Goal: Task Accomplishment & Management: Complete application form

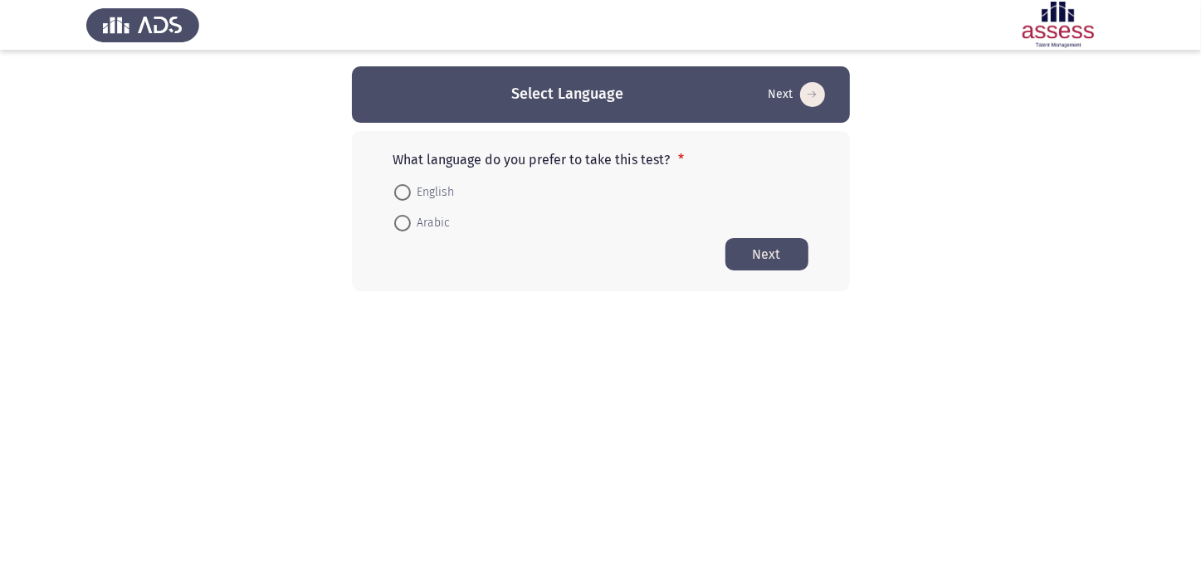
click at [408, 186] on span at bounding box center [402, 192] width 17 height 17
click at [408, 186] on input "English" at bounding box center [402, 192] width 17 height 17
radio input "true"
click at [776, 252] on button "Next" at bounding box center [766, 253] width 83 height 32
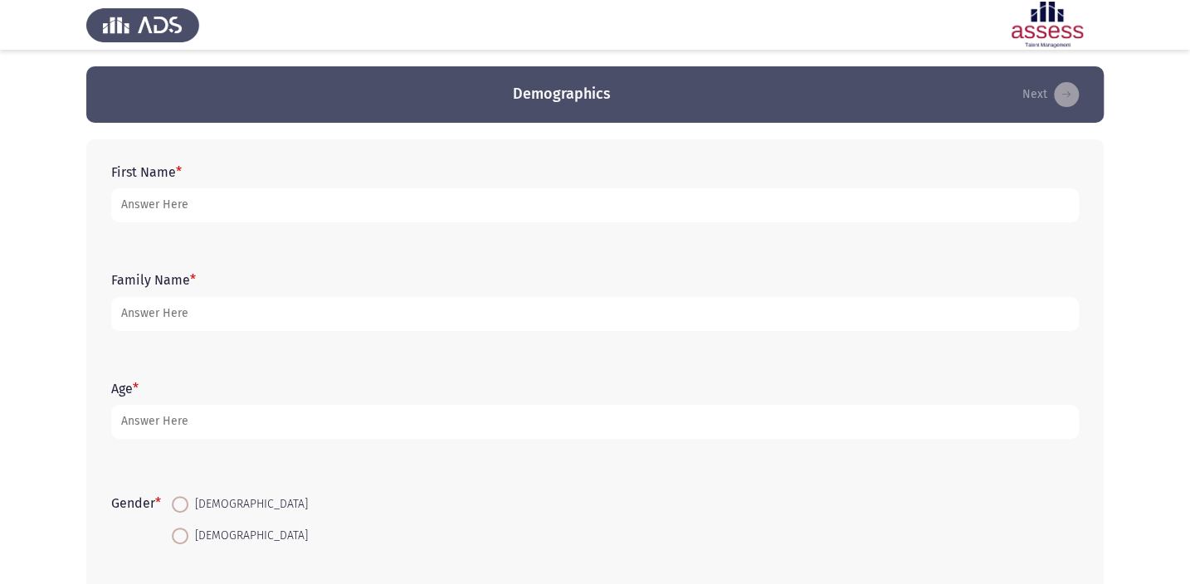
click at [182, 529] on span at bounding box center [180, 536] width 17 height 17
click at [182, 529] on input "[DEMOGRAPHIC_DATA]" at bounding box center [180, 536] width 17 height 17
radio input "true"
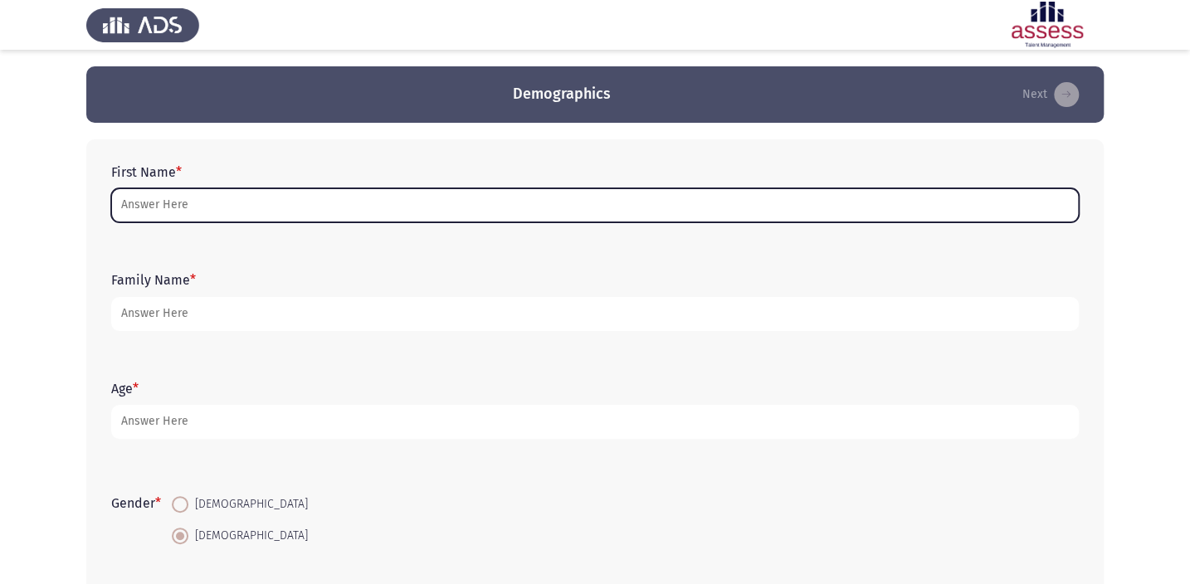
drag, startPoint x: 172, startPoint y: 209, endPoint x: 166, endPoint y: 216, distance: 8.8
click at [168, 210] on input "First Name *" at bounding box center [595, 205] width 968 height 34
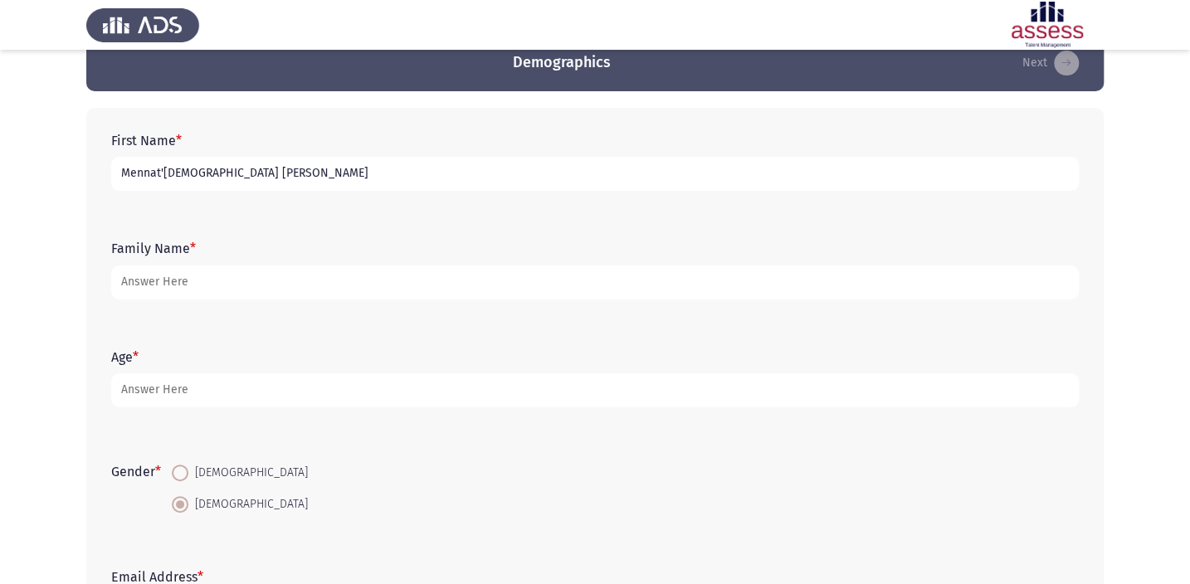
scroll to position [31, 0]
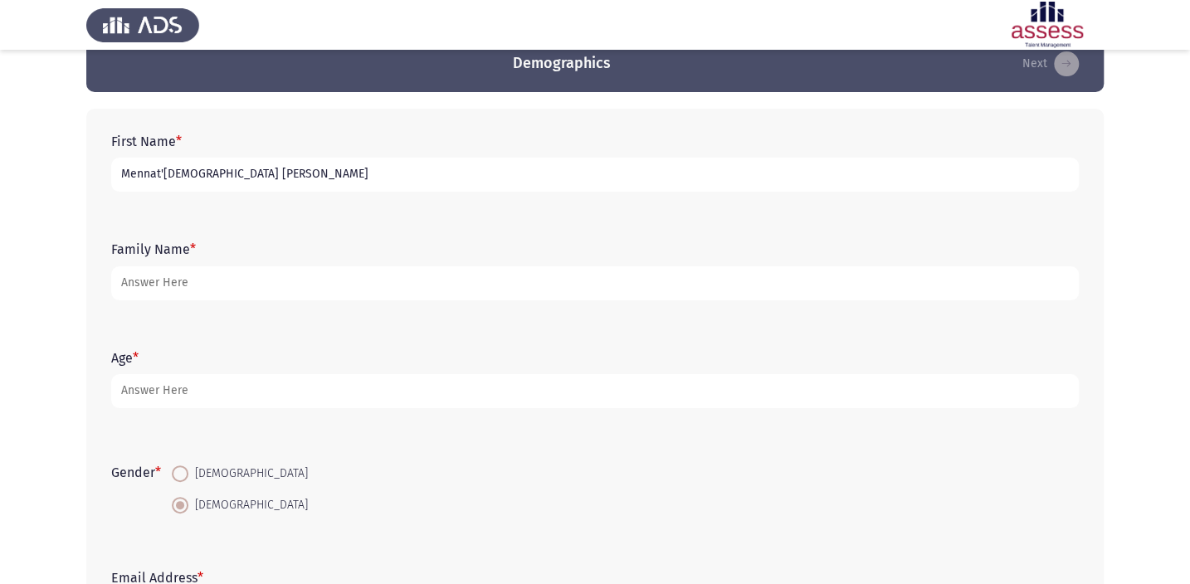
type input "Mennat'[DEMOGRAPHIC_DATA] [PERSON_NAME]"
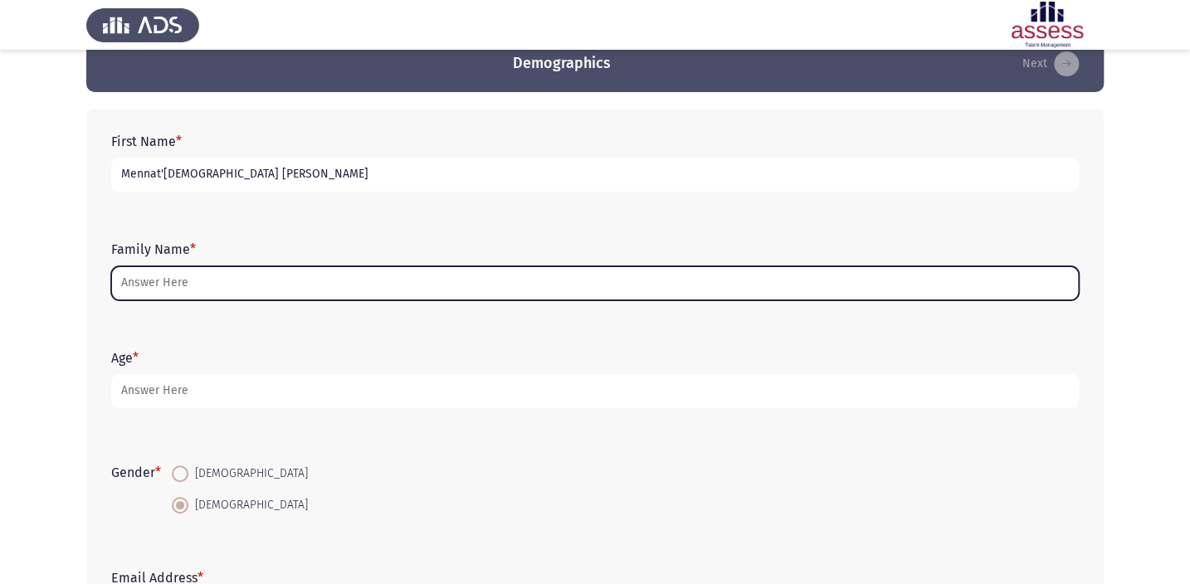
click at [159, 284] on input "Family Name *" at bounding box center [595, 283] width 968 height 34
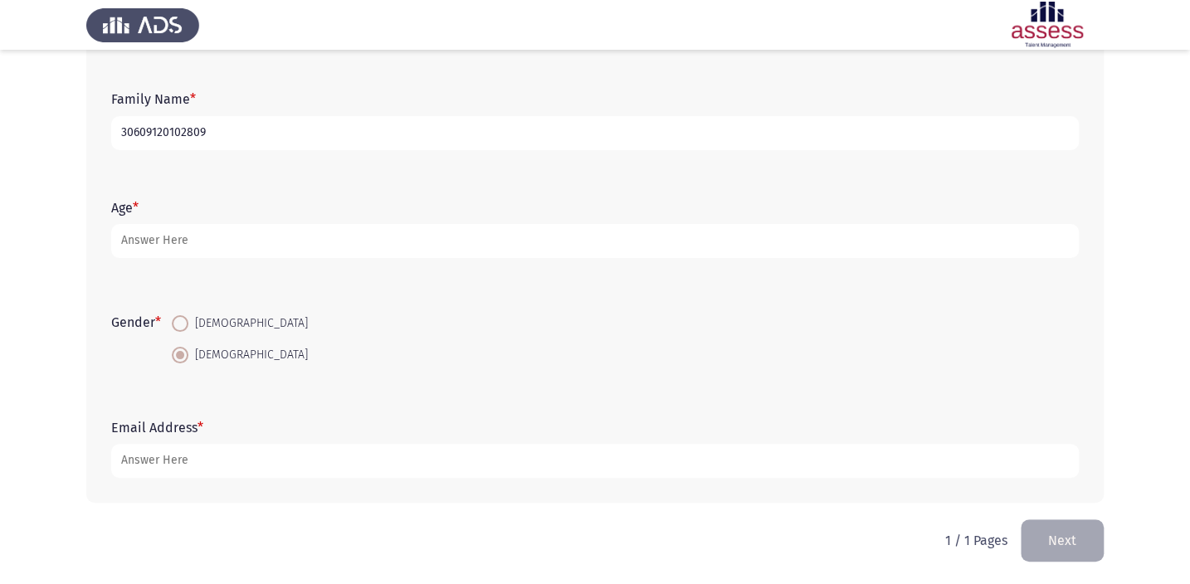
scroll to position [182, 0]
type input "30609120102809"
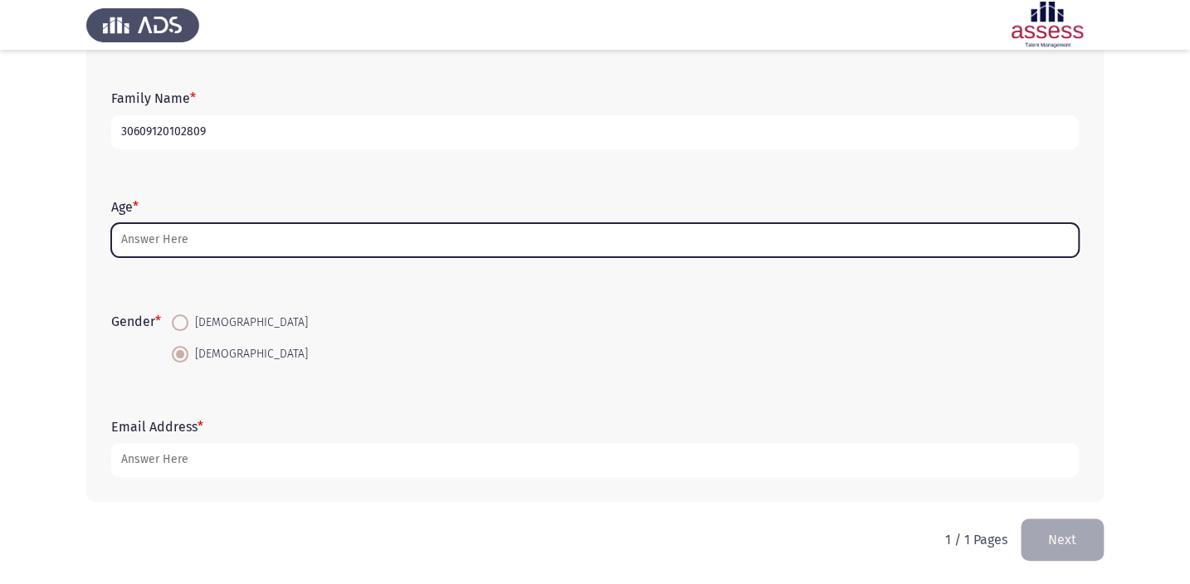
click at [198, 251] on input "Age *" at bounding box center [595, 240] width 968 height 34
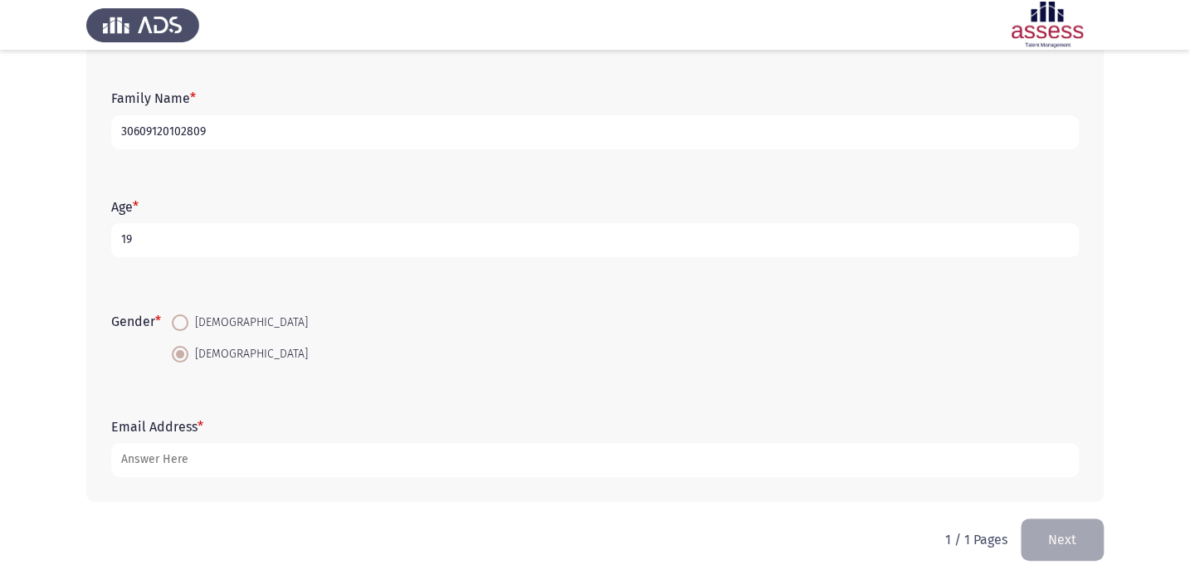
type input "19"
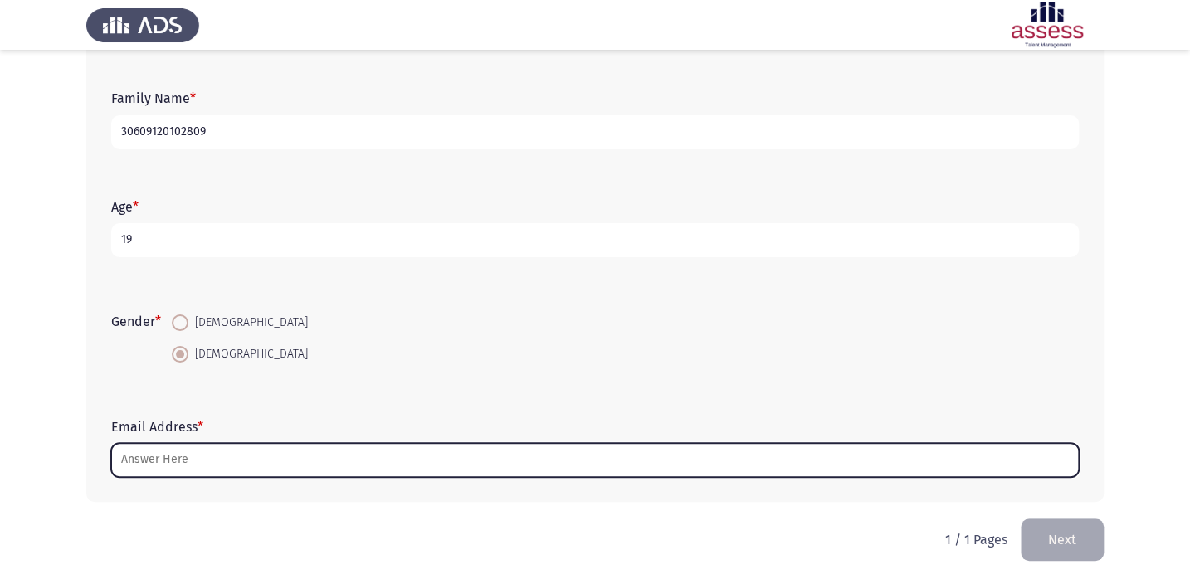
click at [174, 466] on input "Email Address *" at bounding box center [595, 460] width 968 height 34
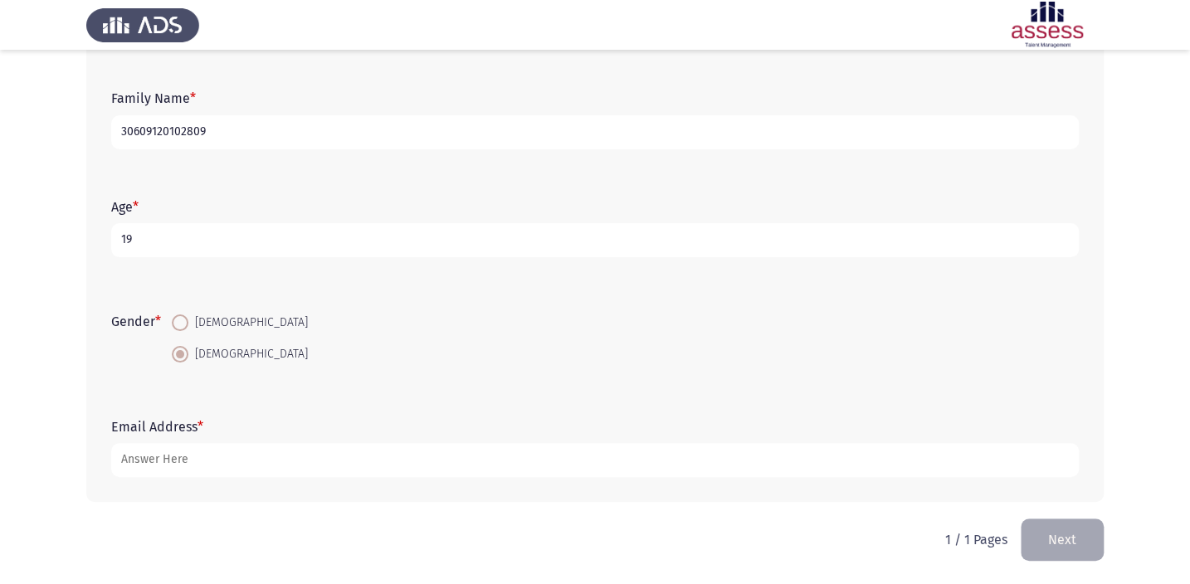
click at [541, 266] on div "Age * [DEMOGRAPHIC_DATA]" at bounding box center [595, 228] width 984 height 108
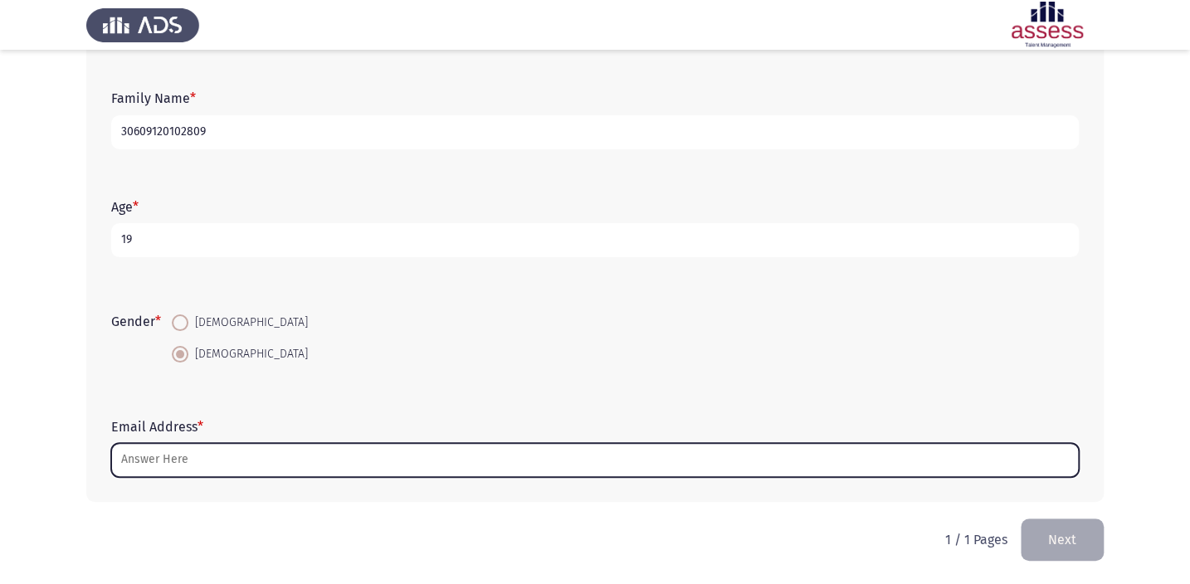
click at [193, 467] on input "Email Address *" at bounding box center [595, 460] width 968 height 34
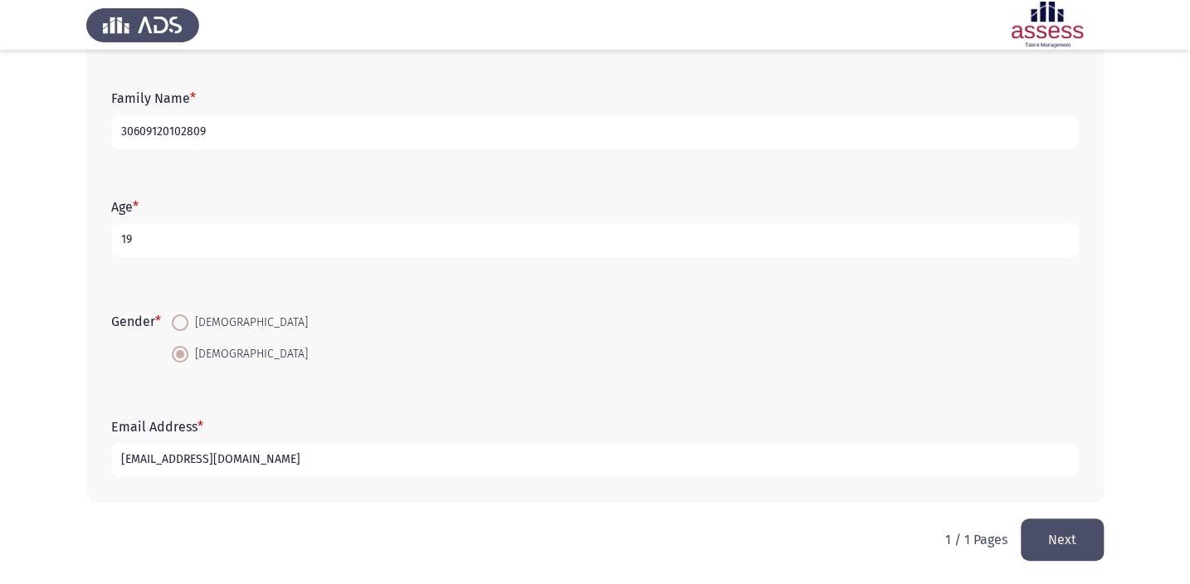
type input "[EMAIL_ADDRESS][DOMAIN_NAME]"
click at [1087, 540] on button "Next" at bounding box center [1062, 540] width 83 height 42
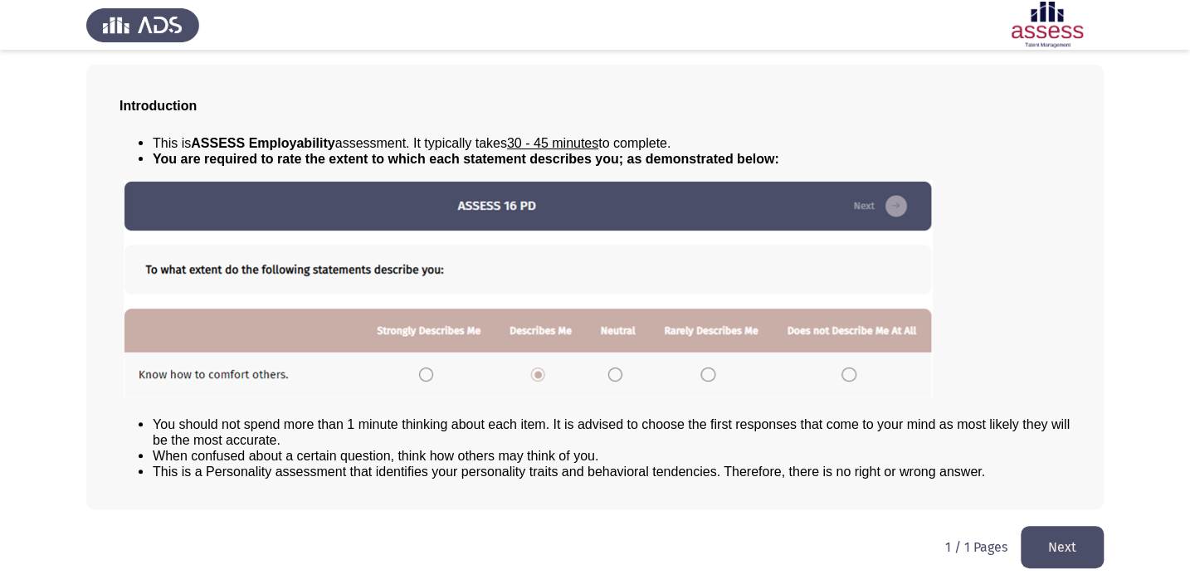
scroll to position [76, 0]
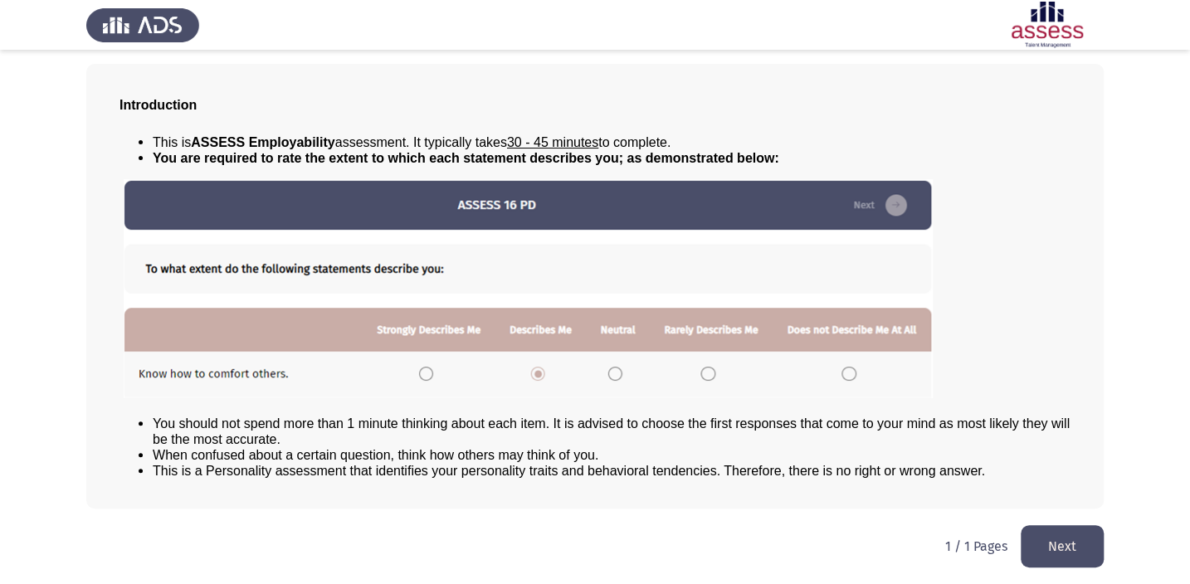
click at [1071, 540] on button "Next" at bounding box center [1062, 546] width 83 height 42
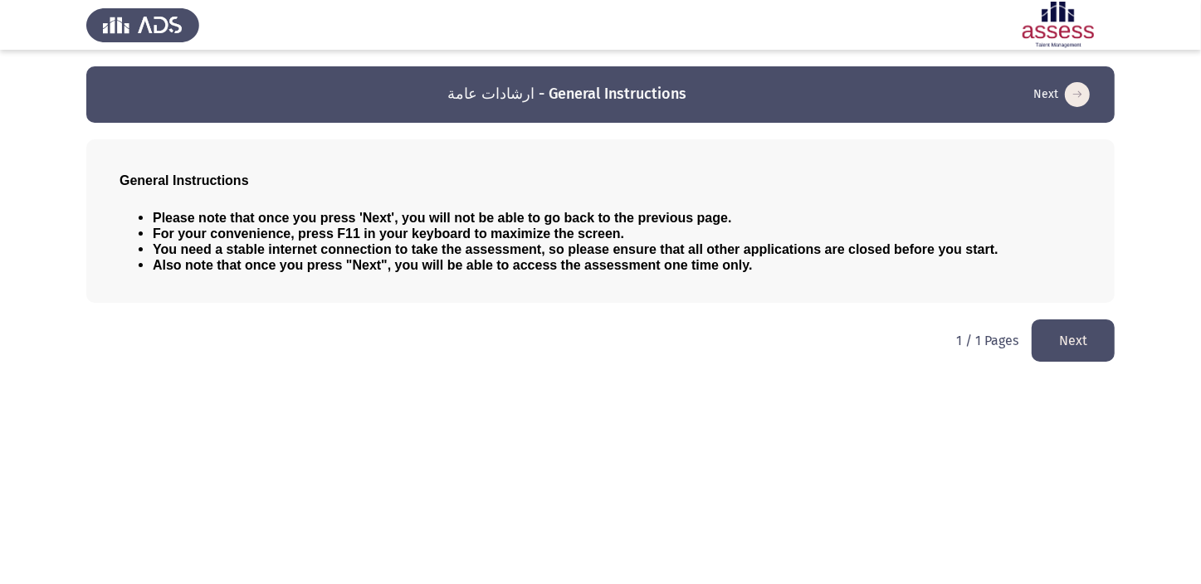
click at [1062, 325] on button "Next" at bounding box center [1073, 341] width 83 height 42
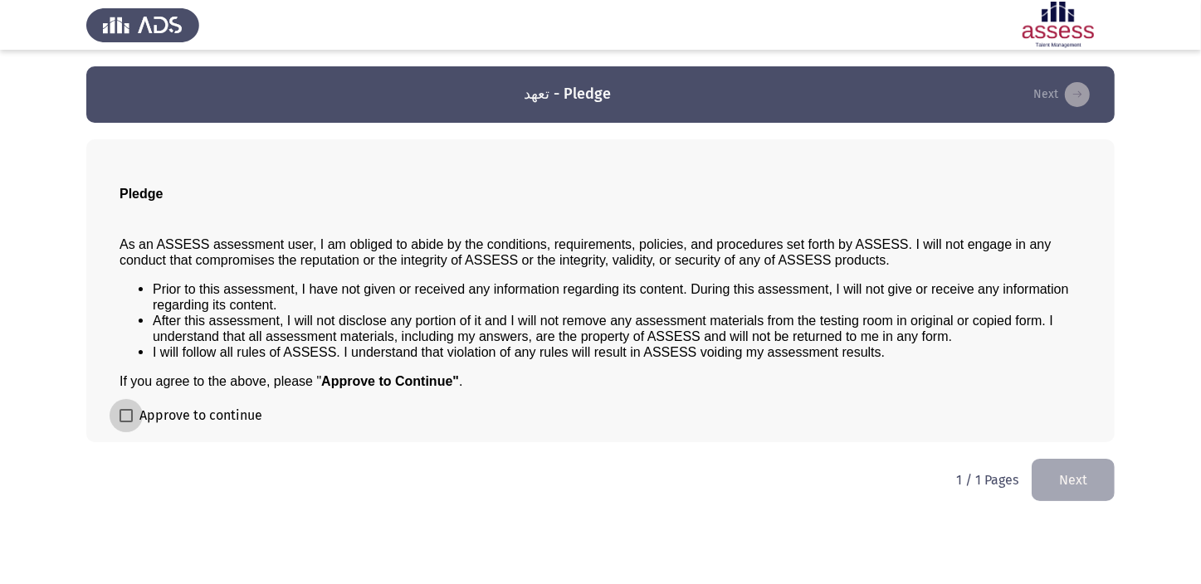
click at [166, 418] on span "Approve to continue" at bounding box center [200, 416] width 123 height 20
click at [126, 422] on input "Approve to continue" at bounding box center [125, 422] width 1 height 1
checkbox input "true"
click at [1056, 484] on button "Next" at bounding box center [1073, 480] width 83 height 42
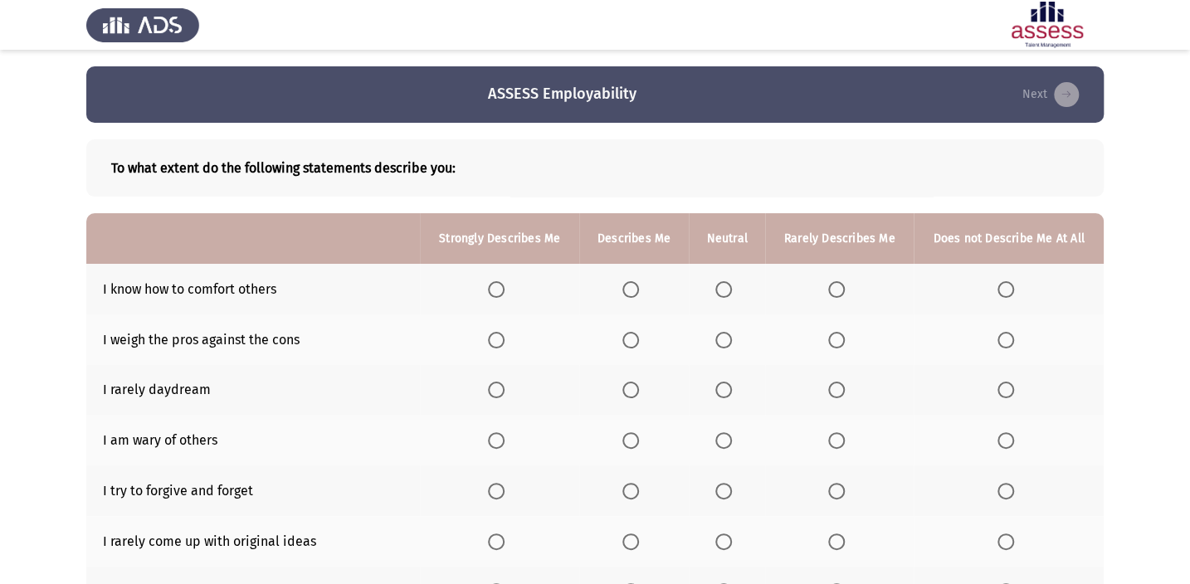
click at [623, 448] on th at bounding box center [634, 440] width 110 height 51
click at [635, 442] on span "Select an option" at bounding box center [631, 440] width 17 height 17
click at [635, 442] on input "Select an option" at bounding box center [631, 440] width 17 height 17
click at [641, 286] on label "Select an option" at bounding box center [634, 289] width 23 height 17
click at [639, 286] on input "Select an option" at bounding box center [631, 289] width 17 height 17
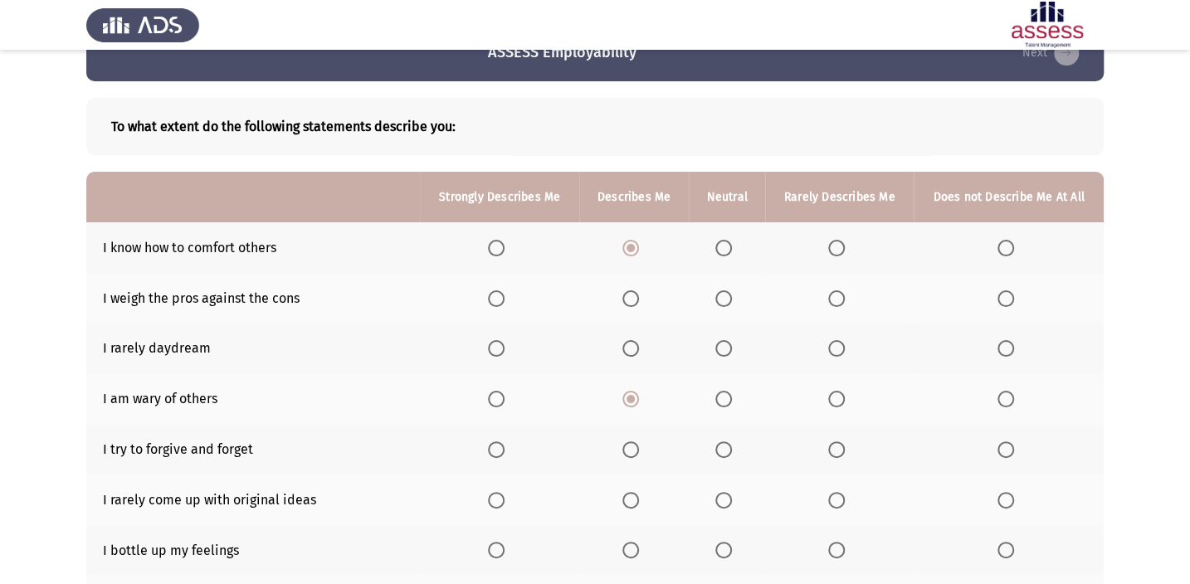
scroll to position [75, 0]
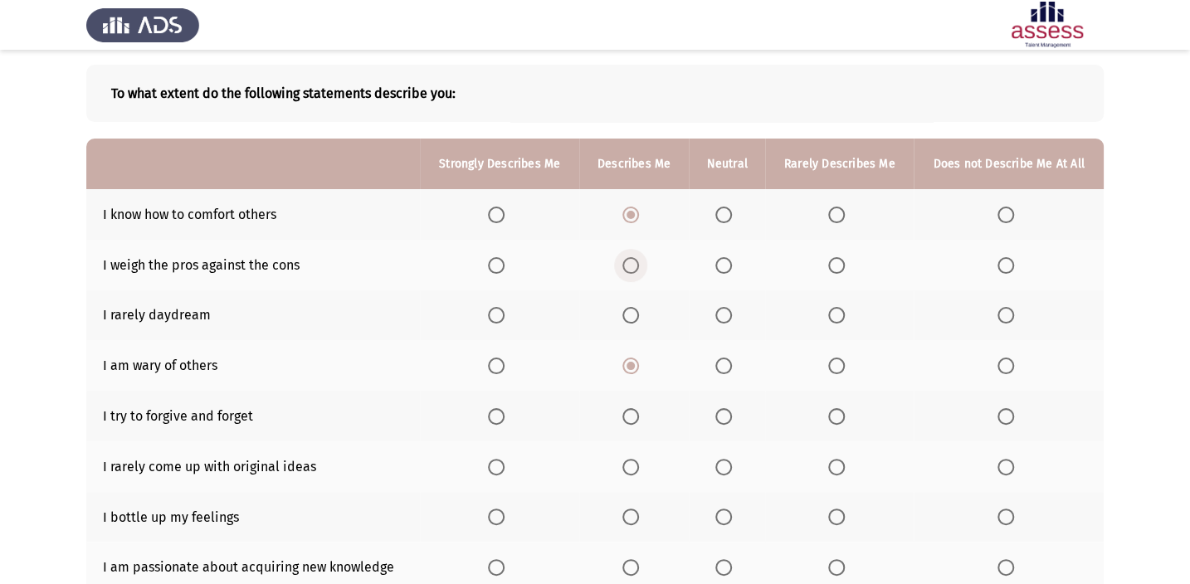
click at [632, 266] on span "Select an option" at bounding box center [631, 265] width 17 height 17
click at [632, 266] on input "Select an option" at bounding box center [631, 265] width 17 height 17
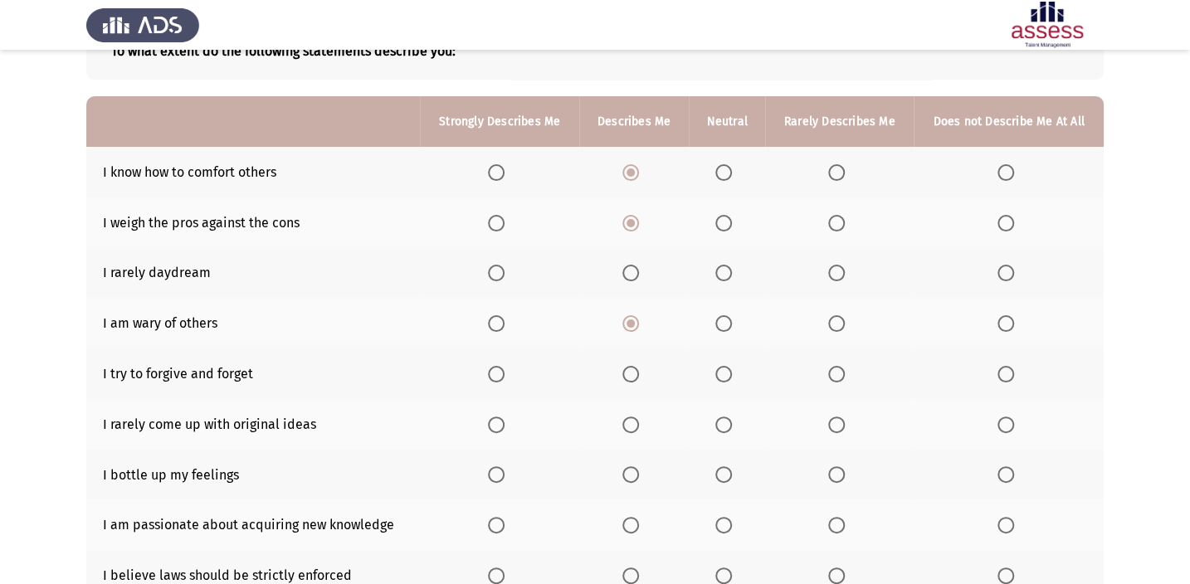
scroll to position [70, 0]
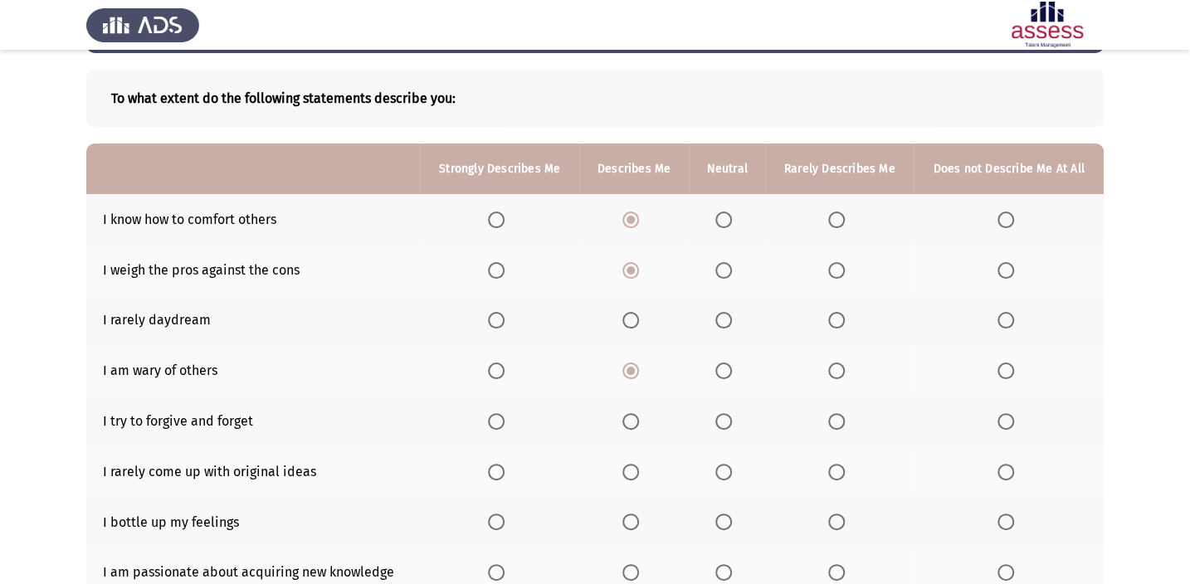
click at [625, 413] on span "Select an option" at bounding box center [631, 421] width 17 height 17
click at [625, 413] on input "Select an option" at bounding box center [631, 421] width 17 height 17
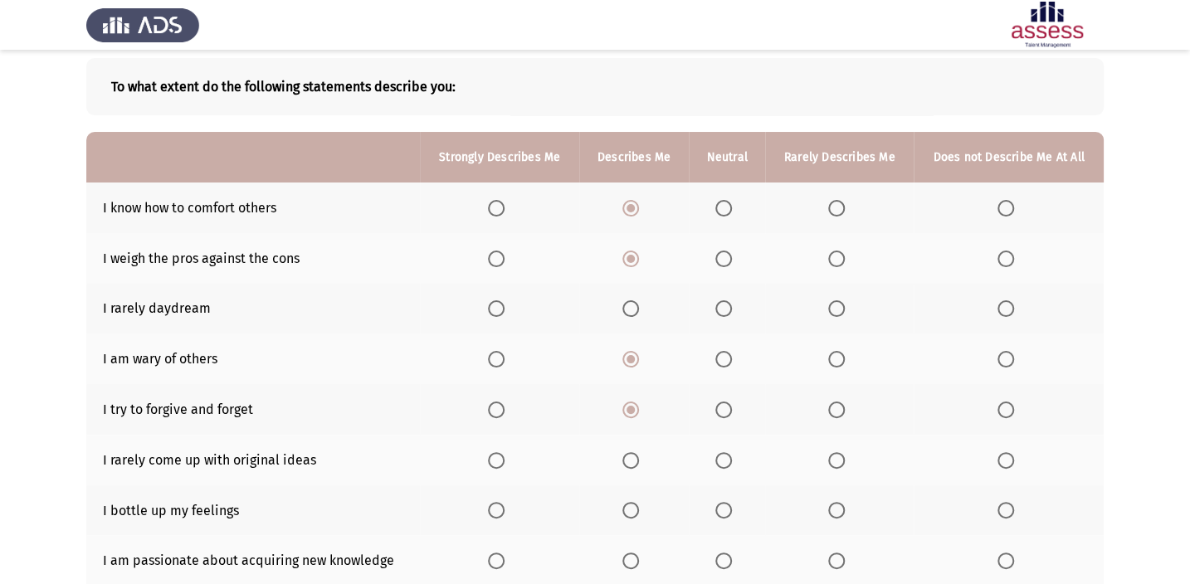
scroll to position [0, 0]
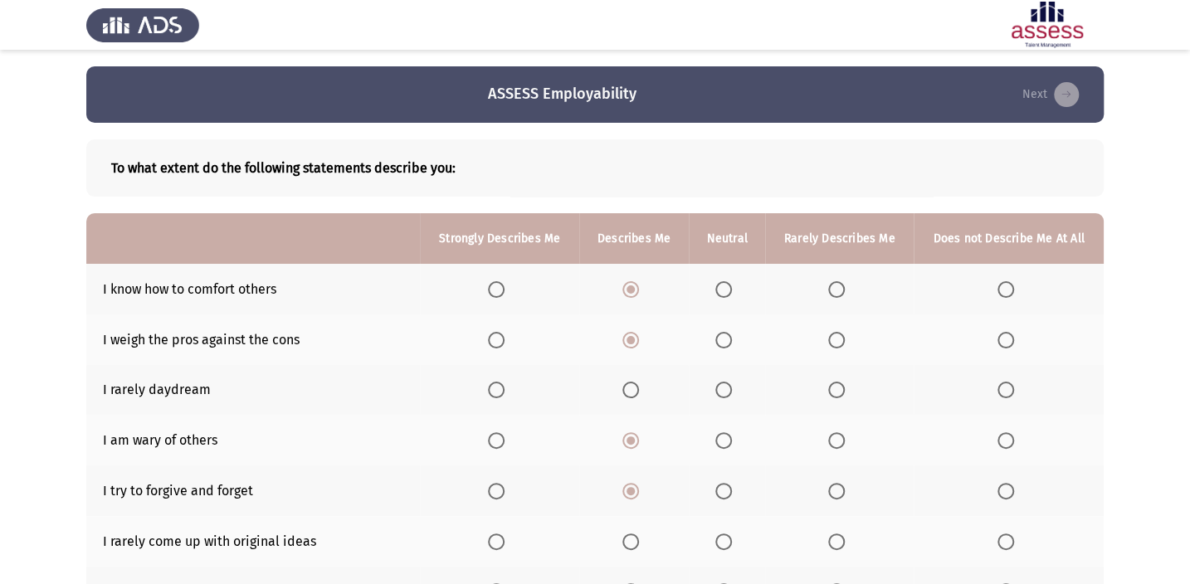
click at [723, 386] on span "Select an option" at bounding box center [723, 390] width 17 height 17
click at [723, 386] on input "Select an option" at bounding box center [723, 390] width 17 height 17
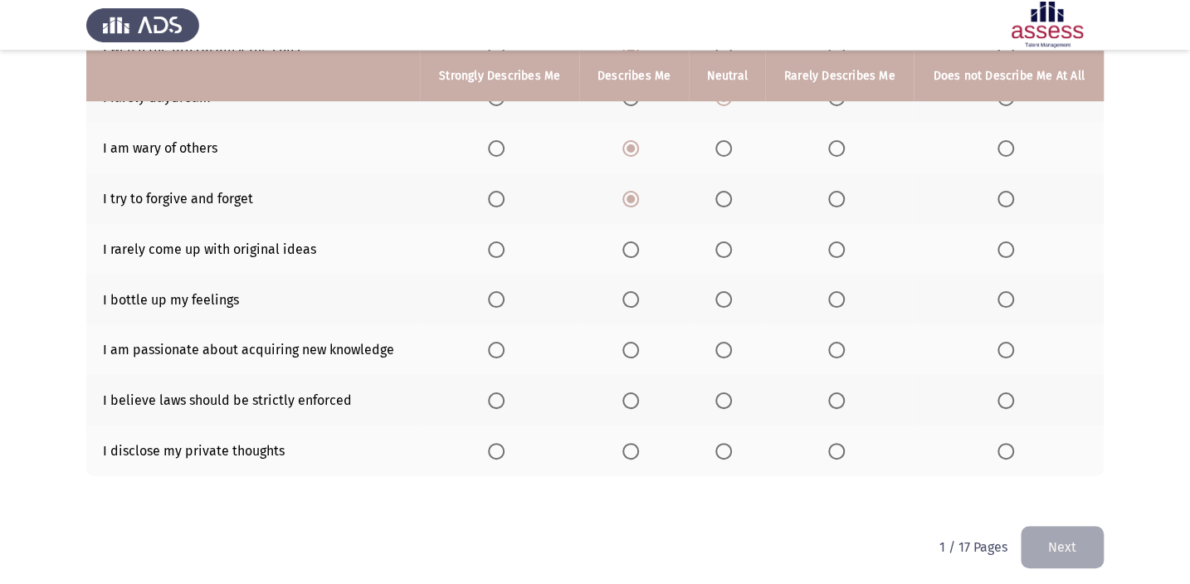
scroll to position [296, 0]
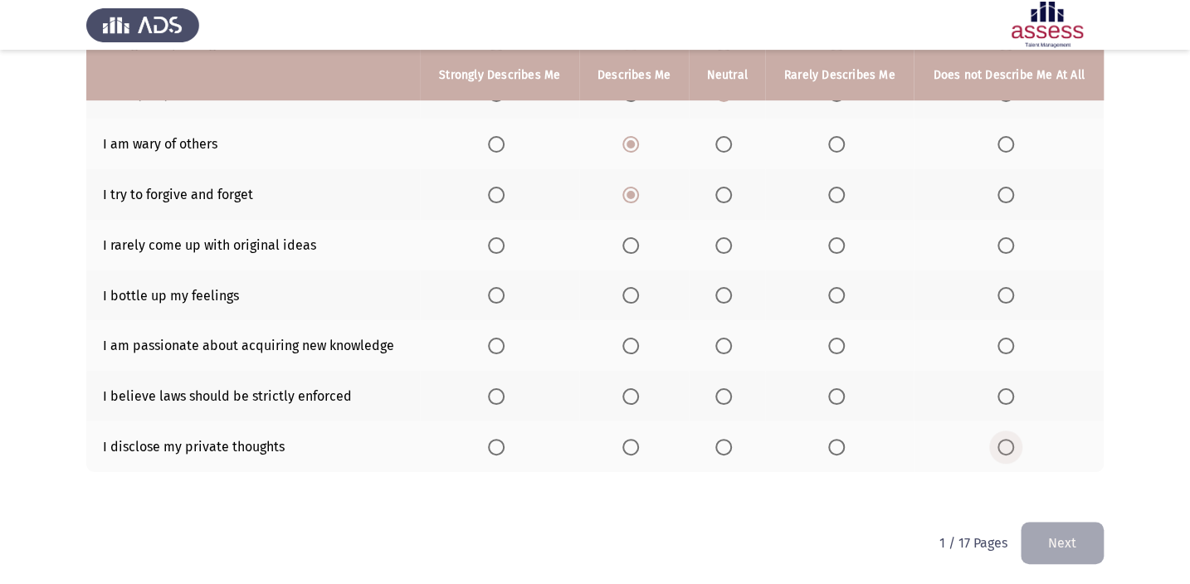
click at [1000, 447] on span "Select an option" at bounding box center [1006, 447] width 17 height 17
click at [1000, 447] on input "Select an option" at bounding box center [1006, 447] width 17 height 17
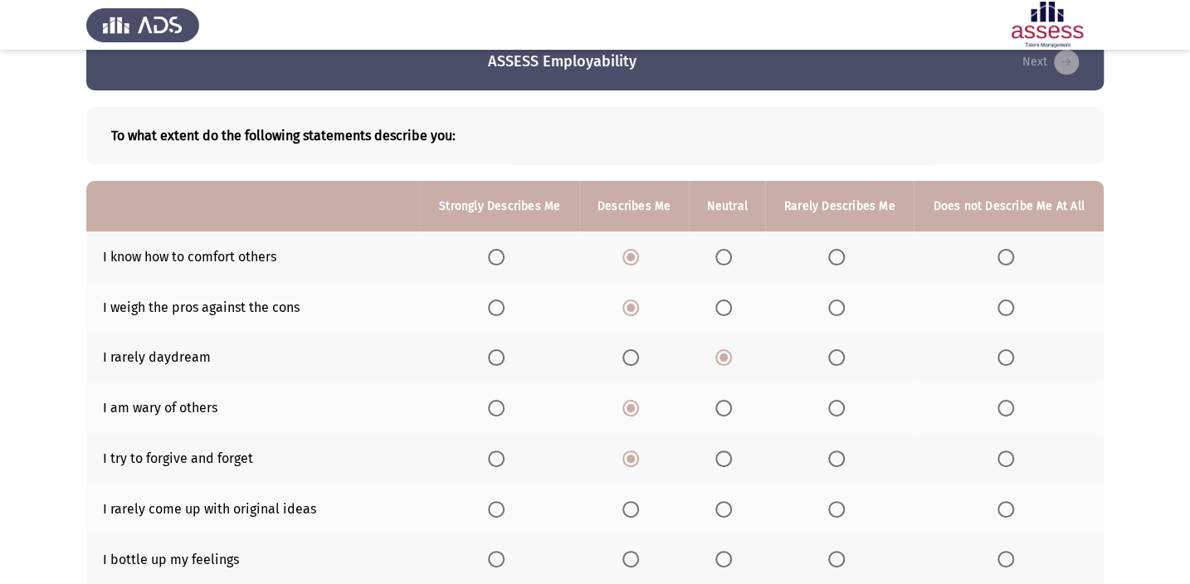
scroll to position [0, 0]
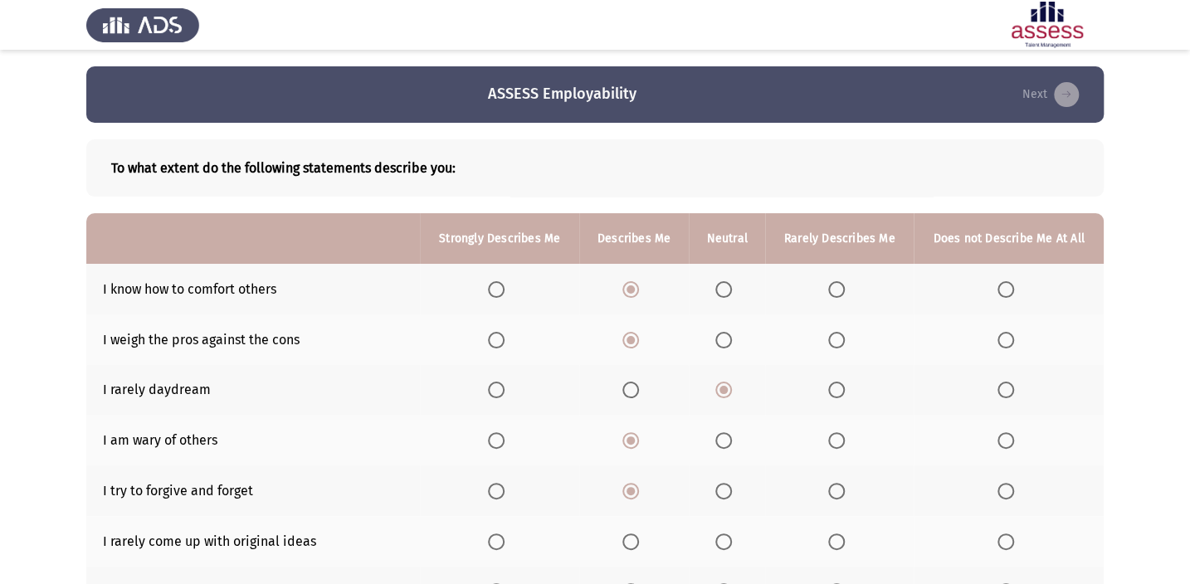
click at [492, 339] on span "Select an option" at bounding box center [496, 340] width 17 height 17
click at [492, 339] on input "Select an option" at bounding box center [496, 340] width 17 height 17
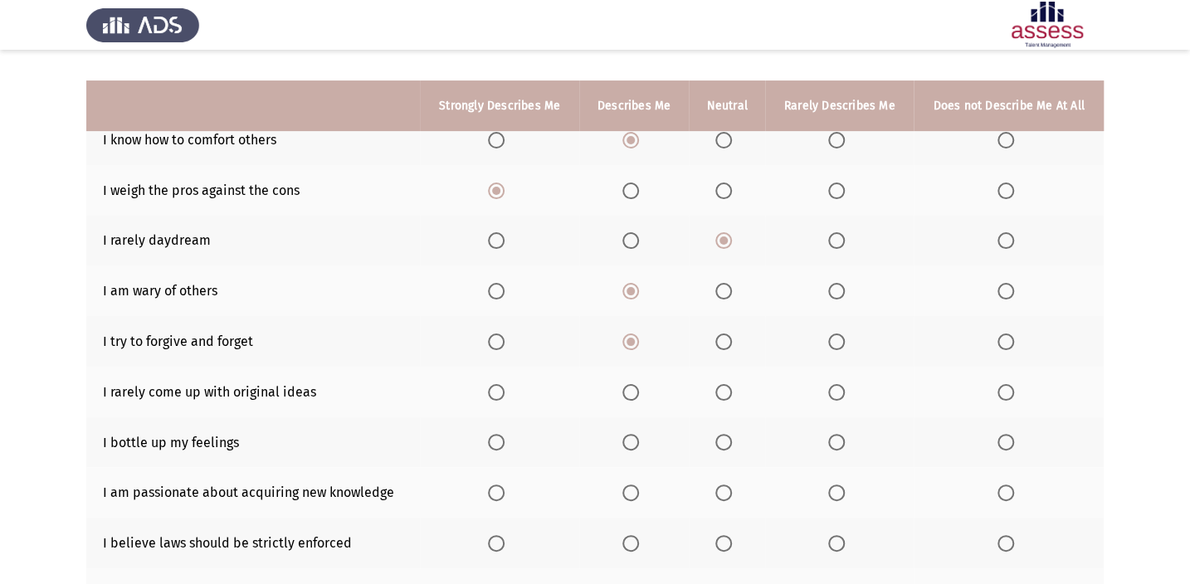
scroll to position [226, 0]
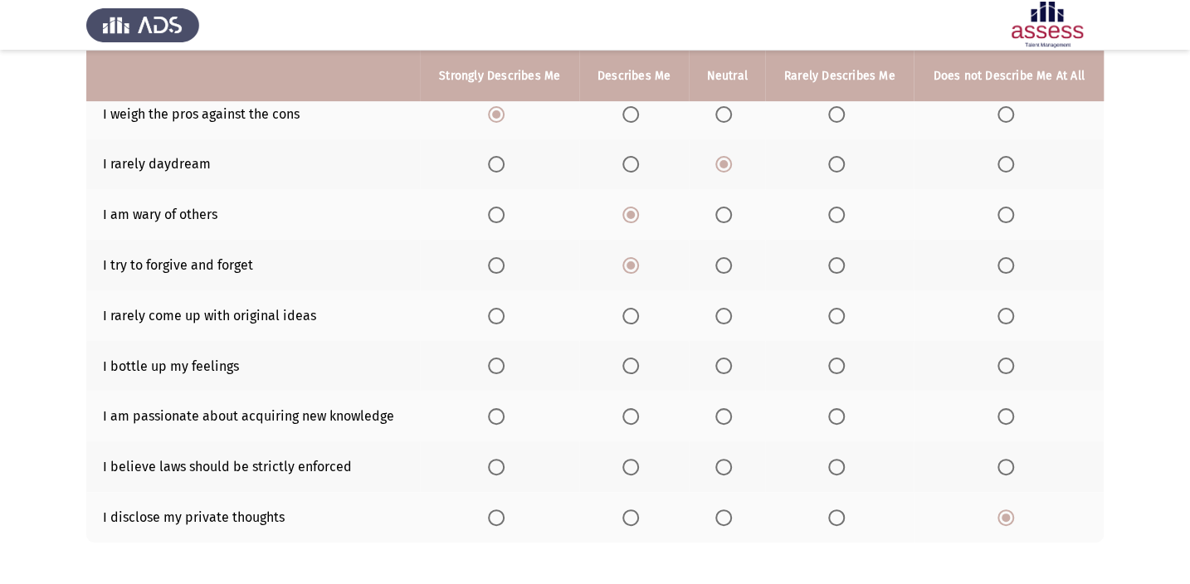
click at [718, 364] on span "Select an option" at bounding box center [723, 366] width 17 height 17
click at [718, 364] on input "Select an option" at bounding box center [723, 366] width 17 height 17
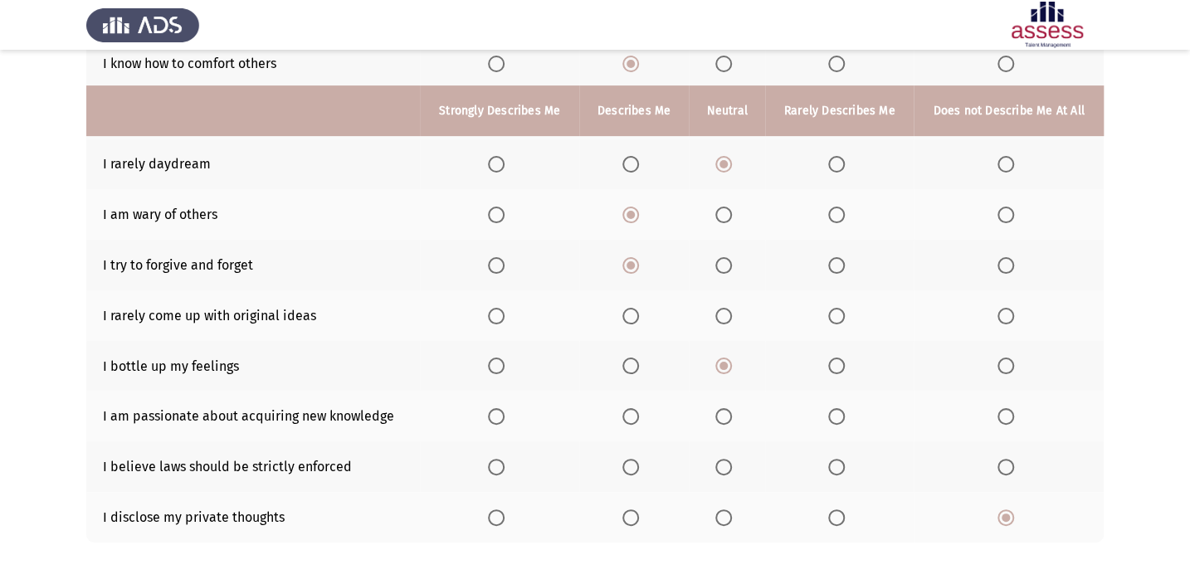
scroll to position [296, 0]
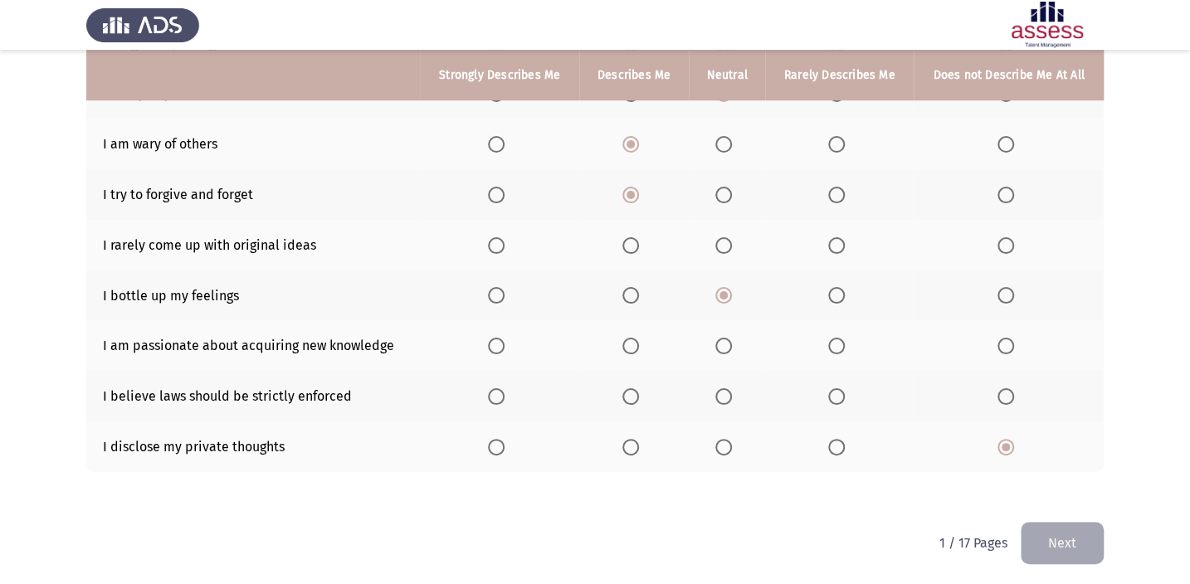
click at [639, 393] on span "Select an option" at bounding box center [631, 396] width 17 height 17
click at [639, 393] on input "Select an option" at bounding box center [631, 396] width 17 height 17
click at [840, 247] on span "Select an option" at bounding box center [836, 245] width 17 height 17
click at [840, 247] on input "Select an option" at bounding box center [836, 245] width 17 height 17
click at [839, 346] on span "Select an option" at bounding box center [836, 346] width 17 height 17
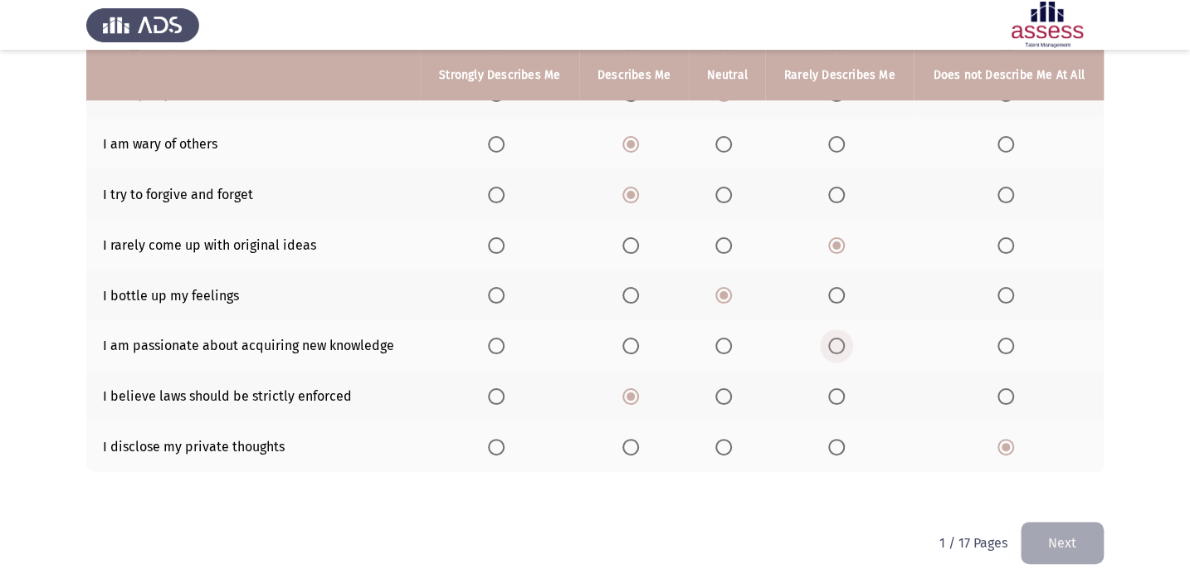
click at [839, 346] on input "Select an option" at bounding box center [836, 346] width 17 height 17
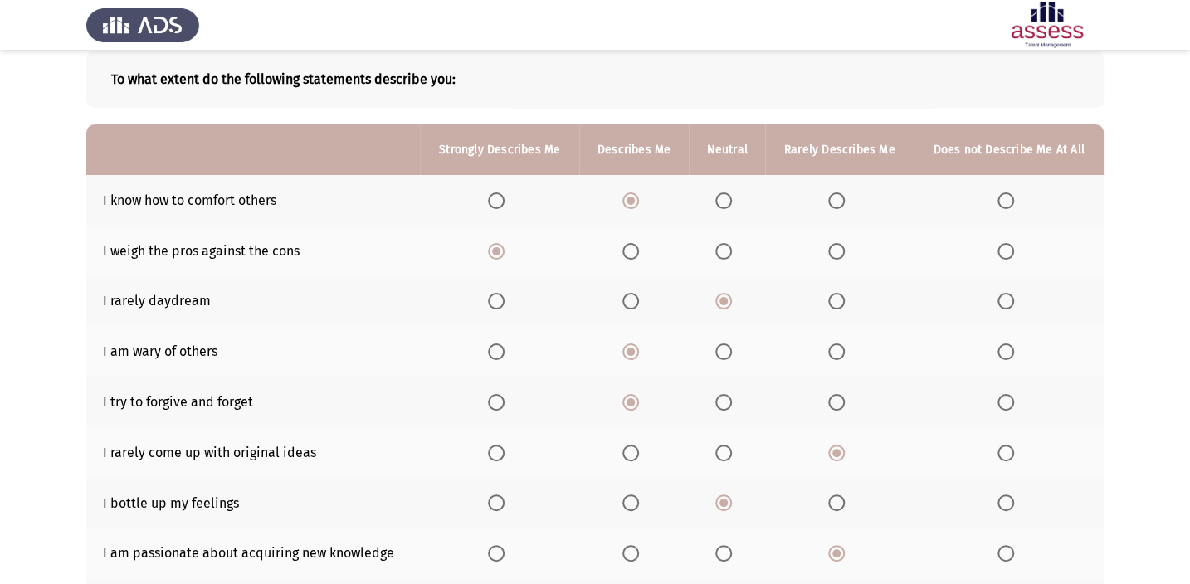
scroll to position [0, 0]
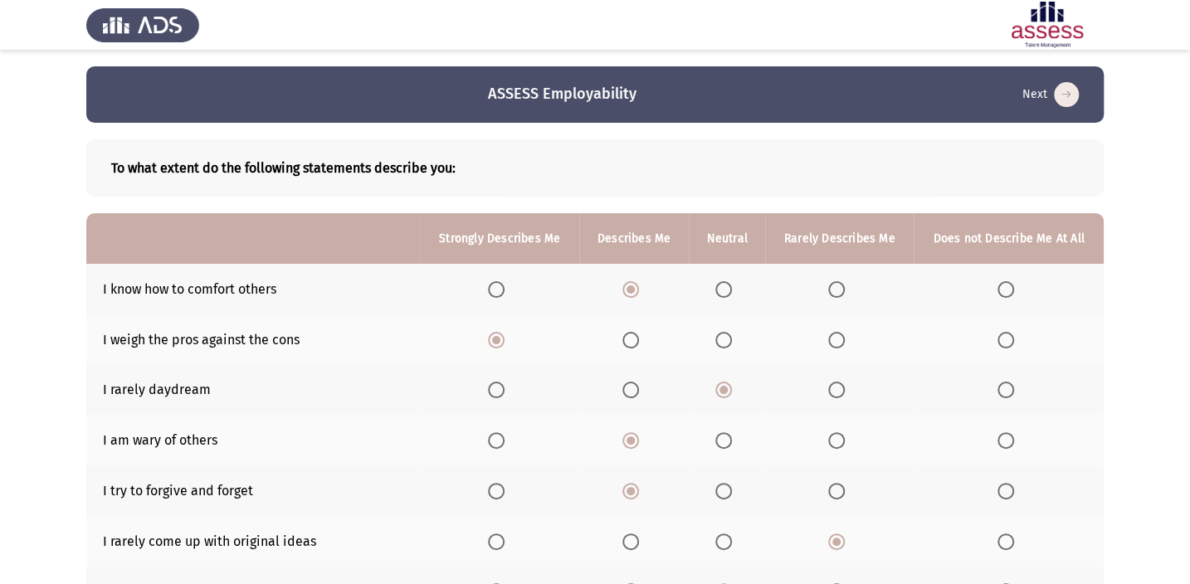
click at [1055, 93] on icon "load next page" at bounding box center [1066, 94] width 25 height 25
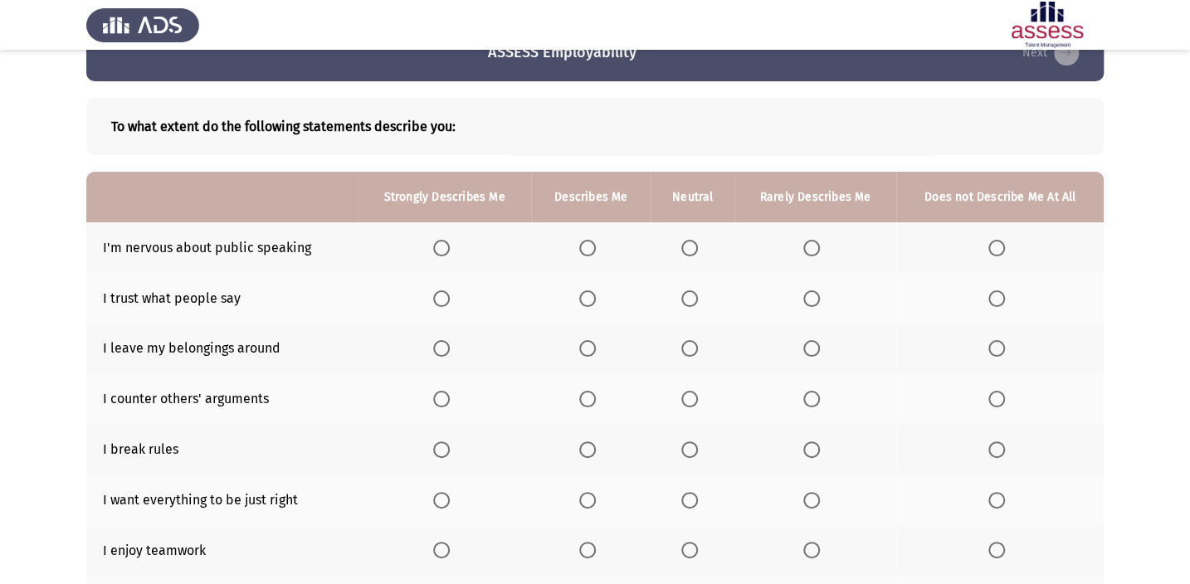
scroll to position [150, 0]
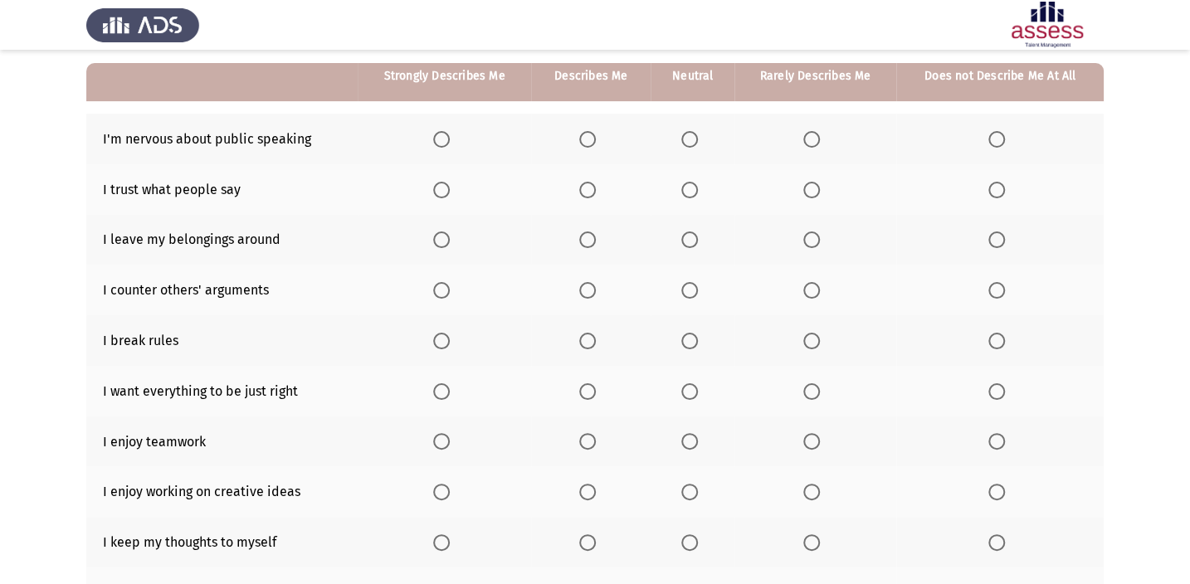
click at [990, 141] on span "Select an option" at bounding box center [997, 139] width 17 height 17
click at [990, 141] on input "Select an option" at bounding box center [997, 139] width 17 height 17
click at [803, 188] on th at bounding box center [816, 189] width 162 height 51
click at [808, 188] on span "Select an option" at bounding box center [811, 190] width 17 height 17
click at [808, 188] on input "Select an option" at bounding box center [811, 190] width 17 height 17
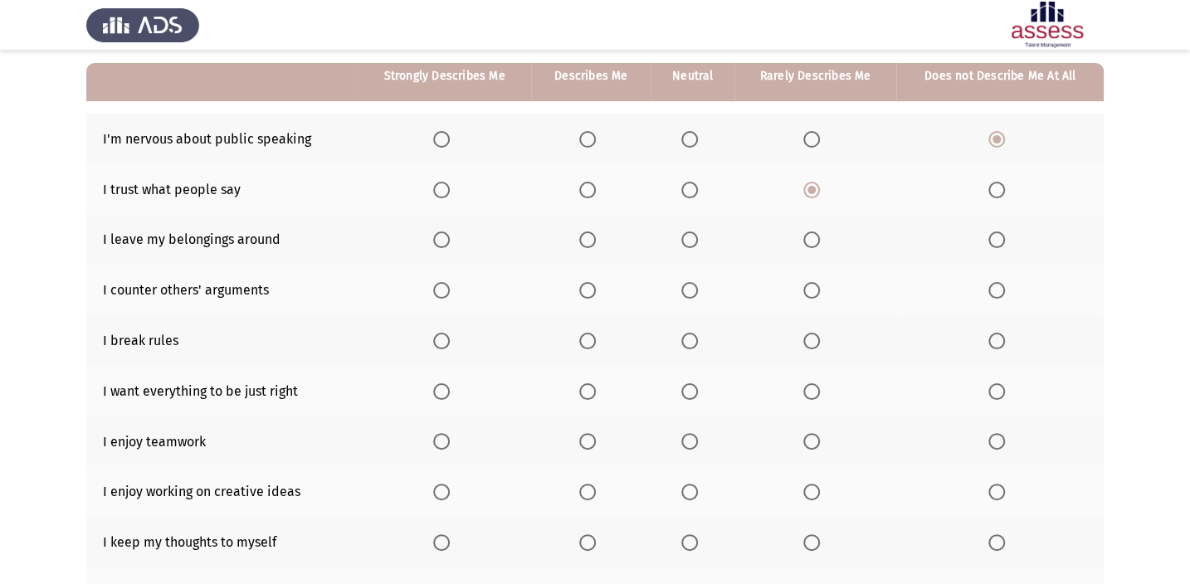
click at [815, 286] on span "Select an option" at bounding box center [811, 290] width 17 height 17
click at [815, 286] on input "Select an option" at bounding box center [811, 290] width 17 height 17
click at [998, 339] on span "Select an option" at bounding box center [997, 341] width 17 height 17
click at [998, 339] on input "Select an option" at bounding box center [997, 341] width 17 height 17
click at [434, 434] on span "Select an option" at bounding box center [441, 441] width 17 height 17
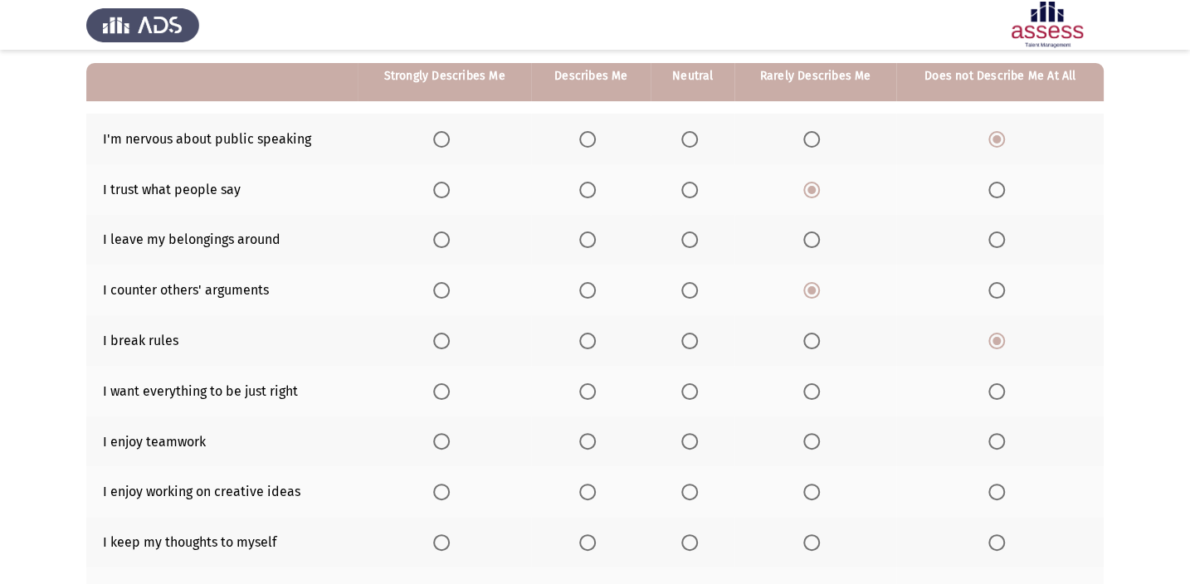
click at [434, 434] on input "Select an option" at bounding box center [441, 441] width 17 height 17
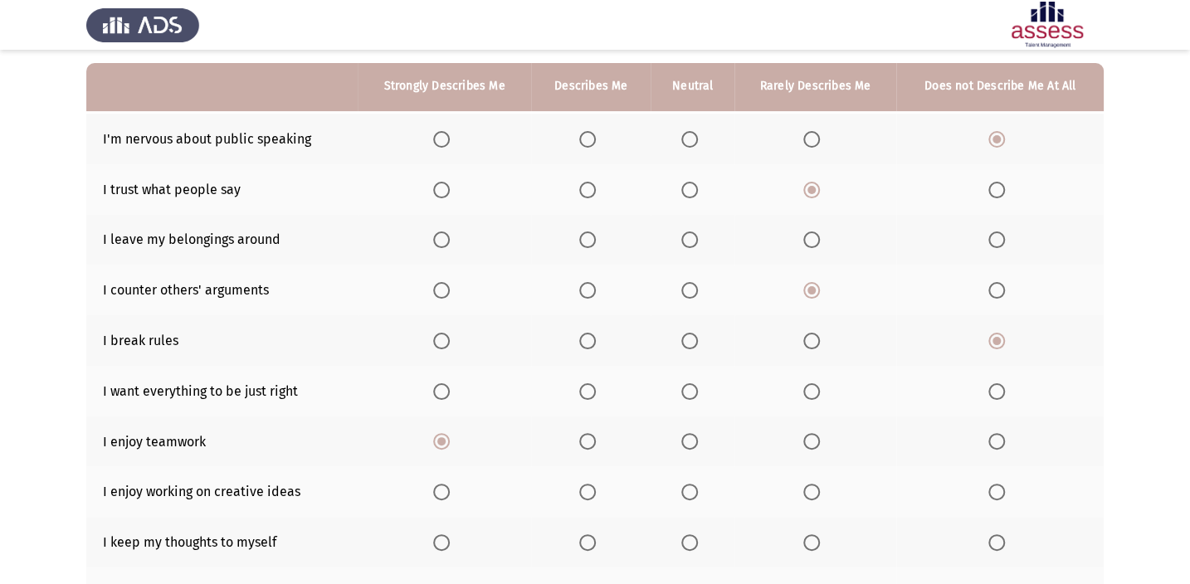
scroll to position [226, 0]
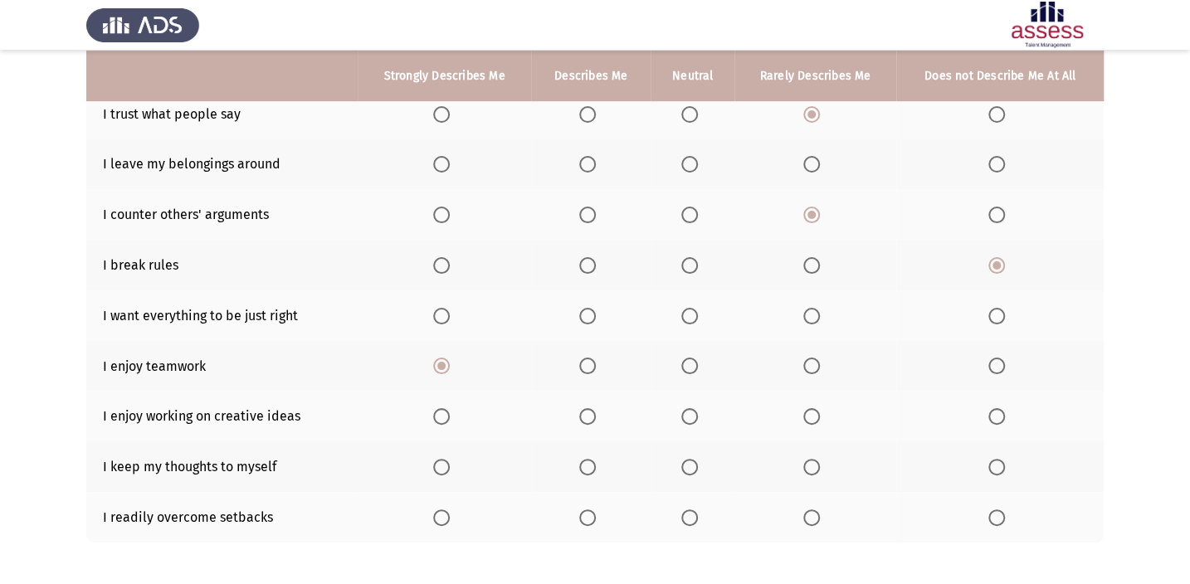
click at [437, 403] on th at bounding box center [444, 416] width 173 height 51
click at [447, 417] on span "Select an option" at bounding box center [441, 416] width 17 height 17
click at [447, 417] on input "Select an option" at bounding box center [441, 416] width 17 height 17
click at [694, 466] on span "Select an option" at bounding box center [689, 467] width 17 height 17
click at [694, 466] on input "Select an option" at bounding box center [689, 467] width 17 height 17
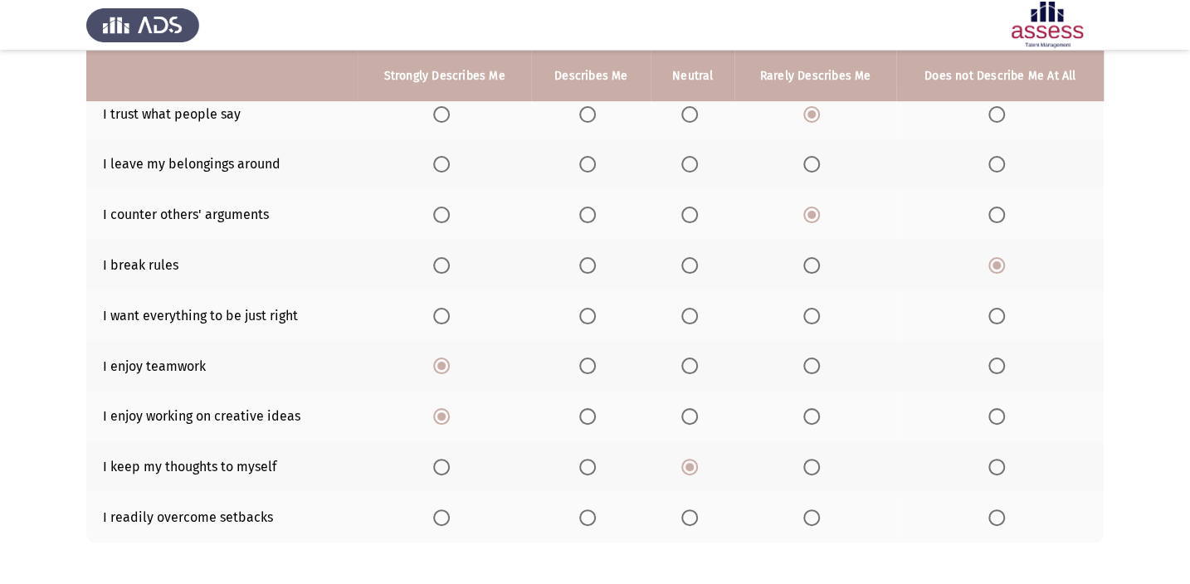
click at [580, 315] on span "Select an option" at bounding box center [587, 316] width 17 height 17
click at [580, 315] on input "Select an option" at bounding box center [587, 316] width 17 height 17
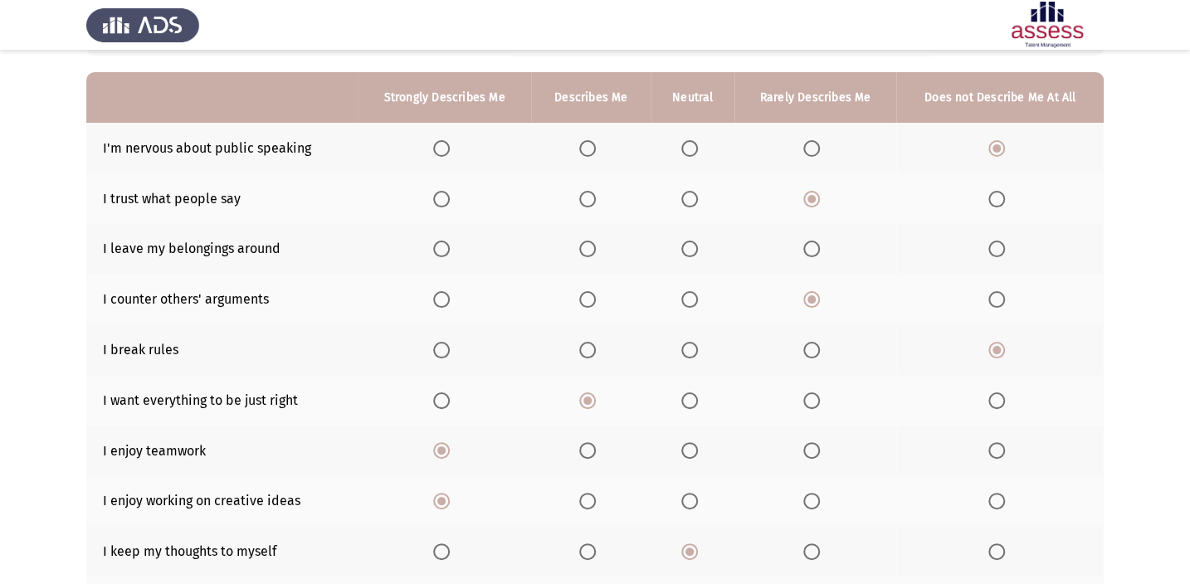
scroll to position [70, 0]
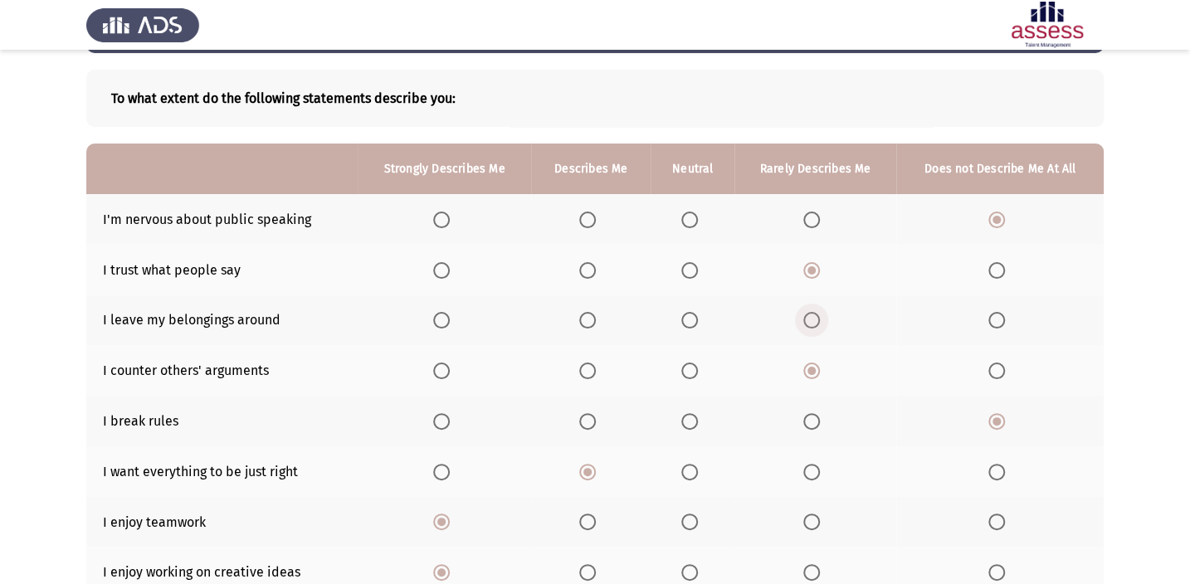
click at [810, 325] on span "Select an option" at bounding box center [811, 320] width 17 height 17
click at [810, 325] on input "Select an option" at bounding box center [811, 320] width 17 height 17
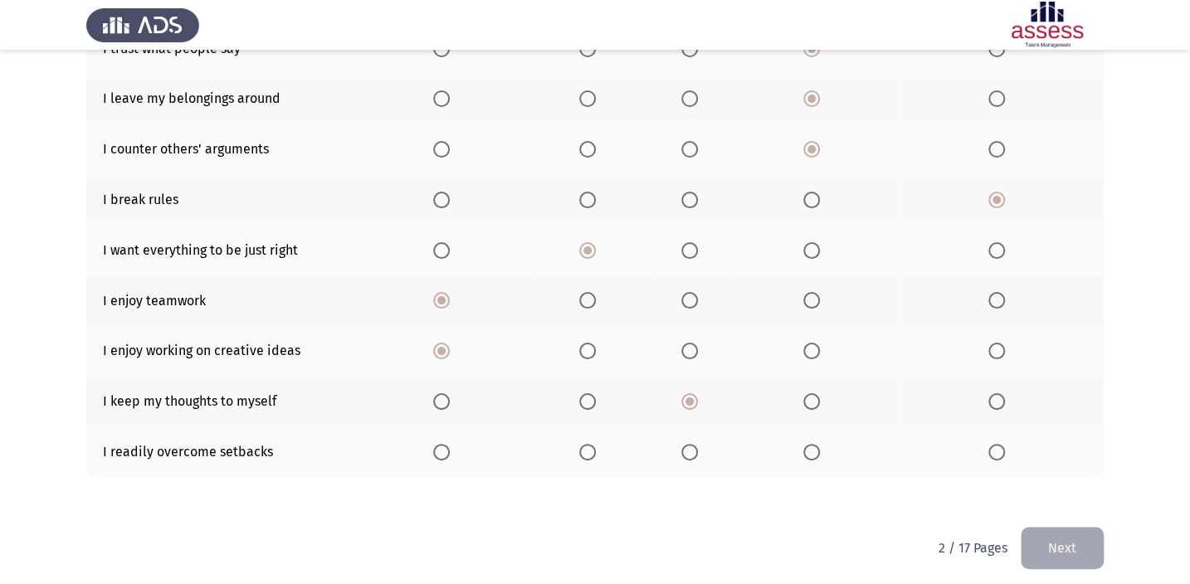
scroll to position [296, 0]
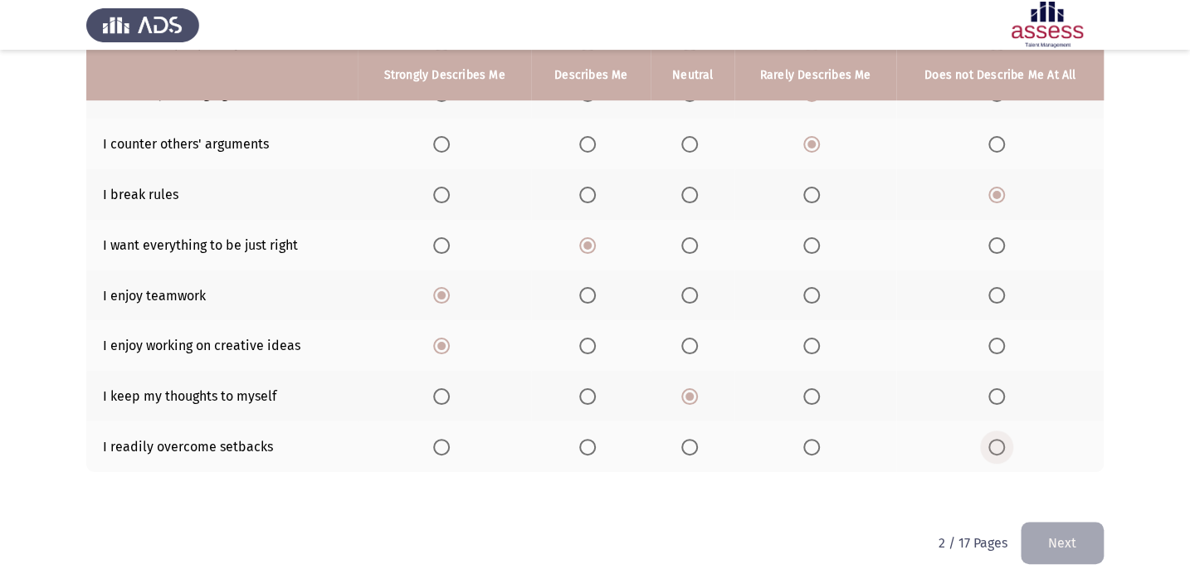
click at [992, 448] on span "Select an option" at bounding box center [997, 447] width 17 height 17
click at [992, 448] on input "Select an option" at bounding box center [997, 447] width 17 height 17
click at [1036, 532] on button "Next" at bounding box center [1062, 543] width 83 height 42
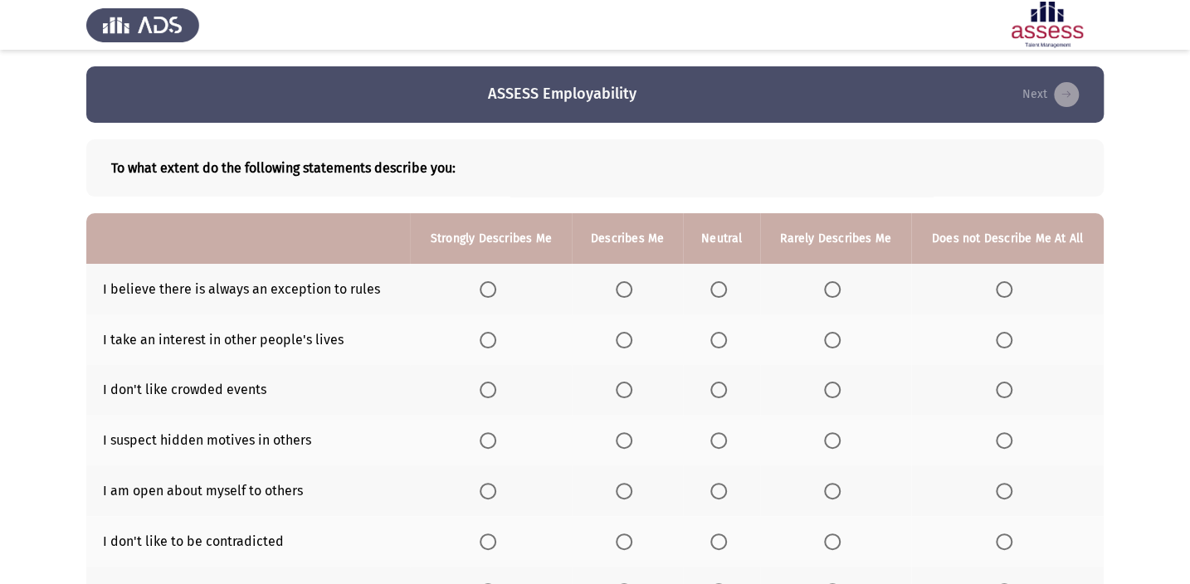
click at [626, 293] on span "Select an option" at bounding box center [624, 289] width 17 height 17
click at [626, 293] on input "Select an option" at bounding box center [624, 289] width 17 height 17
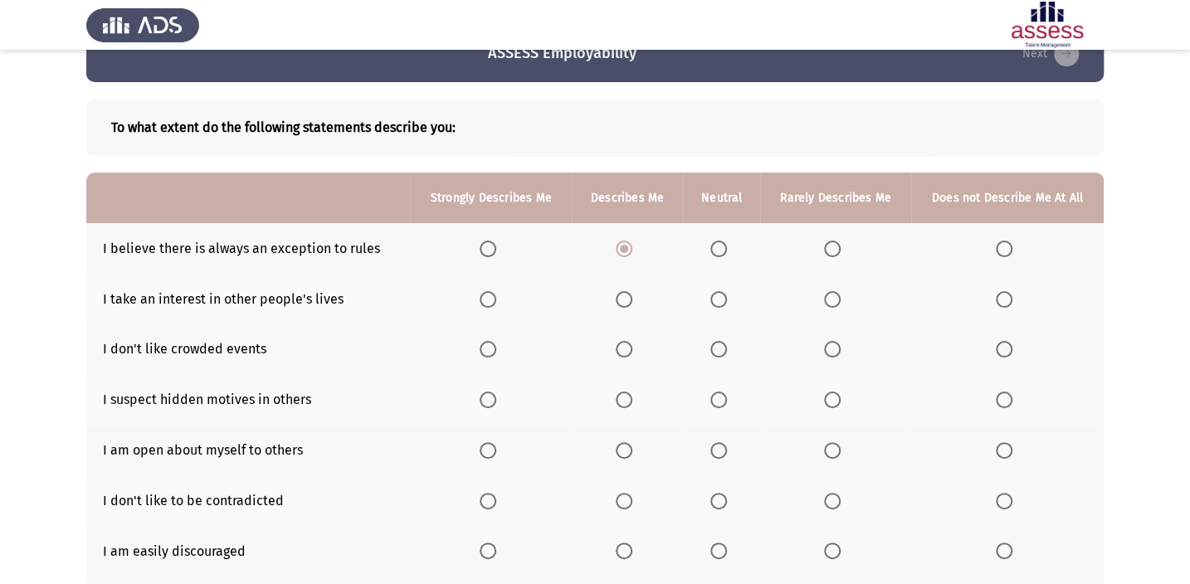
scroll to position [75, 0]
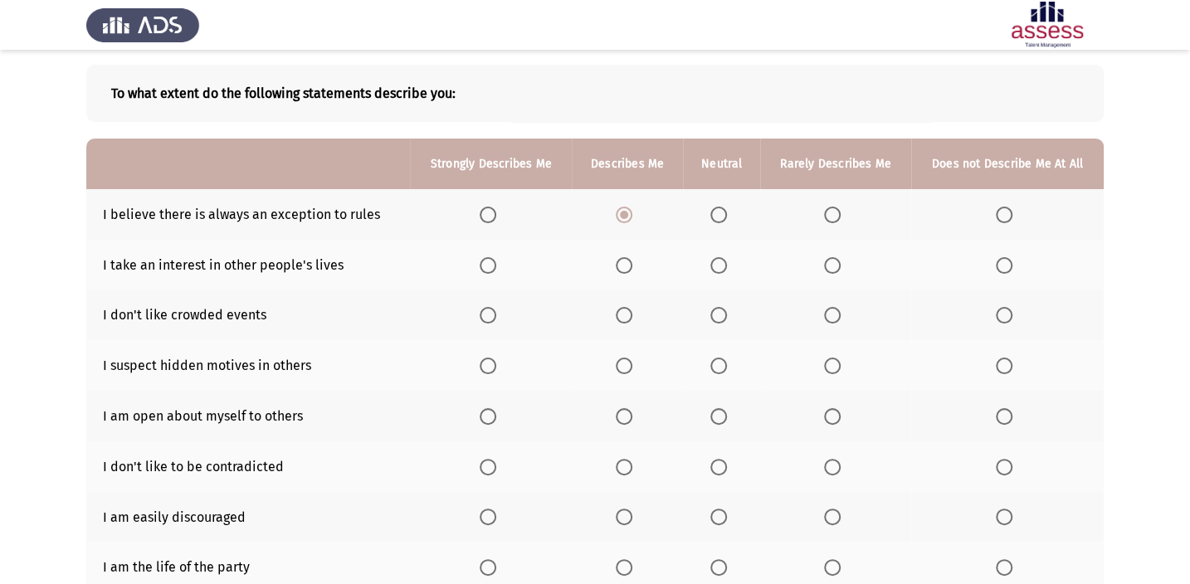
click at [833, 314] on span "Select an option" at bounding box center [832, 315] width 17 height 17
click at [833, 314] on input "Select an option" at bounding box center [832, 315] width 17 height 17
click at [830, 261] on span "Select an option" at bounding box center [832, 265] width 17 height 17
click at [830, 261] on input "Select an option" at bounding box center [832, 265] width 17 height 17
click at [999, 265] on span "Select an option" at bounding box center [1004, 265] width 17 height 17
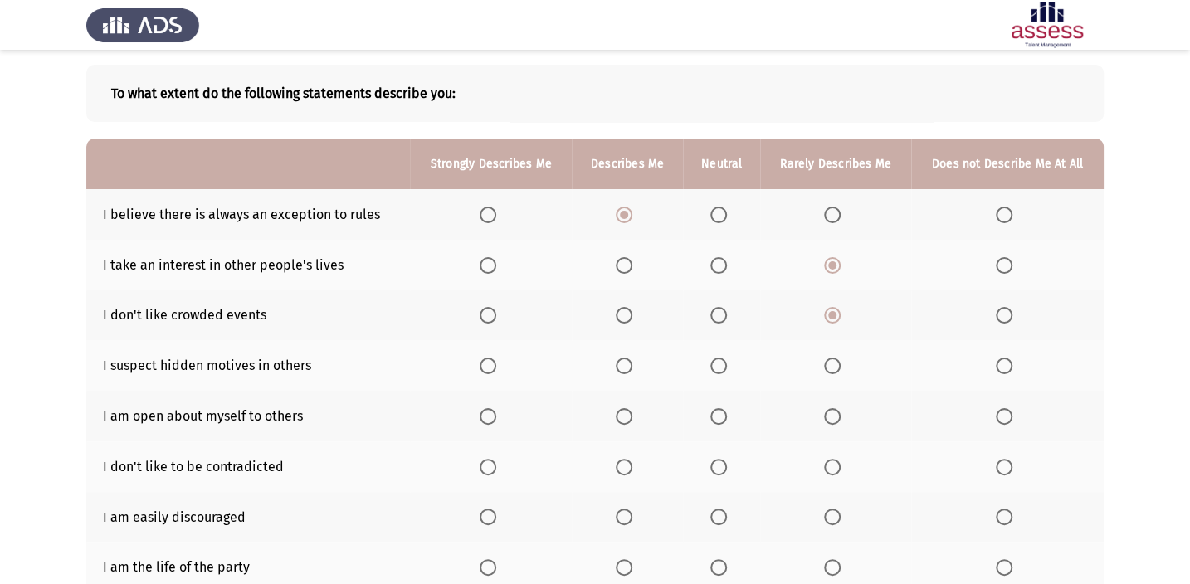
click at [999, 265] on input "Select an option" at bounding box center [1004, 265] width 17 height 17
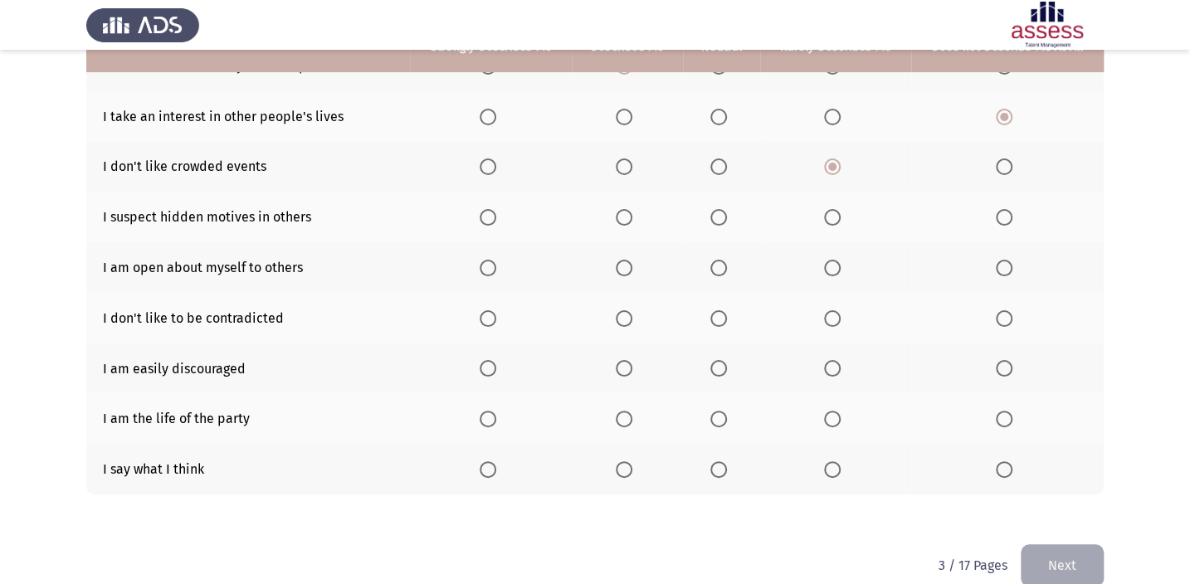
scroll to position [226, 0]
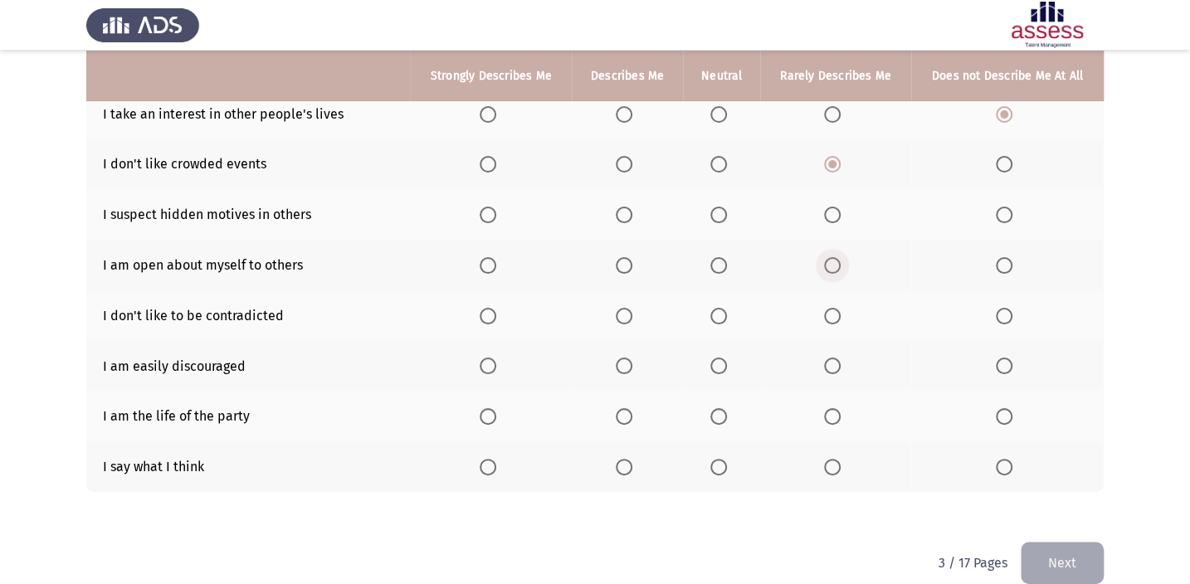
click at [835, 261] on span "Select an option" at bounding box center [832, 265] width 17 height 17
click at [835, 261] on input "Select an option" at bounding box center [832, 265] width 17 height 17
click at [715, 408] on span "Select an option" at bounding box center [719, 416] width 17 height 17
click at [715, 408] on input "Select an option" at bounding box center [719, 416] width 17 height 17
click at [841, 463] on label "Select an option" at bounding box center [835, 467] width 23 height 17
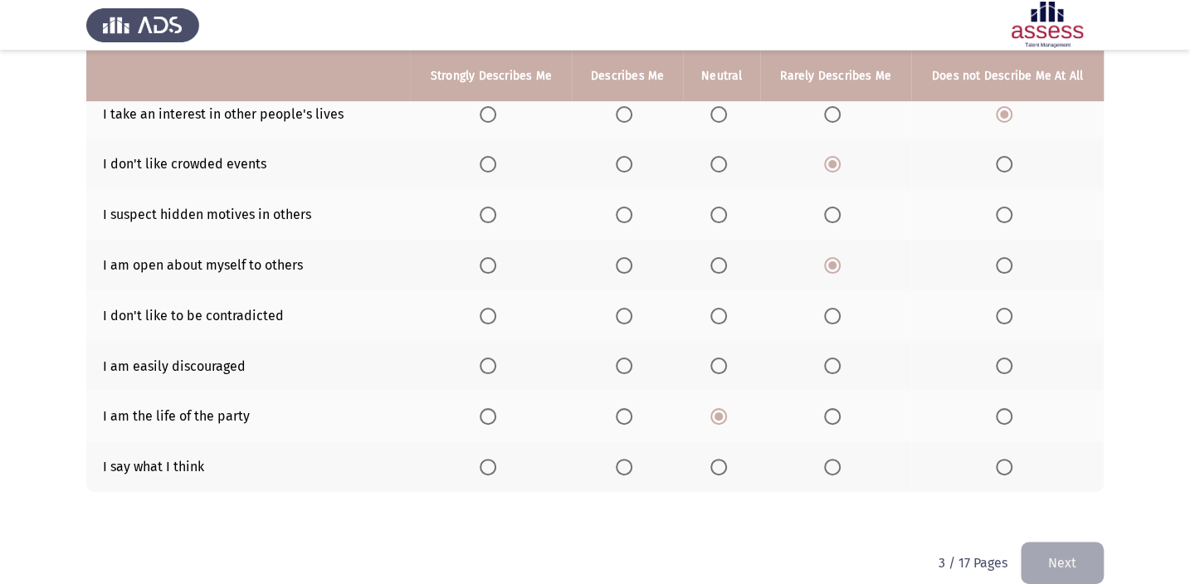
click at [841, 463] on input "Select an option" at bounding box center [832, 467] width 17 height 17
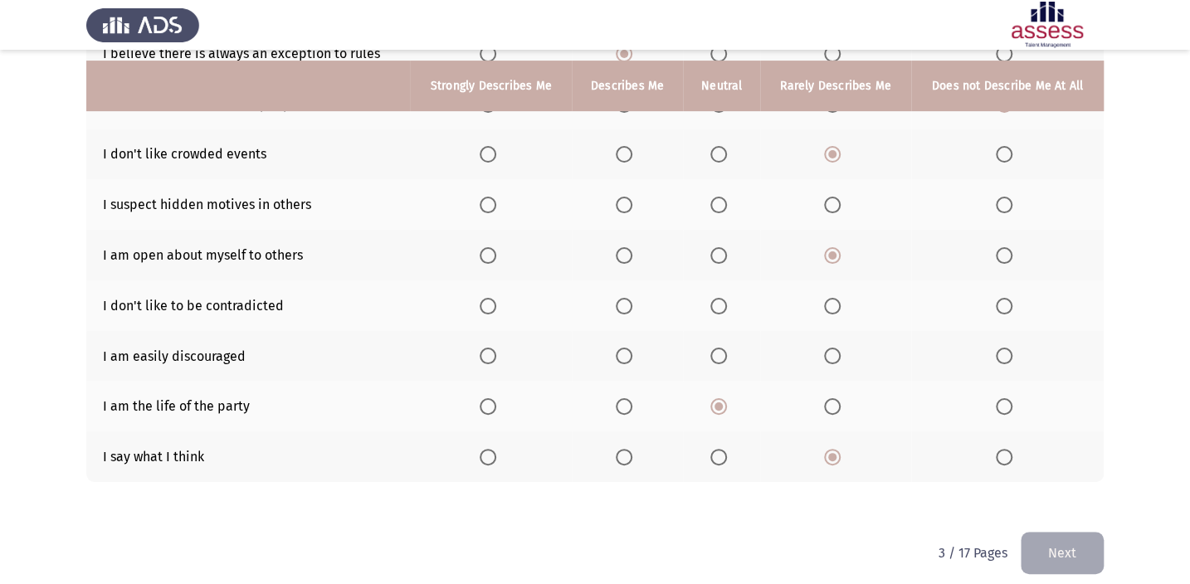
scroll to position [171, 0]
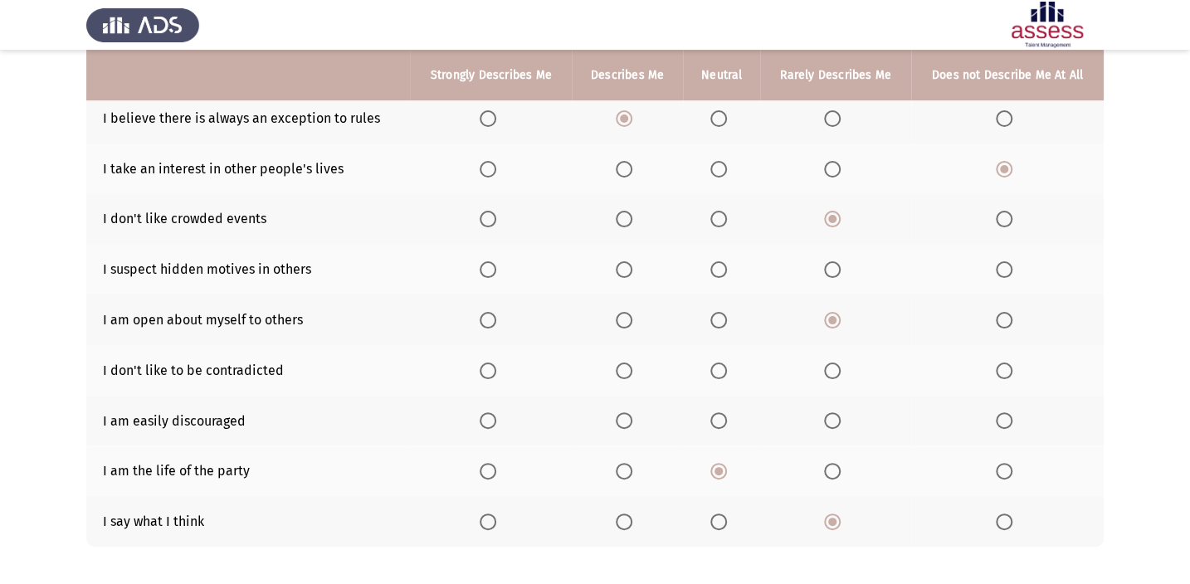
click at [624, 419] on span "Select an option" at bounding box center [624, 421] width 17 height 17
click at [624, 419] on input "Select an option" at bounding box center [624, 421] width 17 height 17
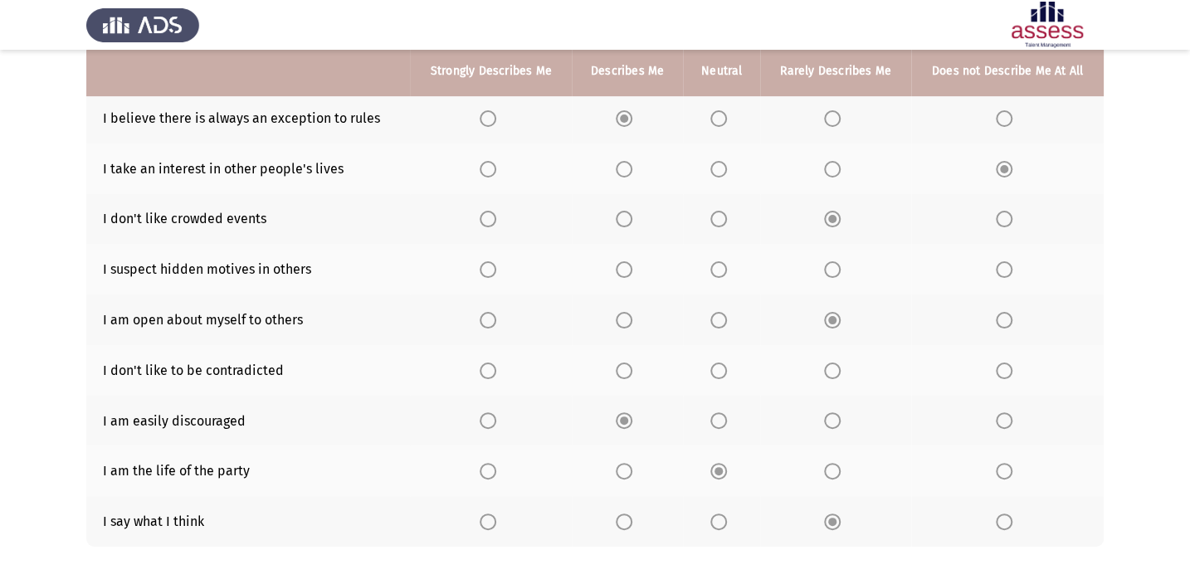
scroll to position [95, 0]
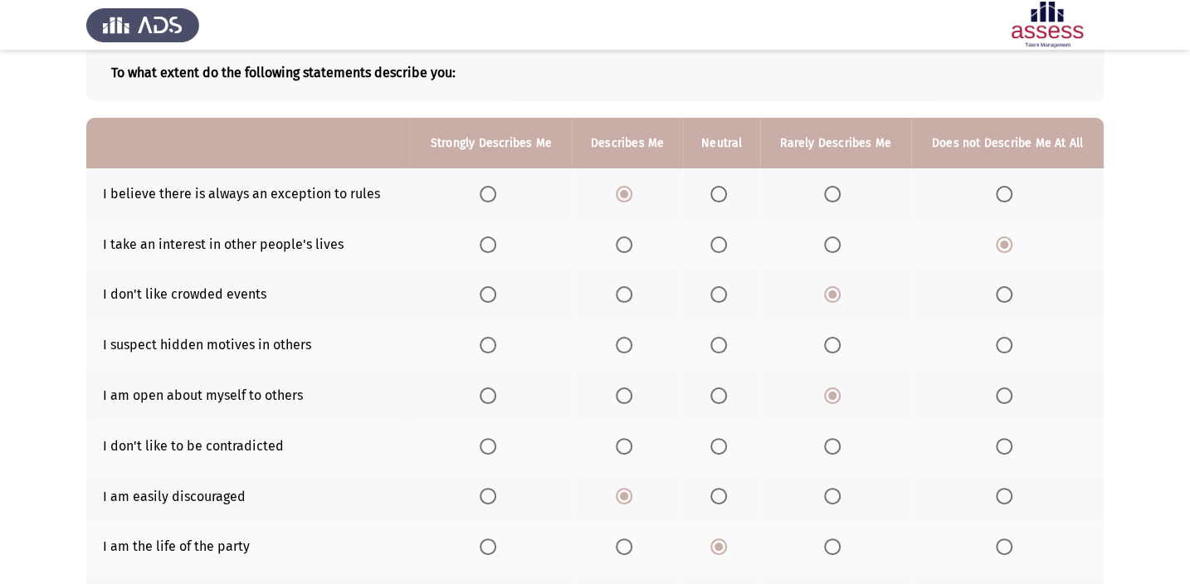
click at [833, 344] on span "Select an option" at bounding box center [832, 345] width 17 height 17
click at [833, 344] on input "Select an option" at bounding box center [832, 345] width 17 height 17
click at [708, 339] on th at bounding box center [721, 345] width 77 height 51
click at [714, 339] on span "Select an option" at bounding box center [719, 345] width 17 height 17
click at [714, 339] on input "Select an option" at bounding box center [719, 345] width 17 height 17
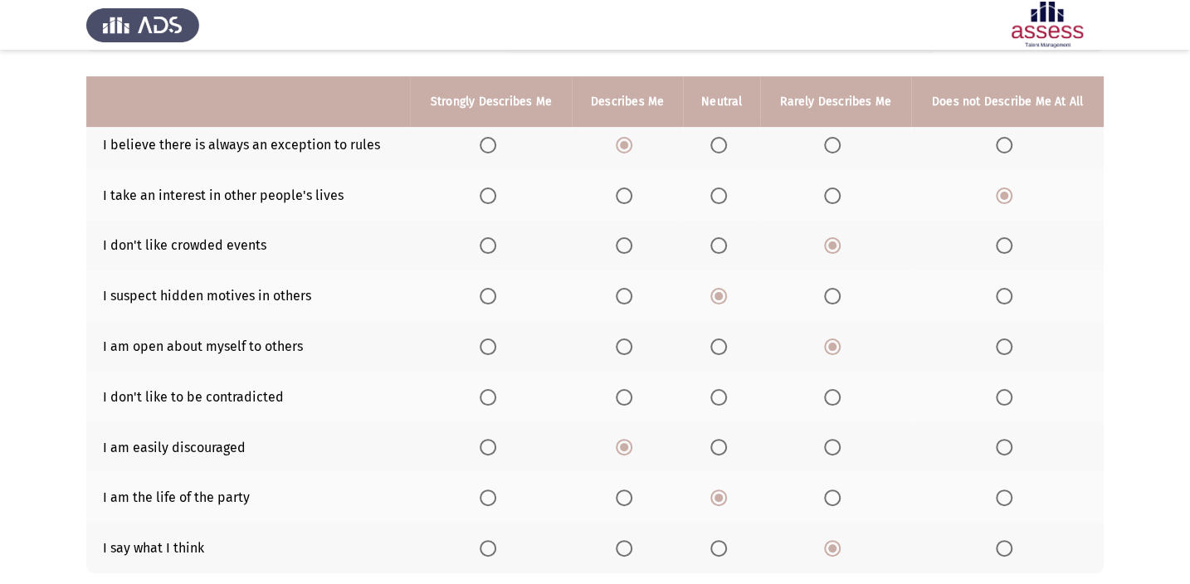
scroll to position [171, 0]
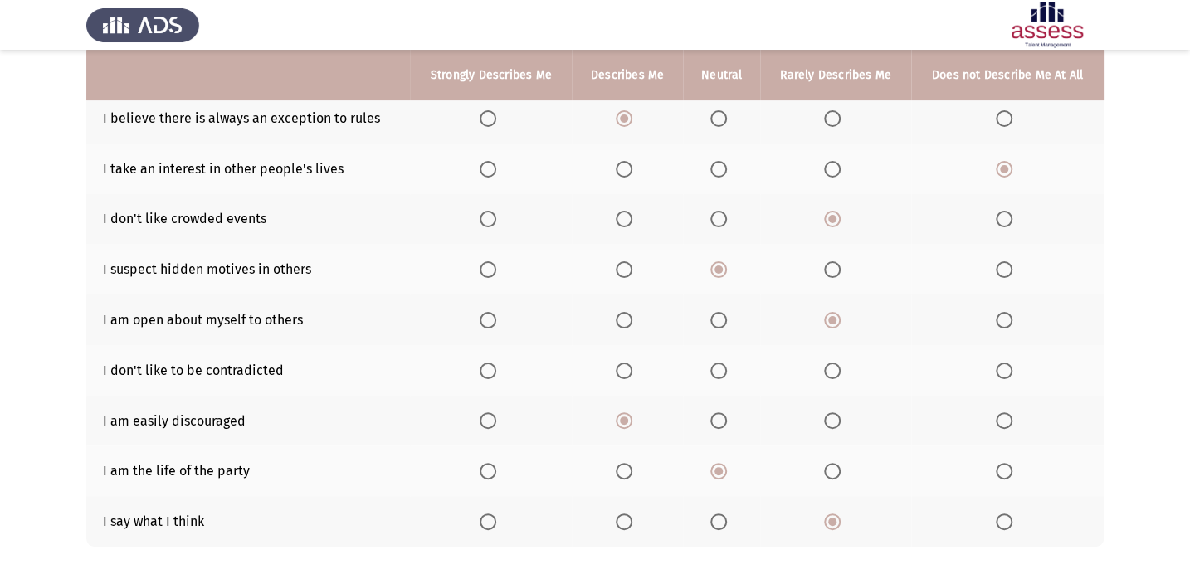
click at [1002, 368] on span "Select an option" at bounding box center [1004, 371] width 17 height 17
click at [1002, 368] on input "Select an option" at bounding box center [1004, 371] width 17 height 17
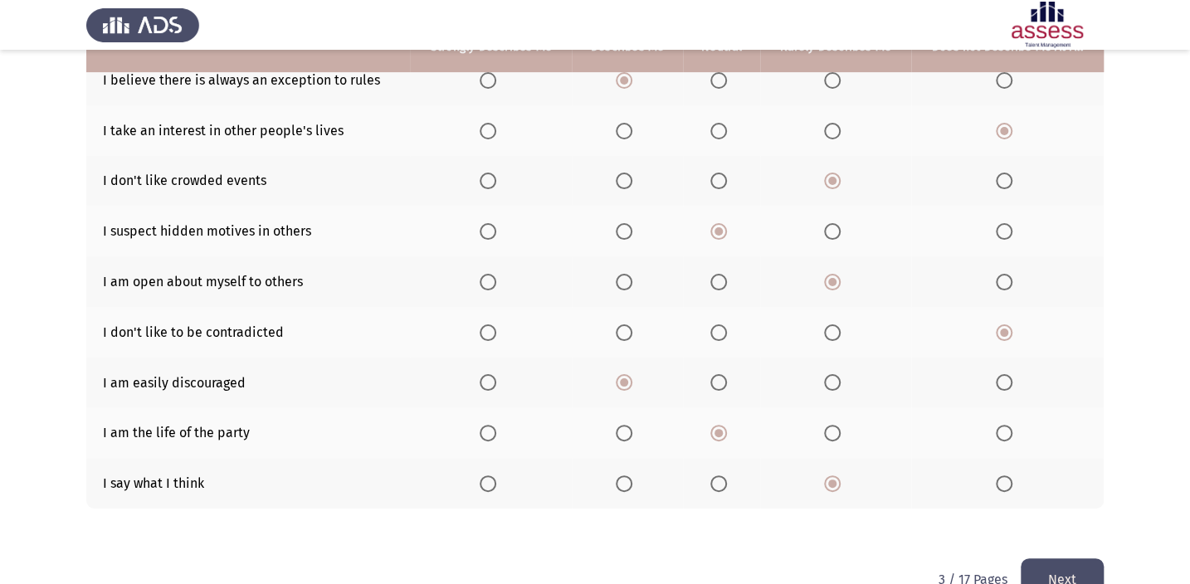
scroll to position [247, 0]
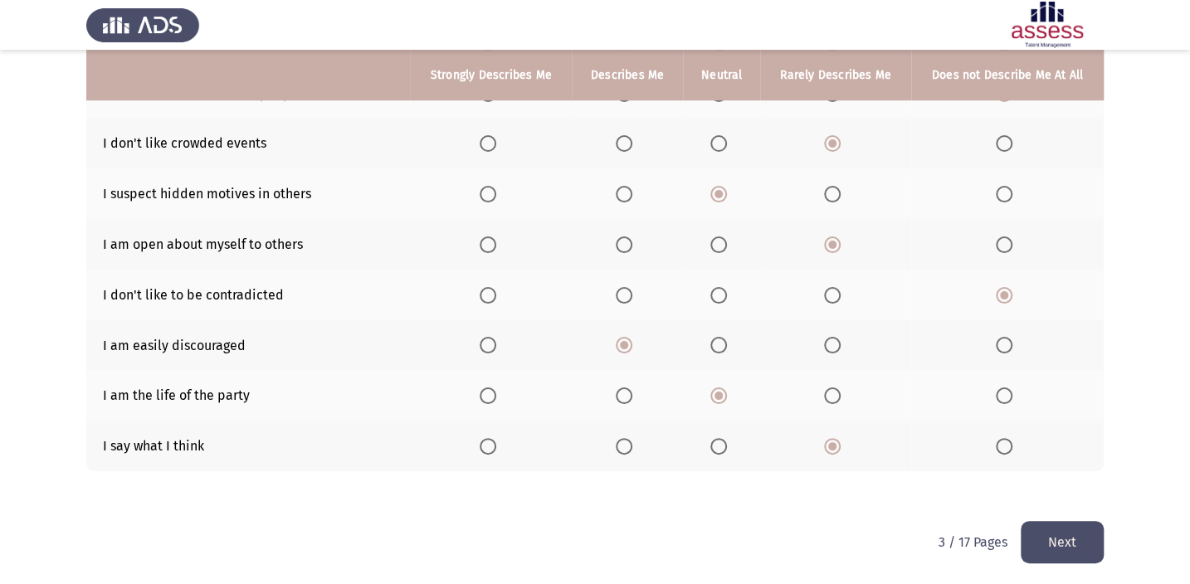
click at [1060, 537] on button "Next" at bounding box center [1062, 542] width 83 height 42
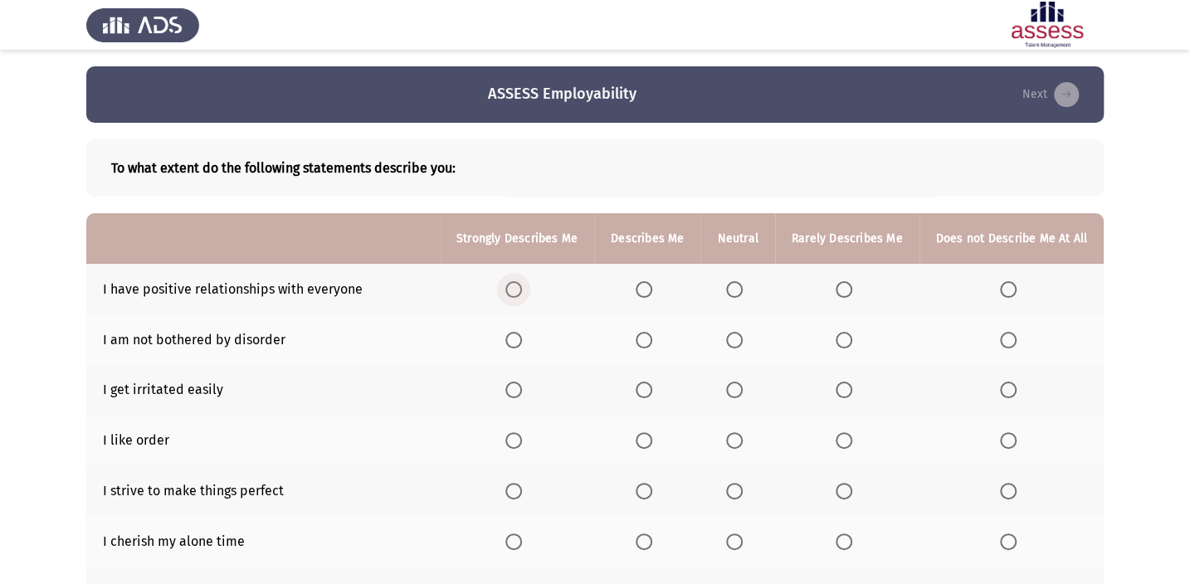
click at [520, 284] on span "Select an option" at bounding box center [513, 289] width 17 height 17
click at [520, 284] on input "Select an option" at bounding box center [513, 289] width 17 height 17
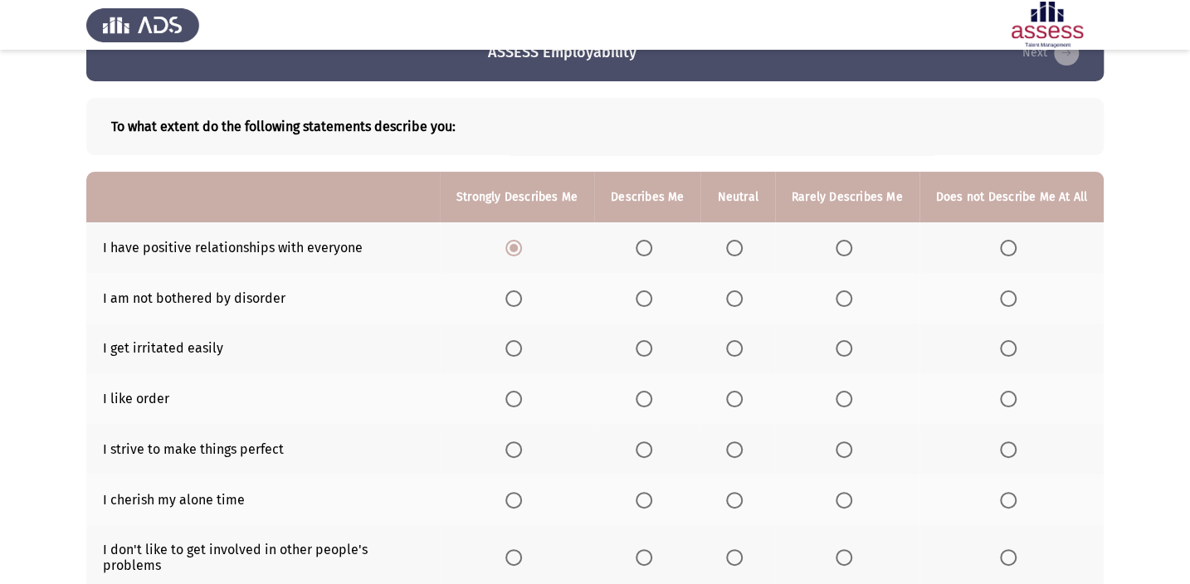
scroll to position [75, 0]
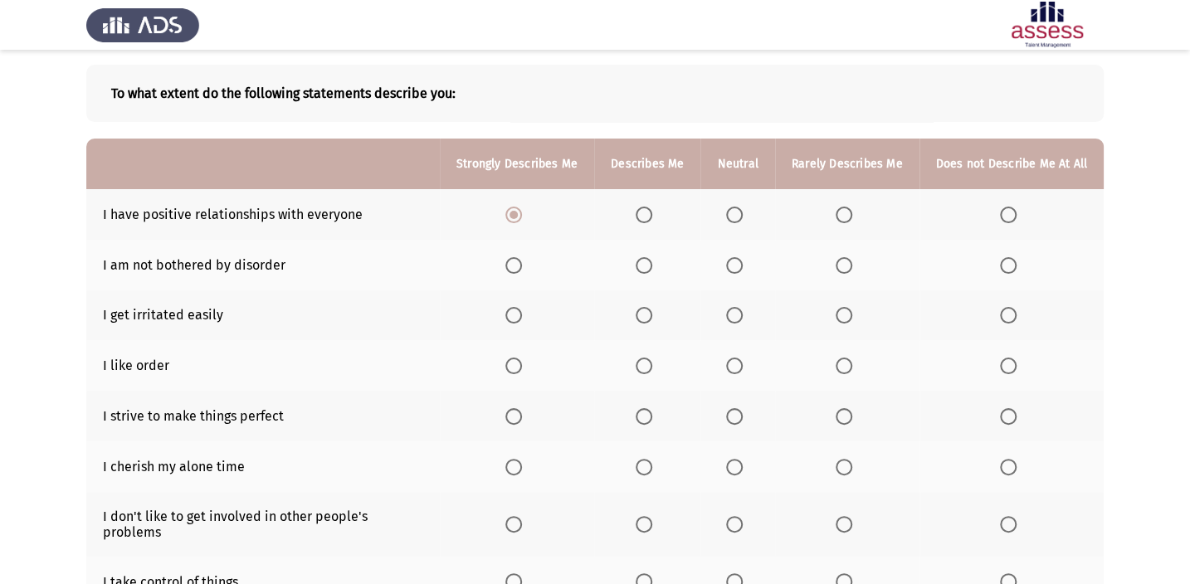
click at [1004, 364] on span "Select an option" at bounding box center [1008, 366] width 17 height 17
click at [1004, 364] on input "Select an option" at bounding box center [1008, 366] width 17 height 17
click at [515, 415] on span "Select an option" at bounding box center [513, 416] width 17 height 17
click at [515, 415] on input "Select an option" at bounding box center [513, 416] width 17 height 17
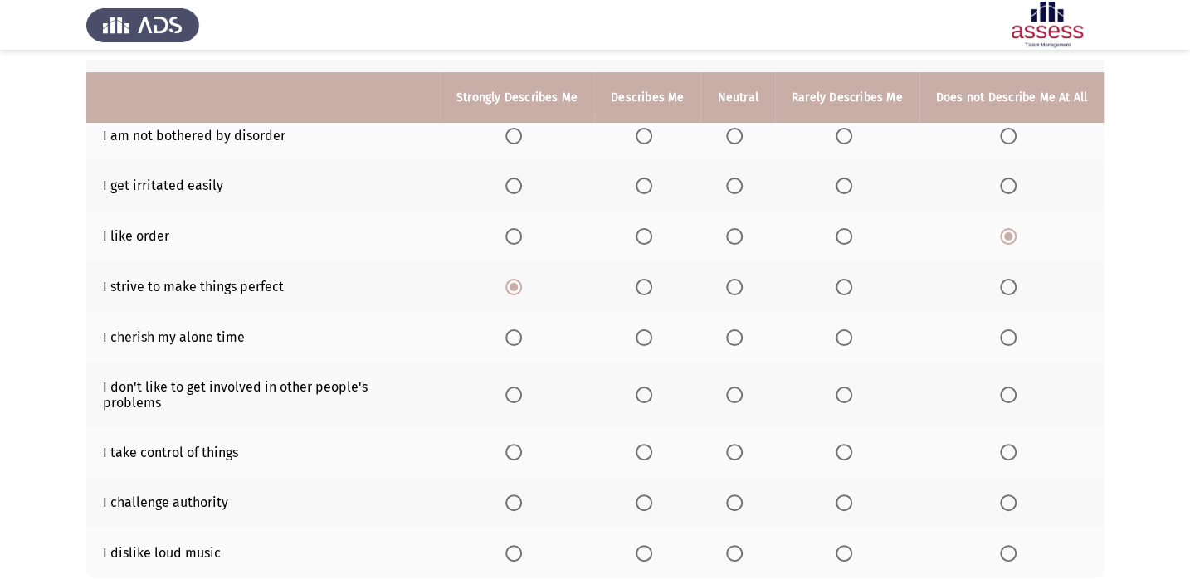
scroll to position [226, 0]
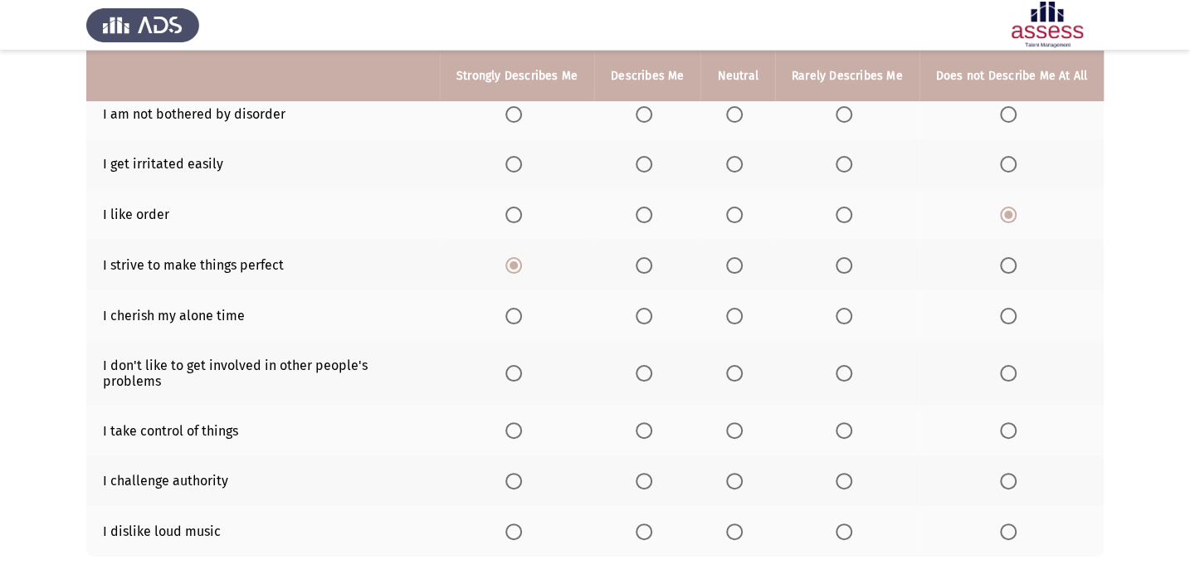
click at [862, 364] on th at bounding box center [847, 373] width 144 height 65
click at [844, 374] on span "Select an option" at bounding box center [844, 374] width 0 height 0
click at [845, 365] on input "Select an option" at bounding box center [844, 373] width 17 height 17
click at [659, 422] on label "Select an option" at bounding box center [647, 430] width 23 height 17
click at [652, 422] on input "Select an option" at bounding box center [644, 430] width 17 height 17
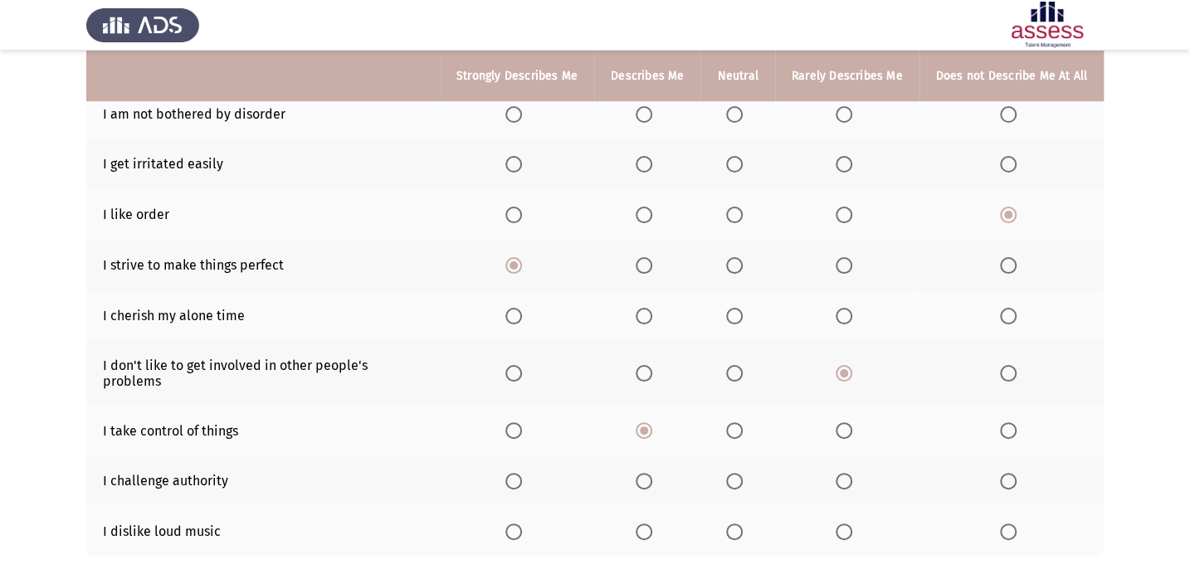
click at [844, 524] on span "Select an option" at bounding box center [844, 532] width 17 height 17
click at [844, 524] on input "Select an option" at bounding box center [844, 532] width 17 height 17
click at [749, 524] on label "Select an option" at bounding box center [737, 532] width 23 height 17
click at [743, 524] on input "Select an option" at bounding box center [734, 532] width 17 height 17
click at [730, 473] on span "Select an option" at bounding box center [734, 481] width 17 height 17
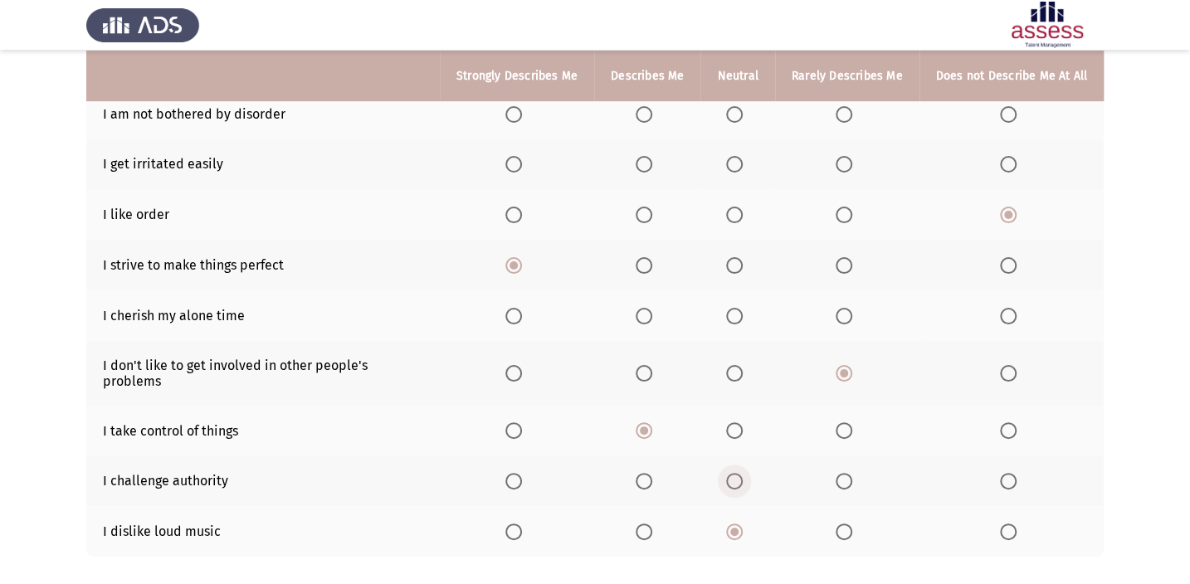
click at [730, 473] on input "Select an option" at bounding box center [734, 481] width 17 height 17
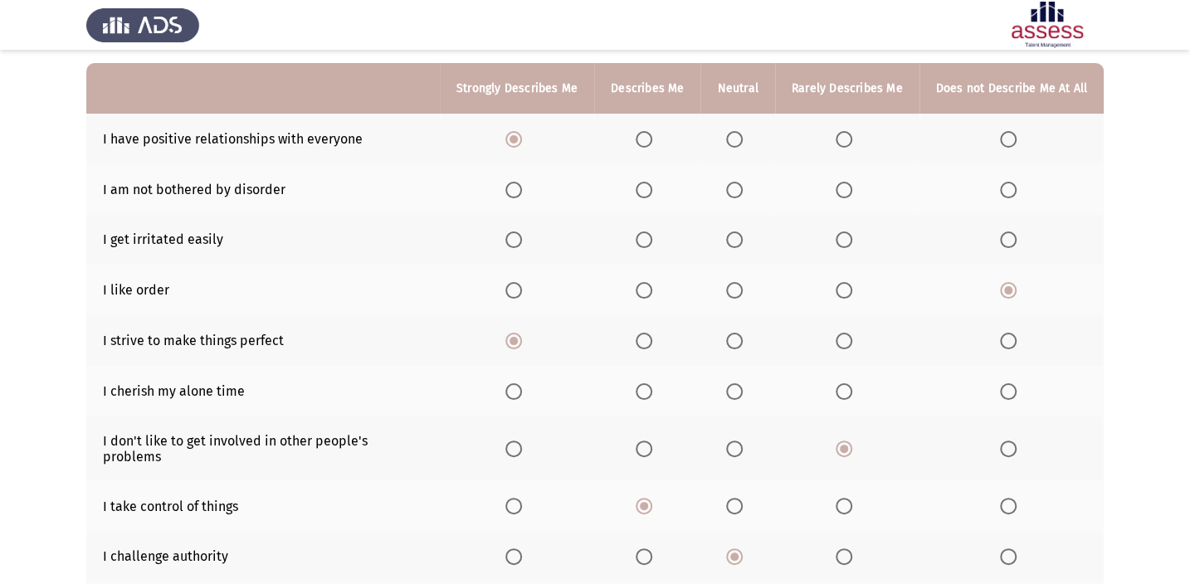
scroll to position [75, 0]
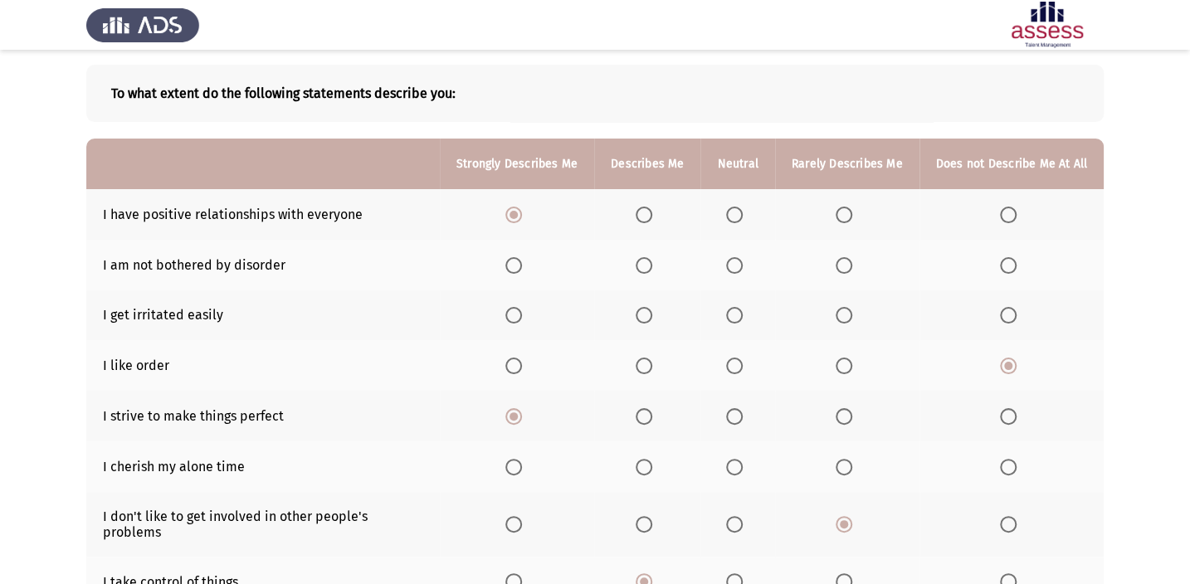
click at [1010, 316] on span "Select an option" at bounding box center [1008, 315] width 17 height 17
click at [1010, 316] on input "Select an option" at bounding box center [1008, 315] width 17 height 17
click at [745, 272] on th at bounding box center [738, 265] width 74 height 51
click at [738, 272] on th at bounding box center [738, 265] width 74 height 51
click at [738, 257] on span "Select an option" at bounding box center [734, 265] width 17 height 17
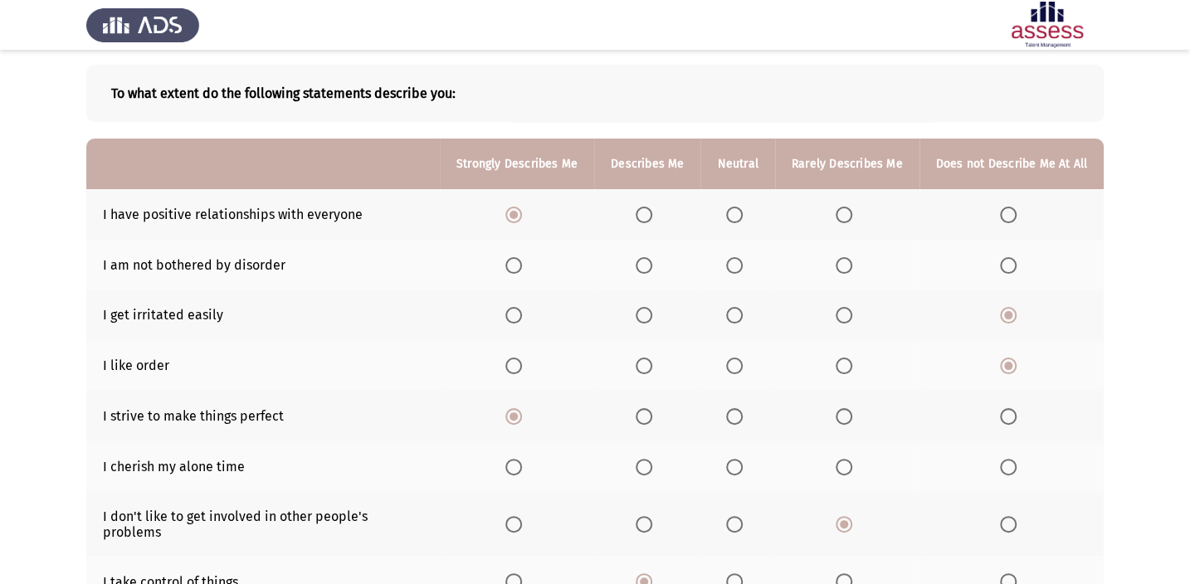
click at [738, 257] on input "Select an option" at bounding box center [734, 265] width 17 height 17
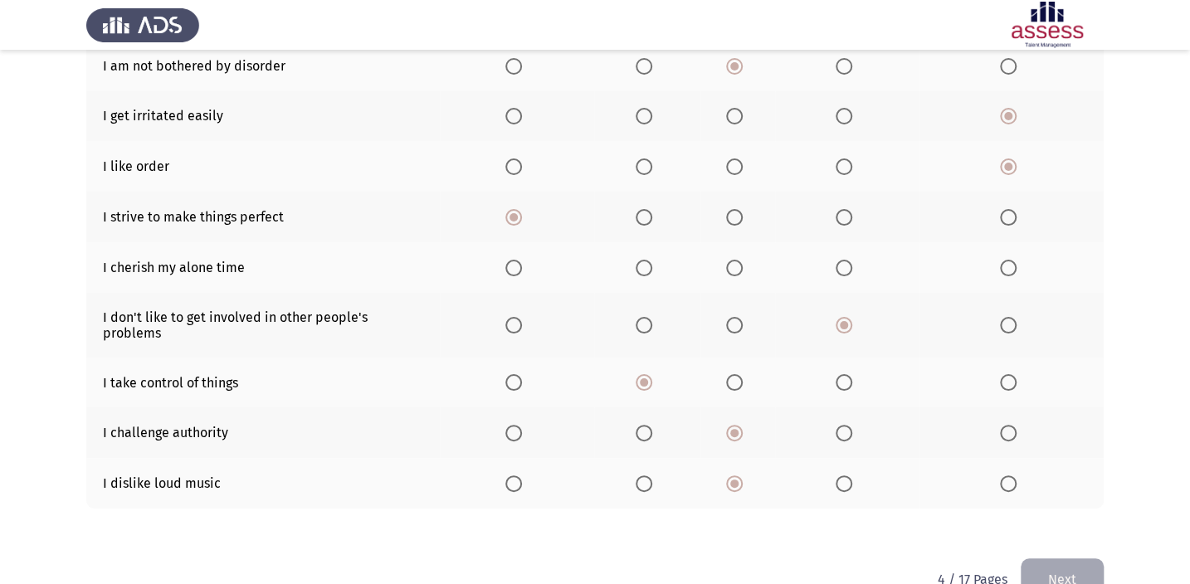
scroll to position [296, 0]
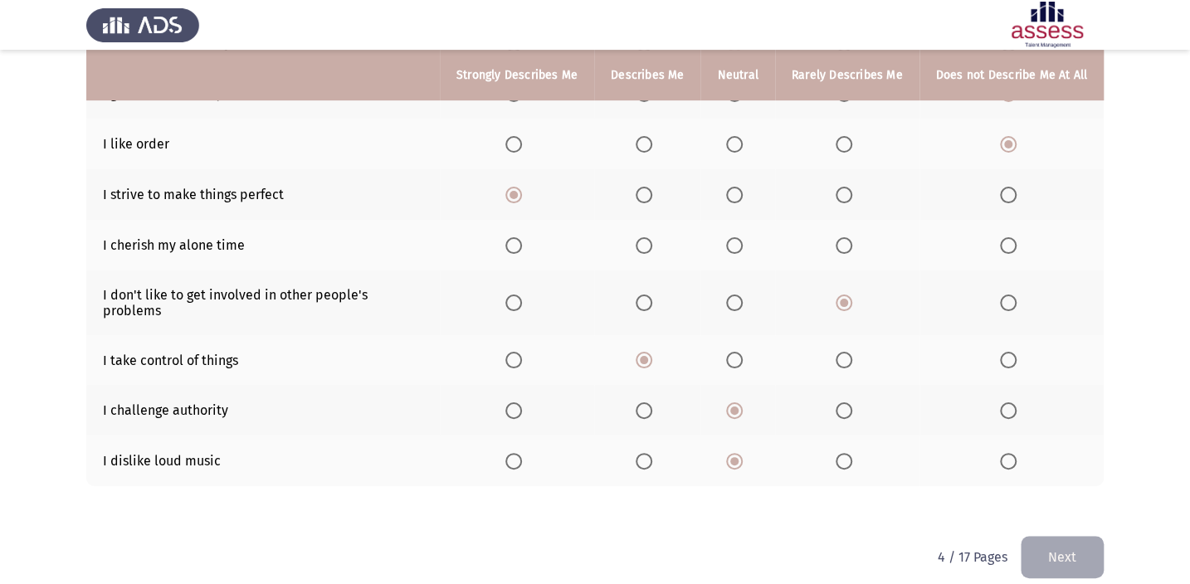
click at [1008, 244] on span "Select an option" at bounding box center [1008, 245] width 17 height 17
click at [1008, 244] on input "Select an option" at bounding box center [1008, 245] width 17 height 17
click at [1070, 516] on div "To what extent do the following statements describe you: Strongly Describes Me …" at bounding box center [595, 182] width 1018 height 710
click at [1067, 536] on button "Next" at bounding box center [1062, 557] width 83 height 42
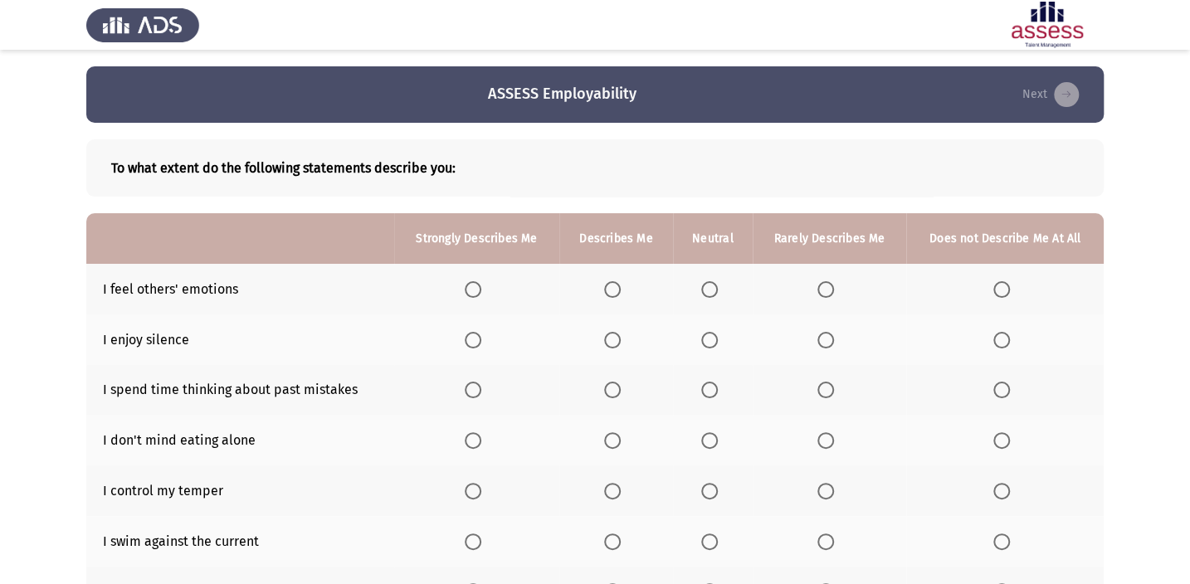
scroll to position [75, 0]
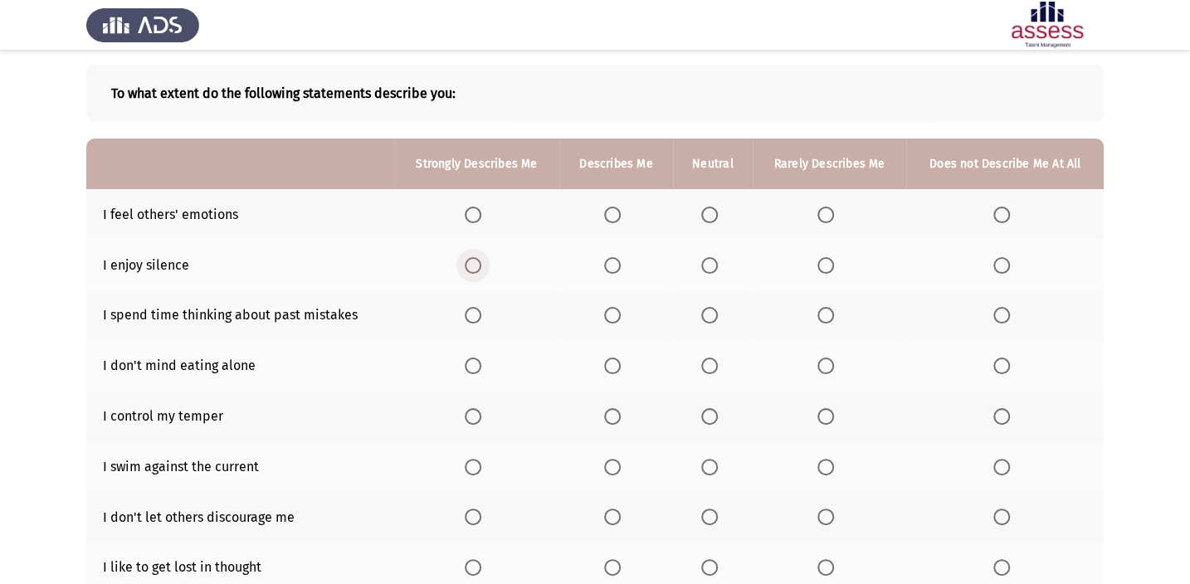
click at [468, 262] on span "Select an option" at bounding box center [473, 265] width 17 height 17
click at [468, 262] on input "Select an option" at bounding box center [473, 265] width 17 height 17
click at [468, 217] on span "Select an option" at bounding box center [473, 215] width 17 height 17
click at [468, 217] on input "Select an option" at bounding box center [473, 215] width 17 height 17
click at [835, 315] on label "Select an option" at bounding box center [829, 315] width 23 height 17
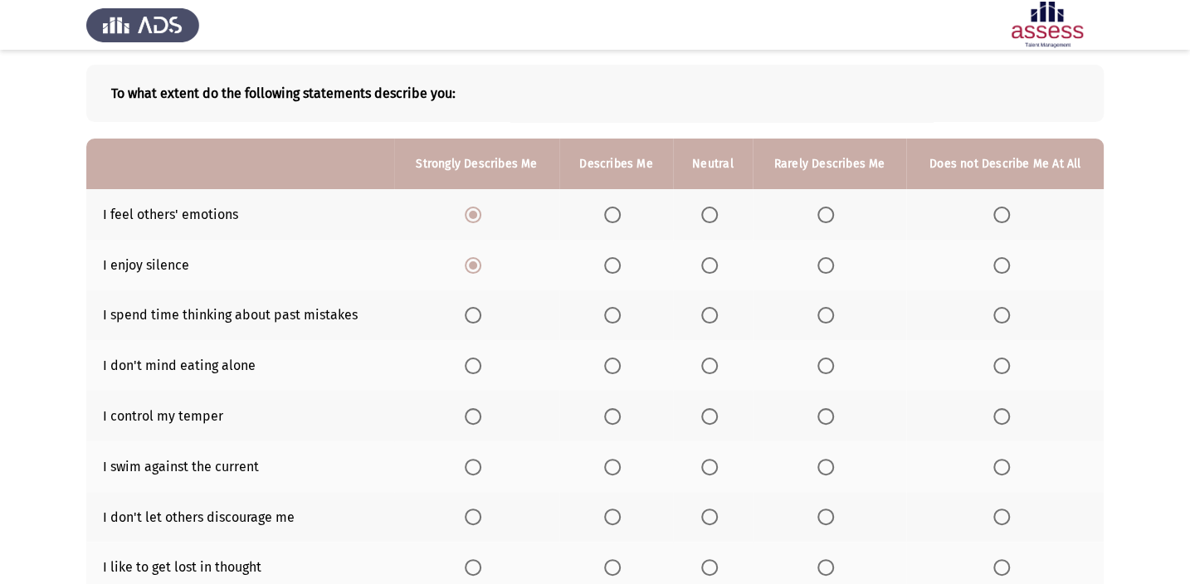
click at [834, 315] on input "Select an option" at bounding box center [826, 315] width 17 height 17
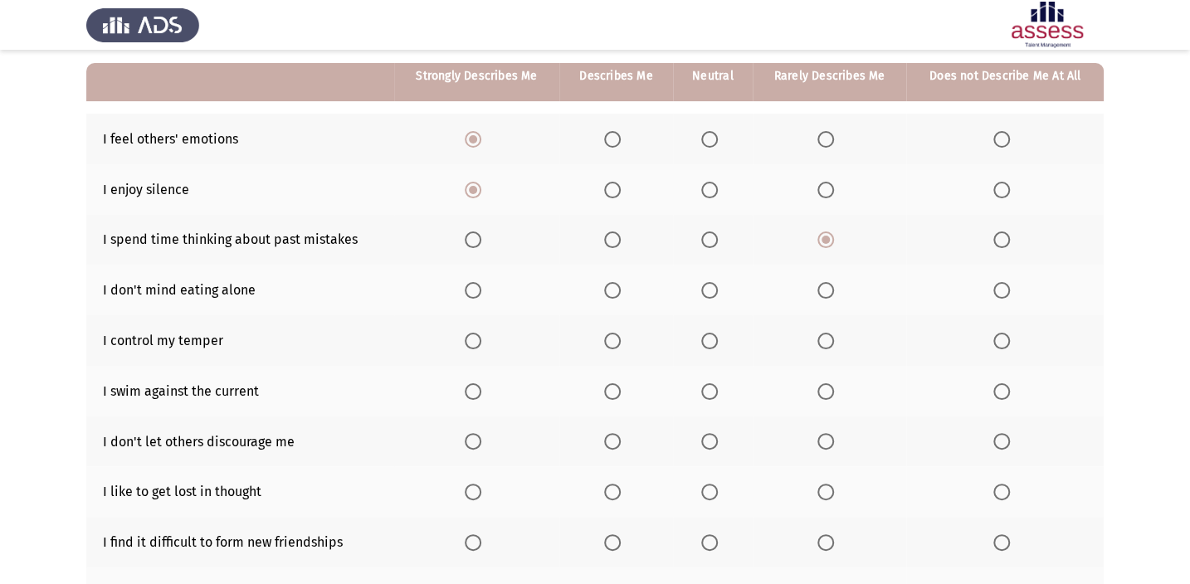
click at [621, 282] on span "Select an option" at bounding box center [612, 290] width 17 height 17
click at [621, 282] on input "Select an option" at bounding box center [612, 290] width 17 height 17
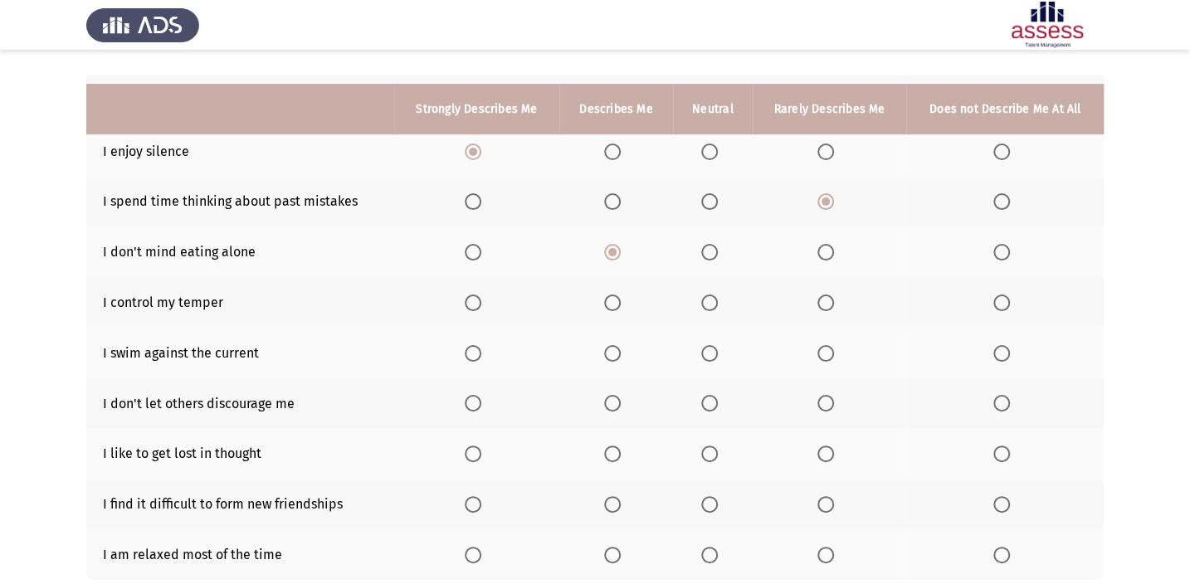
scroll to position [226, 0]
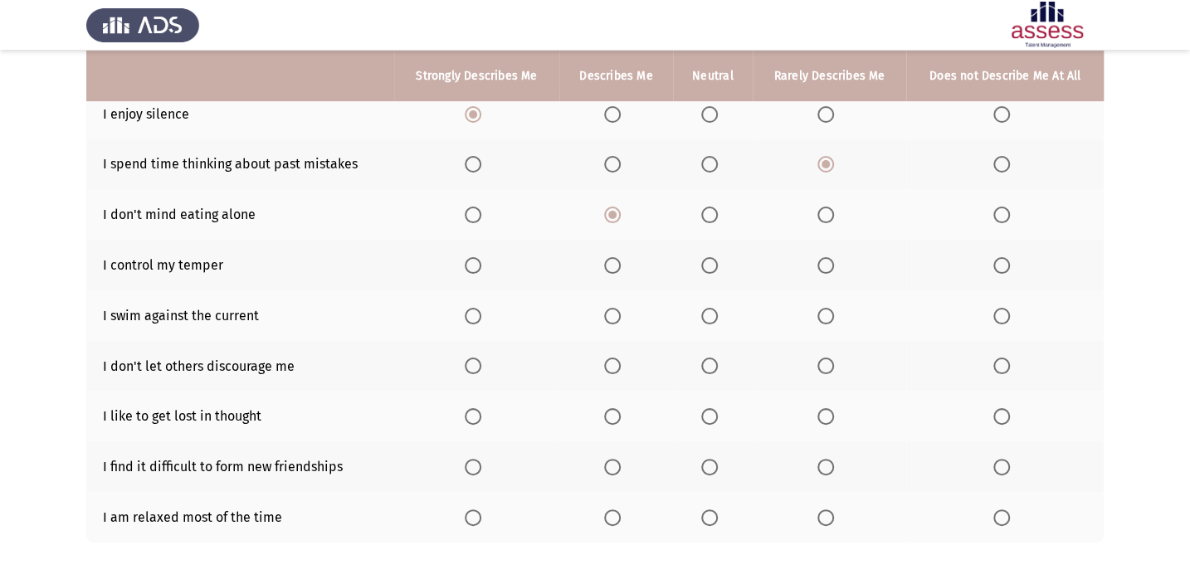
click at [622, 272] on th at bounding box center [616, 265] width 114 height 51
click at [617, 267] on span "Select an option" at bounding box center [612, 265] width 17 height 17
click at [617, 267] on input "Select an option" at bounding box center [612, 265] width 17 height 17
click at [825, 315] on span "Select an option" at bounding box center [826, 316] width 17 height 17
click at [825, 315] on input "Select an option" at bounding box center [826, 316] width 17 height 17
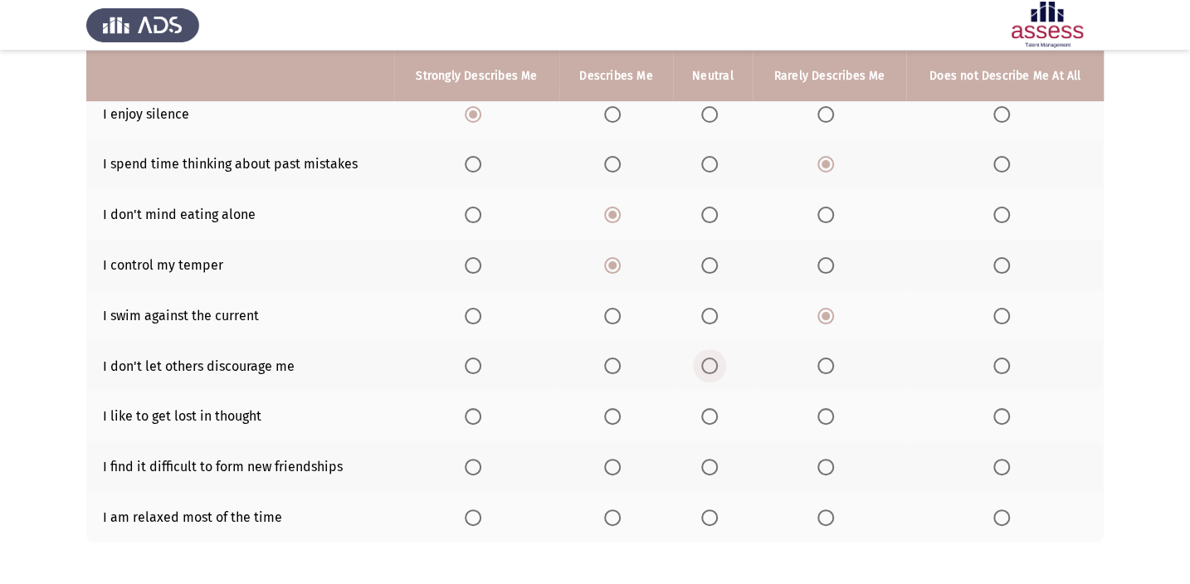
click at [711, 360] on span "Select an option" at bounding box center [709, 366] width 17 height 17
click at [711, 360] on input "Select an option" at bounding box center [709, 366] width 17 height 17
click at [711, 408] on span "Select an option" at bounding box center [709, 416] width 17 height 17
click at [711, 408] on input "Select an option" at bounding box center [709, 416] width 17 height 17
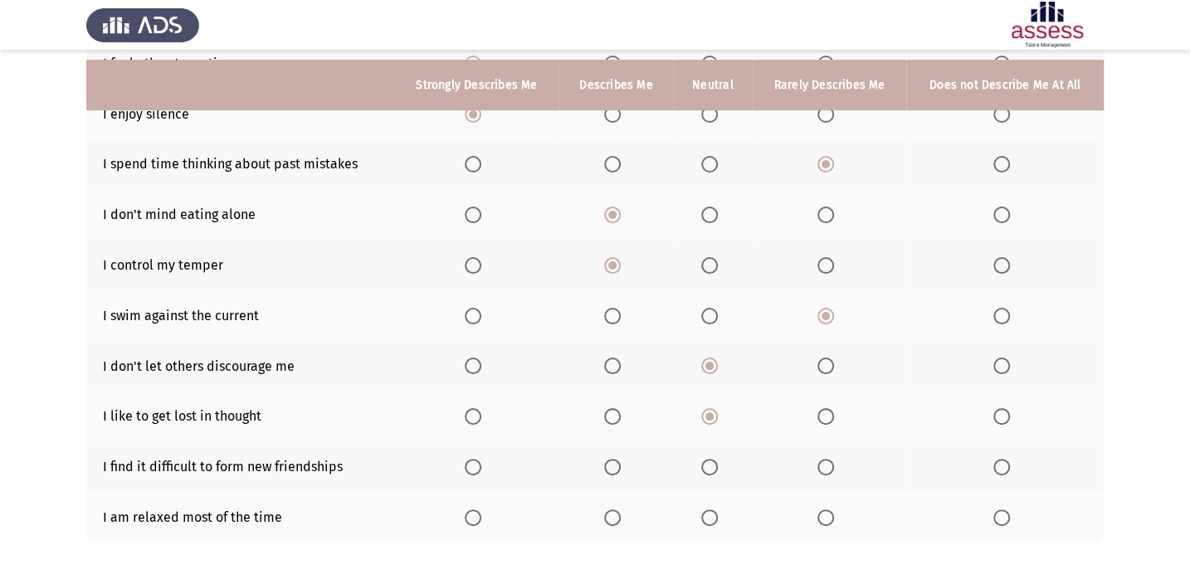
scroll to position [296, 0]
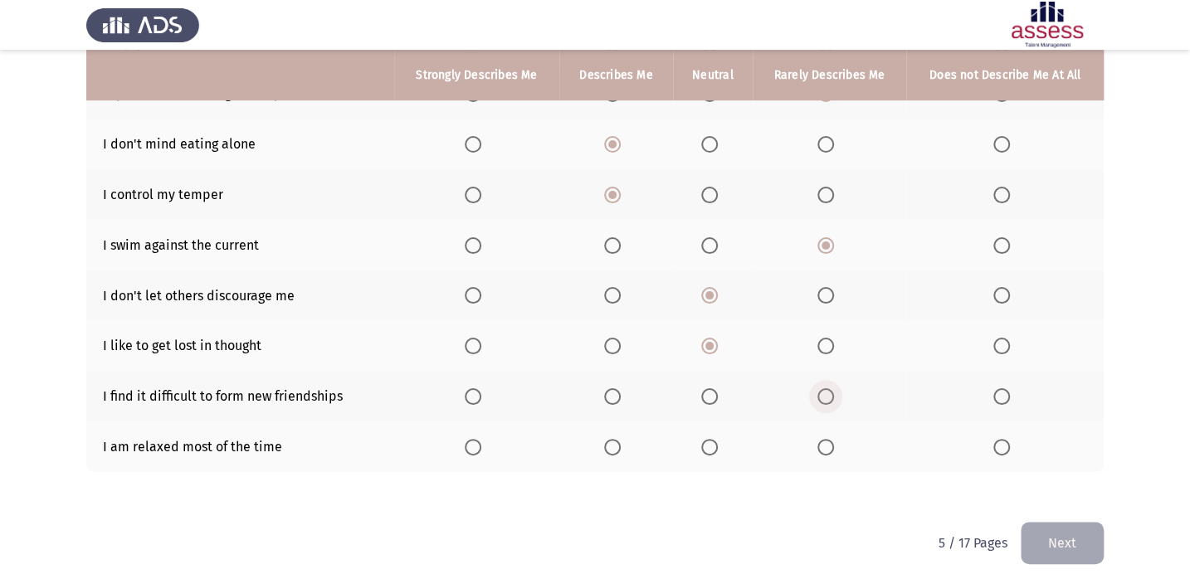
click at [840, 395] on label "Select an option" at bounding box center [829, 396] width 23 height 17
click at [834, 395] on input "Select an option" at bounding box center [826, 396] width 17 height 17
click at [829, 448] on span "Select an option" at bounding box center [826, 447] width 17 height 17
click at [829, 448] on input "Select an option" at bounding box center [826, 447] width 17 height 17
click at [1040, 532] on button "Next" at bounding box center [1062, 543] width 83 height 42
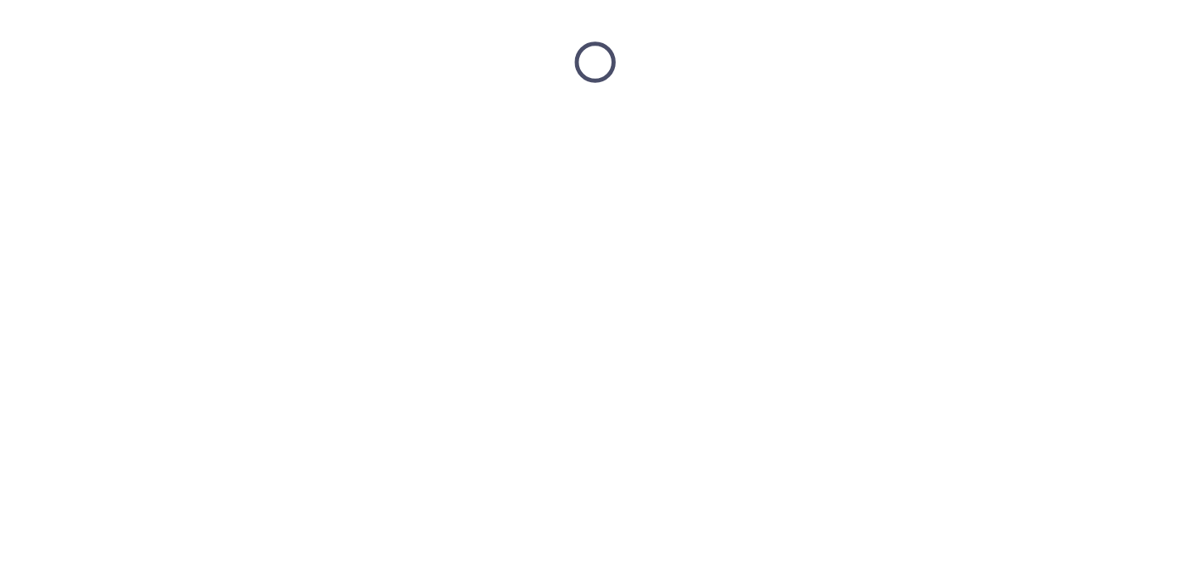
scroll to position [0, 0]
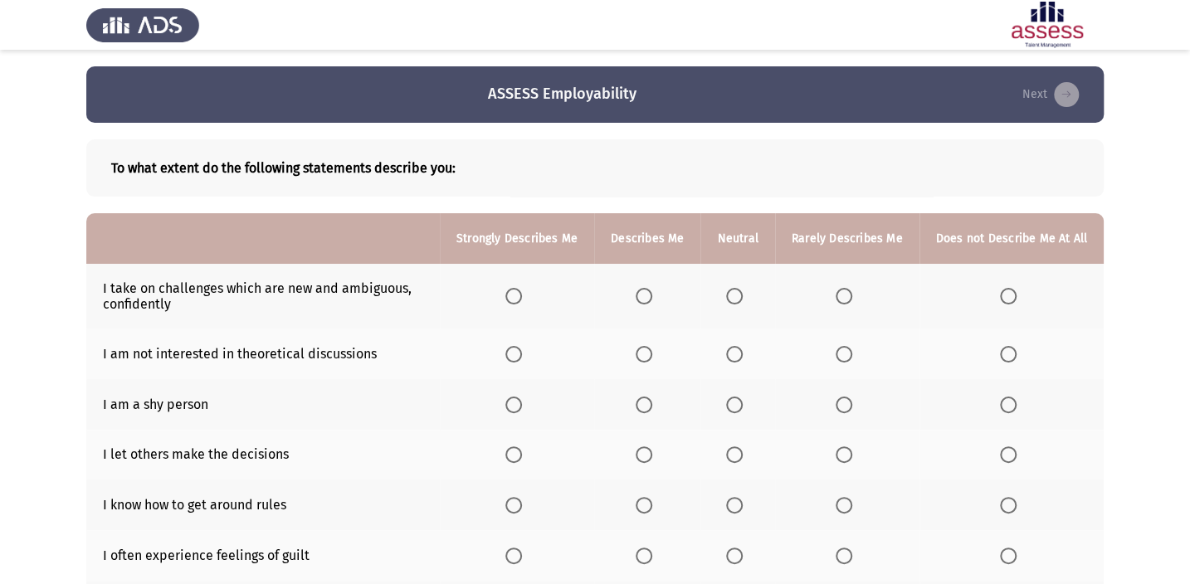
click at [846, 364] on th at bounding box center [847, 354] width 144 height 51
click at [1013, 349] on span "Select an option" at bounding box center [1008, 354] width 17 height 17
click at [1013, 349] on input "Select an option" at bounding box center [1008, 354] width 17 height 17
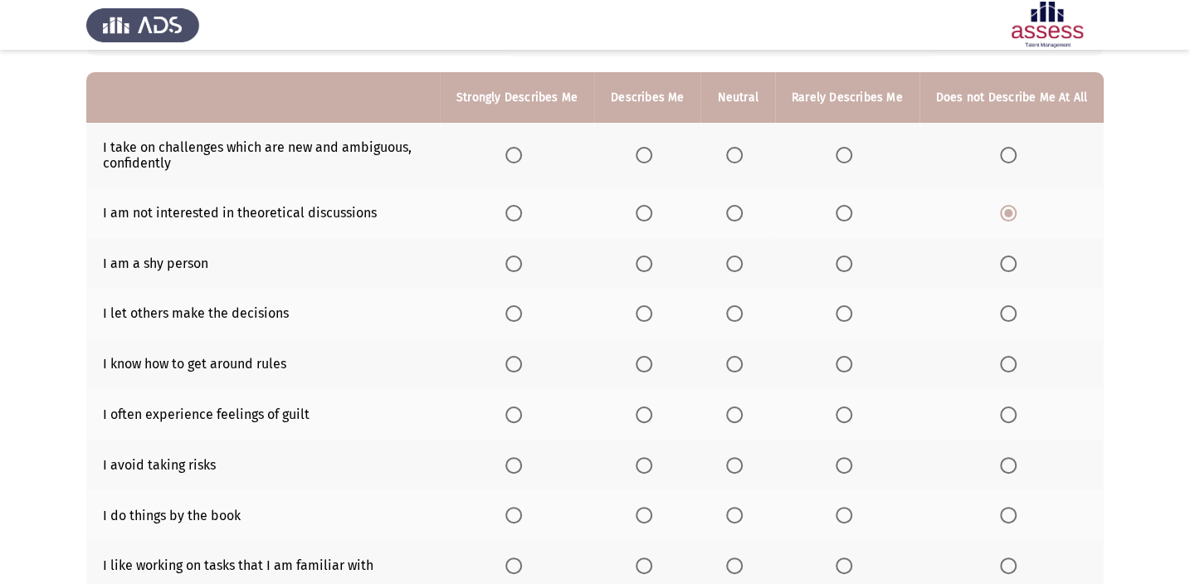
scroll to position [150, 0]
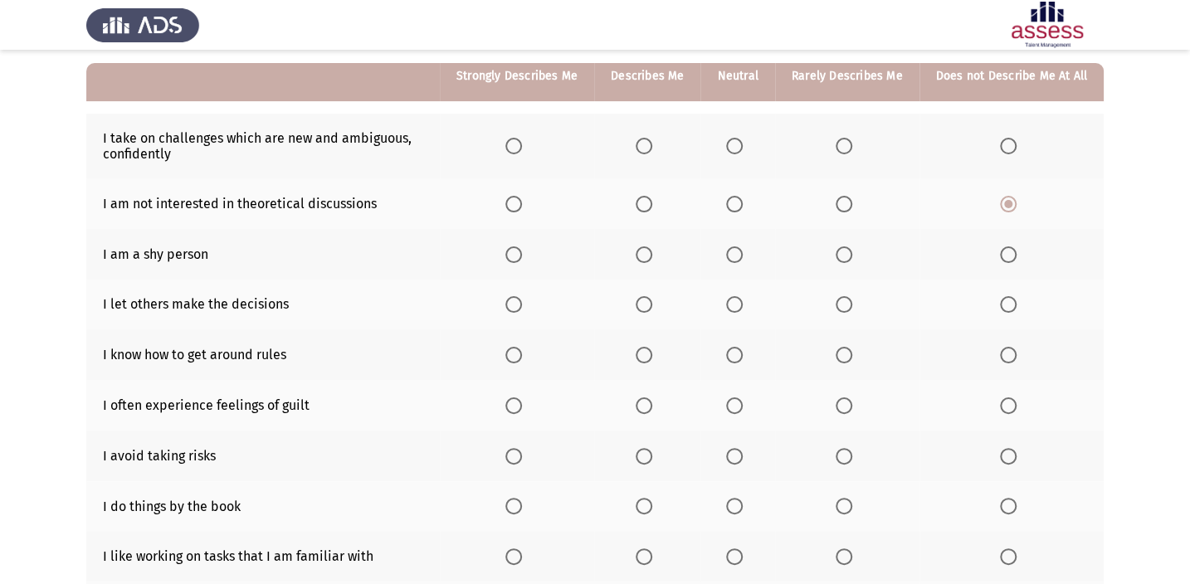
click at [852, 250] on span "Select an option" at bounding box center [844, 255] width 17 height 17
click at [852, 250] on input "Select an option" at bounding box center [844, 255] width 17 height 17
click at [838, 296] on span "Select an option" at bounding box center [844, 304] width 17 height 17
click at [838, 296] on input "Select an option" at bounding box center [844, 304] width 17 height 17
click at [652, 357] on span "Select an option" at bounding box center [644, 355] width 17 height 17
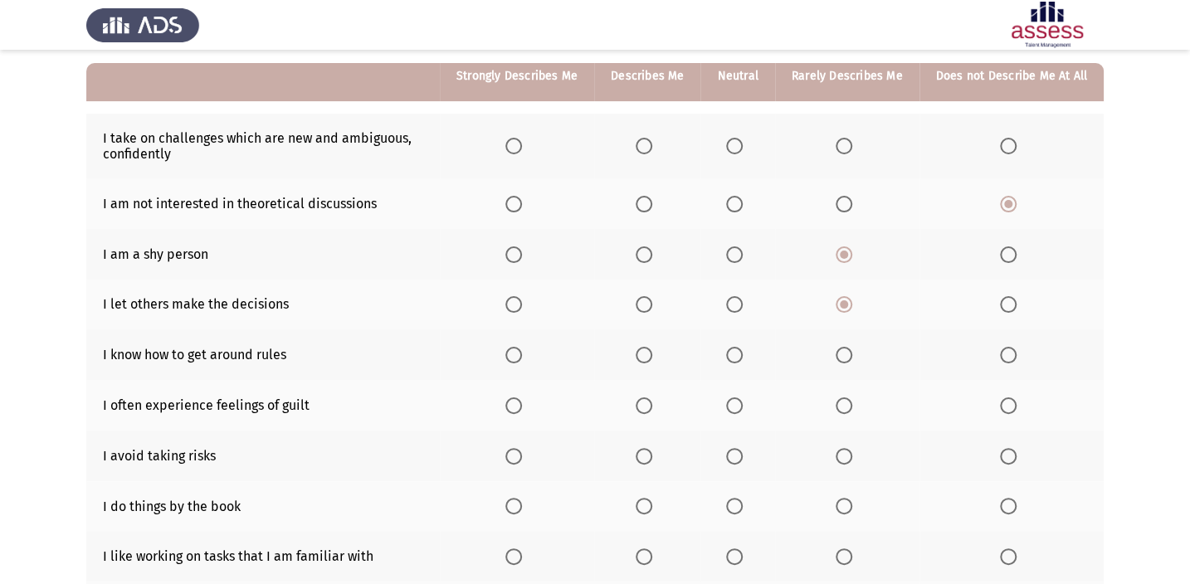
click at [652, 357] on input "Select an option" at bounding box center [644, 355] width 17 height 17
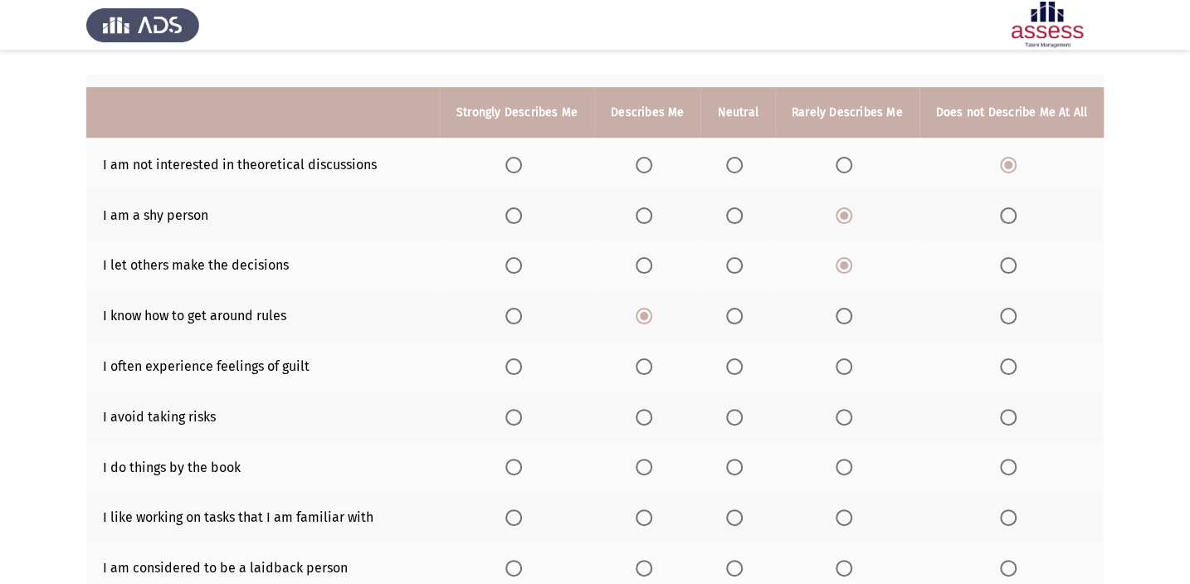
scroll to position [226, 0]
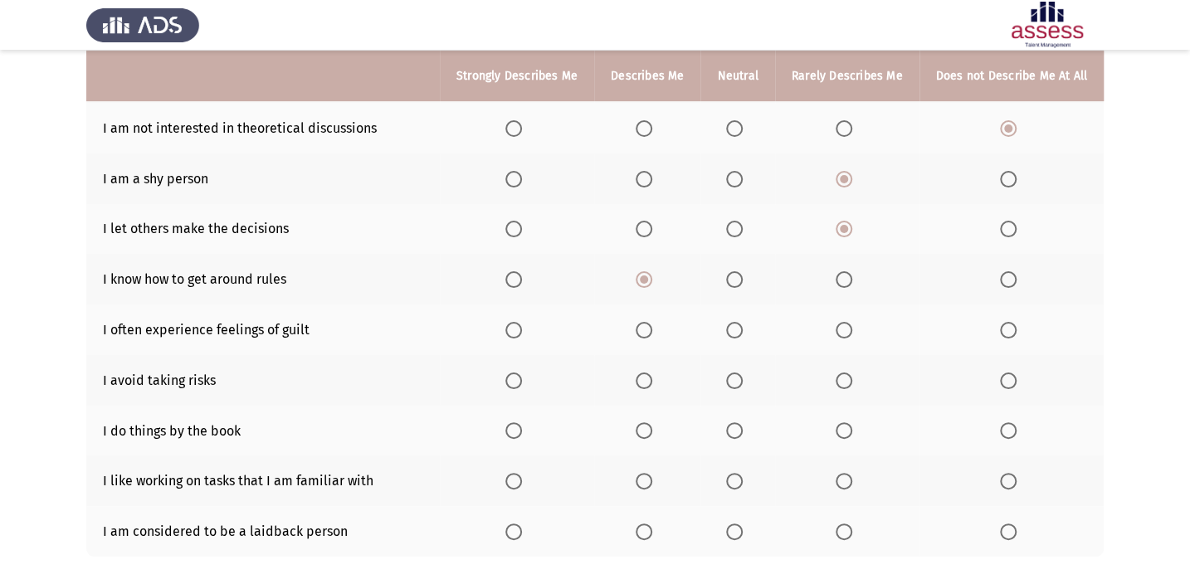
click at [652, 330] on span "Select an option" at bounding box center [644, 330] width 17 height 17
click at [652, 330] on input "Select an option" at bounding box center [644, 330] width 17 height 17
click at [741, 379] on span "Select an option" at bounding box center [734, 381] width 17 height 17
click at [741, 379] on input "Select an option" at bounding box center [734, 381] width 17 height 17
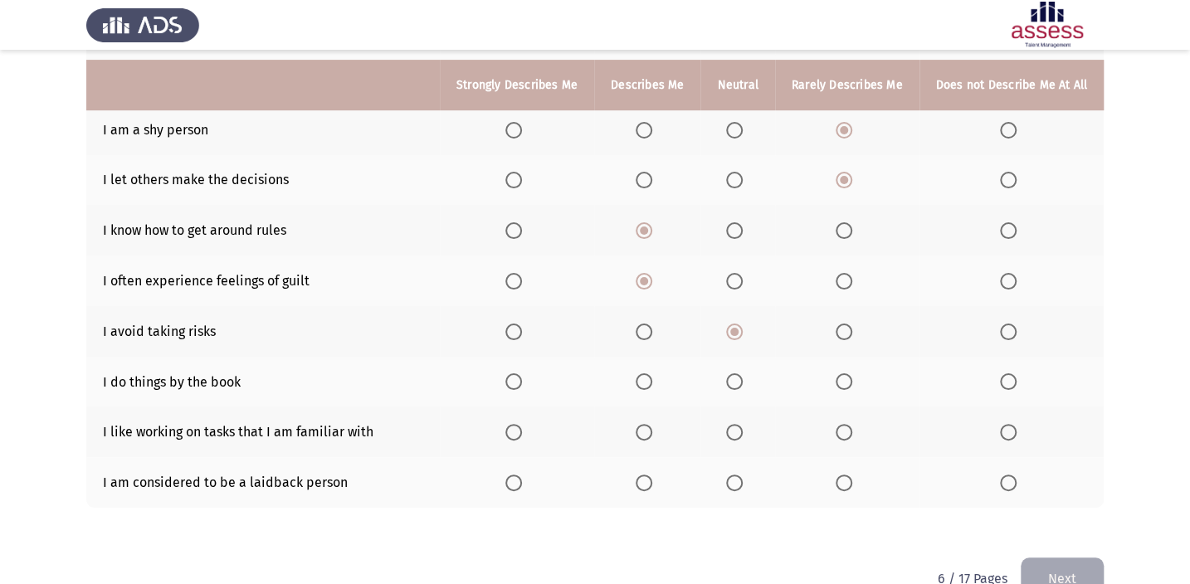
scroll to position [301, 0]
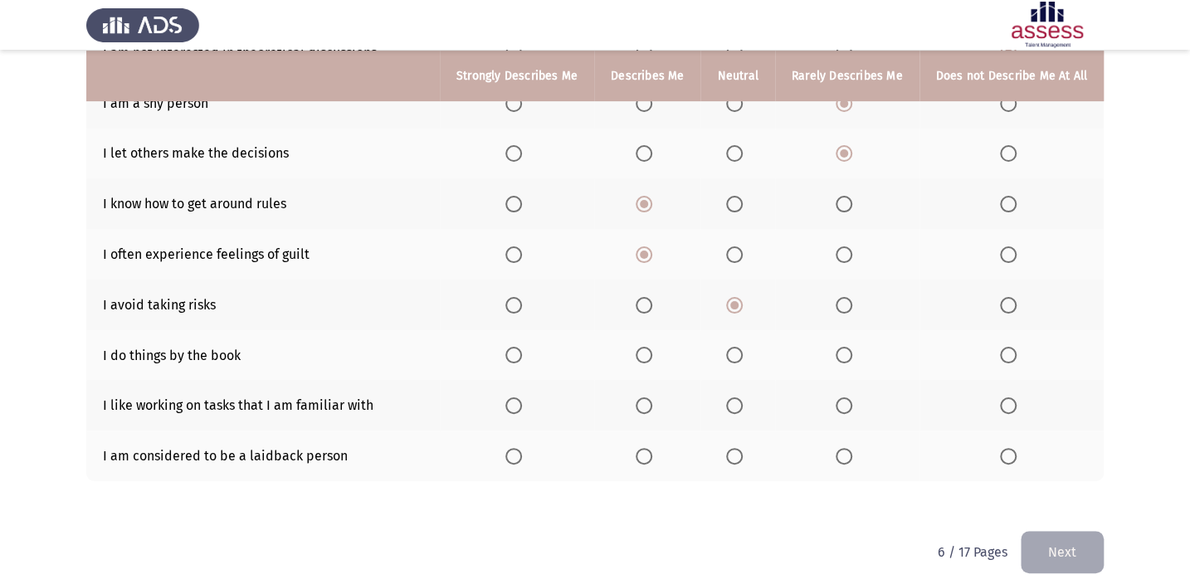
click at [750, 348] on label "Select an option" at bounding box center [737, 355] width 23 height 17
click at [743, 348] on input "Select an option" at bounding box center [734, 355] width 17 height 17
click at [649, 398] on span "Select an option" at bounding box center [644, 406] width 17 height 17
click at [649, 398] on input "Select an option" at bounding box center [644, 406] width 17 height 17
click at [652, 452] on span "Select an option" at bounding box center [644, 456] width 17 height 17
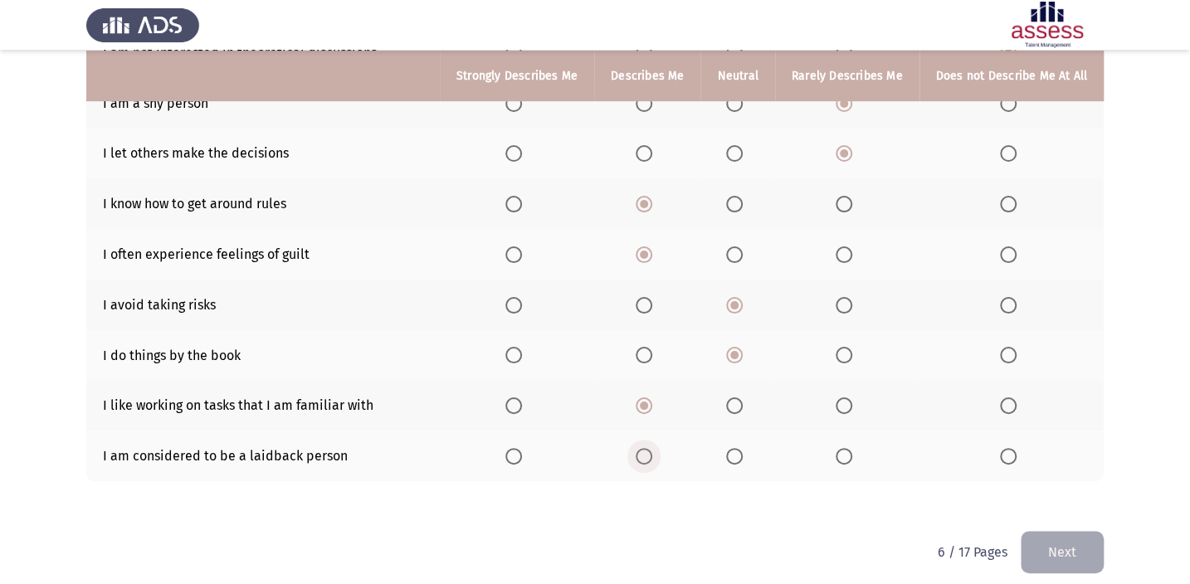
click at [652, 452] on input "Select an option" at bounding box center [644, 456] width 17 height 17
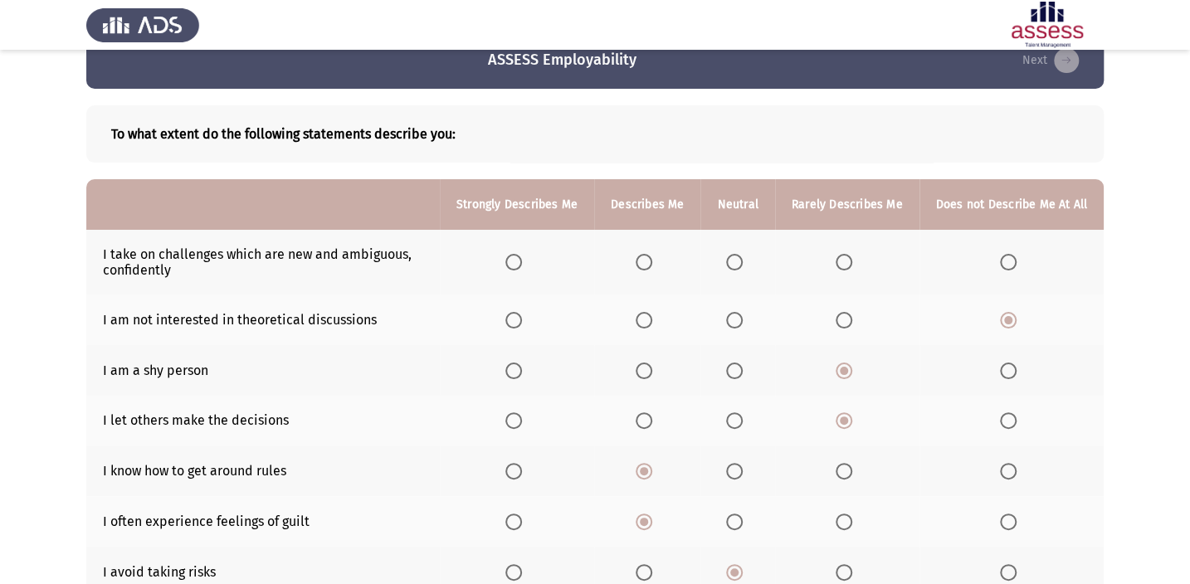
scroll to position [0, 0]
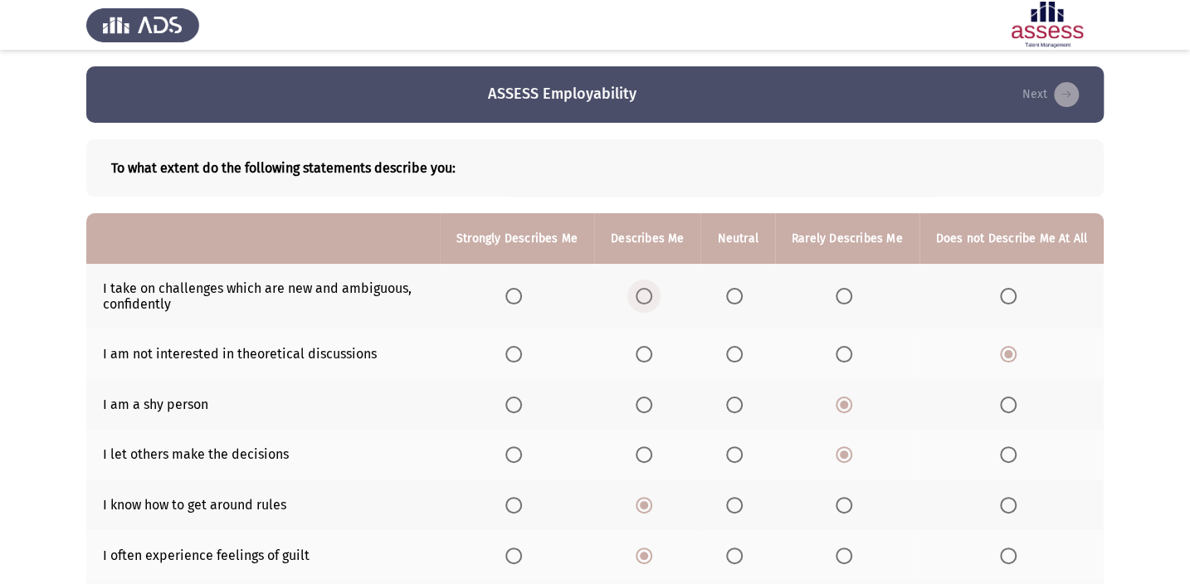
click at [659, 288] on label "Select an option" at bounding box center [647, 296] width 23 height 17
click at [652, 288] on input "Select an option" at bounding box center [644, 296] width 17 height 17
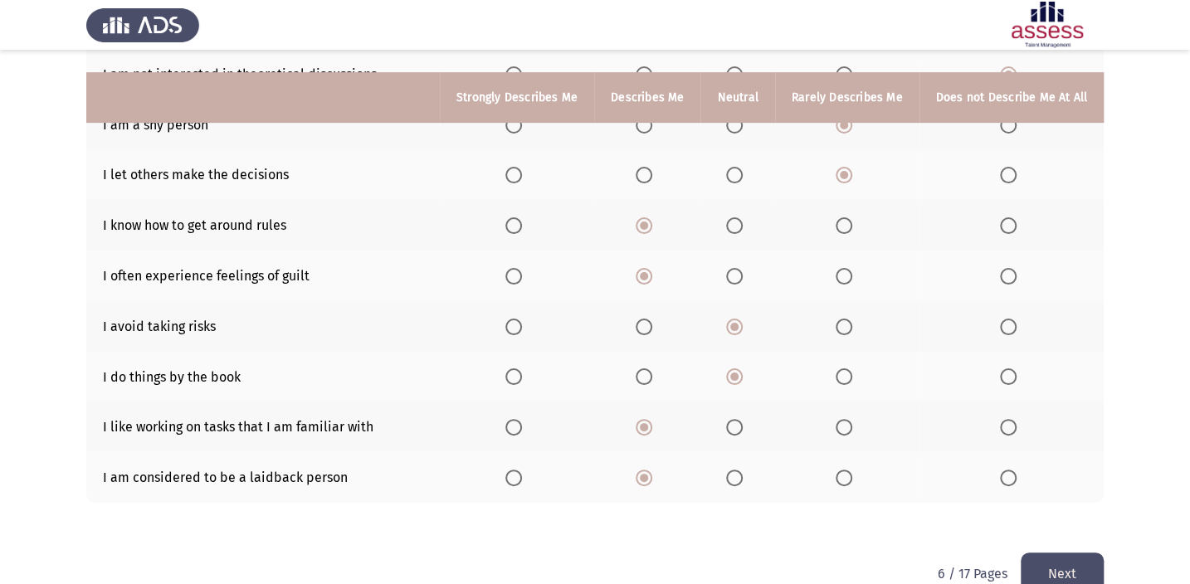
scroll to position [301, 0]
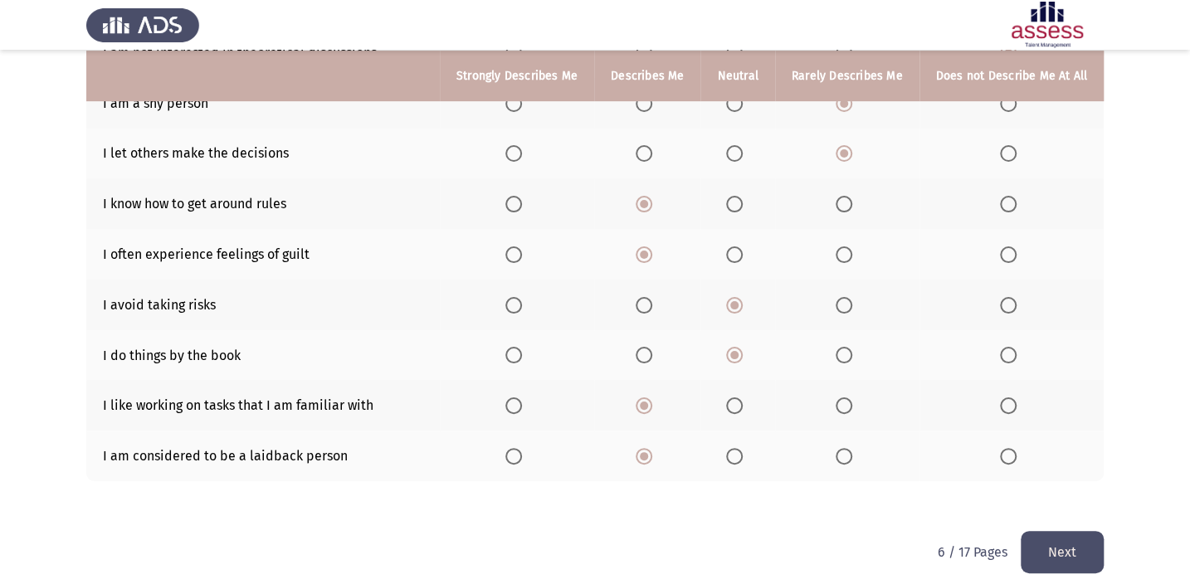
click at [1052, 551] on button "Next" at bounding box center [1062, 552] width 83 height 42
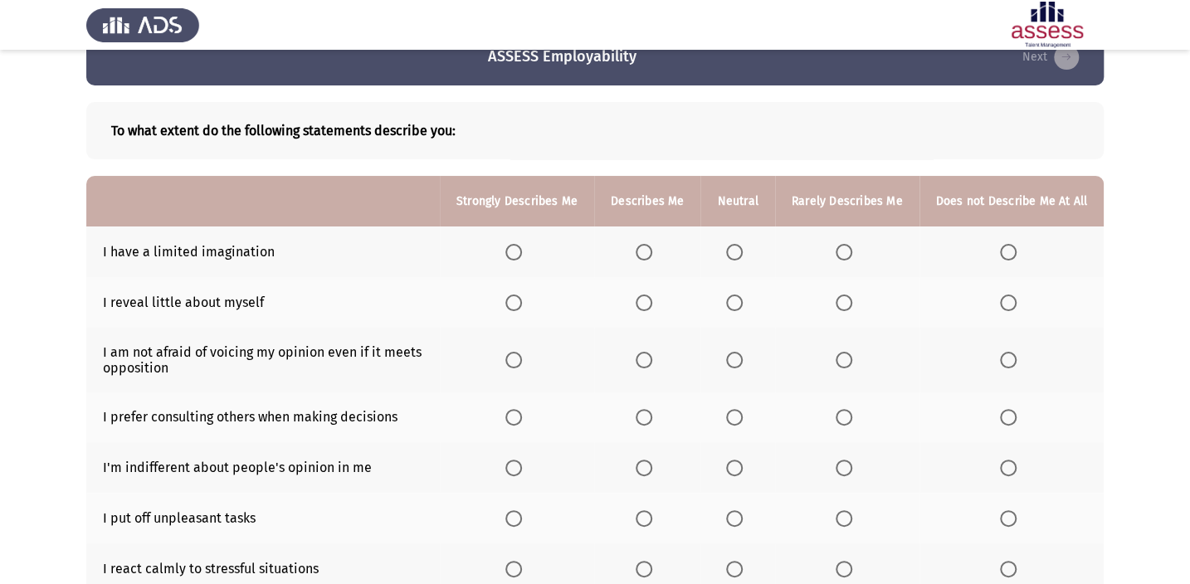
scroll to position [75, 0]
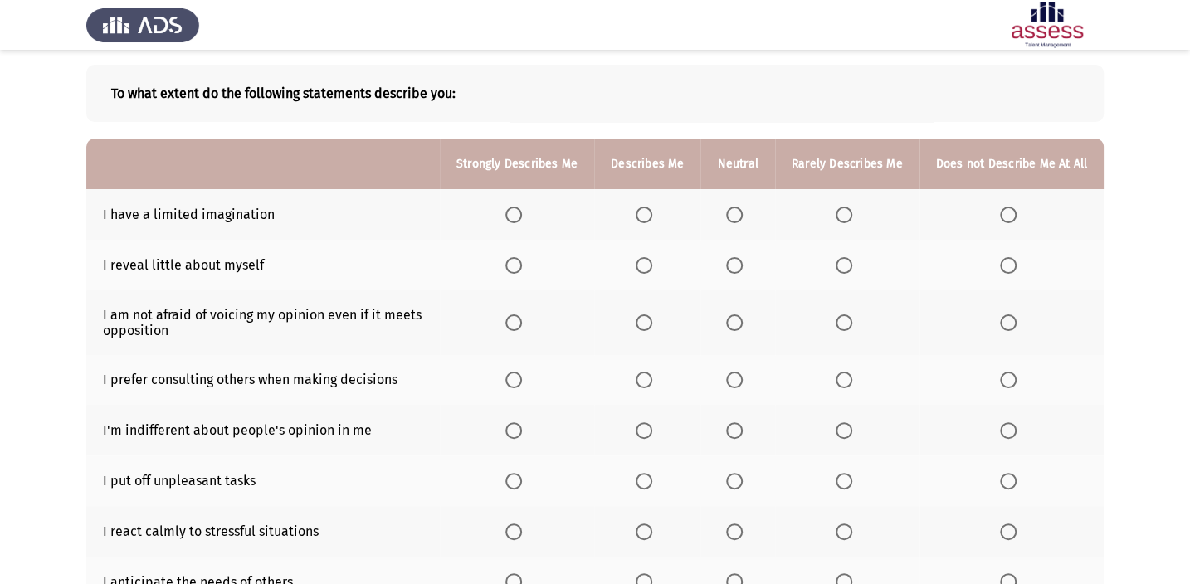
click at [838, 210] on span "Select an option" at bounding box center [844, 215] width 17 height 17
click at [838, 210] on input "Select an option" at bounding box center [844, 215] width 17 height 17
click at [750, 258] on label "Select an option" at bounding box center [737, 265] width 23 height 17
click at [743, 258] on input "Select an option" at bounding box center [734, 265] width 17 height 17
click at [522, 324] on span "Select an option" at bounding box center [513, 323] width 17 height 17
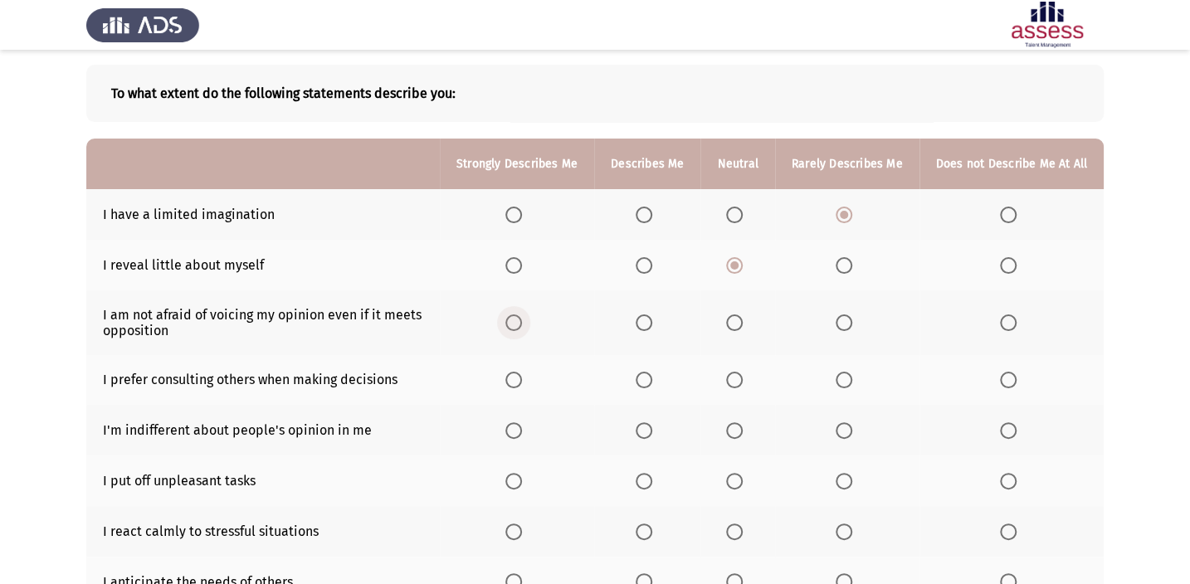
click at [522, 324] on input "Select an option" at bounding box center [513, 323] width 17 height 17
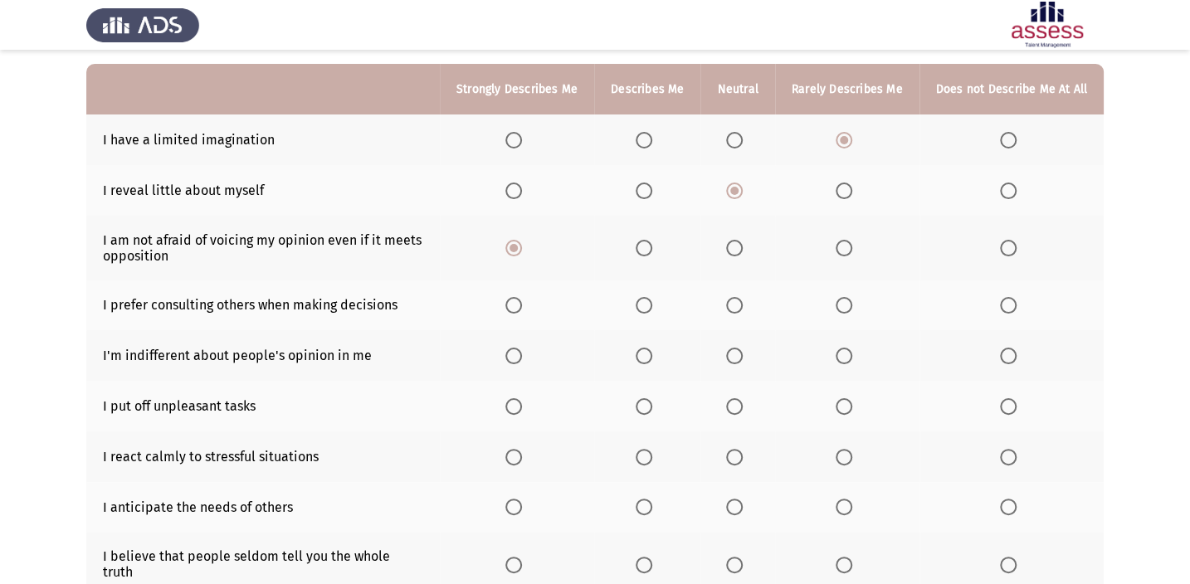
scroll to position [150, 0]
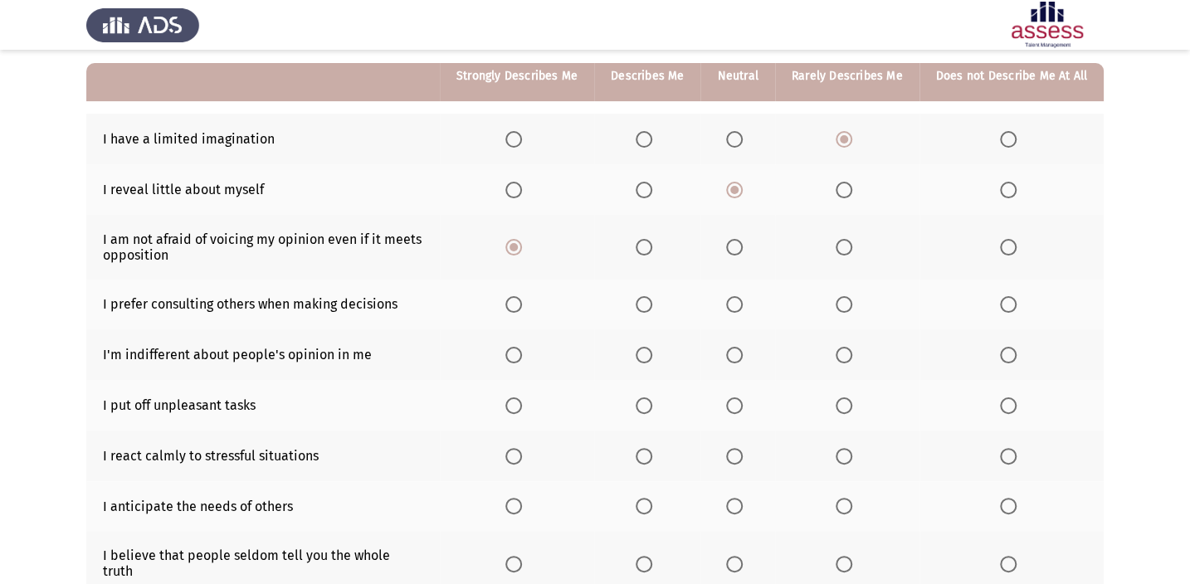
click at [1011, 357] on span "Select an option" at bounding box center [1008, 355] width 17 height 17
click at [1011, 357] on input "Select an option" at bounding box center [1008, 355] width 17 height 17
click at [849, 403] on span "Select an option" at bounding box center [844, 406] width 17 height 17
click at [849, 403] on input "Select an option" at bounding box center [844, 406] width 17 height 17
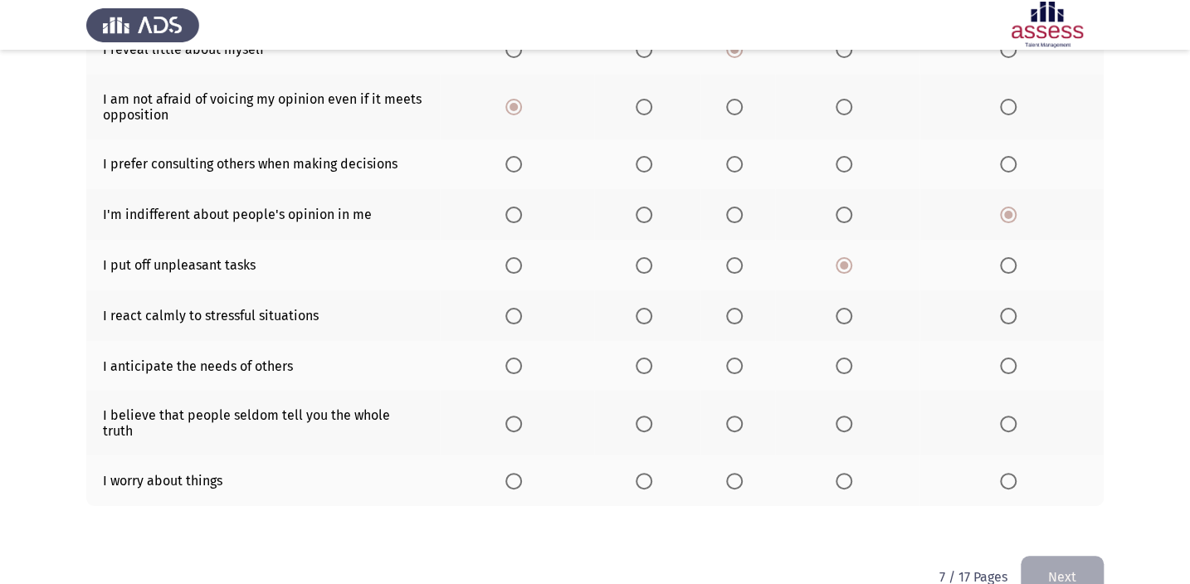
scroll to position [301, 0]
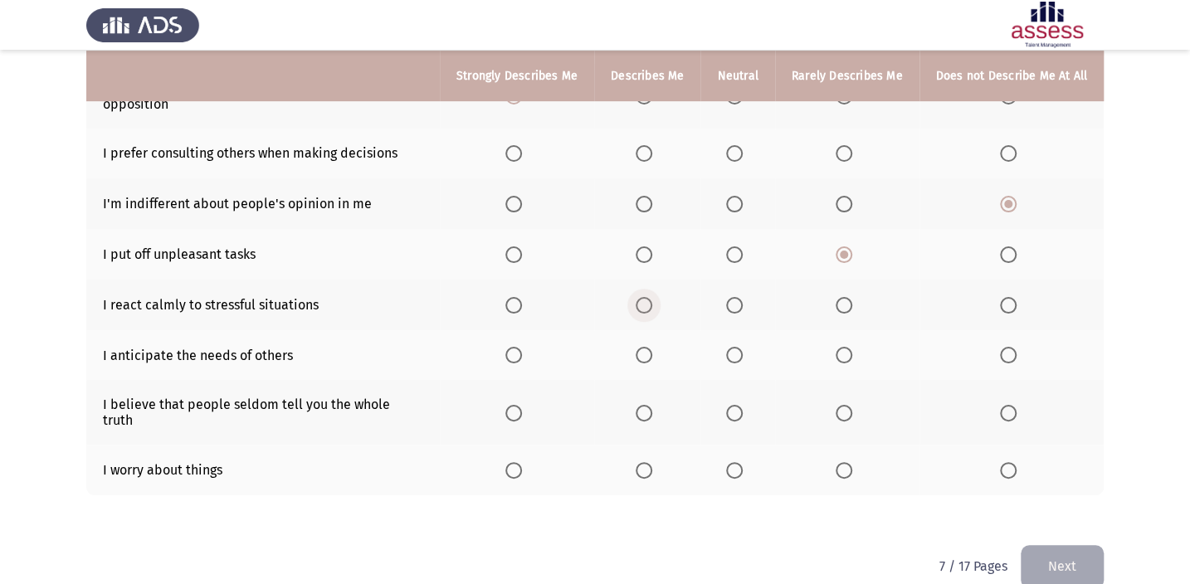
click at [645, 300] on span "Select an option" at bounding box center [644, 305] width 17 height 17
click at [645, 300] on input "Select an option" at bounding box center [644, 305] width 17 height 17
click at [650, 355] on span "Select an option" at bounding box center [644, 355] width 17 height 17
click at [650, 355] on input "Select an option" at bounding box center [644, 355] width 17 height 17
click at [748, 405] on label "Select an option" at bounding box center [737, 413] width 23 height 17
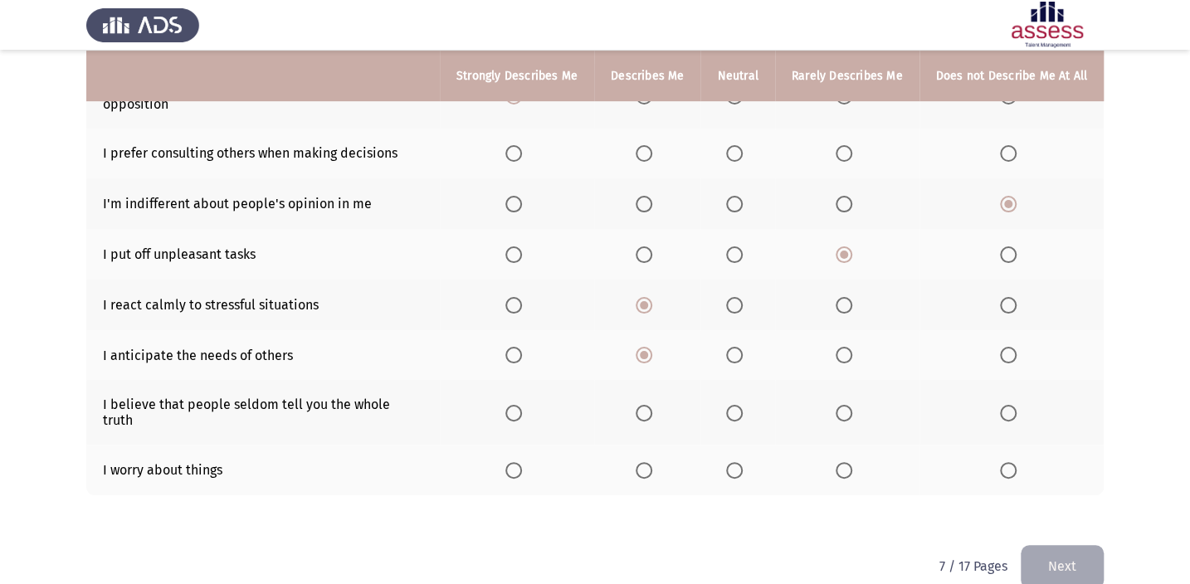
click at [743, 405] on input "Select an option" at bounding box center [734, 413] width 17 height 17
click at [652, 462] on span "Select an option" at bounding box center [644, 470] width 17 height 17
click at [652, 462] on input "Select an option" at bounding box center [644, 470] width 17 height 17
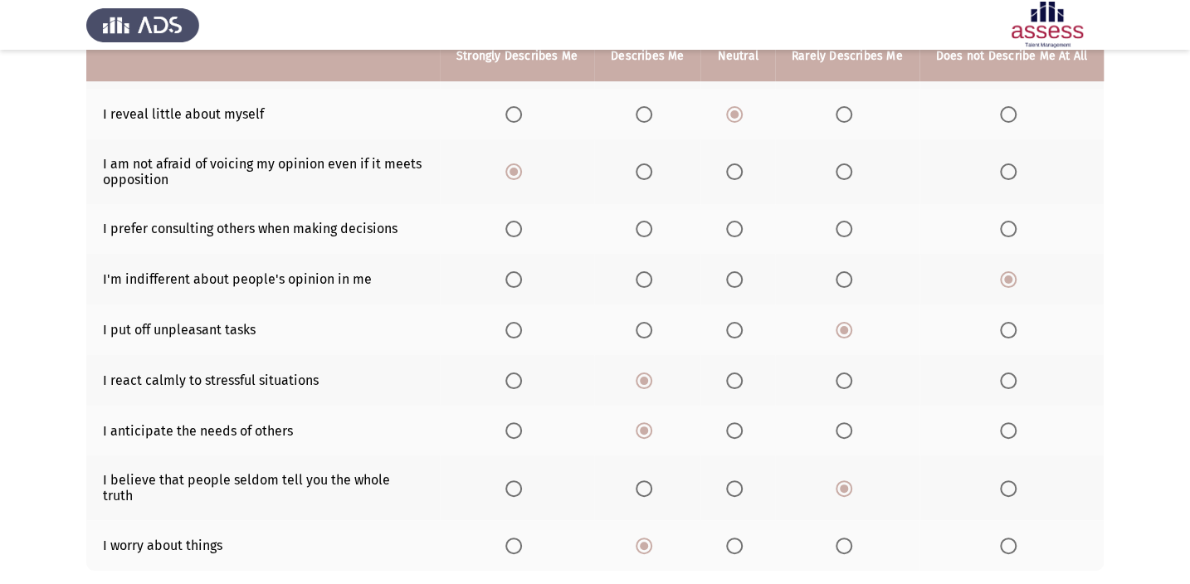
scroll to position [150, 0]
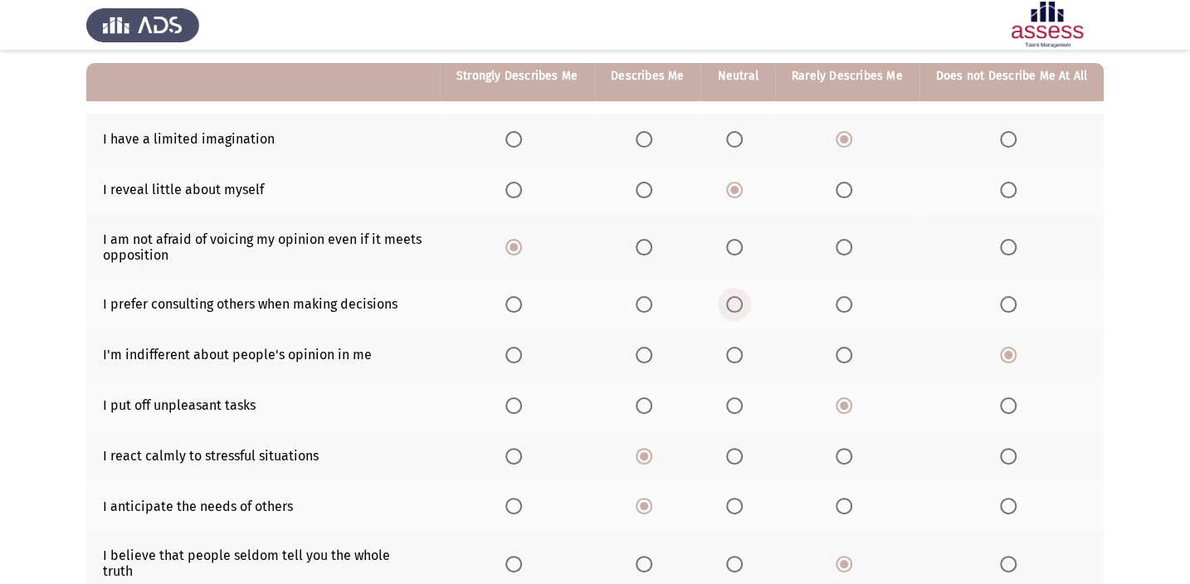
click at [735, 305] on span "Select an option" at bounding box center [734, 304] width 17 height 17
click at [735, 305] on input "Select an option" at bounding box center [734, 304] width 17 height 17
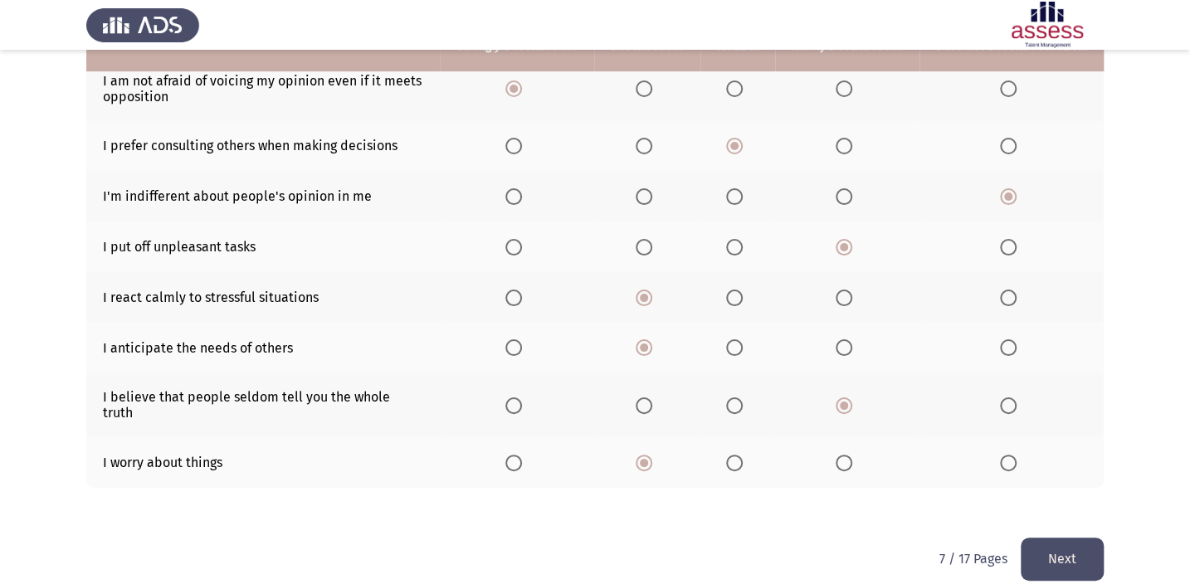
scroll to position [311, 0]
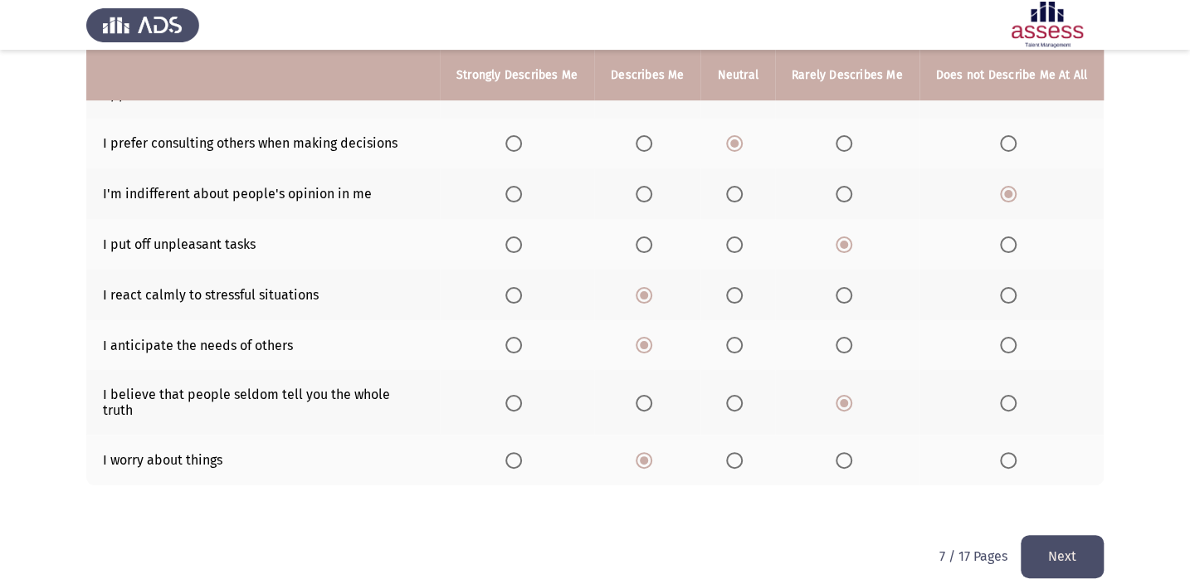
click at [1068, 538] on button "Next" at bounding box center [1062, 556] width 83 height 42
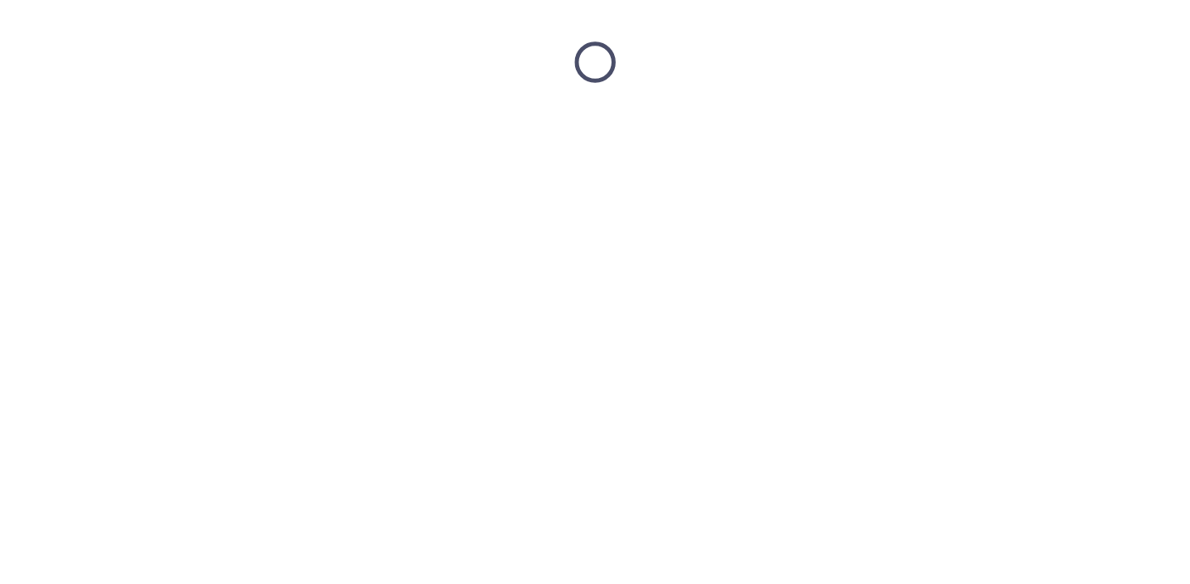
scroll to position [0, 0]
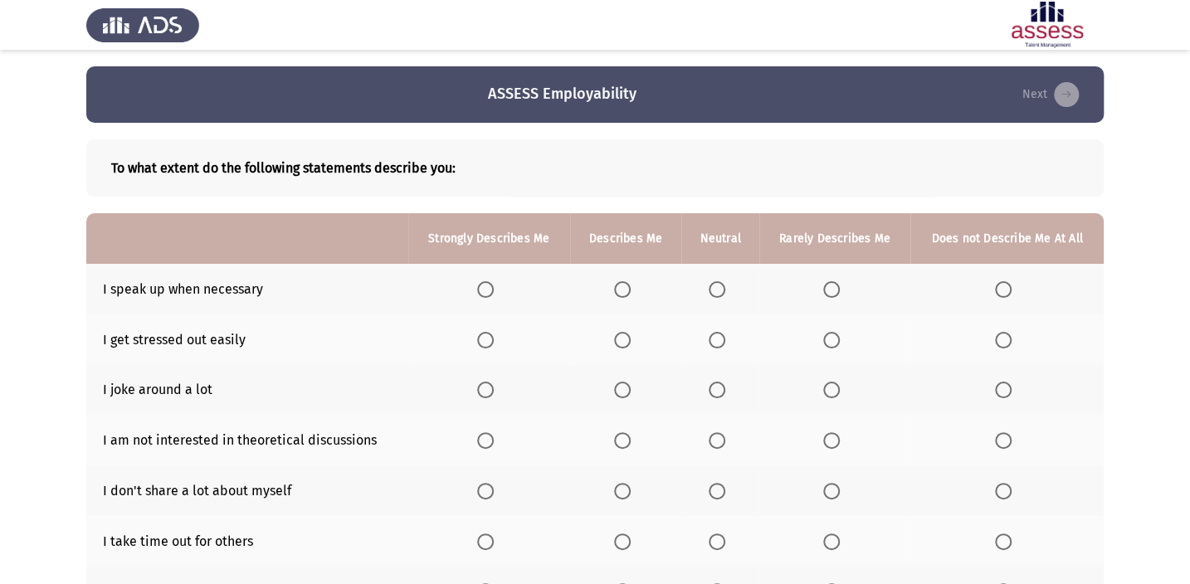
click at [625, 286] on span "Select an option" at bounding box center [622, 289] width 17 height 17
click at [625, 286] on input "Select an option" at bounding box center [622, 289] width 17 height 17
click at [823, 337] on span "Select an option" at bounding box center [831, 340] width 17 height 17
click at [823, 337] on input "Select an option" at bounding box center [831, 340] width 17 height 17
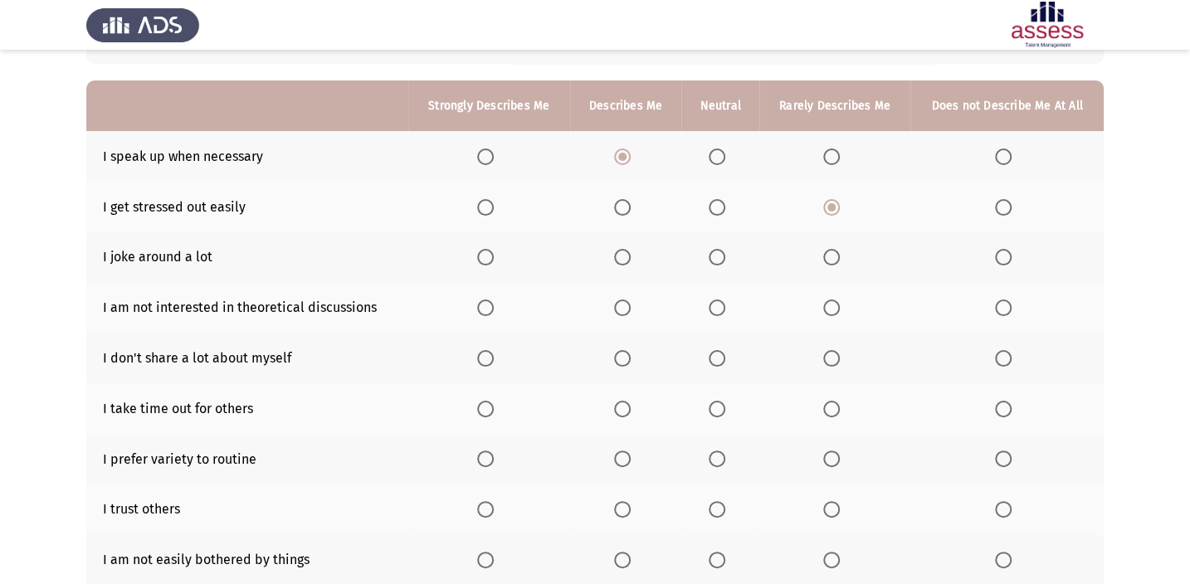
scroll to position [150, 0]
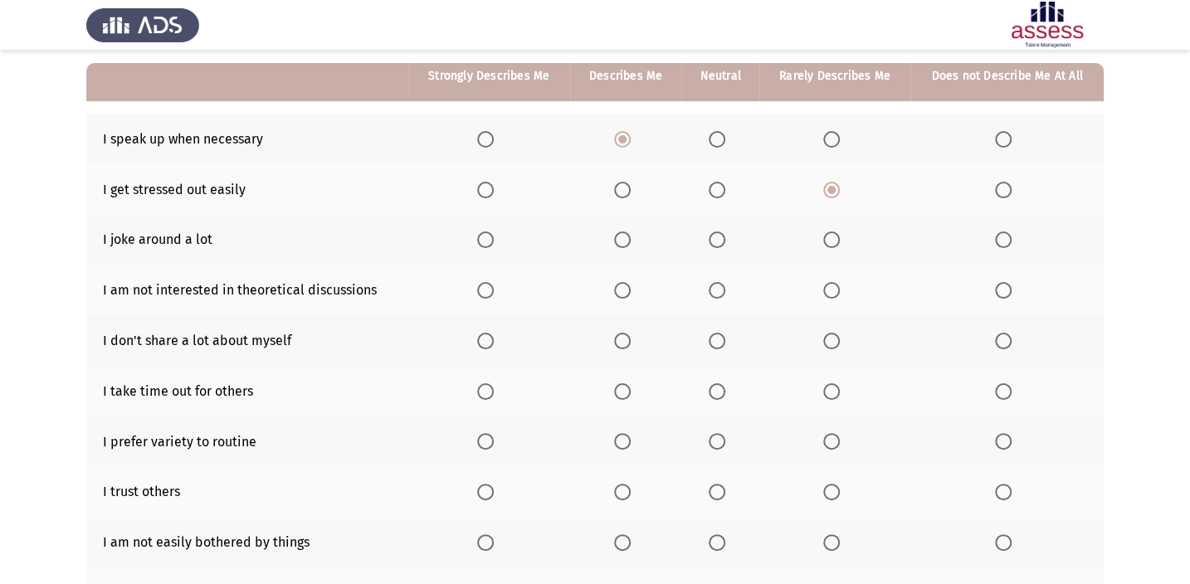
click at [1004, 241] on span "Select an option" at bounding box center [1003, 240] width 17 height 17
click at [1004, 241] on input "Select an option" at bounding box center [1003, 240] width 17 height 17
click at [713, 286] on span "Select an option" at bounding box center [717, 290] width 17 height 17
click at [713, 286] on input "Select an option" at bounding box center [717, 290] width 17 height 17
click at [633, 340] on label "Select an option" at bounding box center [625, 341] width 23 height 17
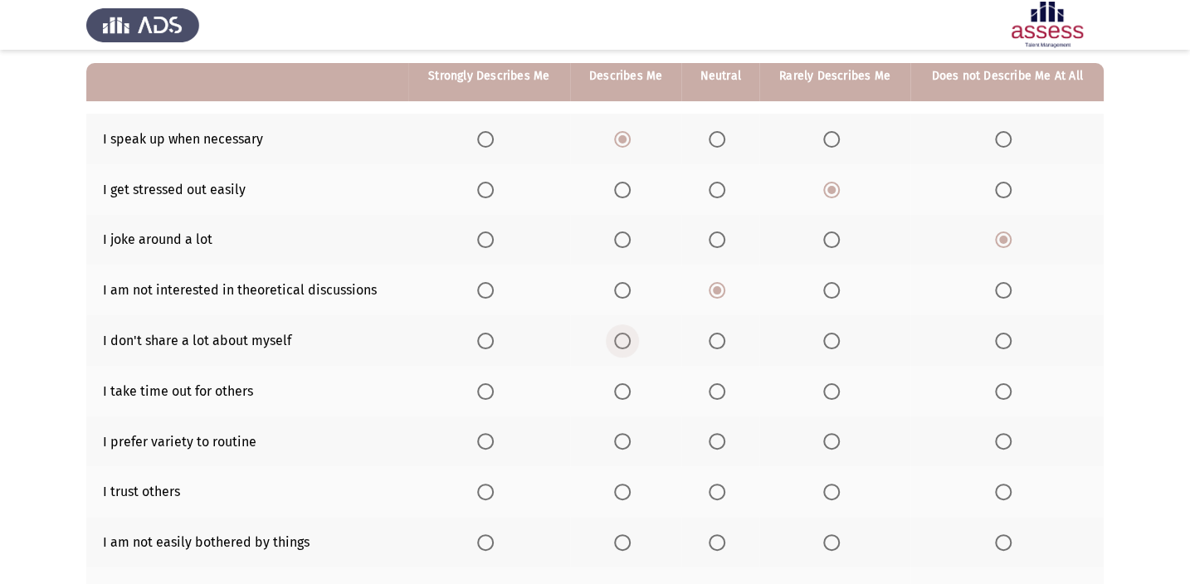
click at [631, 340] on input "Select an option" at bounding box center [622, 341] width 17 height 17
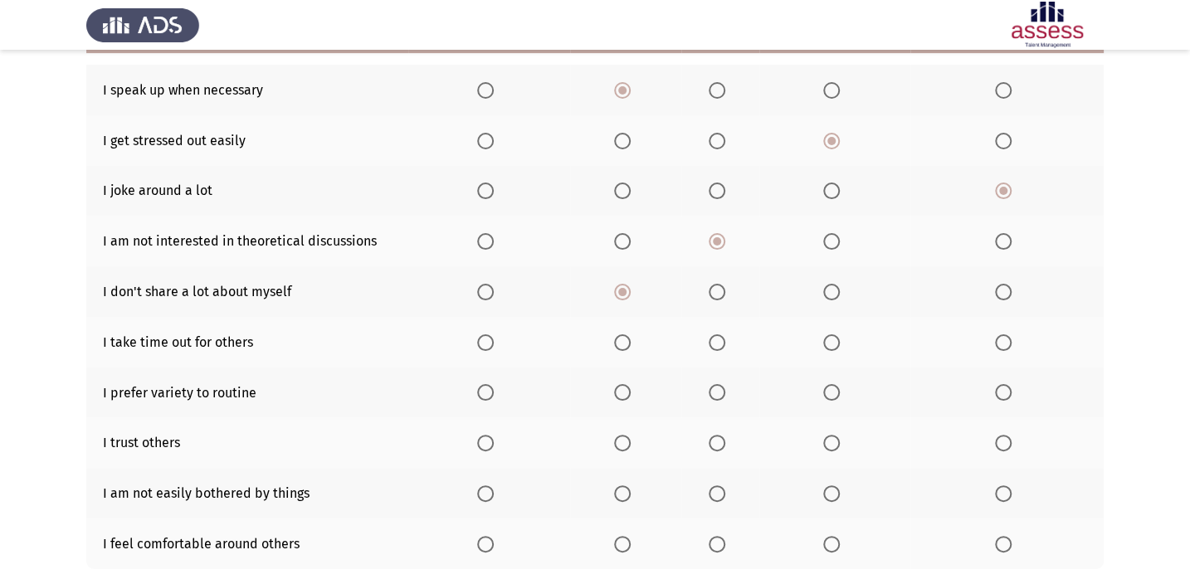
scroll to position [226, 0]
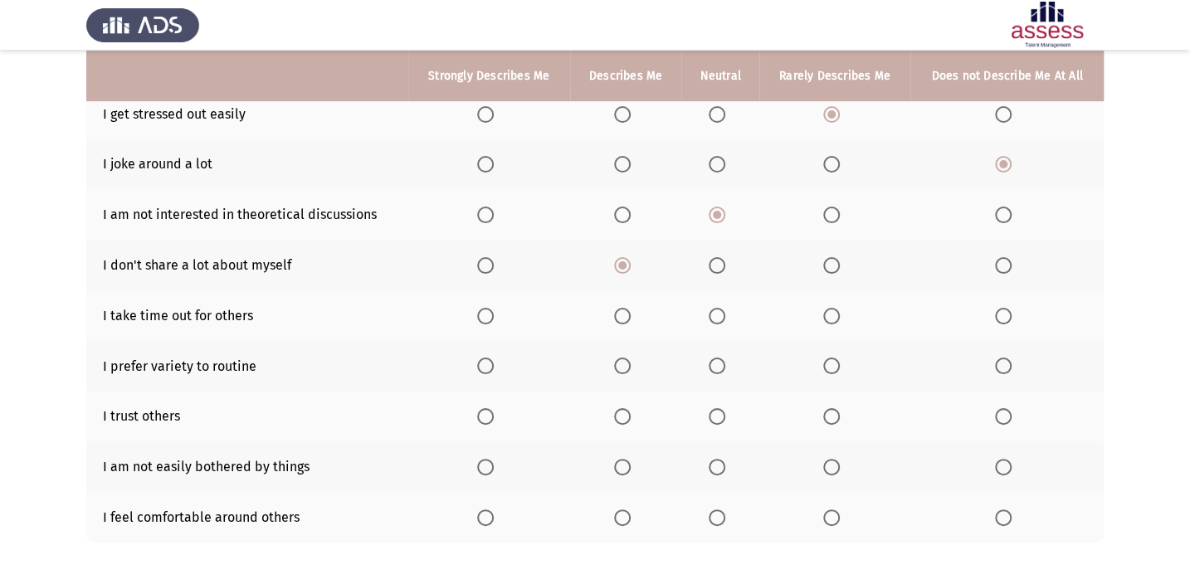
click at [619, 315] on span "Select an option" at bounding box center [622, 316] width 17 height 17
click at [619, 315] on input "Select an option" at bounding box center [622, 316] width 17 height 17
click at [626, 364] on span "Select an option" at bounding box center [622, 366] width 17 height 17
click at [626, 364] on input "Select an option" at bounding box center [622, 366] width 17 height 17
click at [491, 308] on span "Select an option" at bounding box center [485, 316] width 17 height 17
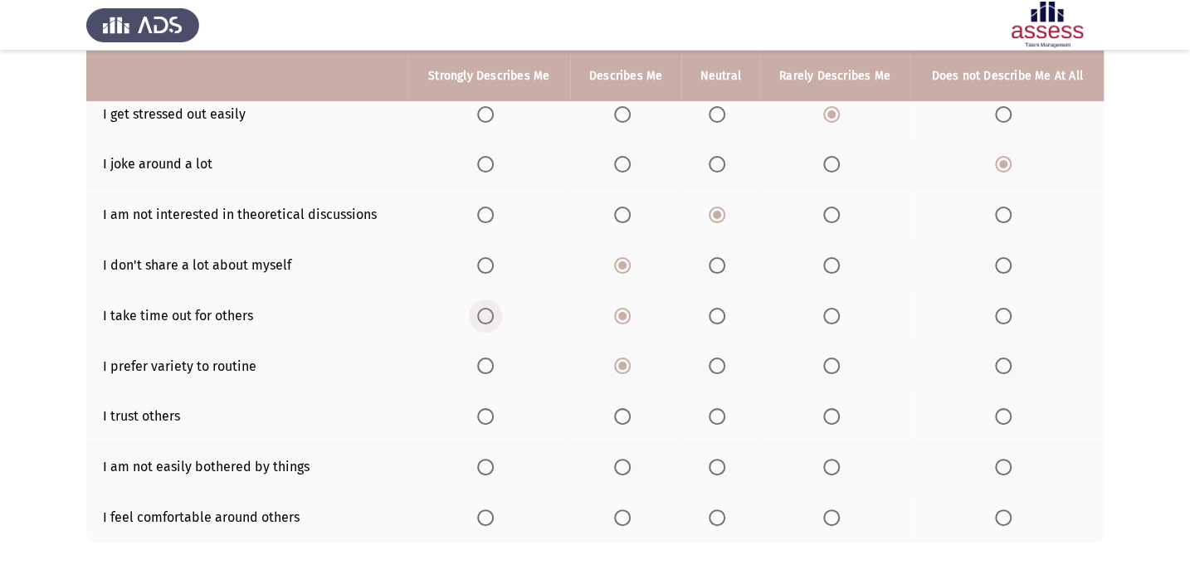
click at [491, 308] on input "Select an option" at bounding box center [485, 316] width 17 height 17
click at [806, 417] on th at bounding box center [834, 416] width 151 height 51
click at [827, 409] on span "Select an option" at bounding box center [831, 416] width 17 height 17
click at [827, 409] on input "Select an option" at bounding box center [831, 416] width 17 height 17
click at [629, 462] on span "Select an option" at bounding box center [622, 467] width 17 height 17
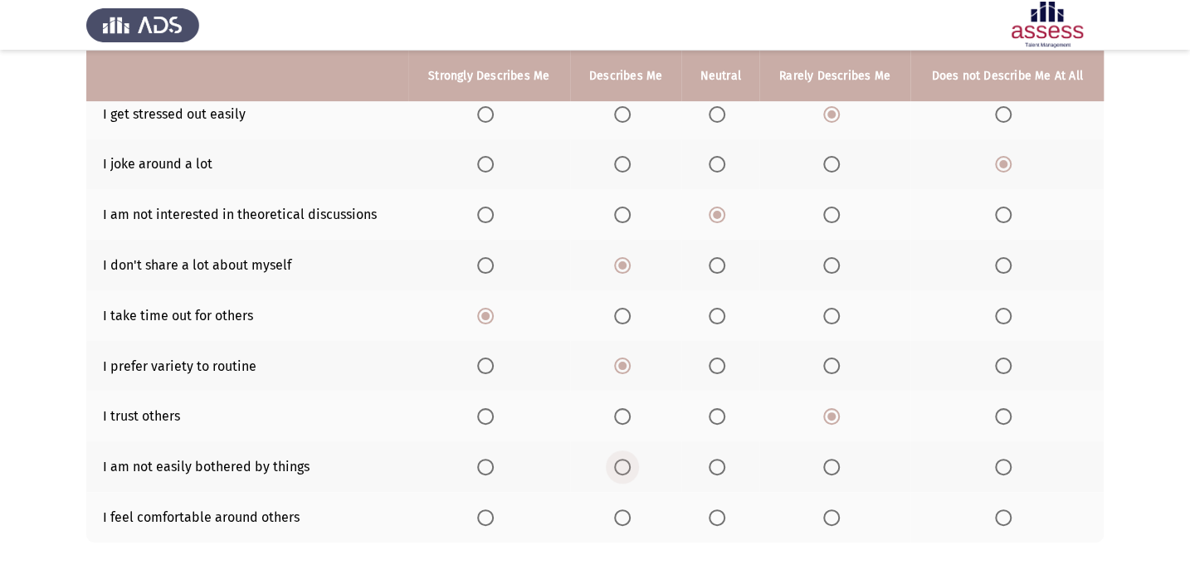
click at [629, 462] on input "Select an option" at bounding box center [622, 467] width 17 height 17
click at [712, 510] on span "Select an option" at bounding box center [717, 518] width 17 height 17
click at [712, 510] on input "Select an option" at bounding box center [717, 518] width 17 height 17
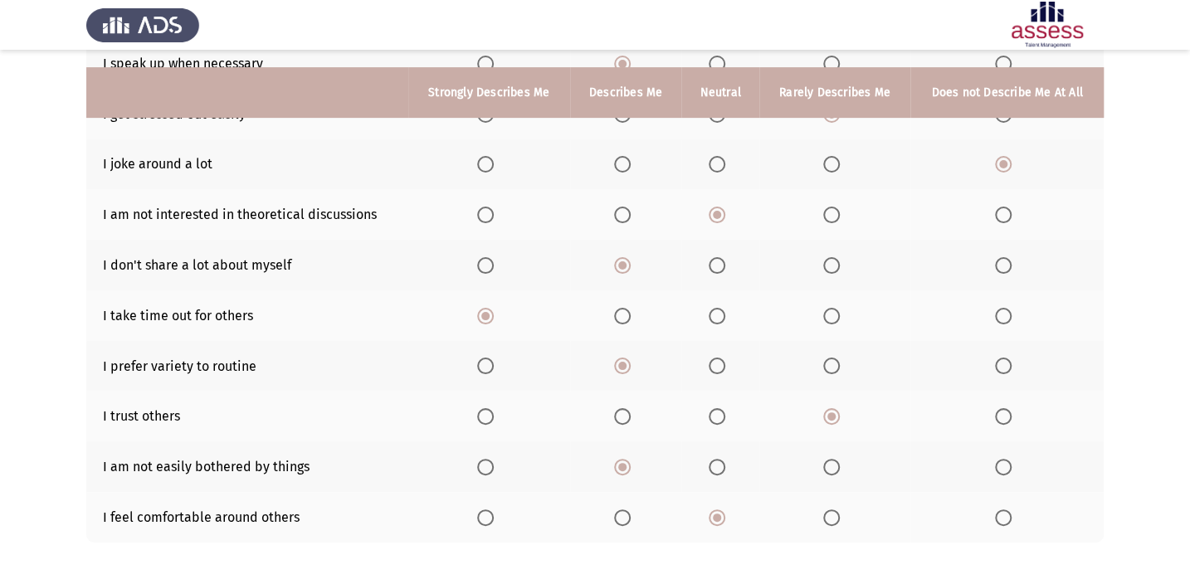
scroll to position [296, 0]
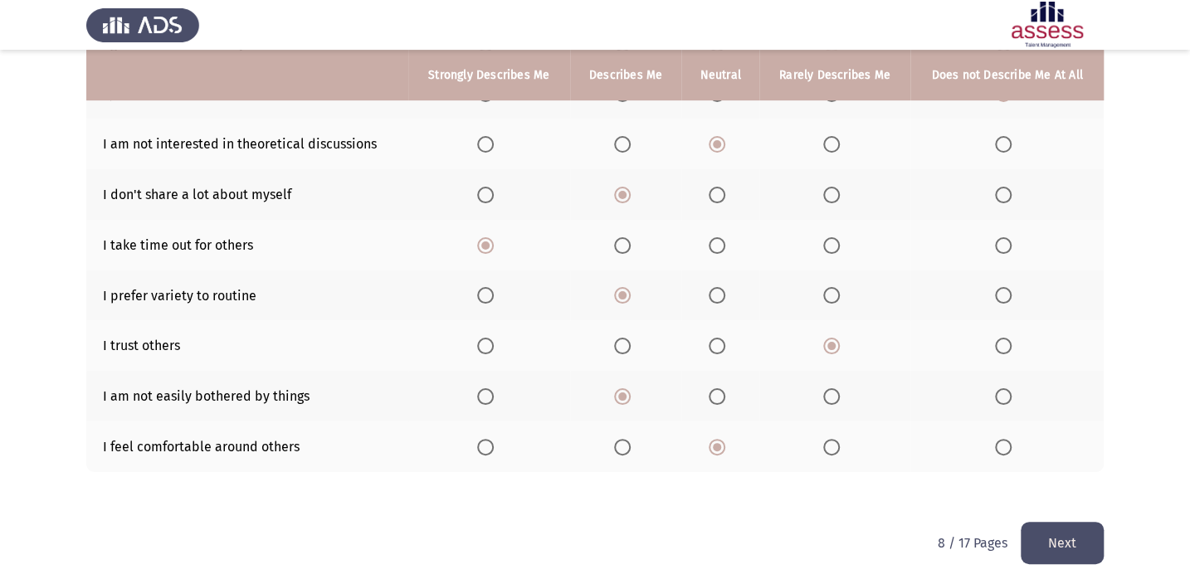
click at [1037, 532] on button "Next" at bounding box center [1062, 543] width 83 height 42
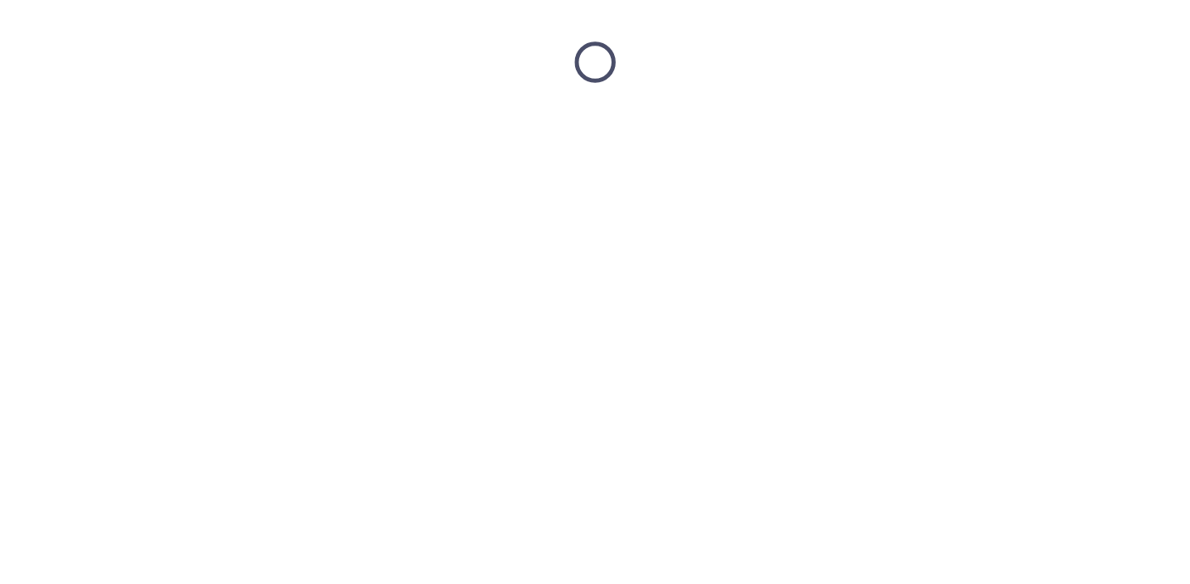
scroll to position [0, 0]
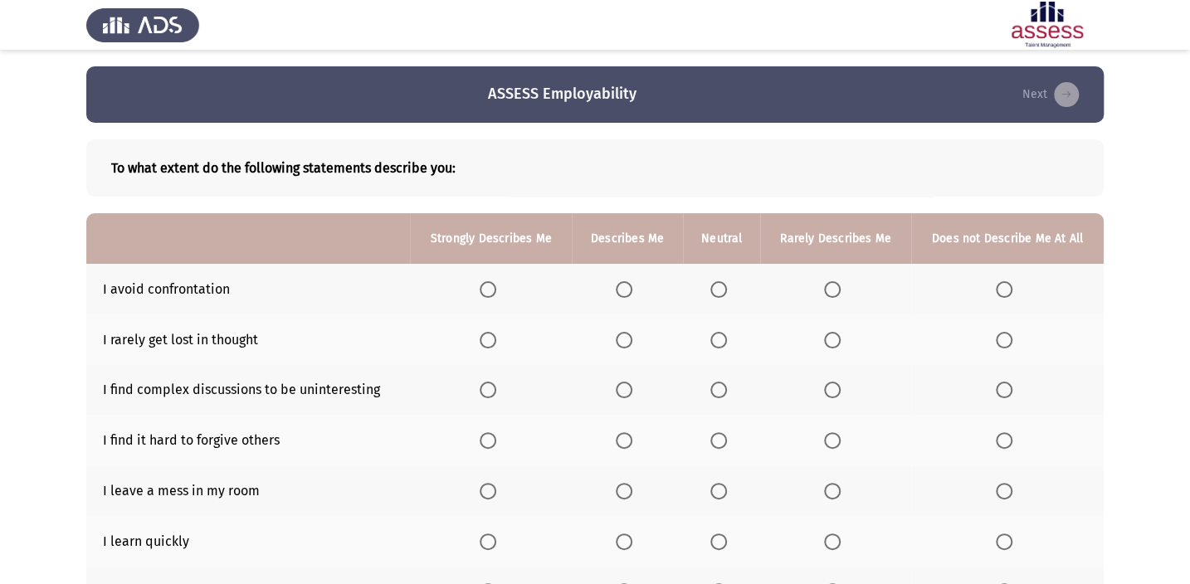
click at [724, 289] on span "Select an option" at bounding box center [719, 289] width 17 height 17
click at [724, 289] on input "Select an option" at bounding box center [719, 289] width 17 height 17
click at [837, 396] on span "Select an option" at bounding box center [832, 390] width 17 height 17
click at [837, 396] on input "Select an option" at bounding box center [832, 390] width 17 height 17
click at [1004, 384] on span "Select an option" at bounding box center [1004, 390] width 17 height 17
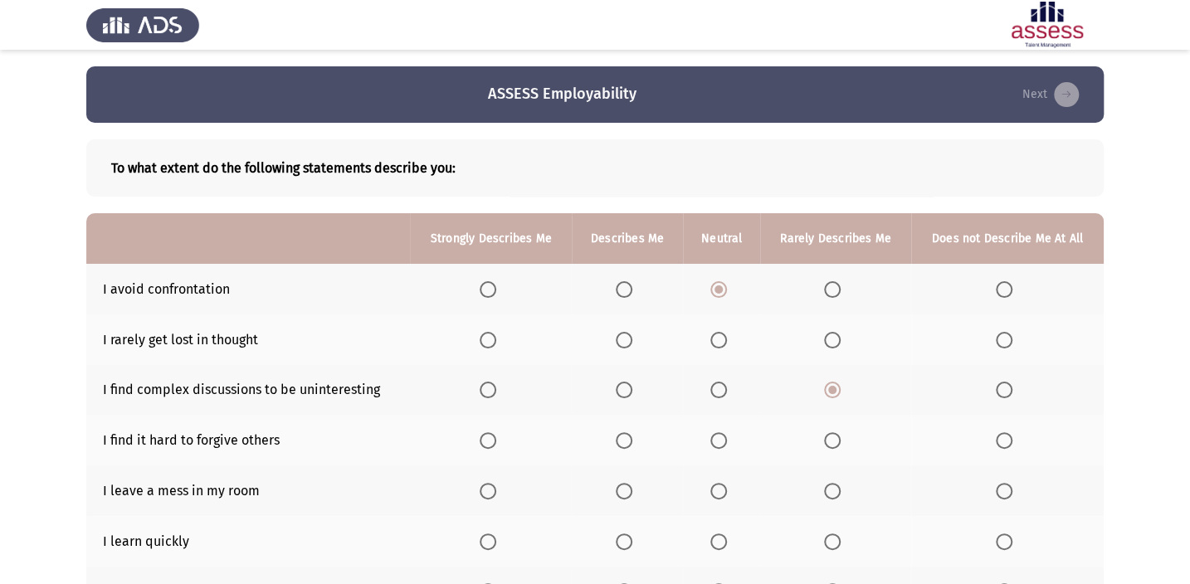
click at [1004, 384] on input "Select an option" at bounding box center [1004, 390] width 17 height 17
drag, startPoint x: 1014, startPoint y: 440, endPoint x: 980, endPoint y: 437, distance: 34.1
click at [1008, 448] on th at bounding box center [1007, 440] width 193 height 51
click at [1009, 446] on span "Select an option" at bounding box center [1004, 440] width 17 height 17
click at [1009, 446] on input "Select an option" at bounding box center [1004, 440] width 17 height 17
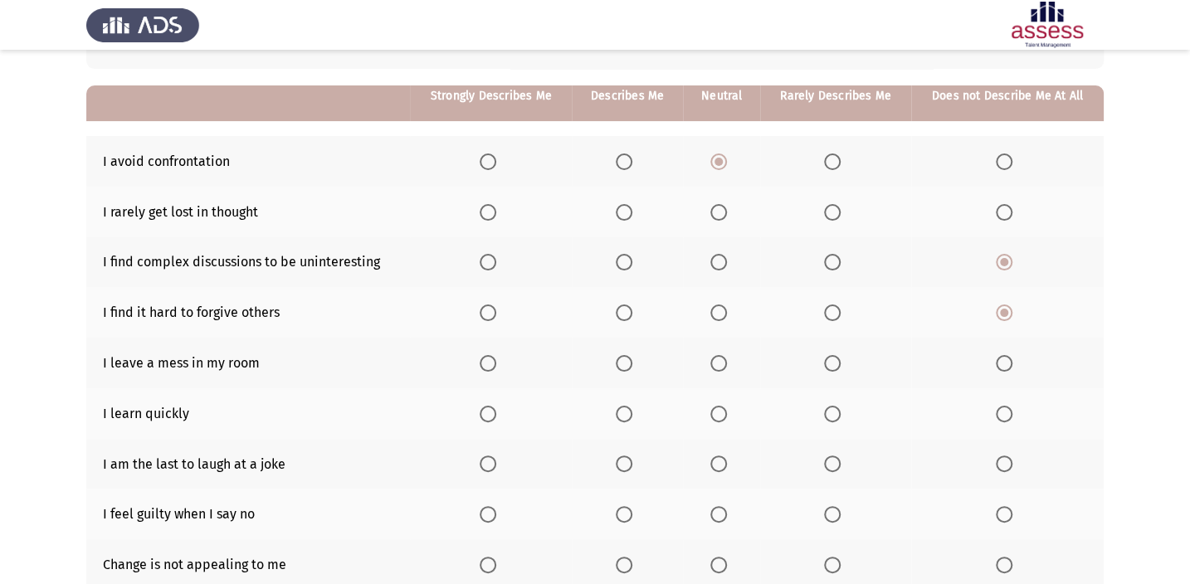
scroll to position [150, 0]
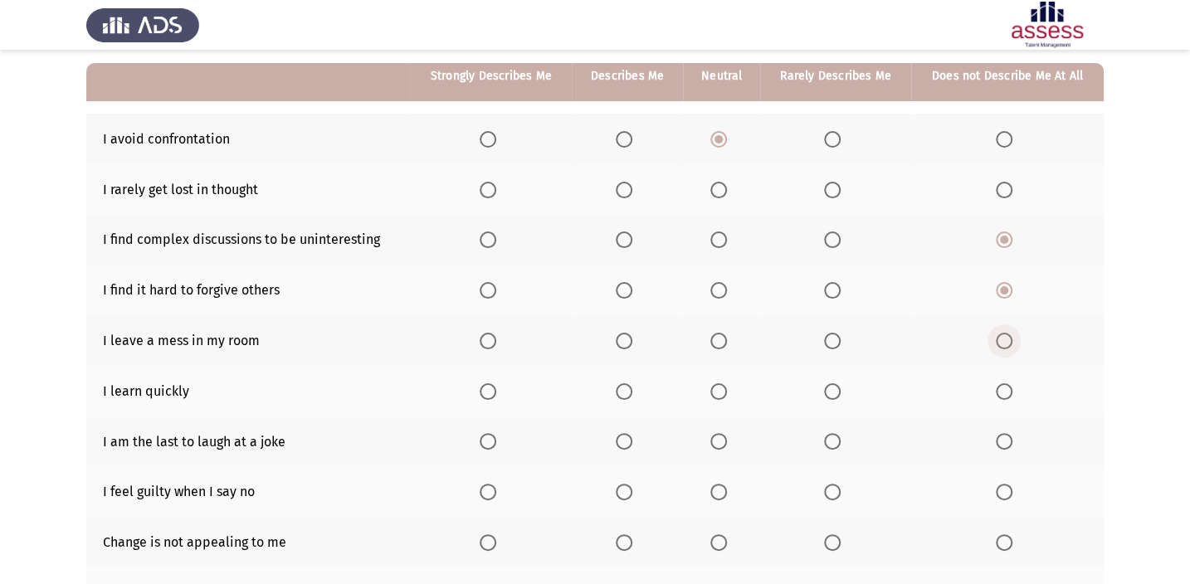
click at [1013, 337] on label "Select an option" at bounding box center [1007, 341] width 23 height 17
click at [1013, 337] on input "Select an option" at bounding box center [1004, 341] width 17 height 17
click at [625, 393] on span "Select an option" at bounding box center [624, 391] width 17 height 17
click at [625, 393] on input "Select an option" at bounding box center [624, 391] width 17 height 17
click at [486, 391] on span "Select an option" at bounding box center [488, 391] width 17 height 17
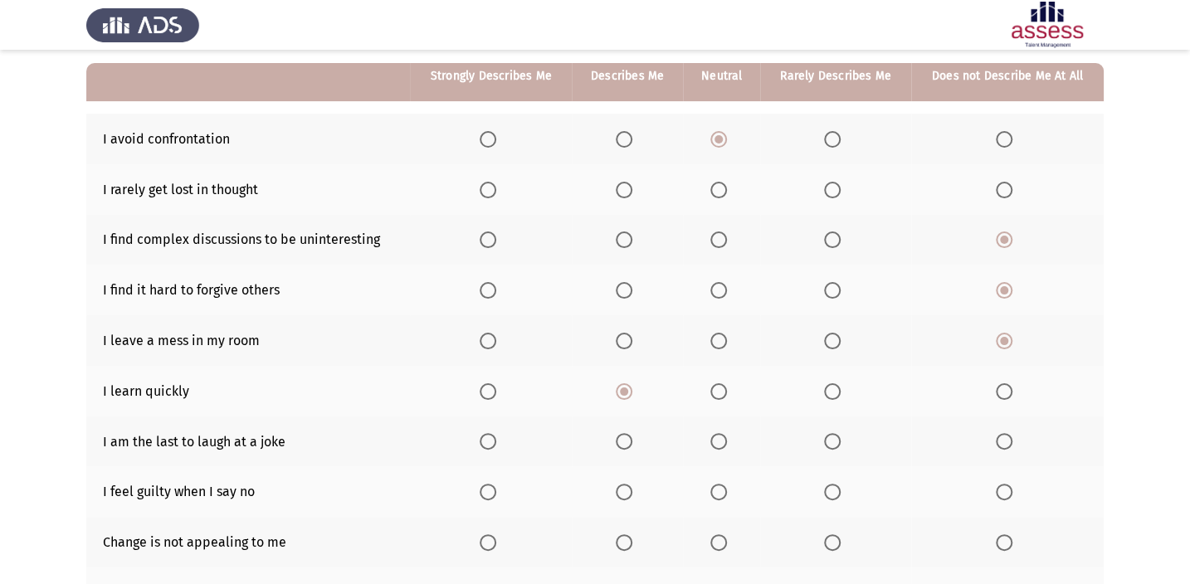
click at [486, 391] on input "Select an option" at bounding box center [488, 391] width 17 height 17
click at [716, 433] on span "Select an option" at bounding box center [719, 441] width 17 height 17
click at [716, 433] on input "Select an option" at bounding box center [719, 441] width 17 height 17
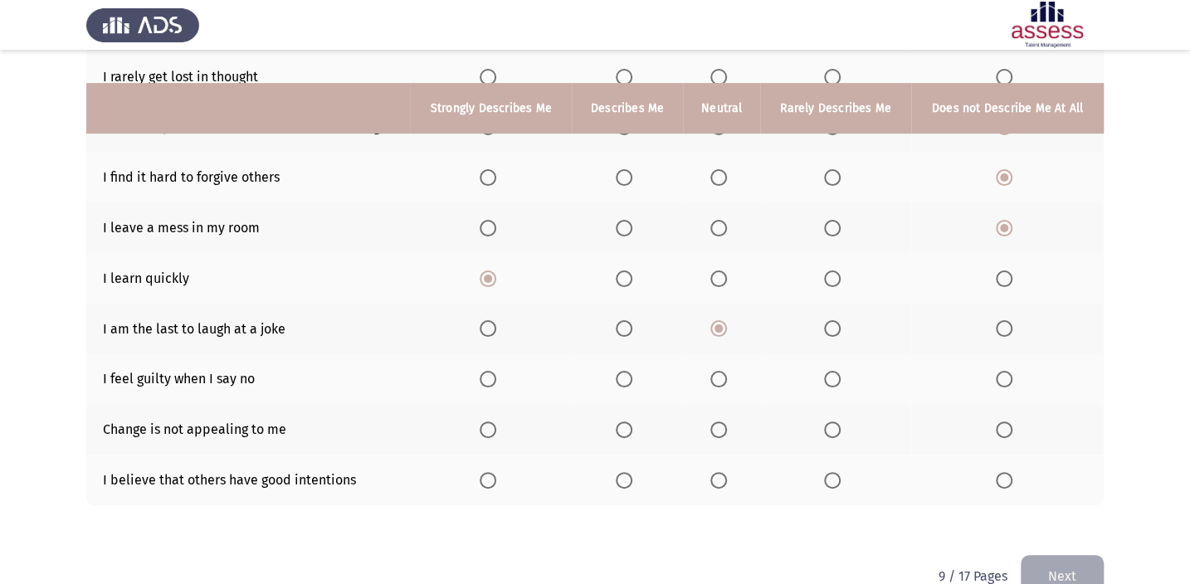
scroll to position [296, 0]
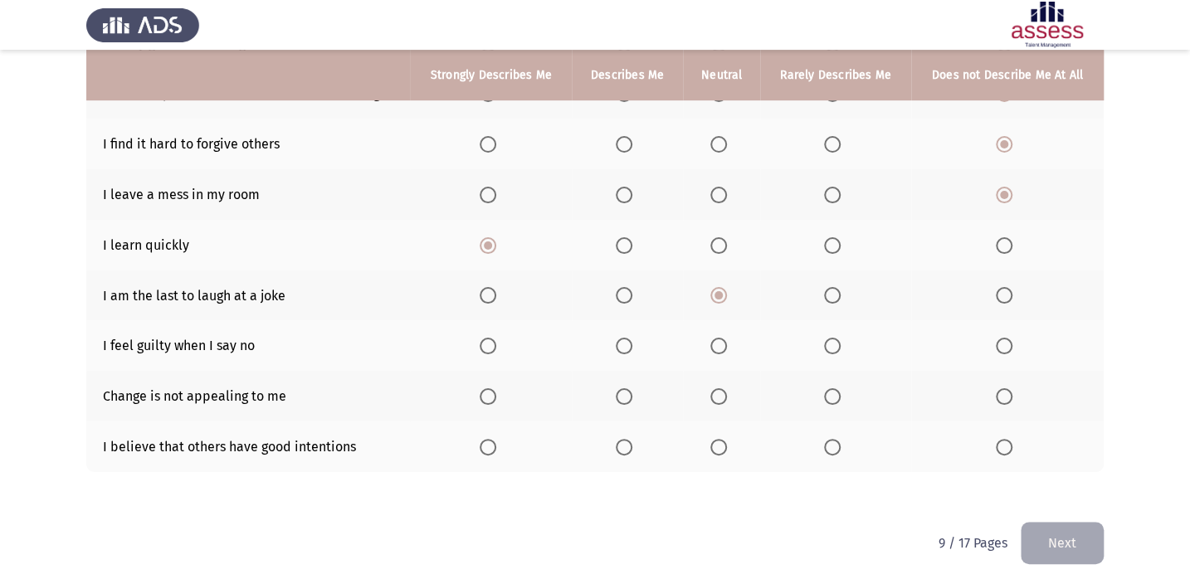
click at [837, 341] on span "Select an option" at bounding box center [832, 346] width 17 height 17
click at [837, 341] on input "Select an option" at bounding box center [832, 346] width 17 height 17
click at [1007, 395] on span "Select an option" at bounding box center [1004, 396] width 17 height 17
click at [1007, 395] on input "Select an option" at bounding box center [1004, 396] width 17 height 17
click at [734, 432] on th at bounding box center [721, 447] width 77 height 51
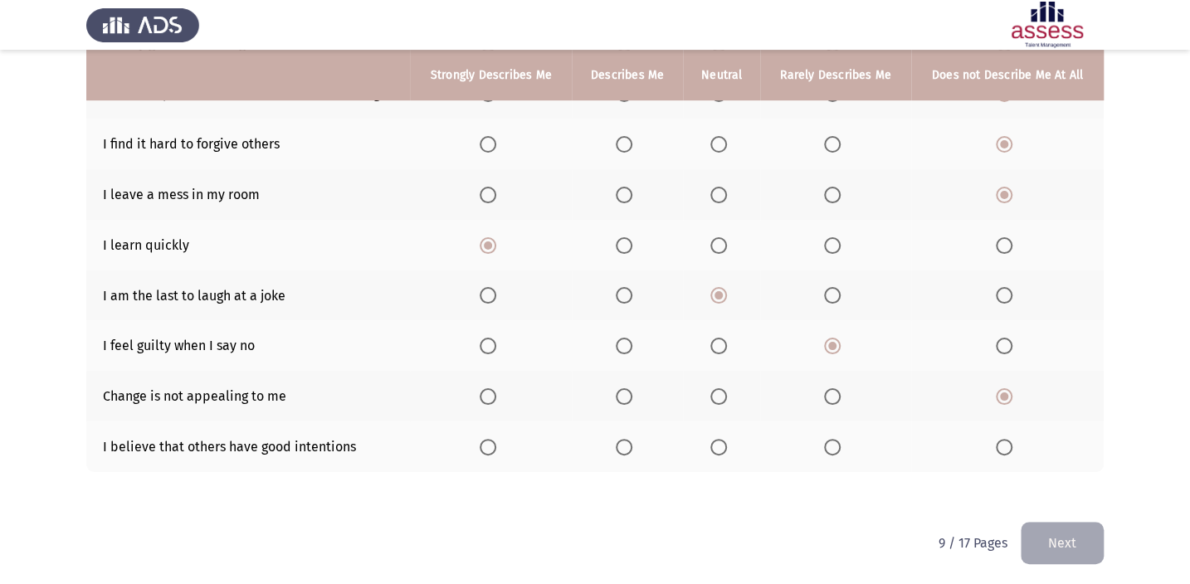
click at [726, 440] on span "Select an option" at bounding box center [719, 447] width 17 height 17
click at [726, 440] on input "Select an option" at bounding box center [719, 447] width 17 height 17
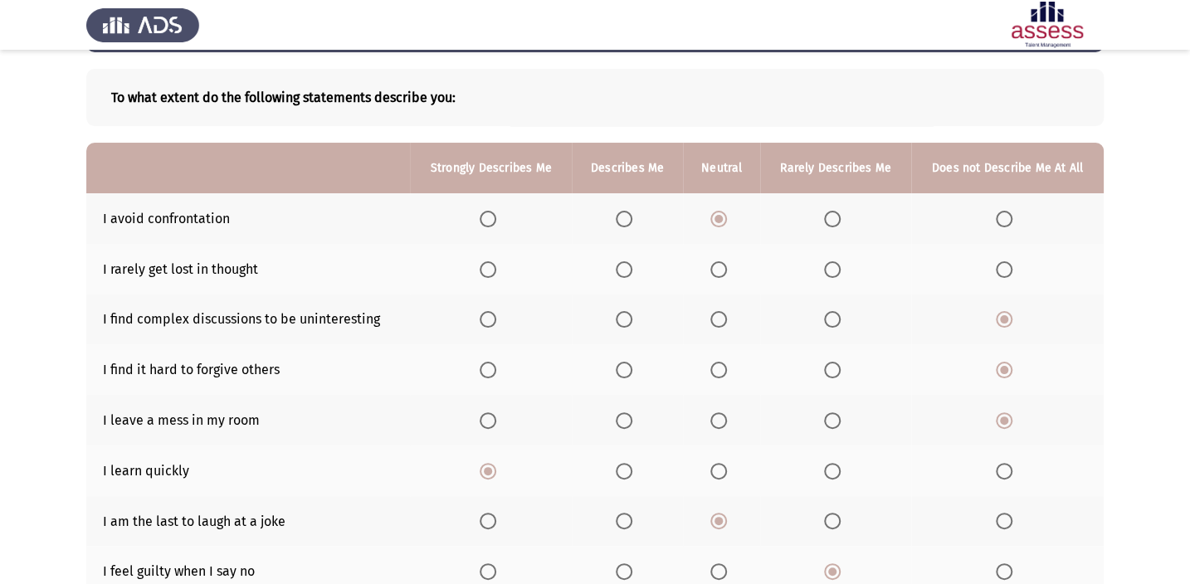
scroll to position [70, 0]
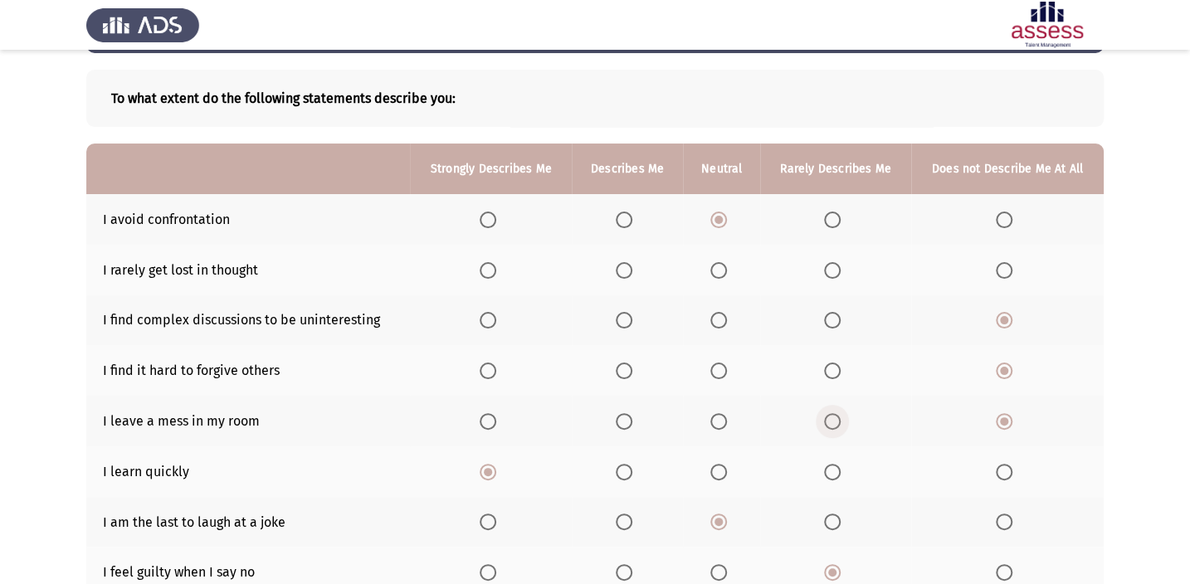
click at [831, 424] on span "Select an option" at bounding box center [832, 421] width 17 height 17
click at [831, 424] on input "Select an option" at bounding box center [832, 421] width 17 height 17
click at [838, 270] on span "Select an option" at bounding box center [832, 270] width 17 height 17
click at [838, 270] on input "Select an option" at bounding box center [832, 270] width 17 height 17
click at [634, 270] on label "Select an option" at bounding box center [627, 270] width 23 height 17
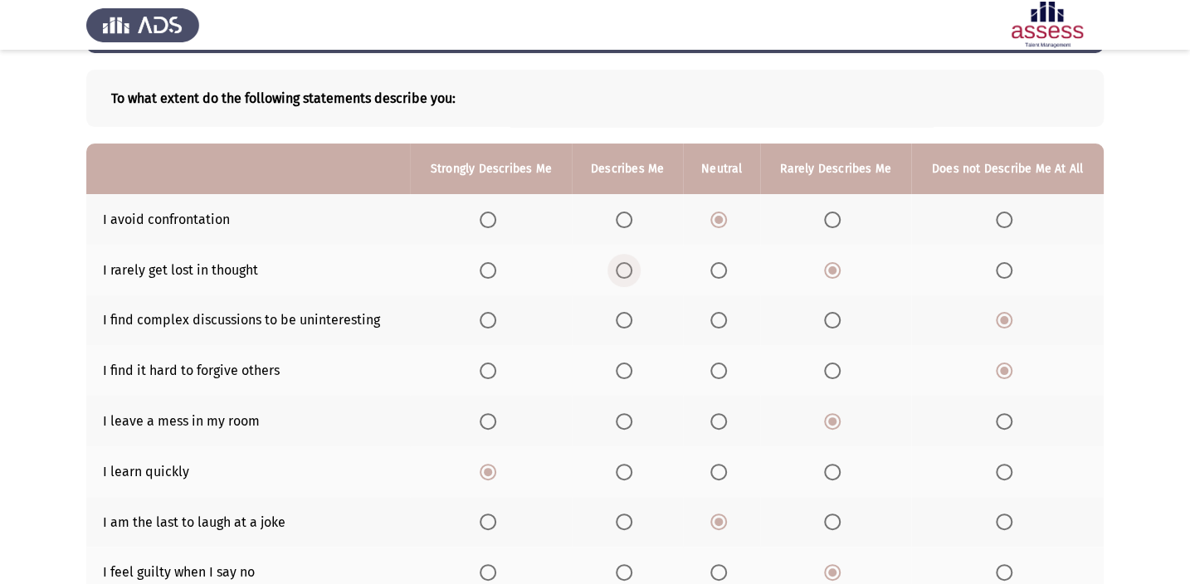
click at [632, 270] on input "Select an option" at bounding box center [624, 270] width 17 height 17
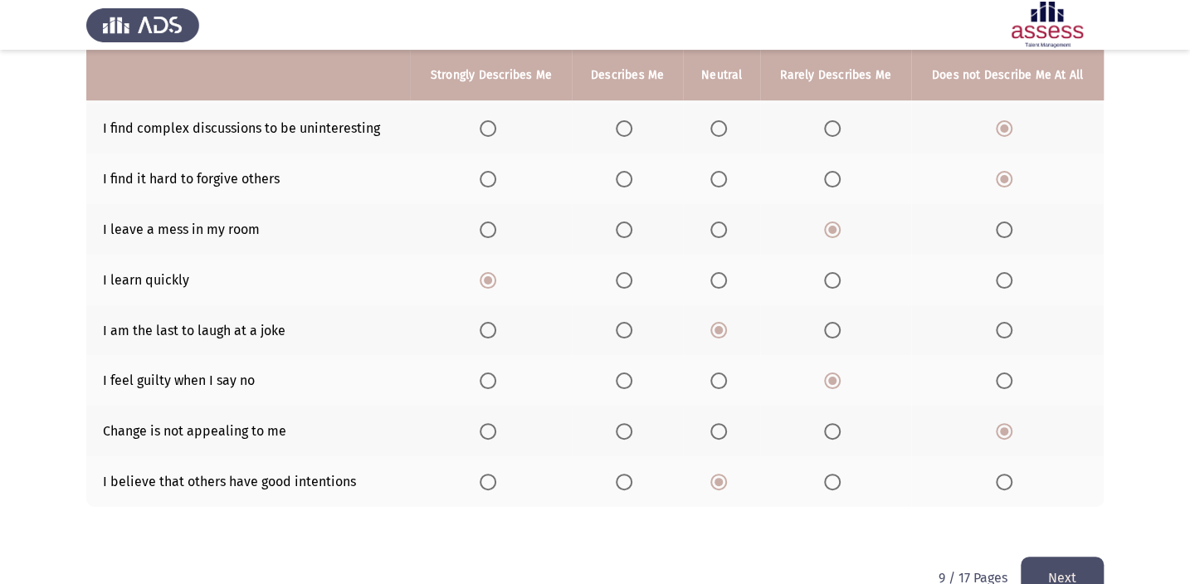
scroll to position [296, 0]
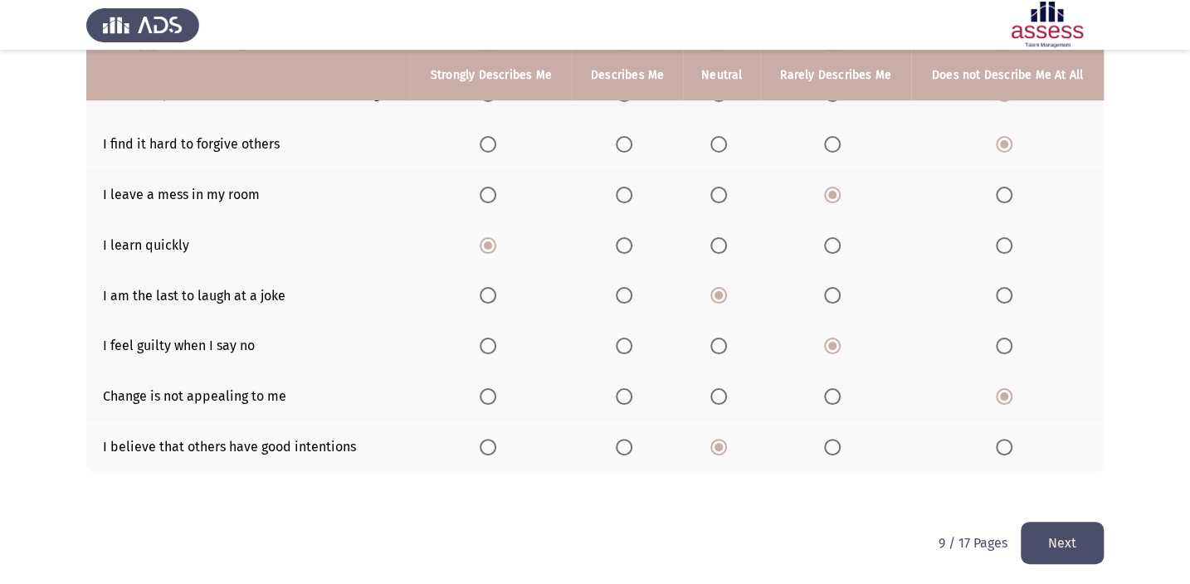
click at [1051, 539] on button "Next" at bounding box center [1062, 543] width 83 height 42
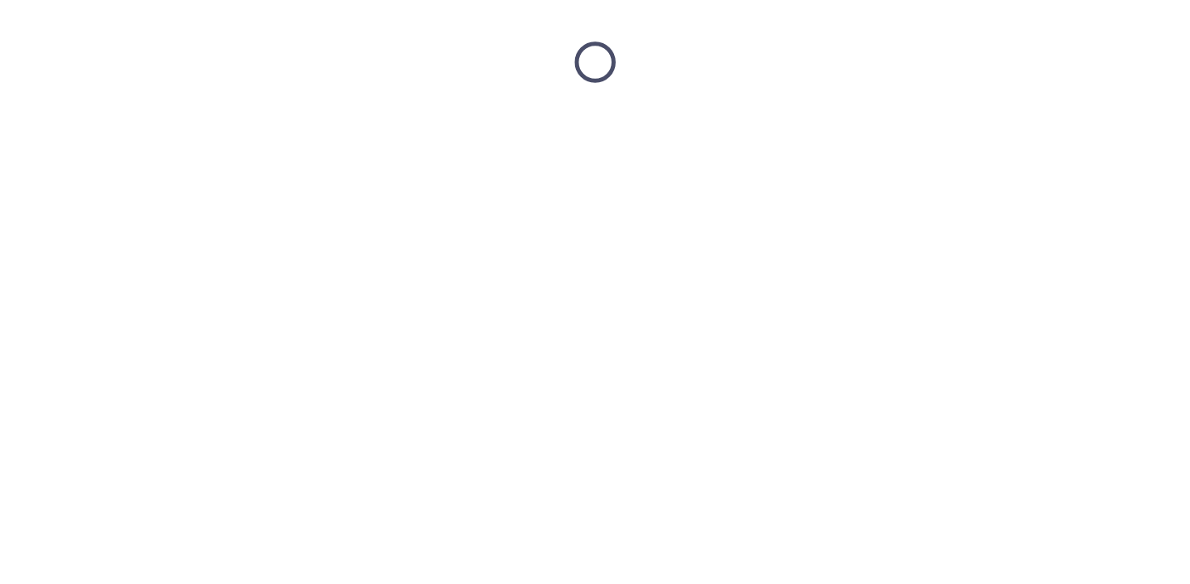
scroll to position [0, 0]
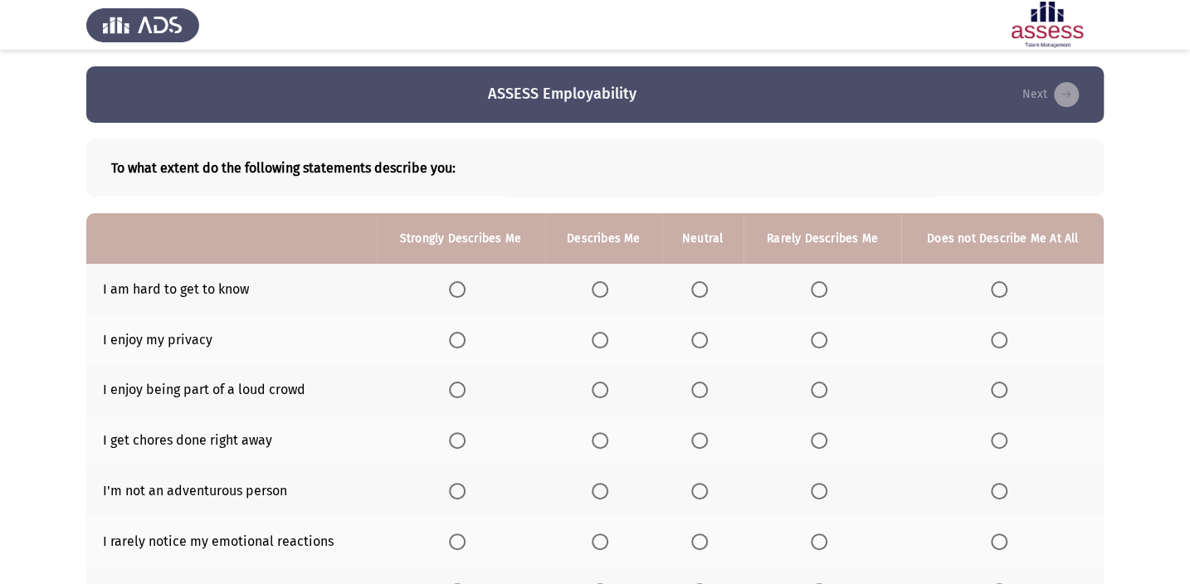
click at [817, 287] on span "Select an option" at bounding box center [819, 289] width 17 height 17
click at [817, 287] on input "Select an option" at bounding box center [819, 289] width 17 height 17
click at [593, 335] on span "Select an option" at bounding box center [600, 340] width 17 height 17
click at [593, 335] on input "Select an option" at bounding box center [600, 340] width 17 height 17
click at [454, 332] on span "Select an option" at bounding box center [457, 340] width 17 height 17
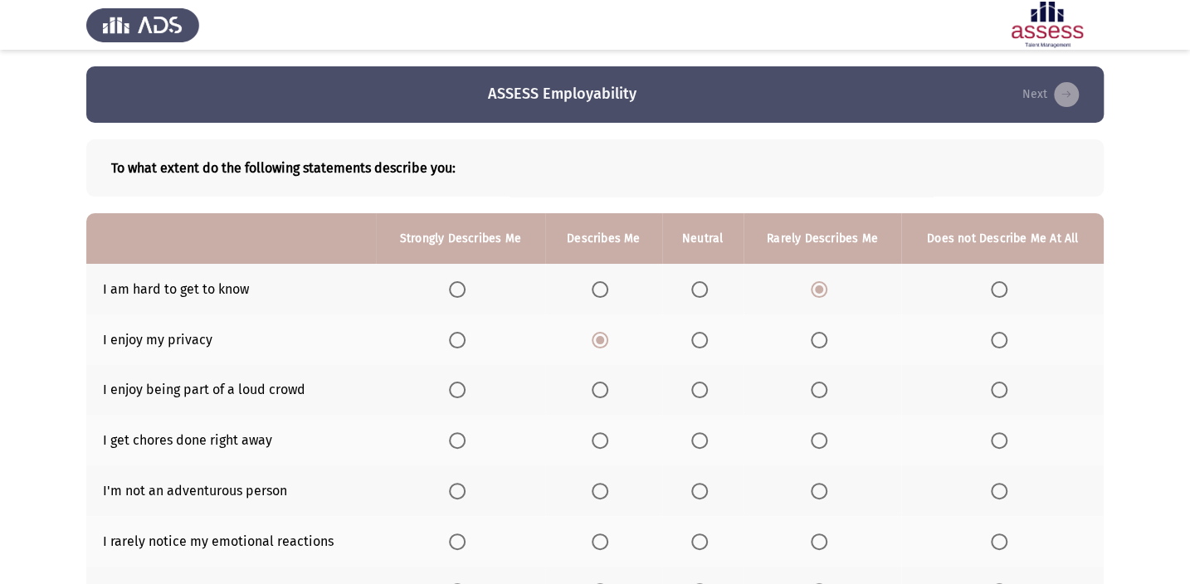
click at [454, 332] on input "Select an option" at bounding box center [457, 340] width 17 height 17
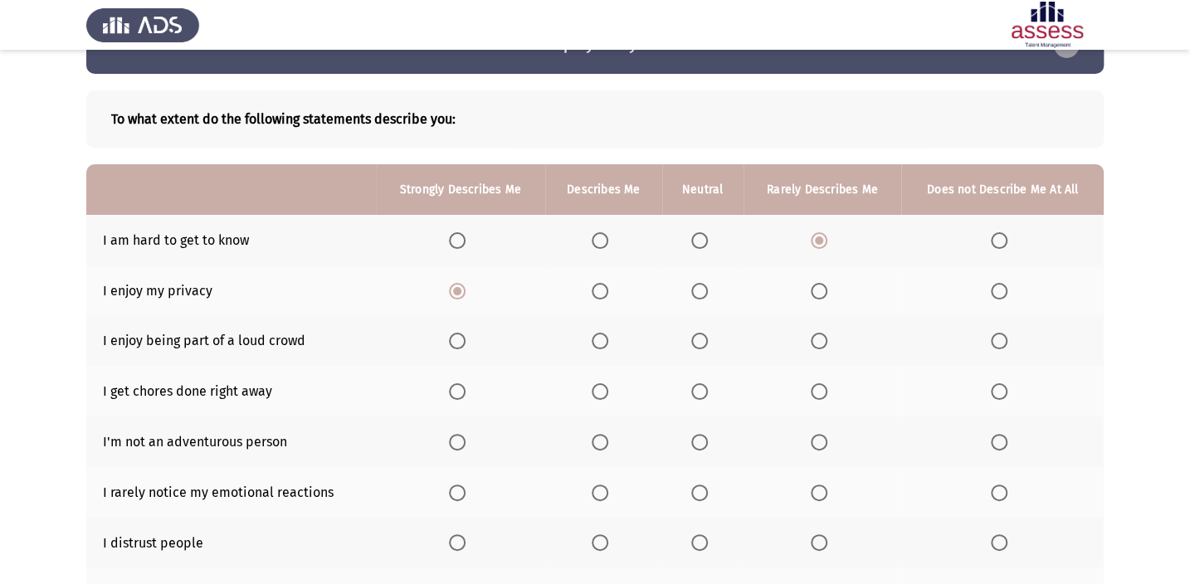
scroll to position [75, 0]
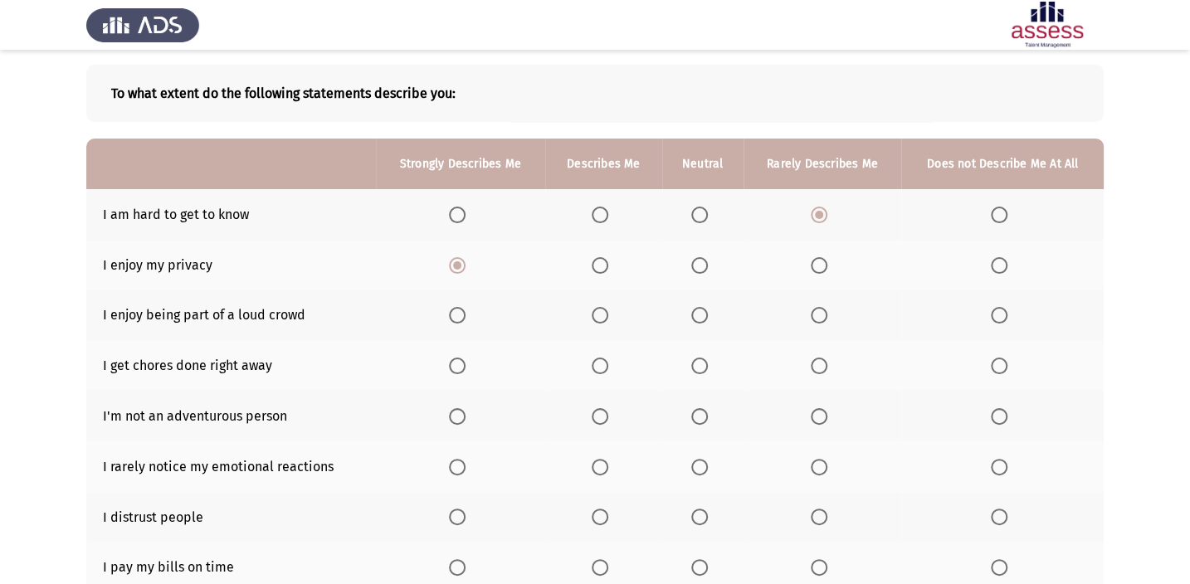
click at [819, 417] on span "Select an option" at bounding box center [819, 417] width 0 height 0
click at [818, 413] on input "Select an option" at bounding box center [819, 416] width 17 height 17
click at [693, 461] on span "Select an option" at bounding box center [699, 467] width 17 height 17
click at [693, 461] on input "Select an option" at bounding box center [699, 467] width 17 height 17
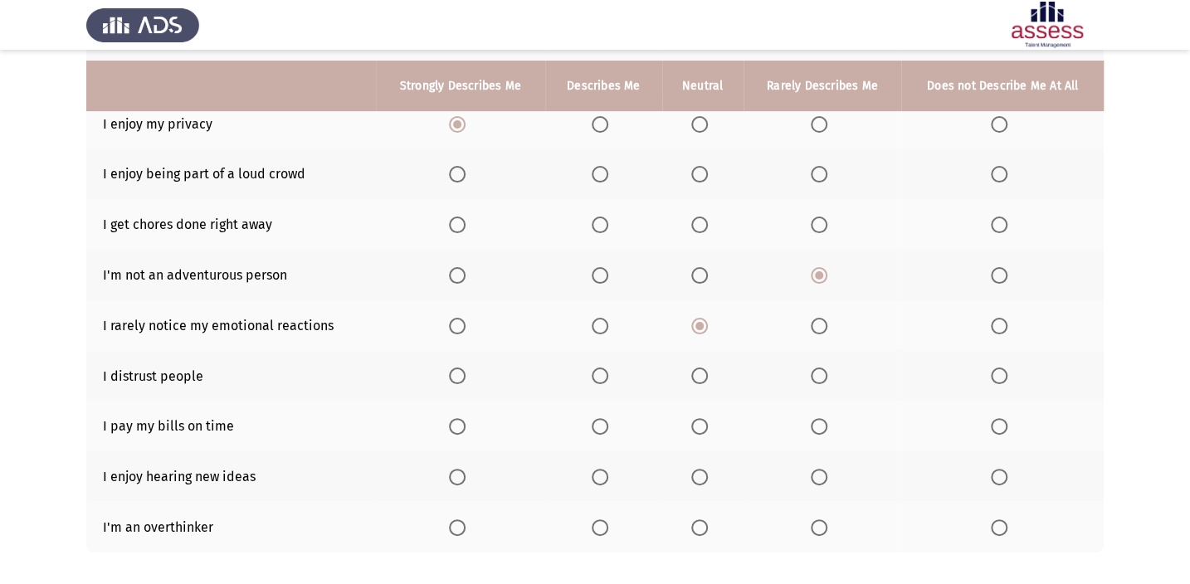
scroll to position [226, 0]
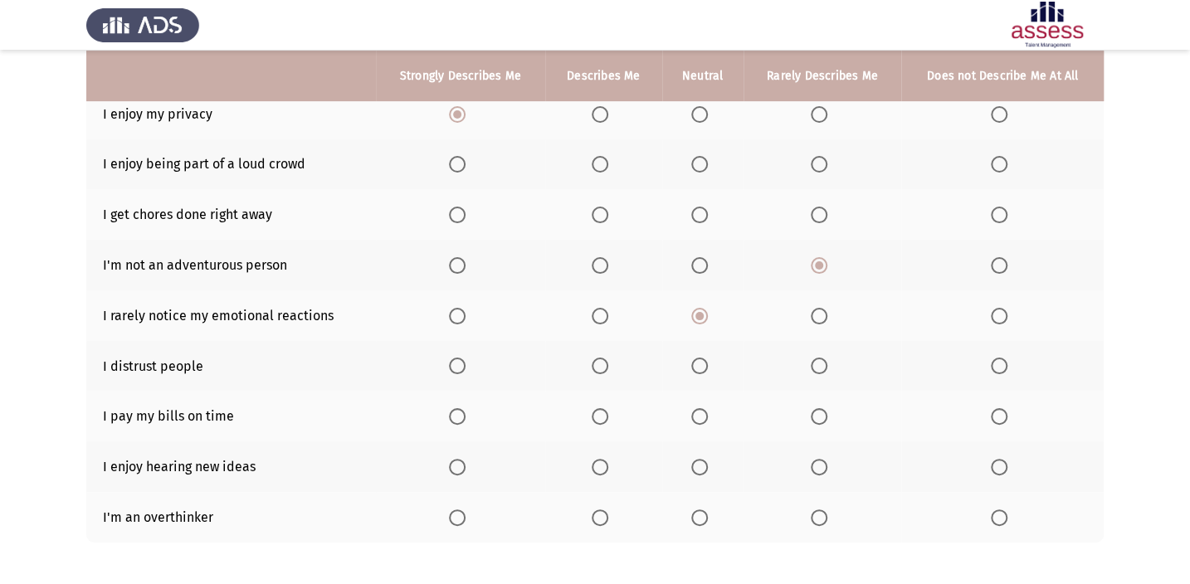
click at [593, 361] on span "Select an option" at bounding box center [600, 366] width 17 height 17
click at [593, 361] on input "Select an option" at bounding box center [600, 366] width 17 height 17
click at [467, 462] on label "Select an option" at bounding box center [460, 467] width 23 height 17
click at [466, 462] on input "Select an option" at bounding box center [457, 467] width 17 height 17
drag, startPoint x: 816, startPoint y: 501, endPoint x: 820, endPoint y: 514, distance: 13.1
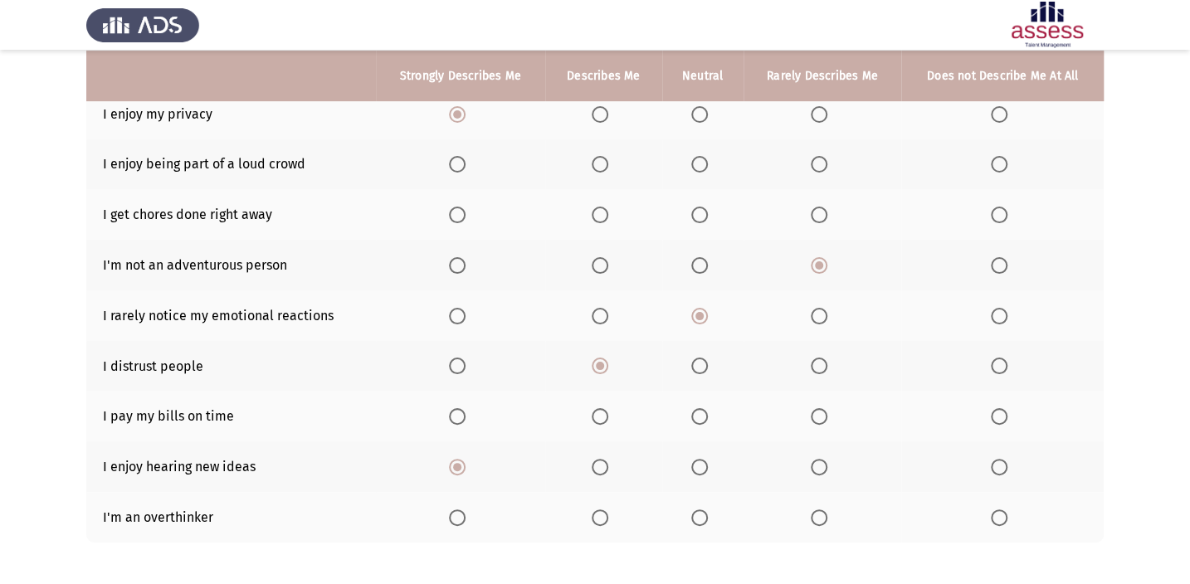
click at [817, 501] on th at bounding box center [823, 517] width 159 height 51
click at [820, 514] on span "Select an option" at bounding box center [819, 518] width 17 height 17
click at [820, 514] on input "Select an option" at bounding box center [819, 518] width 17 height 17
click at [598, 420] on span "Select an option" at bounding box center [600, 416] width 17 height 17
click at [598, 420] on input "Select an option" at bounding box center [600, 416] width 17 height 17
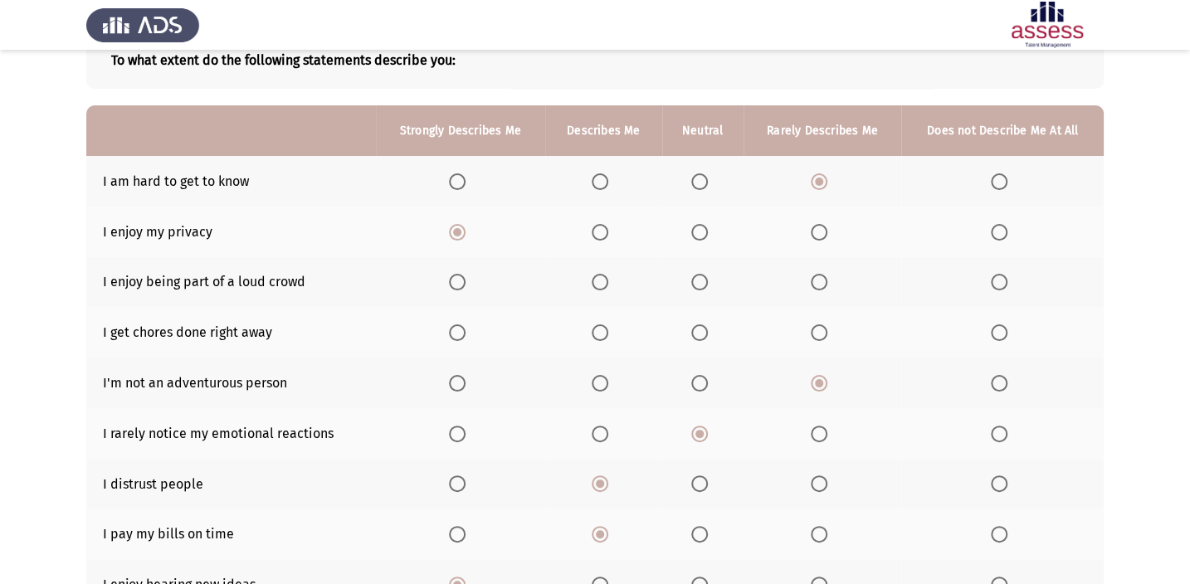
scroll to position [70, 0]
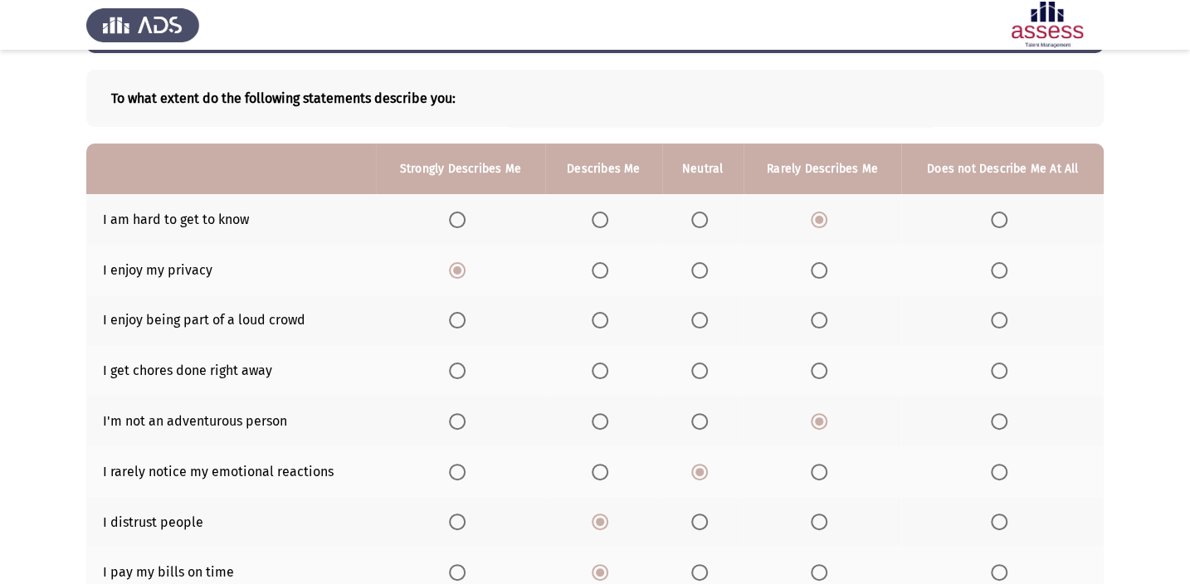
click at [682, 373] on th at bounding box center [702, 370] width 81 height 51
click at [691, 365] on span "Select an option" at bounding box center [699, 371] width 17 height 17
click at [691, 365] on input "Select an option" at bounding box center [699, 371] width 17 height 17
click at [696, 326] on span "Select an option" at bounding box center [699, 320] width 17 height 17
click at [696, 326] on input "Select an option" at bounding box center [699, 320] width 17 height 17
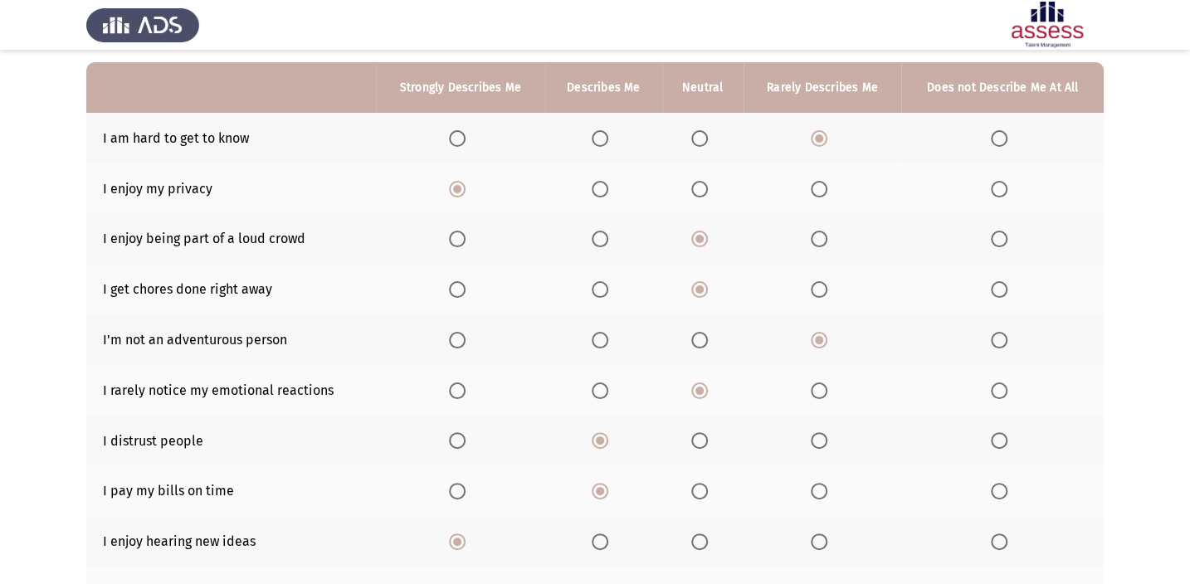
scroll to position [296, 0]
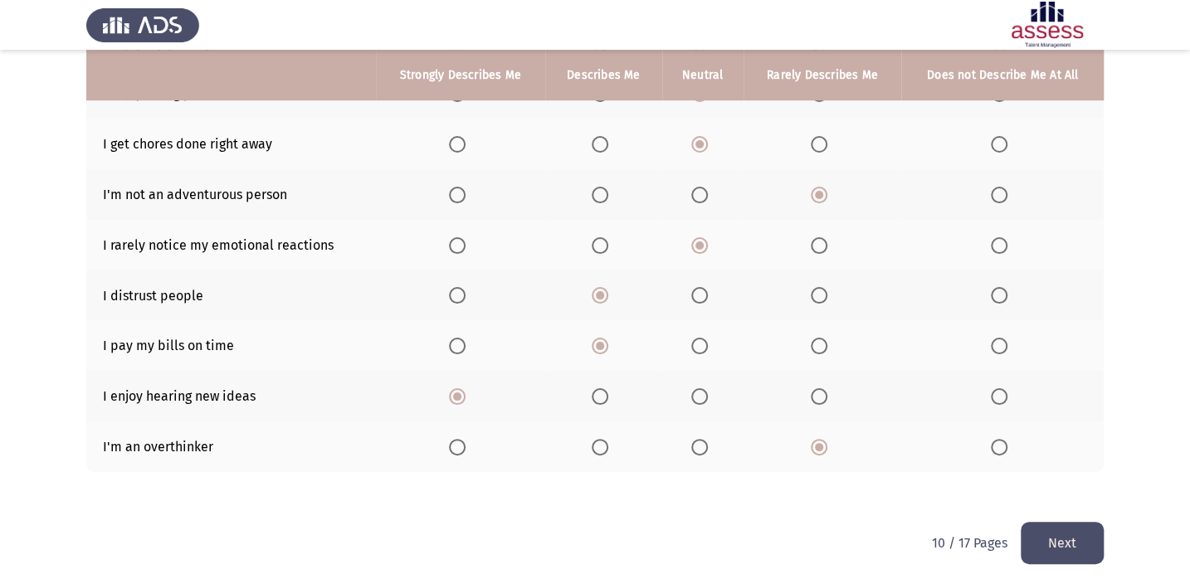
click at [1062, 530] on button "Next" at bounding box center [1062, 543] width 83 height 42
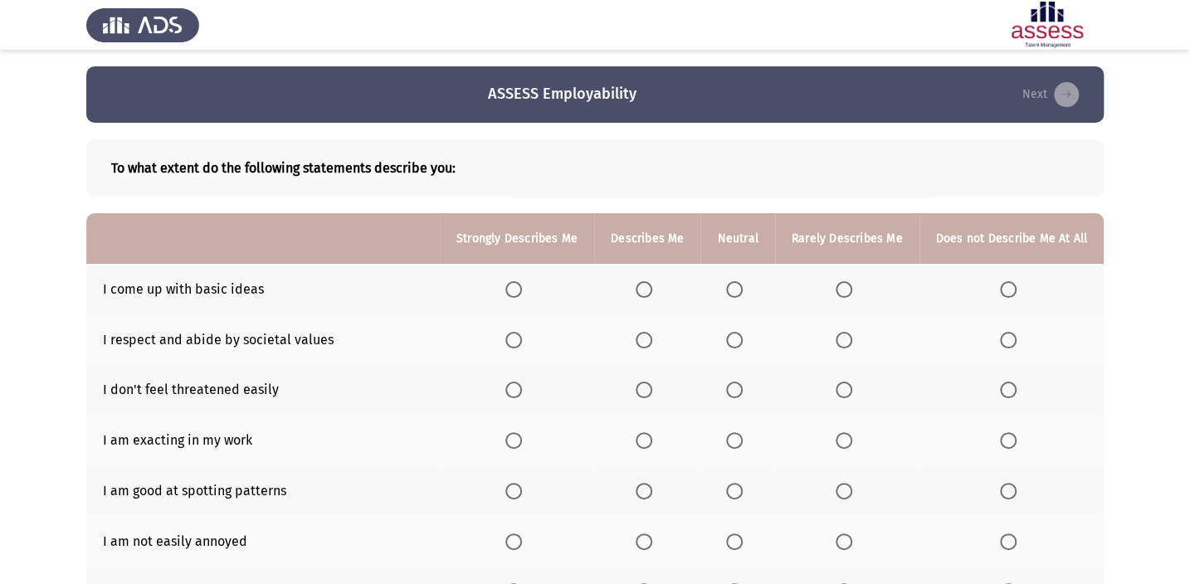
click at [735, 283] on span "Select an option" at bounding box center [734, 289] width 17 height 17
click at [735, 283] on input "Select an option" at bounding box center [734, 289] width 17 height 17
click at [652, 339] on span "Select an option" at bounding box center [644, 340] width 17 height 17
click at [652, 339] on input "Select an option" at bounding box center [644, 340] width 17 height 17
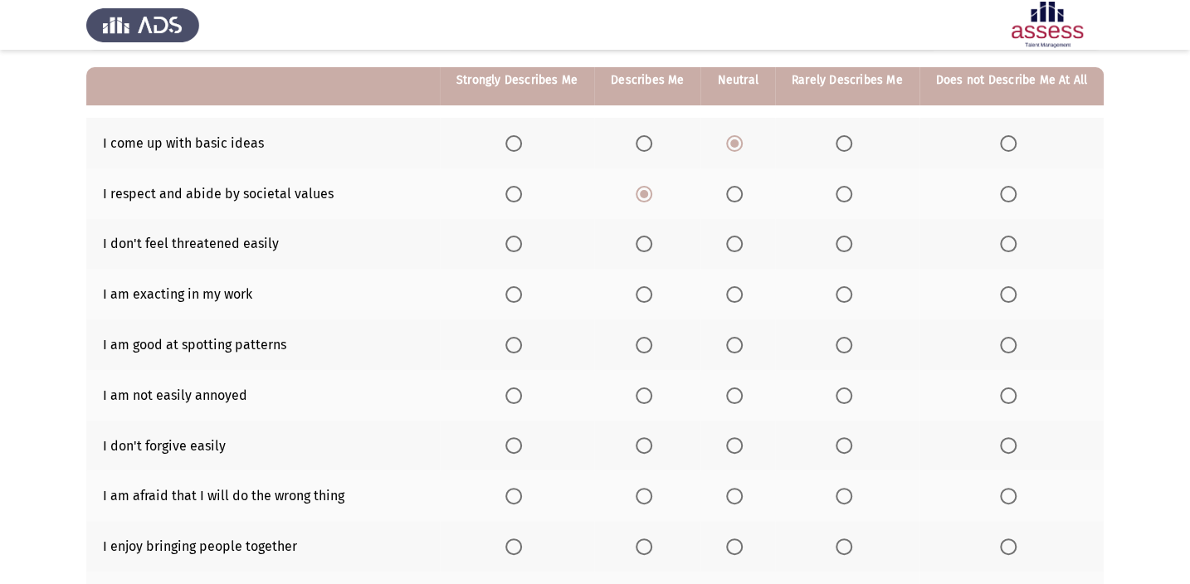
scroll to position [150, 0]
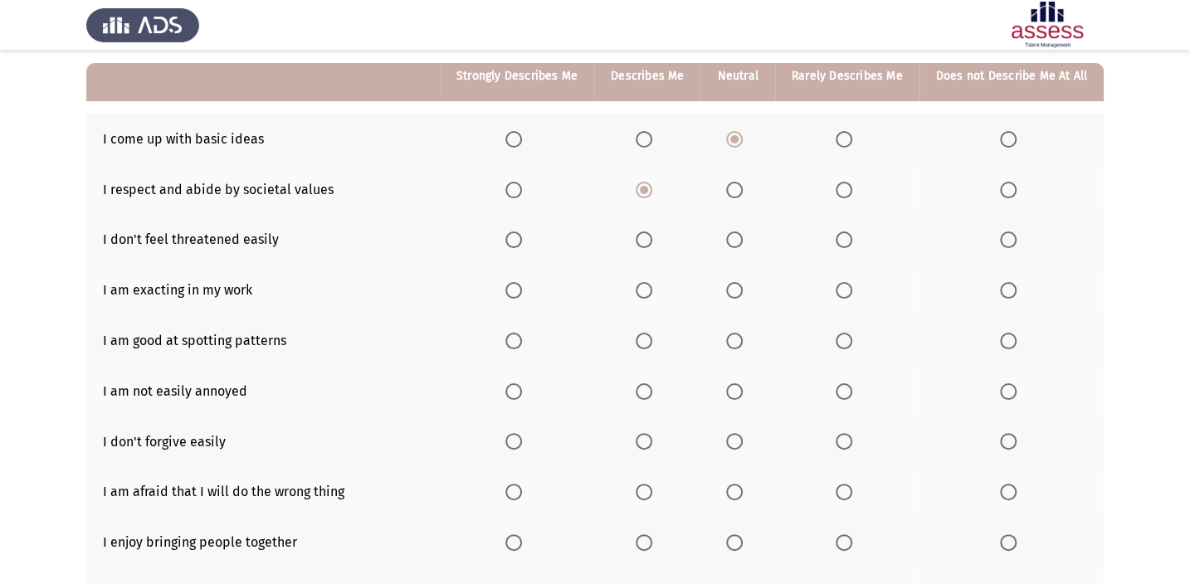
click at [529, 291] on label "Select an option" at bounding box center [516, 290] width 23 height 17
click at [522, 291] on input "Select an option" at bounding box center [513, 290] width 17 height 17
click at [743, 289] on span "Select an option" at bounding box center [734, 290] width 17 height 17
click at [743, 289] on input "Select an option" at bounding box center [734, 290] width 17 height 17
click at [524, 278] on th at bounding box center [517, 290] width 154 height 51
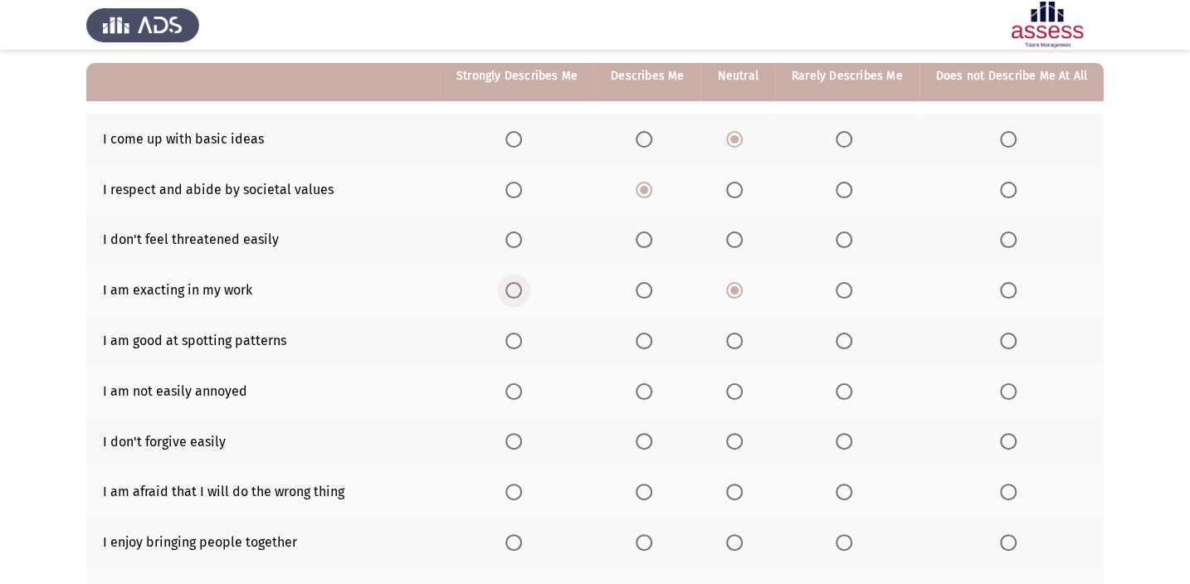
click at [522, 291] on span "Select an option" at bounding box center [513, 290] width 17 height 17
click at [522, 291] on input "Select an option" at bounding box center [513, 290] width 17 height 17
click at [732, 337] on span "Select an option" at bounding box center [734, 341] width 17 height 17
click at [732, 337] on input "Select an option" at bounding box center [734, 341] width 17 height 17
click at [649, 386] on span "Select an option" at bounding box center [644, 391] width 17 height 17
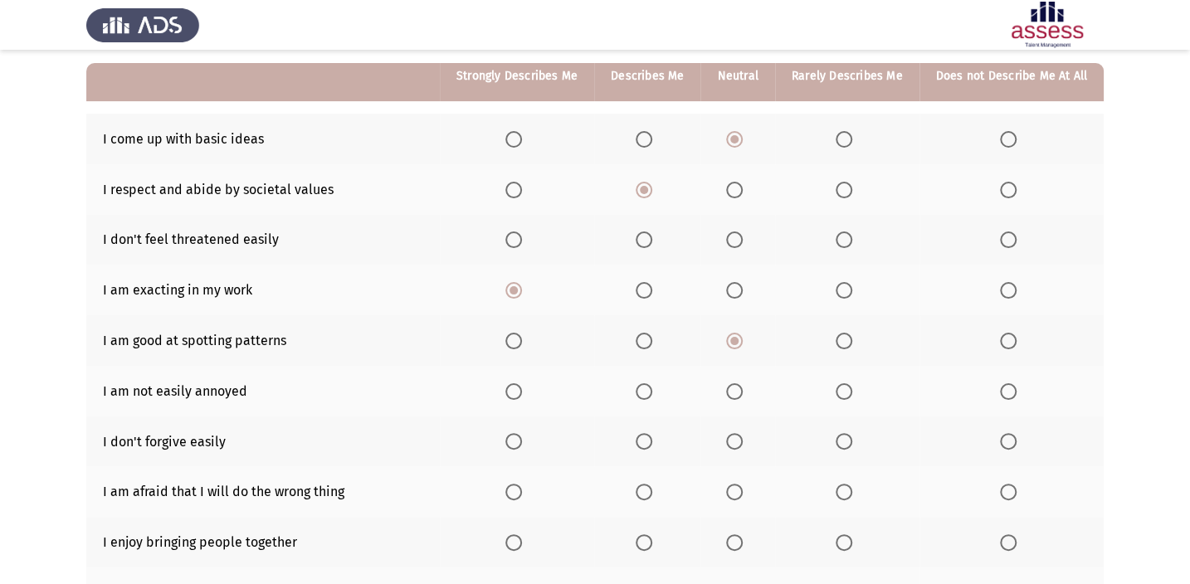
click at [649, 386] on input "Select an option" at bounding box center [644, 391] width 17 height 17
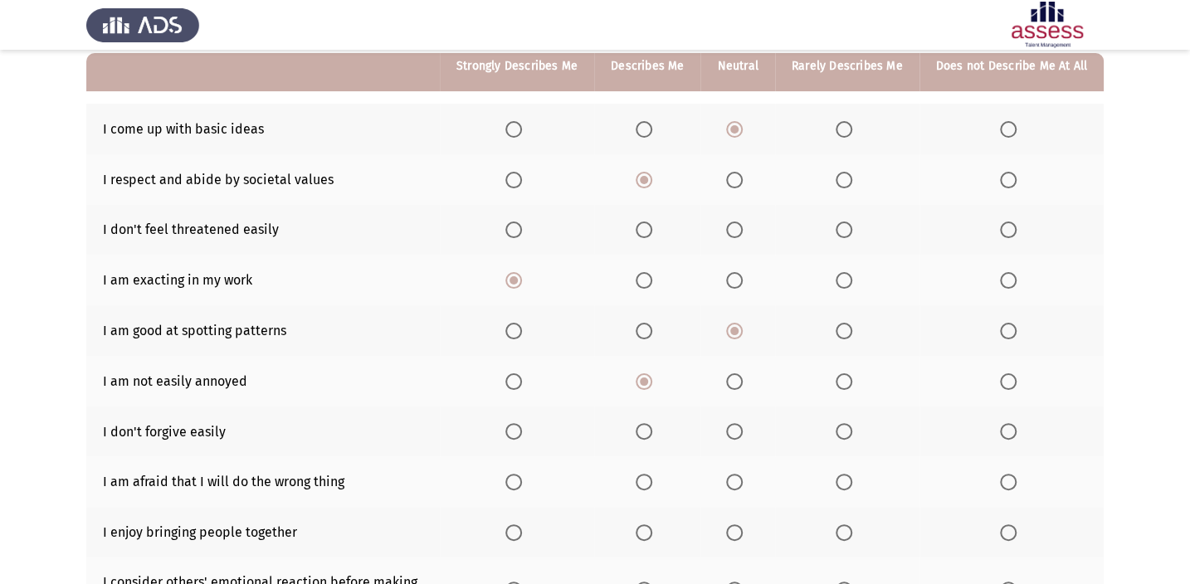
scroll to position [226, 0]
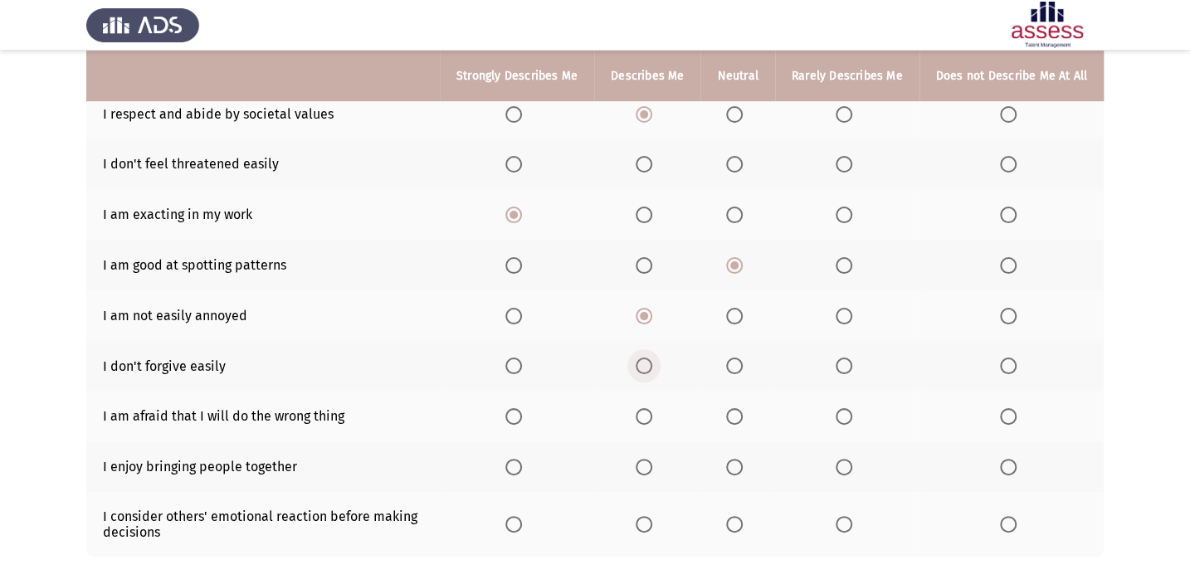
click at [659, 364] on label "Select an option" at bounding box center [647, 366] width 23 height 17
click at [652, 364] on input "Select an option" at bounding box center [644, 366] width 17 height 17
click at [846, 410] on span "Select an option" at bounding box center [844, 416] width 17 height 17
click at [846, 410] on input "Select an option" at bounding box center [844, 416] width 17 height 17
click at [641, 459] on span "Select an option" at bounding box center [644, 467] width 17 height 17
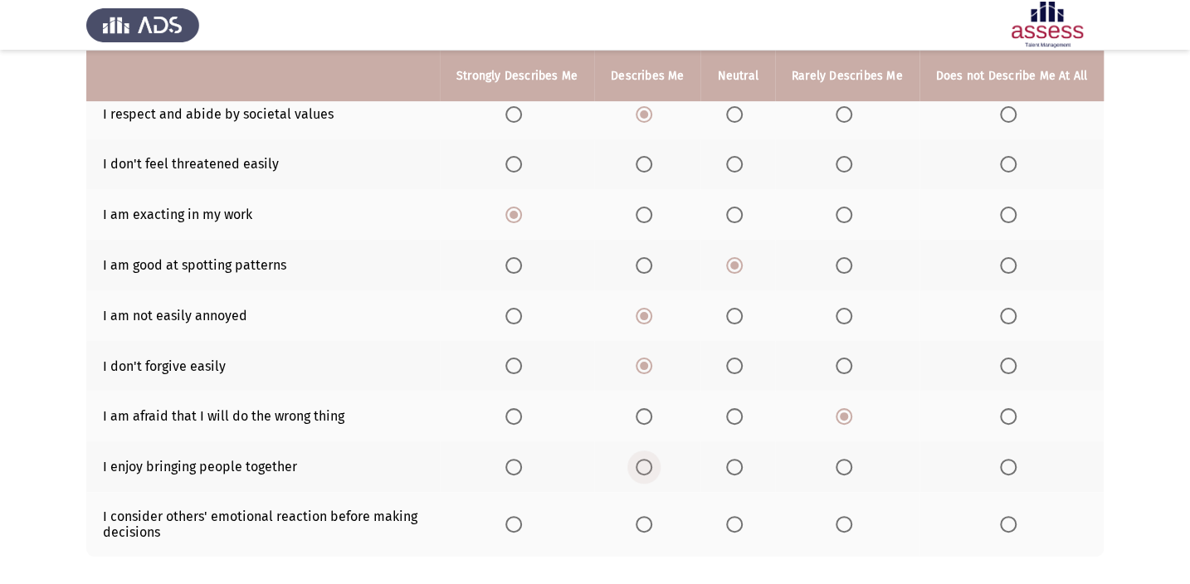
click at [641, 459] on input "Select an option" at bounding box center [644, 467] width 17 height 17
click at [850, 522] on span "Select an option" at bounding box center [844, 524] width 17 height 17
click at [850, 522] on input "Select an option" at bounding box center [844, 524] width 17 height 17
click at [1010, 506] on th at bounding box center [1012, 524] width 184 height 65
click at [1010, 522] on span "Select an option" at bounding box center [1008, 524] width 17 height 17
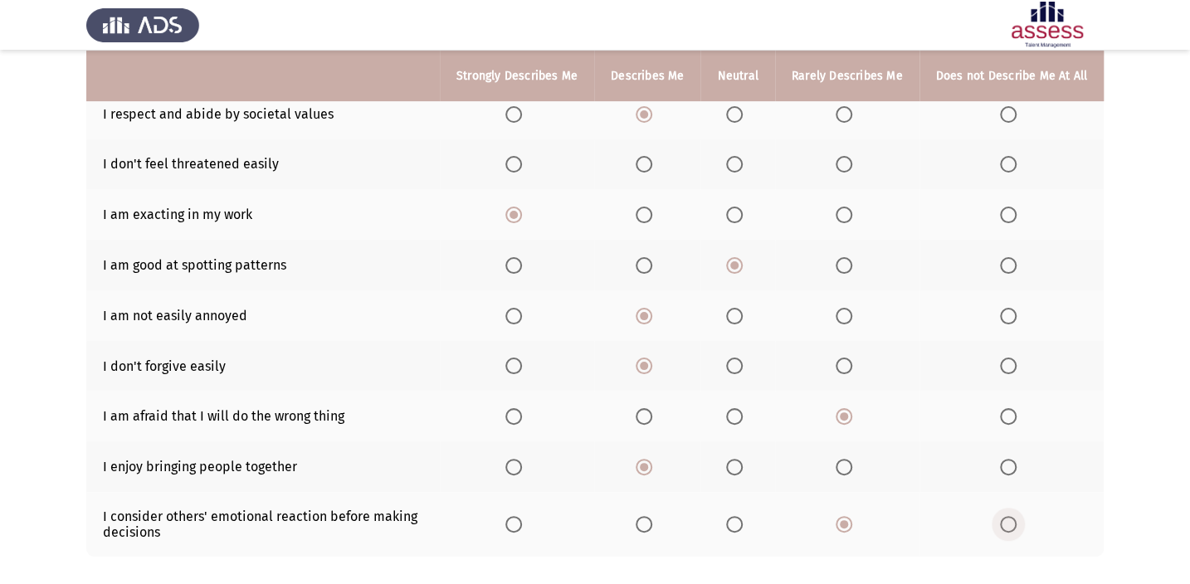
click at [1010, 522] on input "Select an option" at bounding box center [1008, 524] width 17 height 17
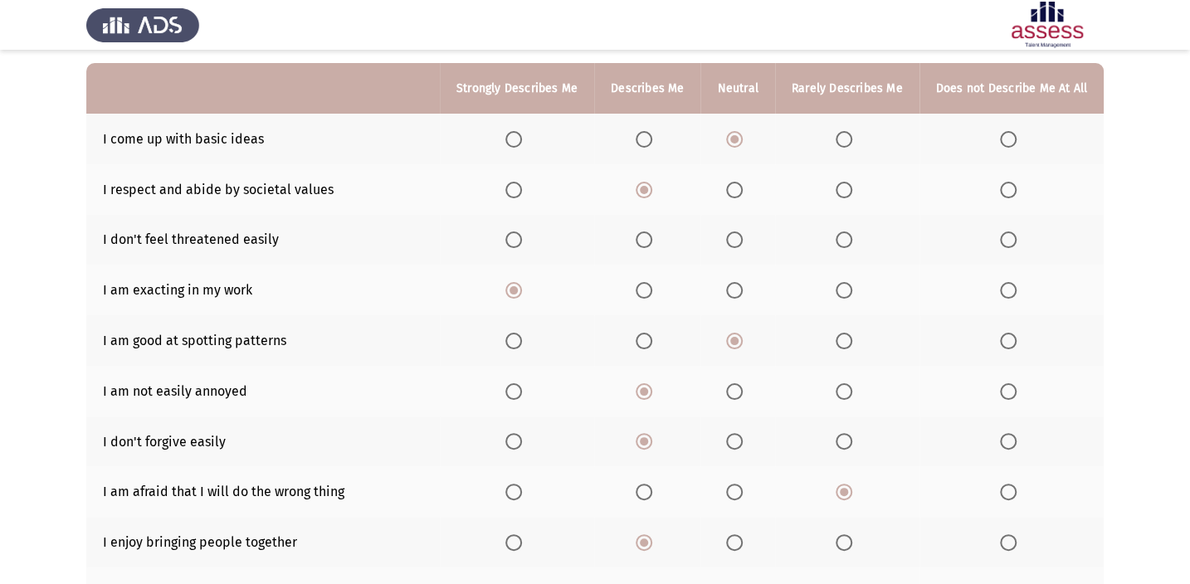
scroll to position [75, 0]
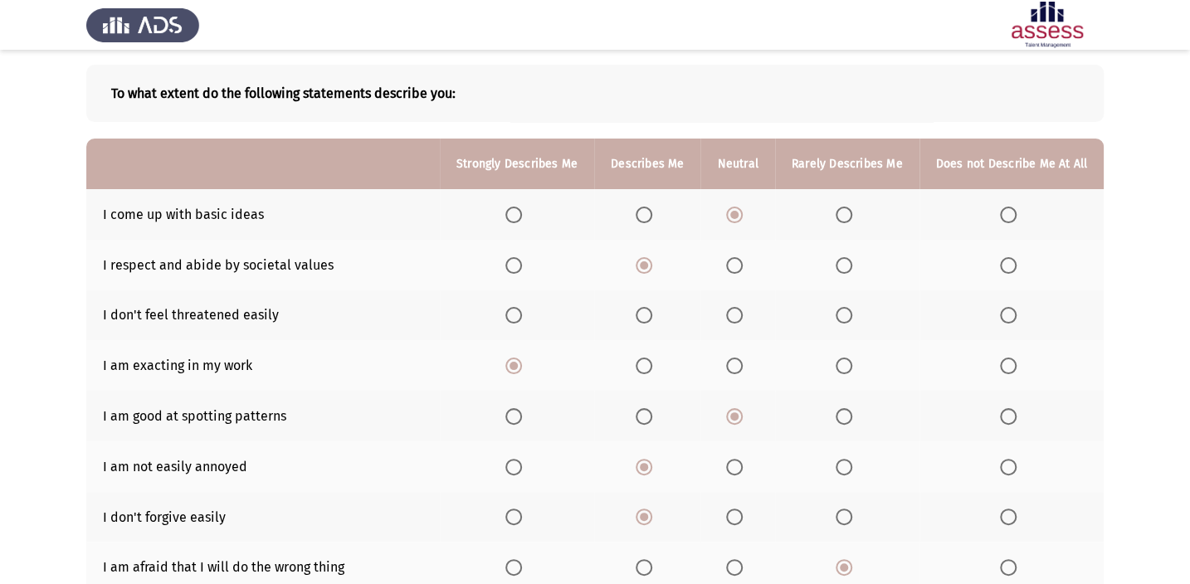
click at [741, 317] on span "Select an option" at bounding box center [734, 315] width 17 height 17
click at [741, 317] on input "Select an option" at bounding box center [734, 315] width 17 height 17
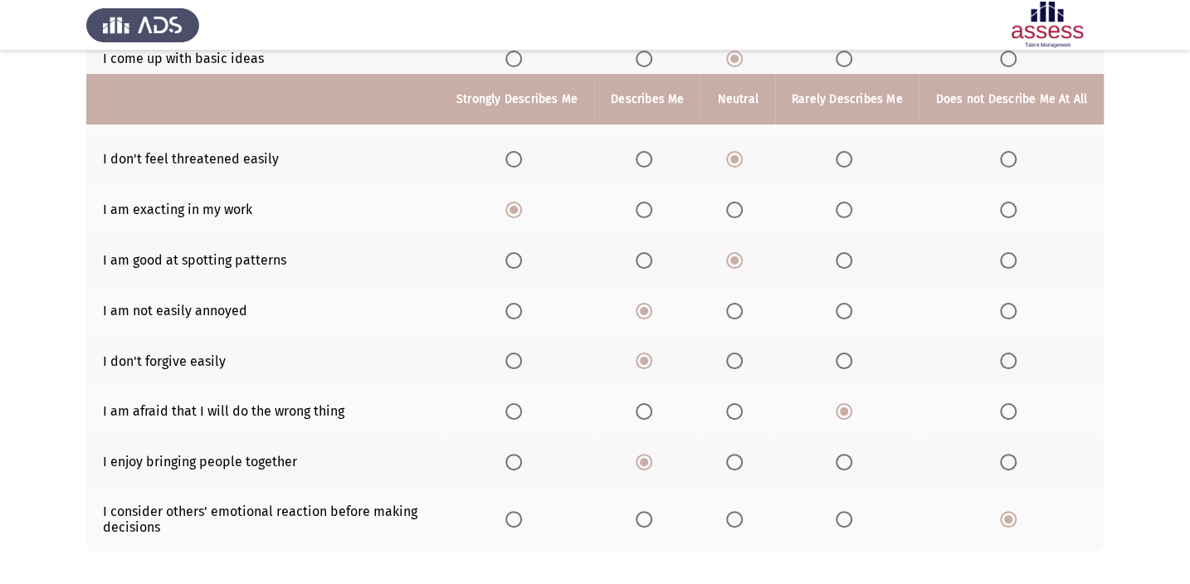
scroll to position [85, 0]
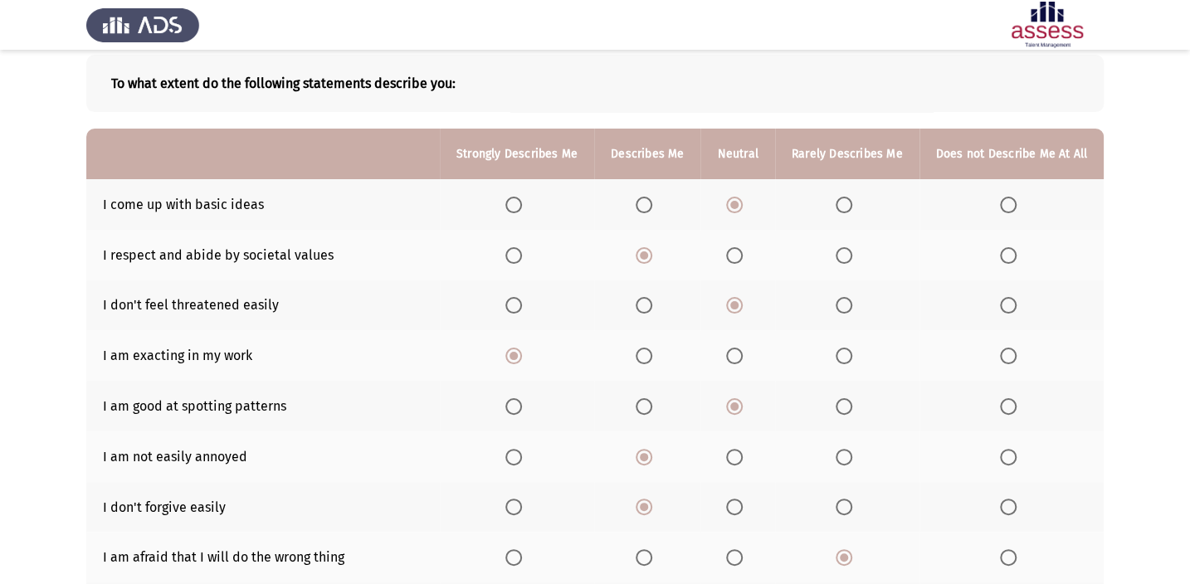
click at [672, 333] on th at bounding box center [647, 355] width 106 height 51
click at [642, 299] on span "Select an option" at bounding box center [644, 305] width 17 height 17
click at [642, 299] on input "Select an option" at bounding box center [644, 305] width 17 height 17
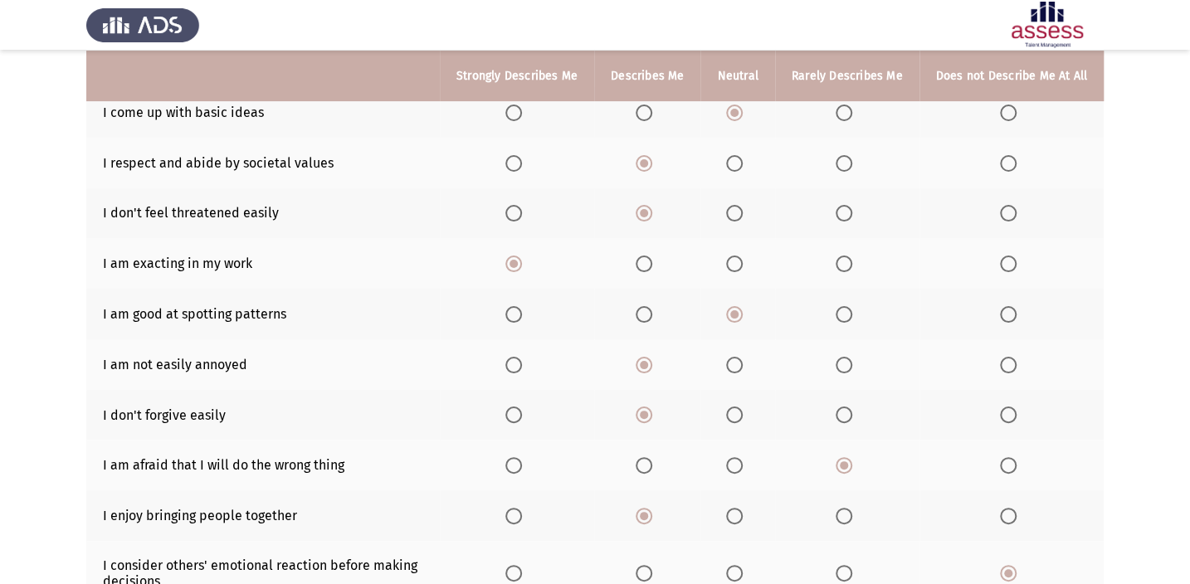
scroll to position [311, 0]
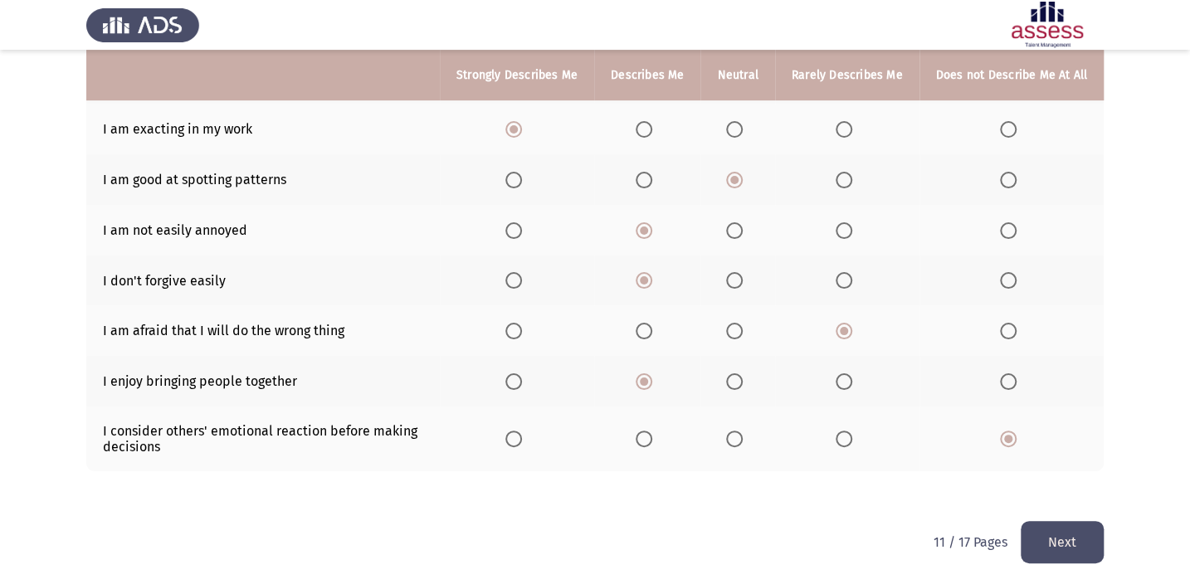
click at [1079, 524] on button "Next" at bounding box center [1062, 542] width 83 height 42
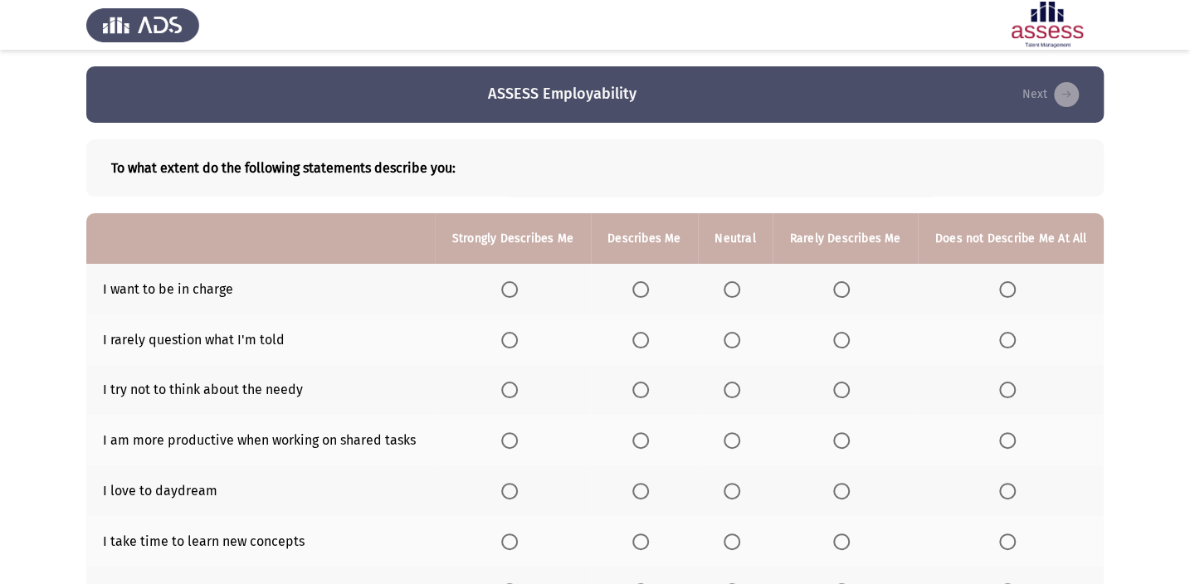
click at [637, 281] on span "Select an option" at bounding box center [640, 289] width 17 height 17
click at [637, 281] on input "Select an option" at bounding box center [640, 289] width 17 height 17
click at [635, 344] on span "Select an option" at bounding box center [640, 340] width 17 height 17
click at [635, 344] on input "Select an option" at bounding box center [640, 340] width 17 height 17
click at [730, 340] on span "Select an option" at bounding box center [732, 340] width 17 height 17
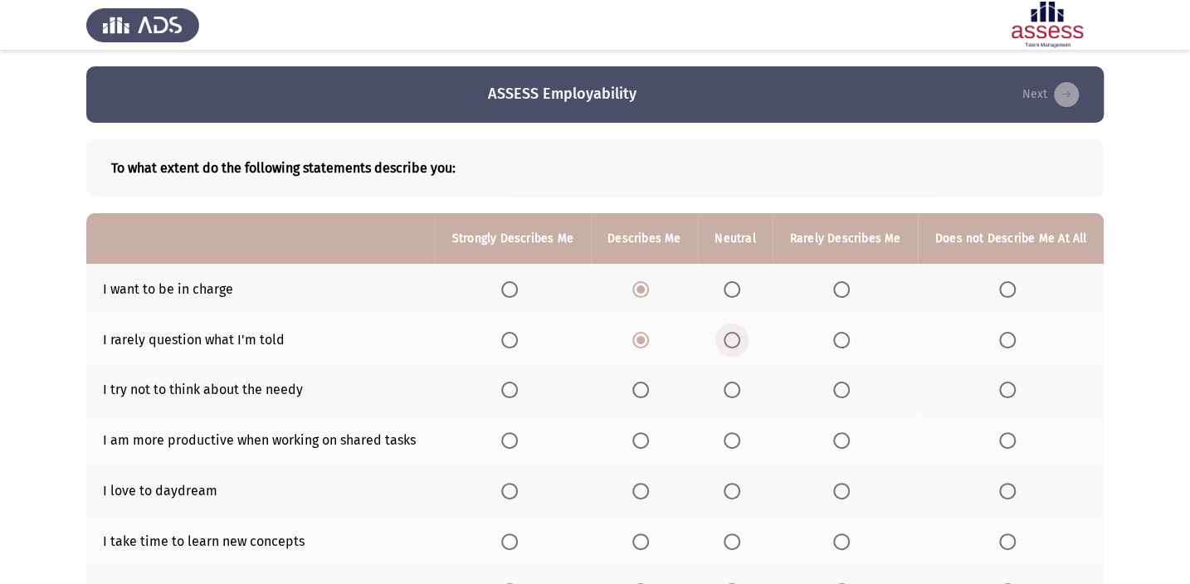
click at [730, 340] on input "Select an option" at bounding box center [732, 340] width 17 height 17
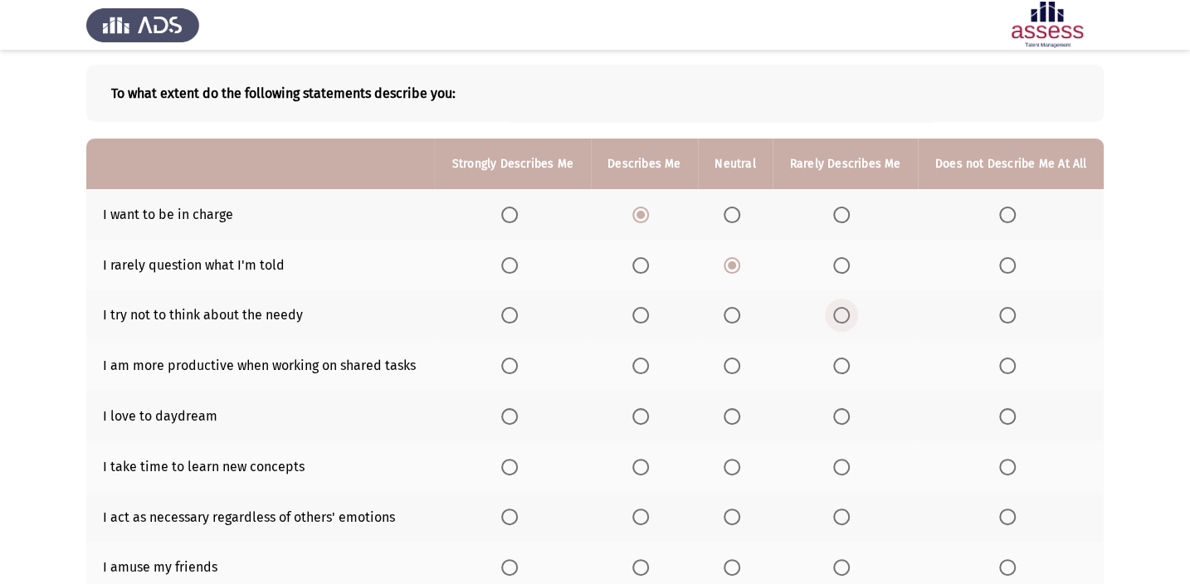
click at [837, 320] on span "Select an option" at bounding box center [841, 315] width 17 height 17
click at [837, 320] on input "Select an option" at bounding box center [841, 315] width 17 height 17
click at [637, 362] on span "Select an option" at bounding box center [640, 366] width 17 height 17
click at [637, 362] on input "Select an option" at bounding box center [640, 366] width 17 height 17
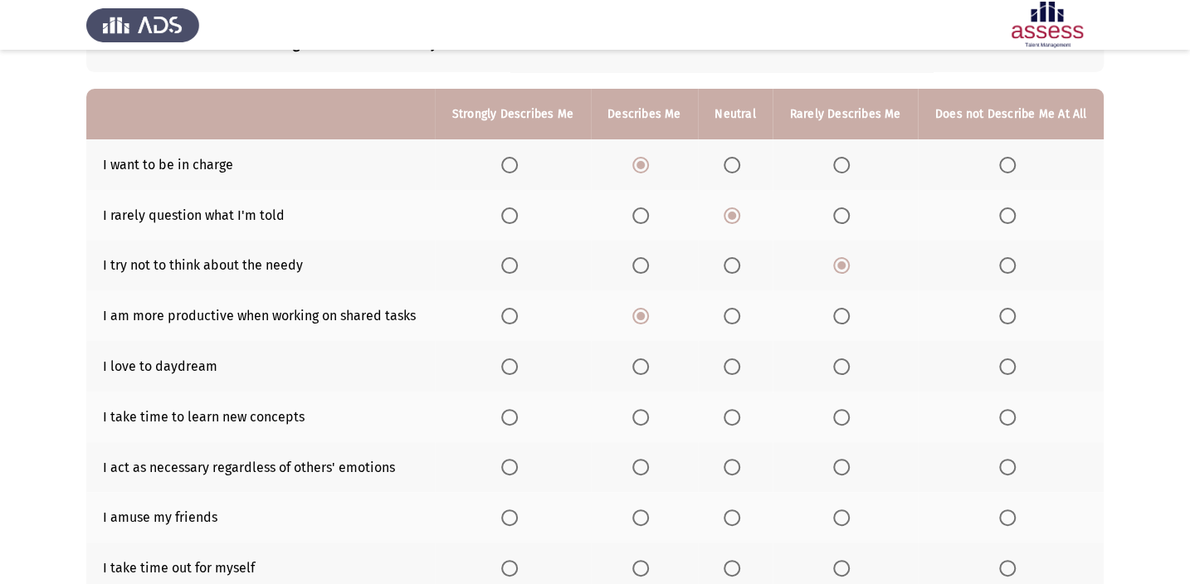
scroll to position [150, 0]
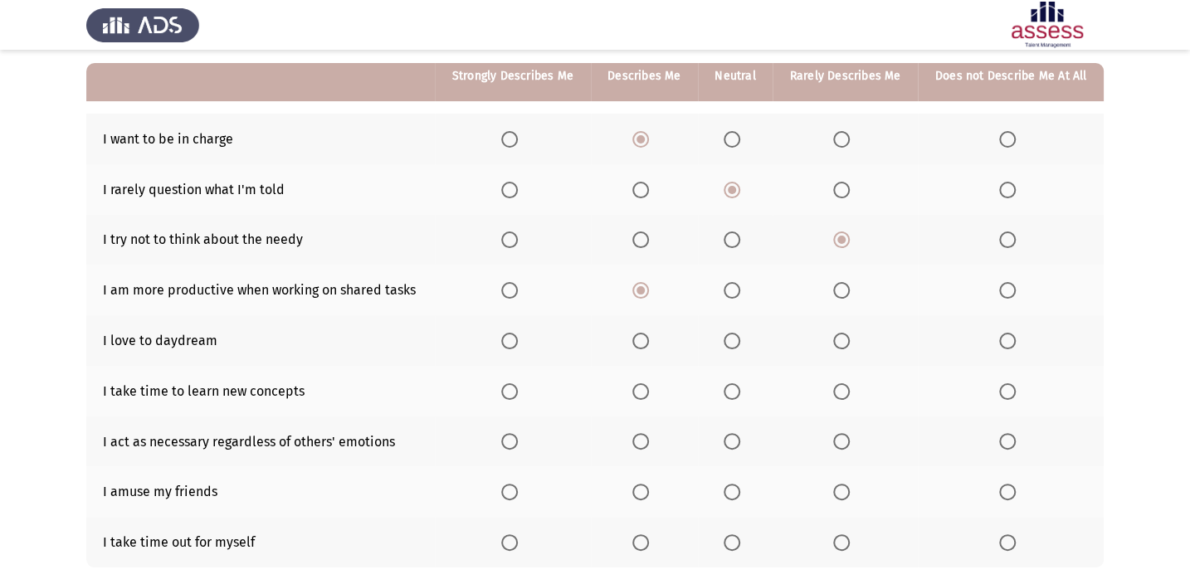
click at [746, 340] on label "Select an option" at bounding box center [735, 341] width 23 height 17
click at [740, 340] on input "Select an option" at bounding box center [732, 341] width 17 height 17
click at [625, 396] on th at bounding box center [644, 391] width 107 height 51
click at [504, 386] on span "Select an option" at bounding box center [509, 391] width 17 height 17
click at [504, 386] on input "Select an option" at bounding box center [509, 391] width 17 height 17
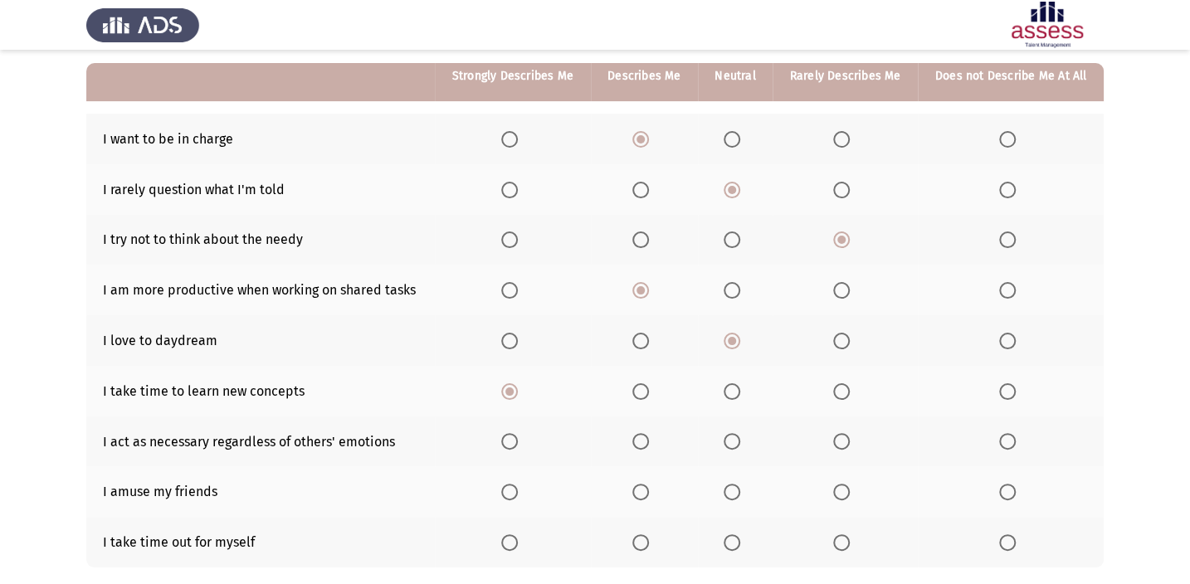
click at [640, 383] on span "Select an option" at bounding box center [640, 391] width 17 height 17
click at [640, 383] on input "Select an option" at bounding box center [640, 391] width 17 height 17
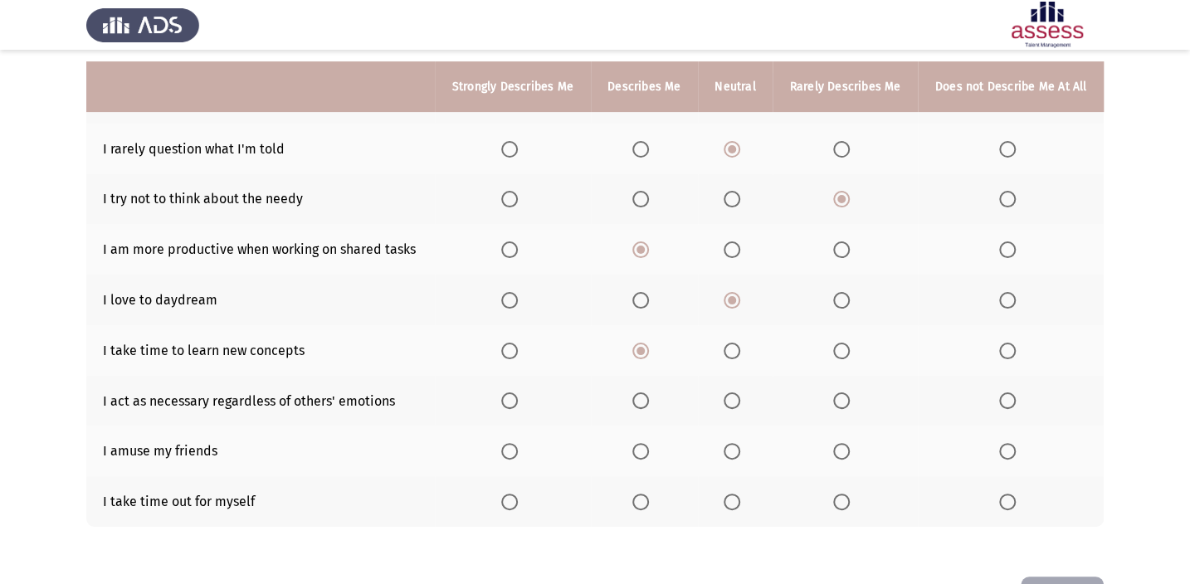
scroll to position [226, 0]
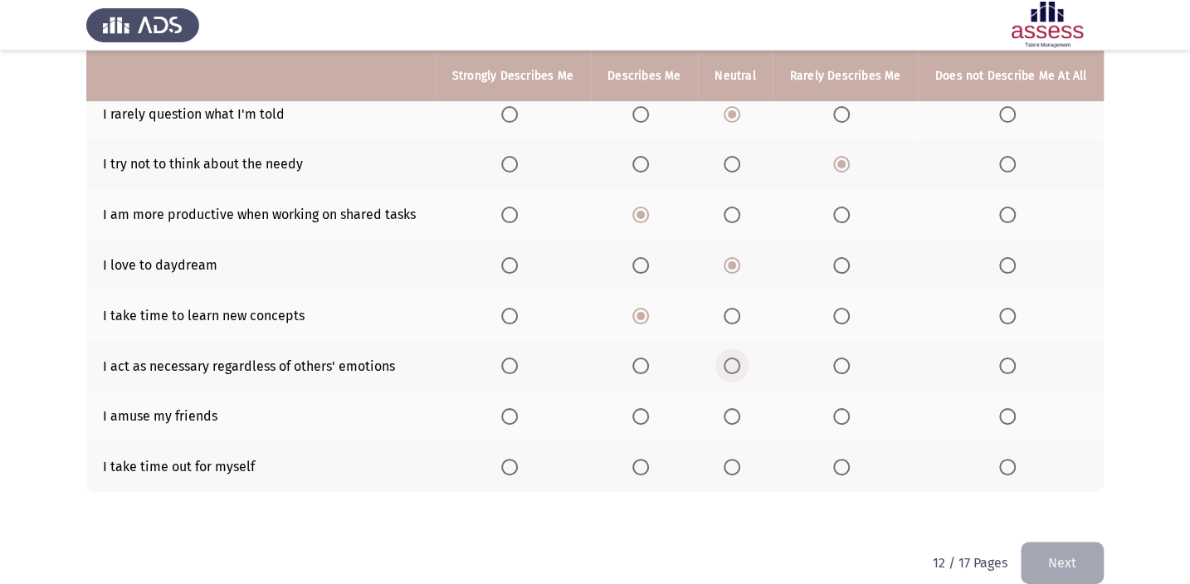
click at [730, 361] on span "Select an option" at bounding box center [732, 366] width 17 height 17
click at [730, 361] on input "Select an option" at bounding box center [732, 366] width 17 height 17
click at [516, 459] on span "Select an option" at bounding box center [509, 467] width 17 height 17
click at [516, 459] on input "Select an option" at bounding box center [509, 467] width 17 height 17
click at [838, 417] on span "Select an option" at bounding box center [841, 416] width 17 height 17
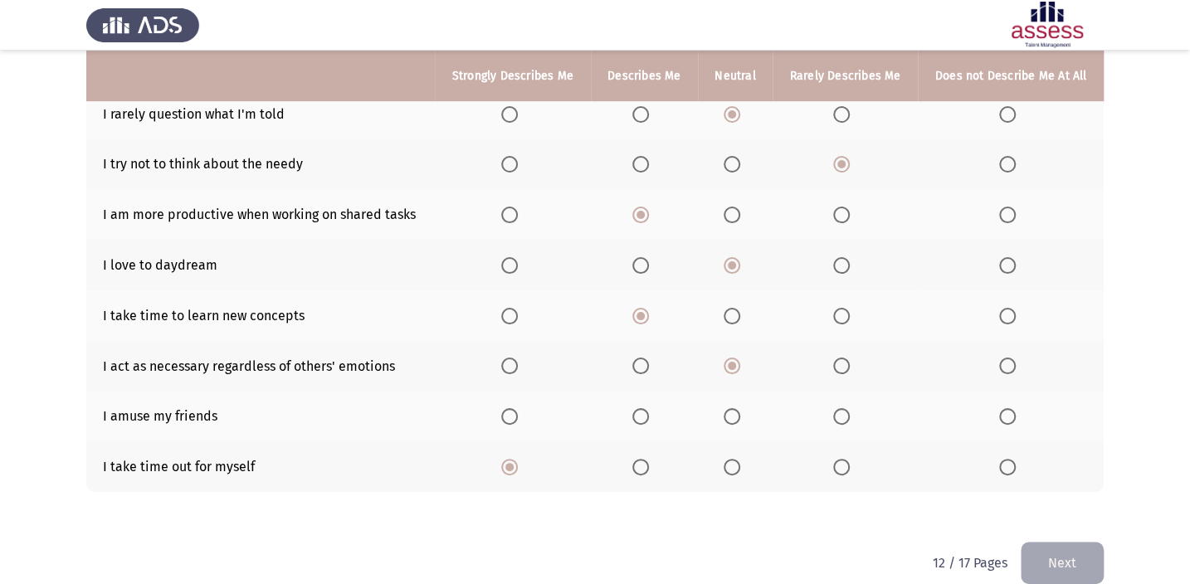
click at [838, 417] on input "Select an option" at bounding box center [841, 416] width 17 height 17
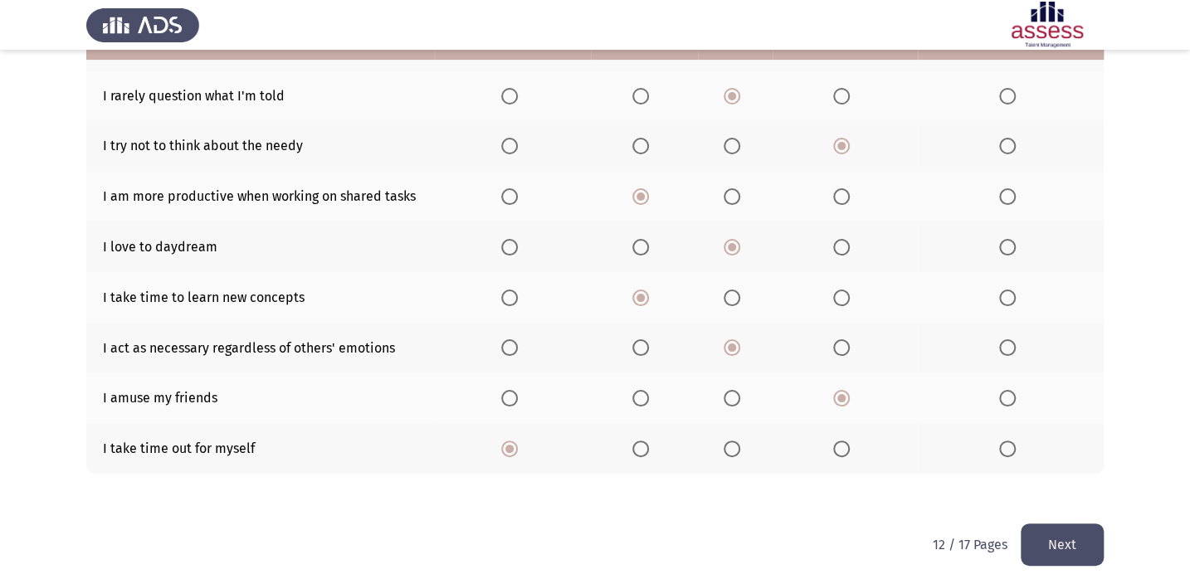
scroll to position [247, 0]
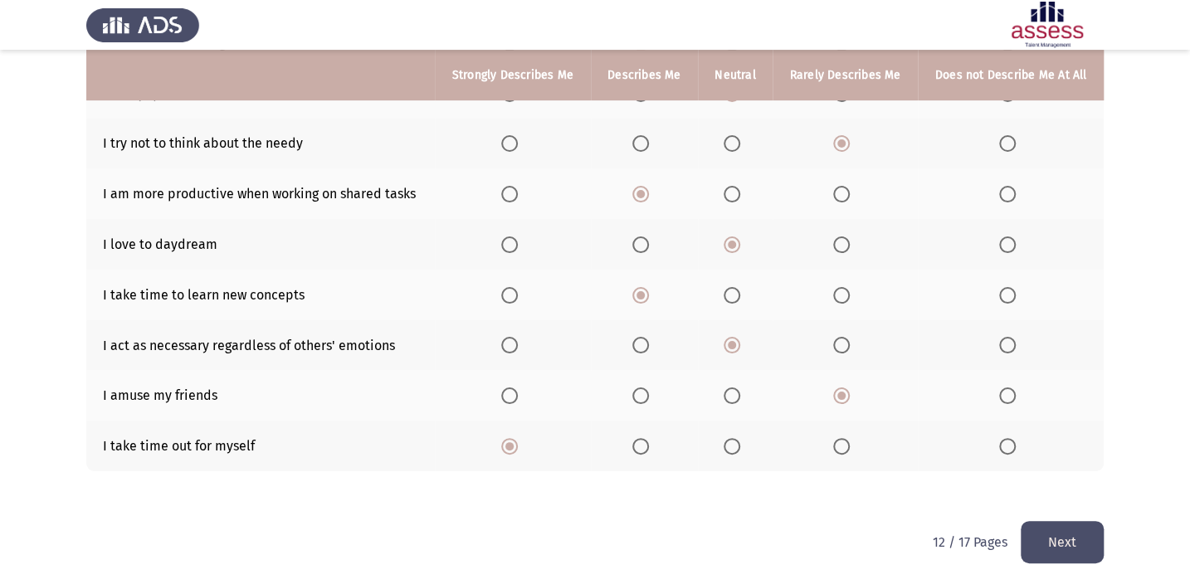
click at [1067, 540] on button "Next" at bounding box center [1062, 542] width 83 height 42
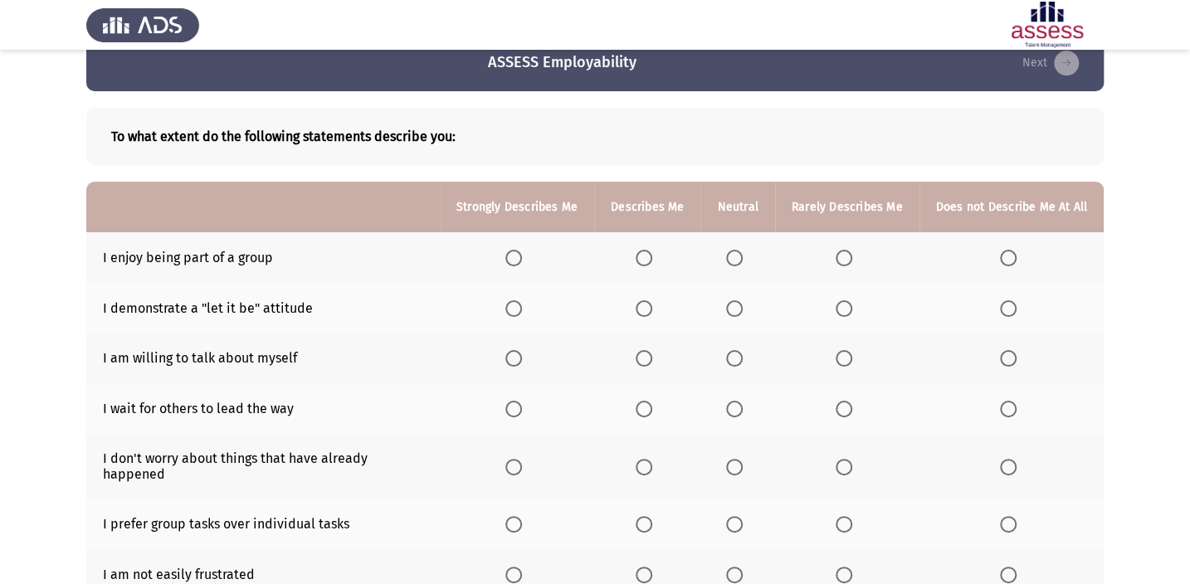
scroll to position [0, 0]
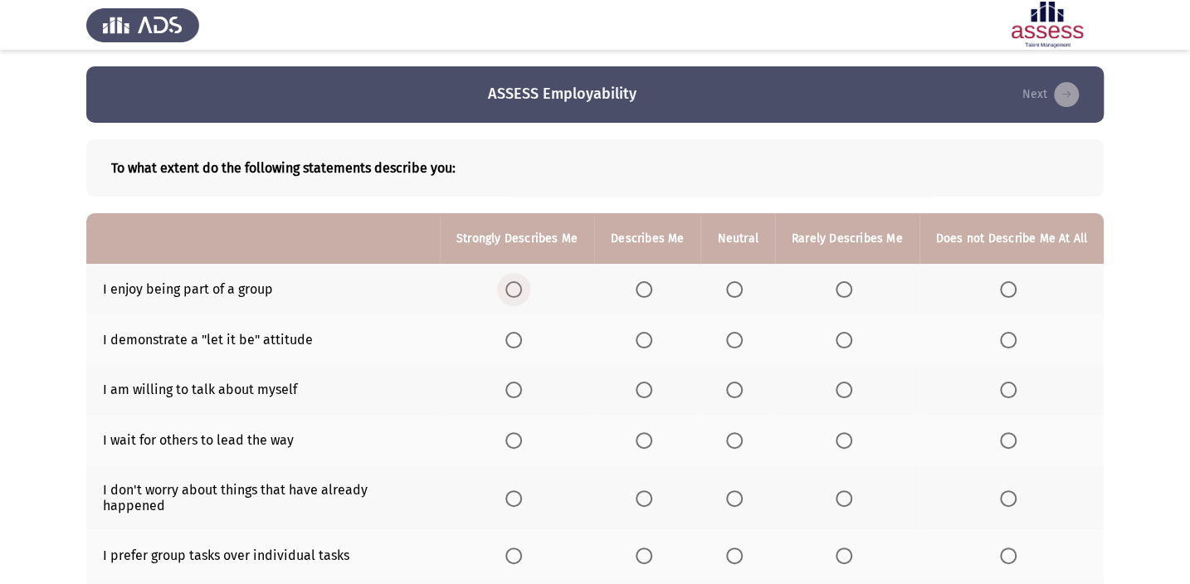
click at [515, 286] on span "Select an option" at bounding box center [513, 289] width 17 height 17
click at [515, 286] on input "Select an option" at bounding box center [513, 289] width 17 height 17
click at [658, 349] on th at bounding box center [647, 340] width 106 height 51
click at [652, 347] on span "Select an option" at bounding box center [644, 340] width 17 height 17
click at [652, 347] on input "Select an option" at bounding box center [644, 340] width 17 height 17
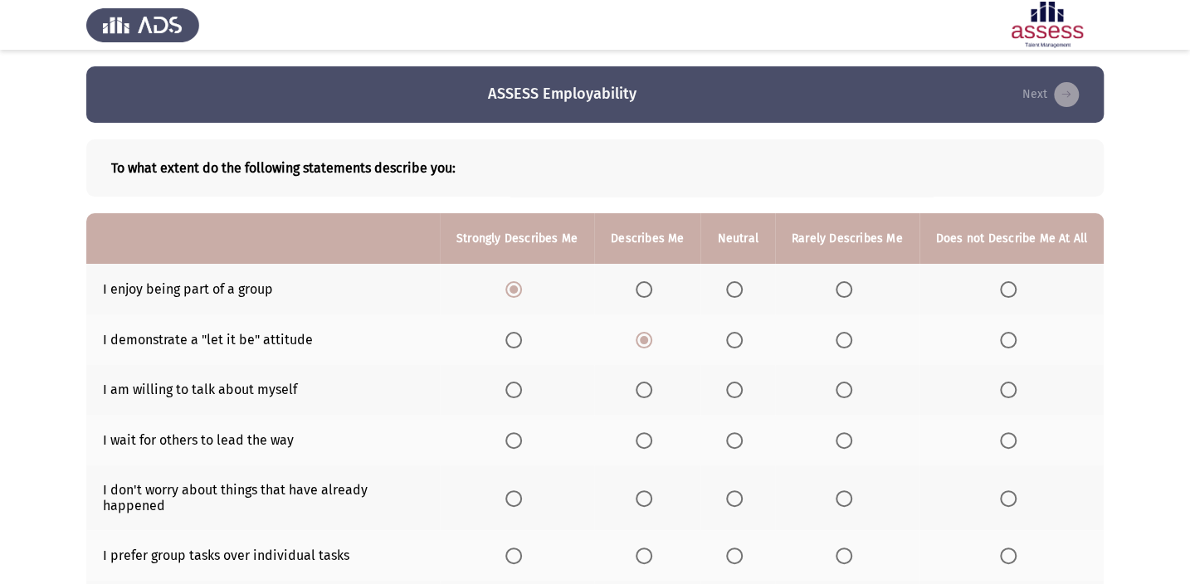
click at [740, 339] on span "Select an option" at bounding box center [734, 340] width 17 height 17
click at [740, 339] on input "Select an option" at bounding box center [734, 340] width 17 height 17
click at [1018, 385] on label "Select an option" at bounding box center [1011, 390] width 23 height 17
click at [1017, 385] on input "Select an option" at bounding box center [1008, 390] width 17 height 17
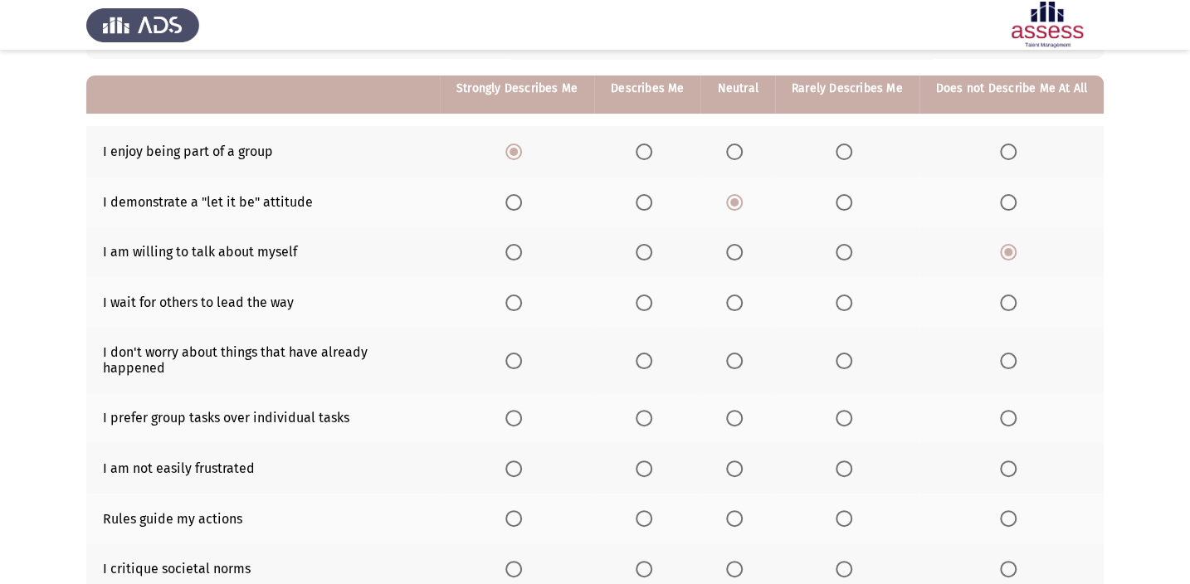
scroll to position [150, 0]
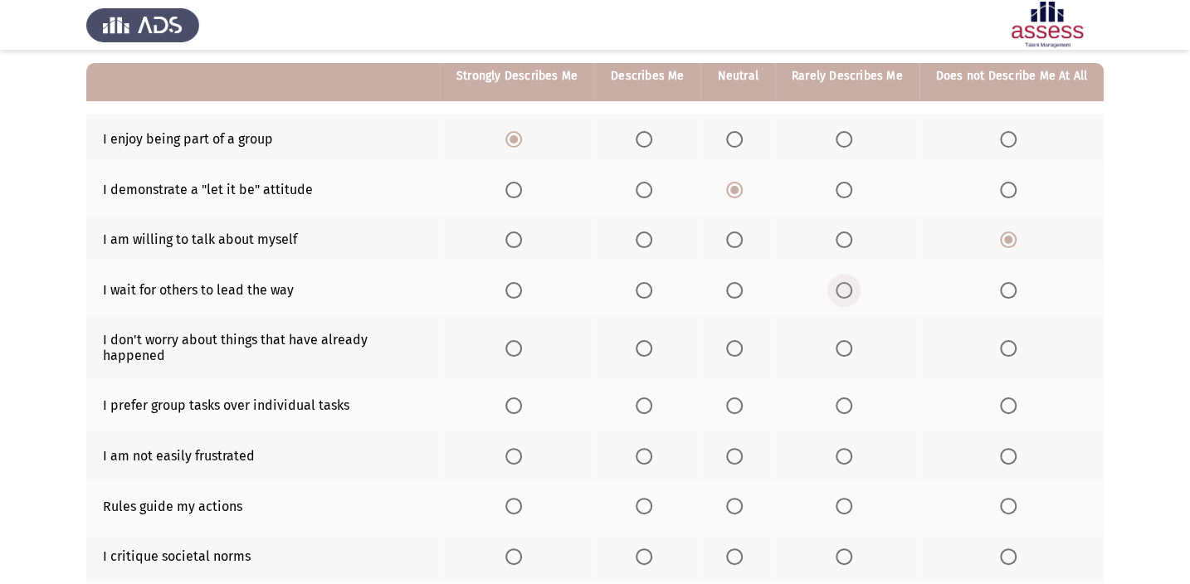
click at [852, 292] on span "Select an option" at bounding box center [844, 290] width 17 height 17
click at [852, 292] on input "Select an option" at bounding box center [844, 290] width 17 height 17
click at [652, 344] on span "Select an option" at bounding box center [644, 348] width 17 height 17
click at [652, 344] on input "Select an option" at bounding box center [644, 348] width 17 height 17
click at [851, 398] on span "Select an option" at bounding box center [844, 406] width 17 height 17
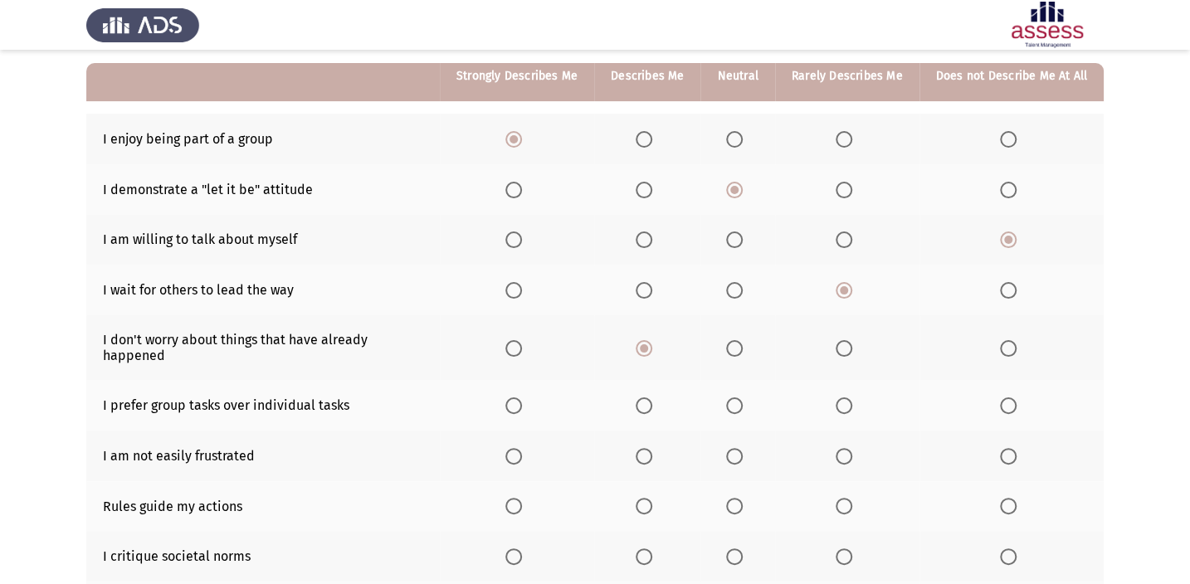
click at [851, 398] on input "Select an option" at bounding box center [844, 406] width 17 height 17
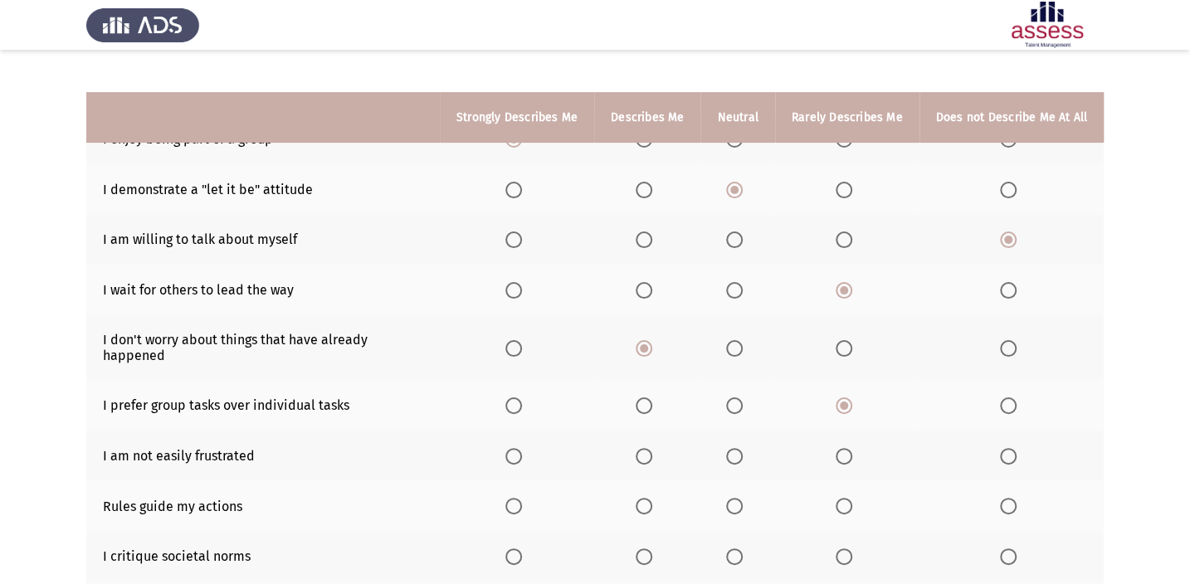
scroll to position [226, 0]
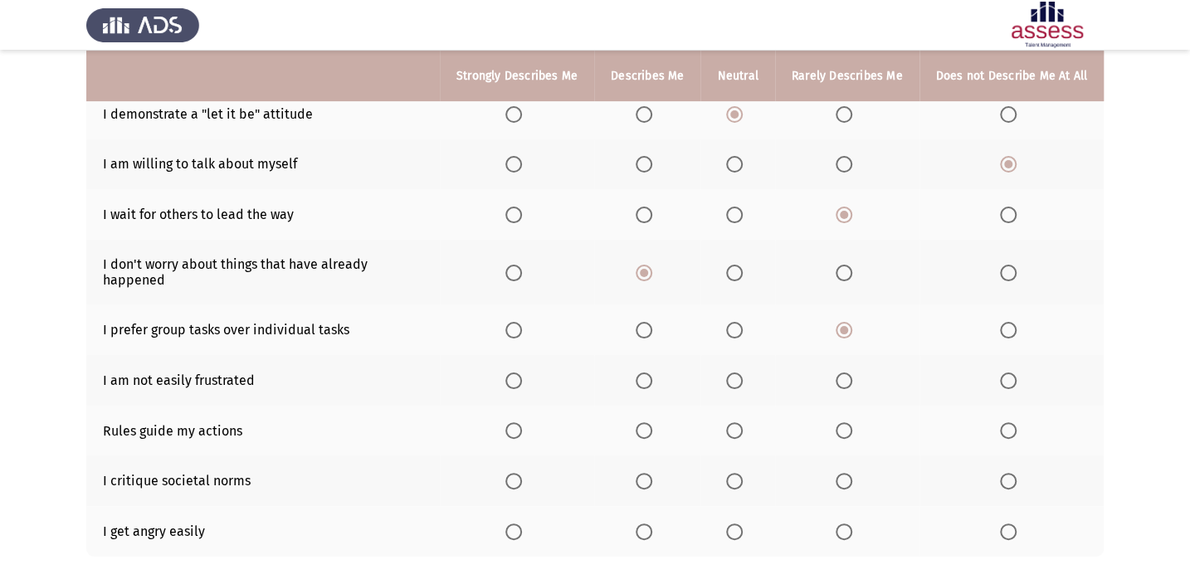
click at [1013, 373] on span "Select an option" at bounding box center [1008, 381] width 17 height 17
click at [1013, 373] on input "Select an option" at bounding box center [1008, 381] width 17 height 17
click at [999, 413] on th at bounding box center [1012, 431] width 184 height 51
click at [1005, 422] on span "Select an option" at bounding box center [1008, 430] width 17 height 17
click at [1005, 422] on input "Select an option" at bounding box center [1008, 430] width 17 height 17
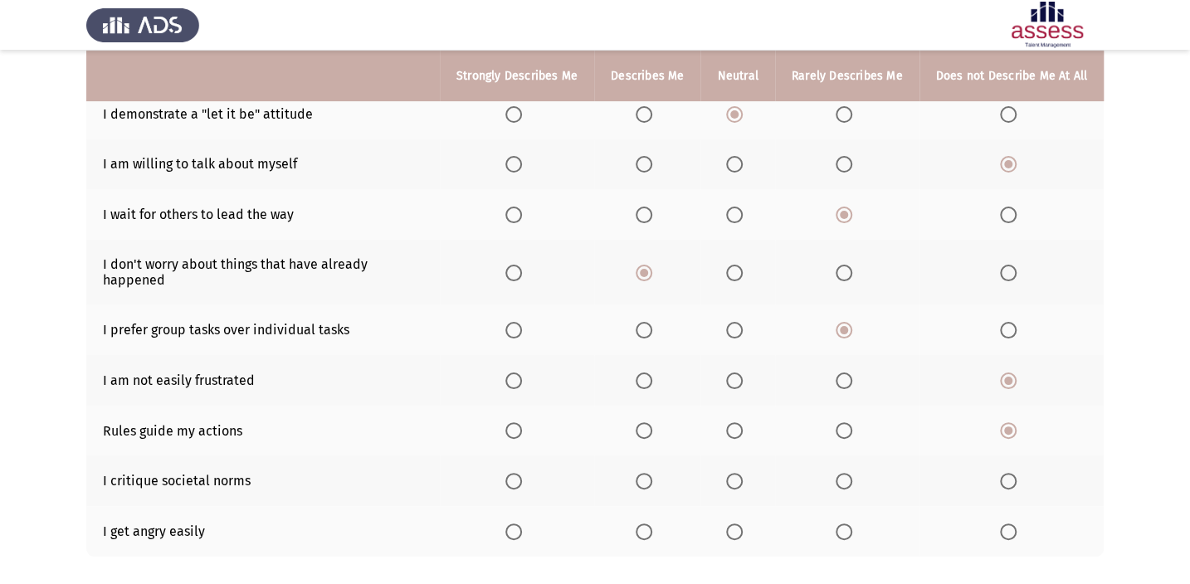
click at [1016, 524] on span "Select an option" at bounding box center [1008, 532] width 17 height 17
click at [1016, 524] on input "Select an option" at bounding box center [1008, 532] width 17 height 17
click at [842, 473] on span "Select an option" at bounding box center [844, 481] width 17 height 17
click at [842, 473] on input "Select an option" at bounding box center [844, 481] width 17 height 17
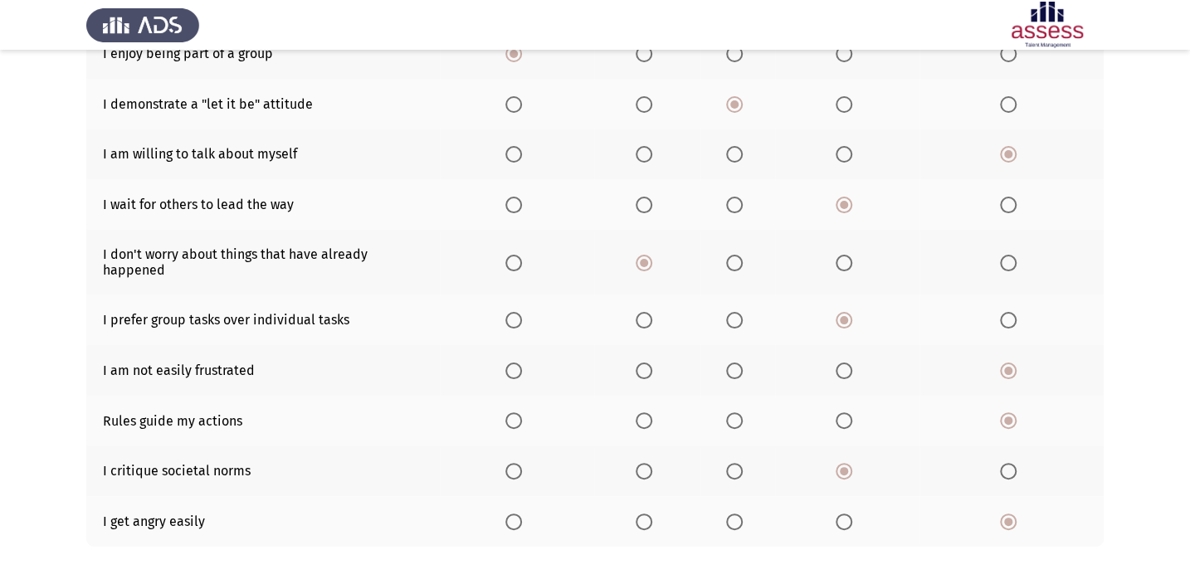
scroll to position [296, 0]
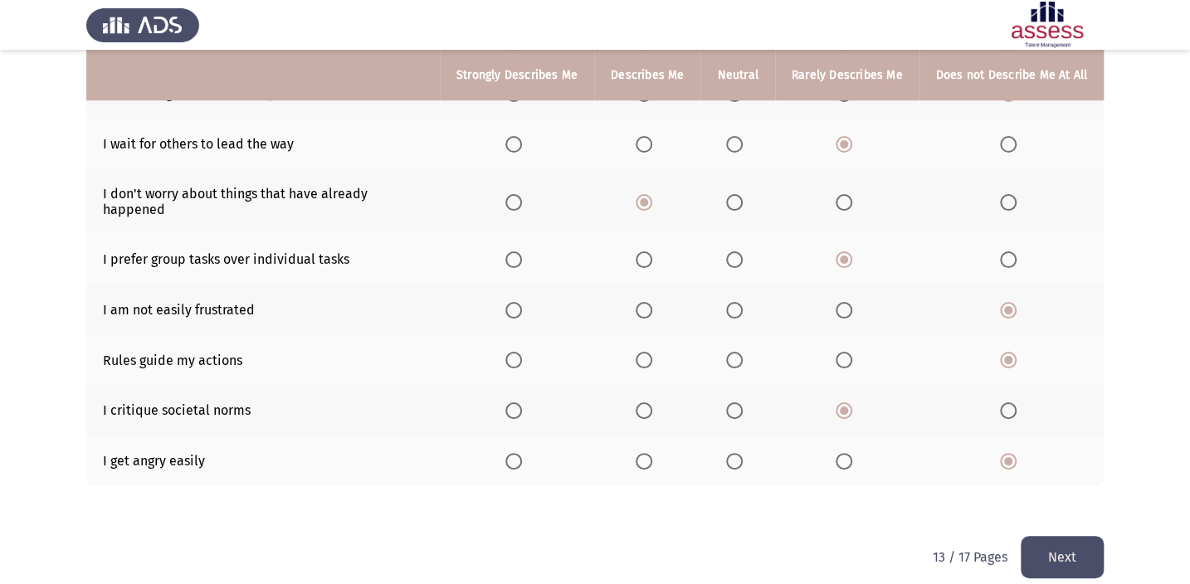
click at [1037, 536] on button "Next" at bounding box center [1062, 557] width 83 height 42
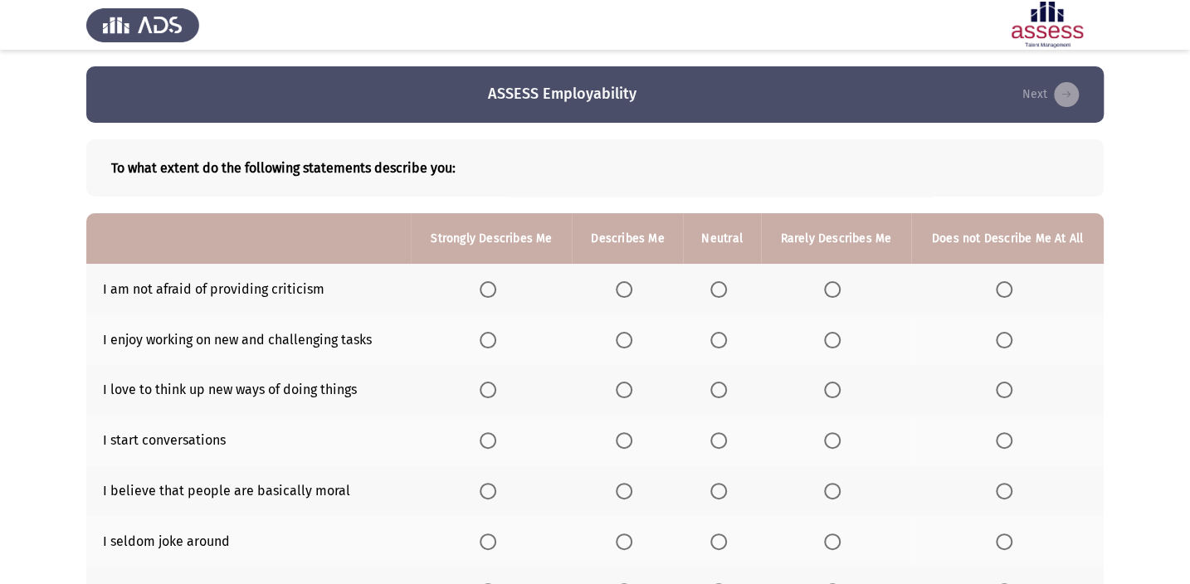
click at [627, 281] on span "Select an option" at bounding box center [624, 289] width 17 height 17
click at [627, 281] on input "Select an option" at bounding box center [624, 289] width 17 height 17
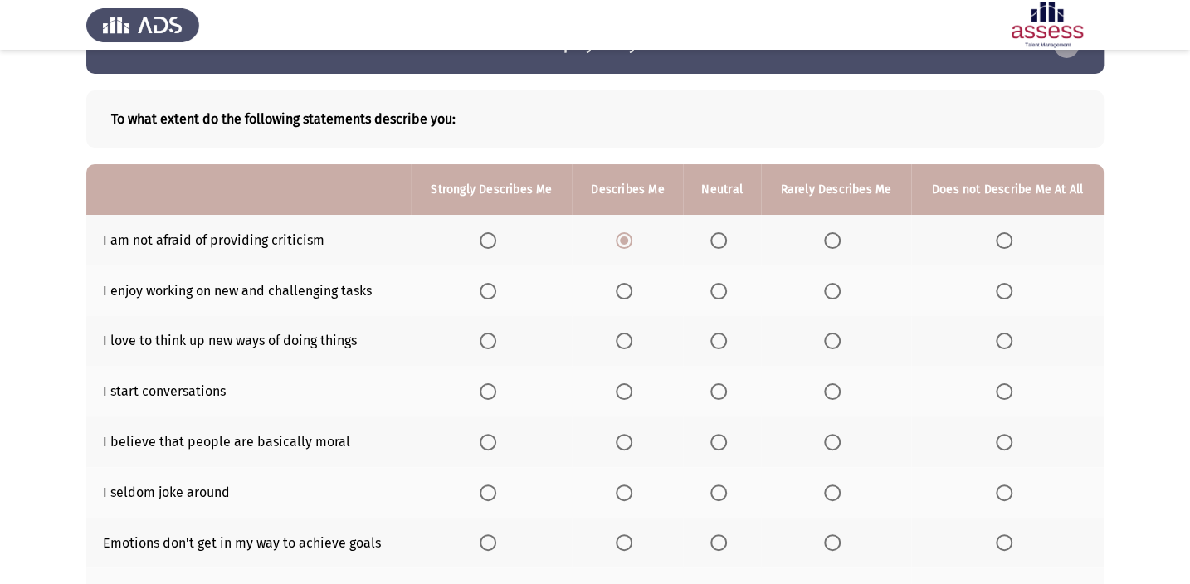
scroll to position [75, 0]
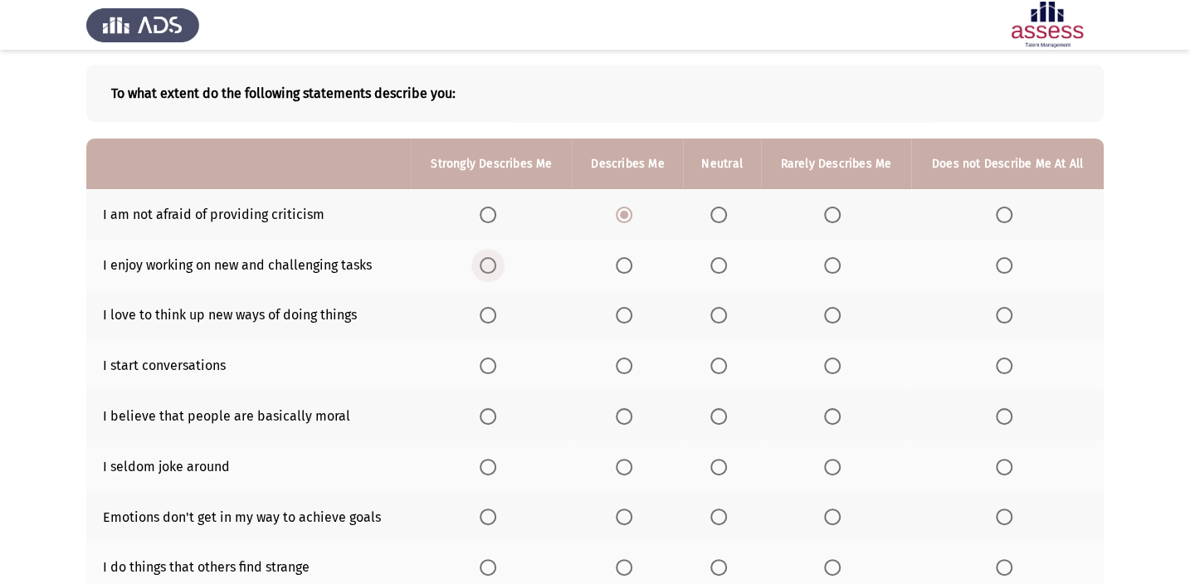
click at [496, 262] on span "Select an option" at bounding box center [488, 265] width 17 height 17
click at [496, 262] on input "Select an option" at bounding box center [488, 265] width 17 height 17
click at [614, 315] on th at bounding box center [627, 316] width 111 height 51
click at [636, 310] on label "Select an option" at bounding box center [627, 315] width 23 height 17
click at [632, 310] on input "Select an option" at bounding box center [624, 315] width 17 height 17
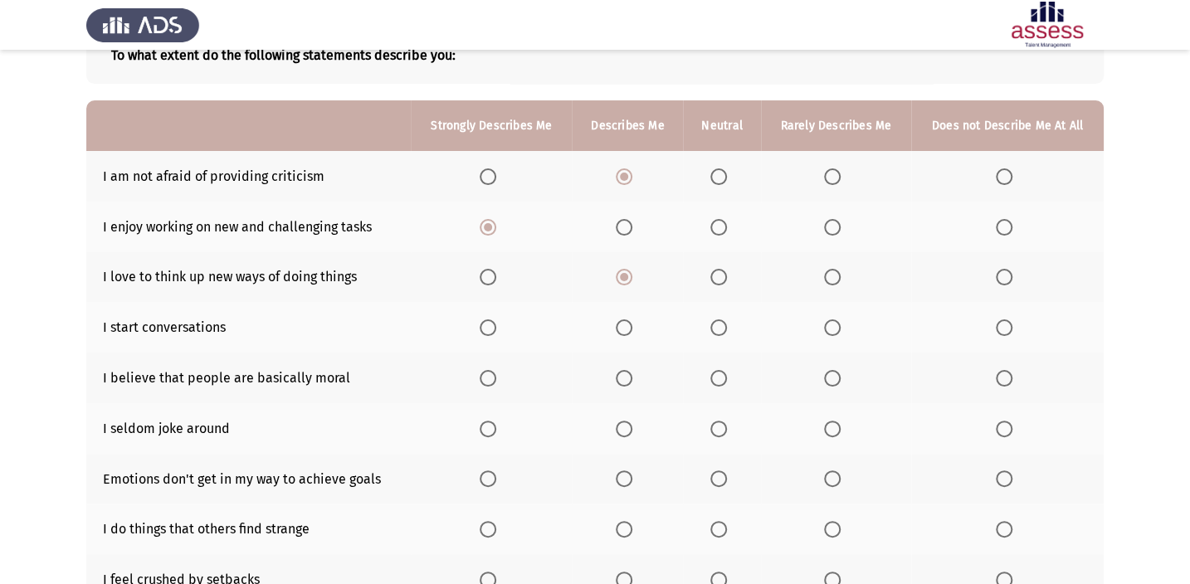
scroll to position [150, 0]
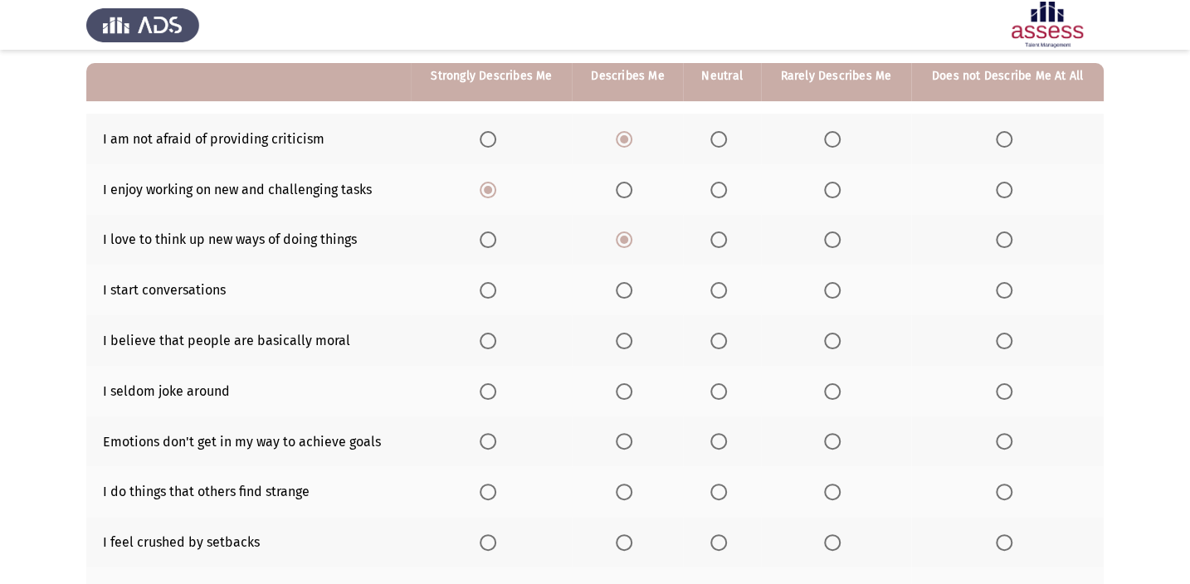
click at [629, 286] on span "Select an option" at bounding box center [624, 290] width 17 height 17
click at [629, 286] on input "Select an option" at bounding box center [624, 290] width 17 height 17
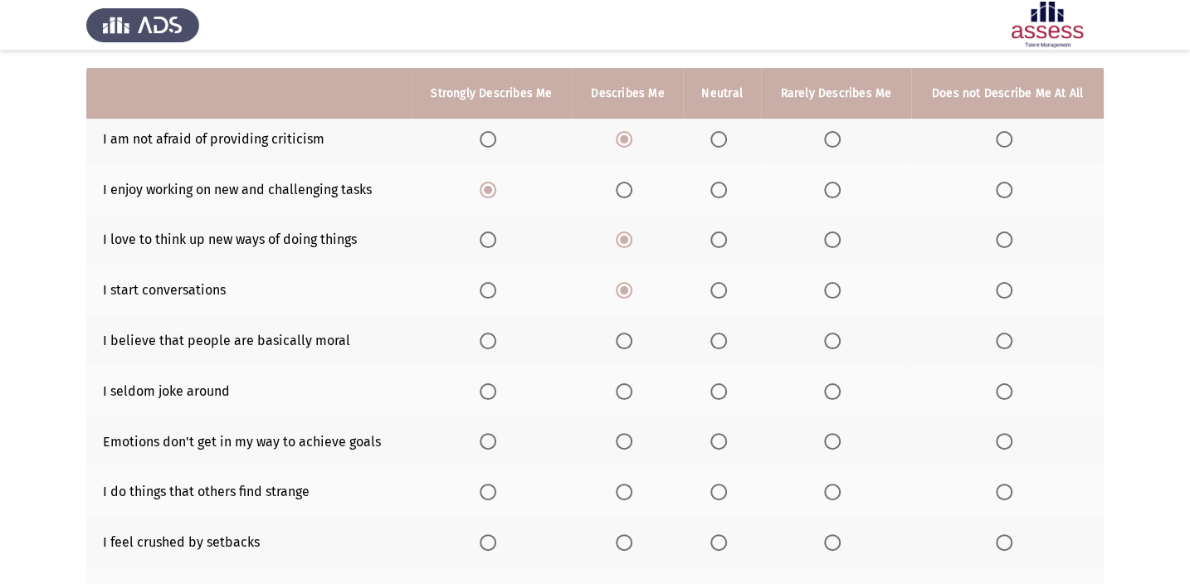
scroll to position [226, 0]
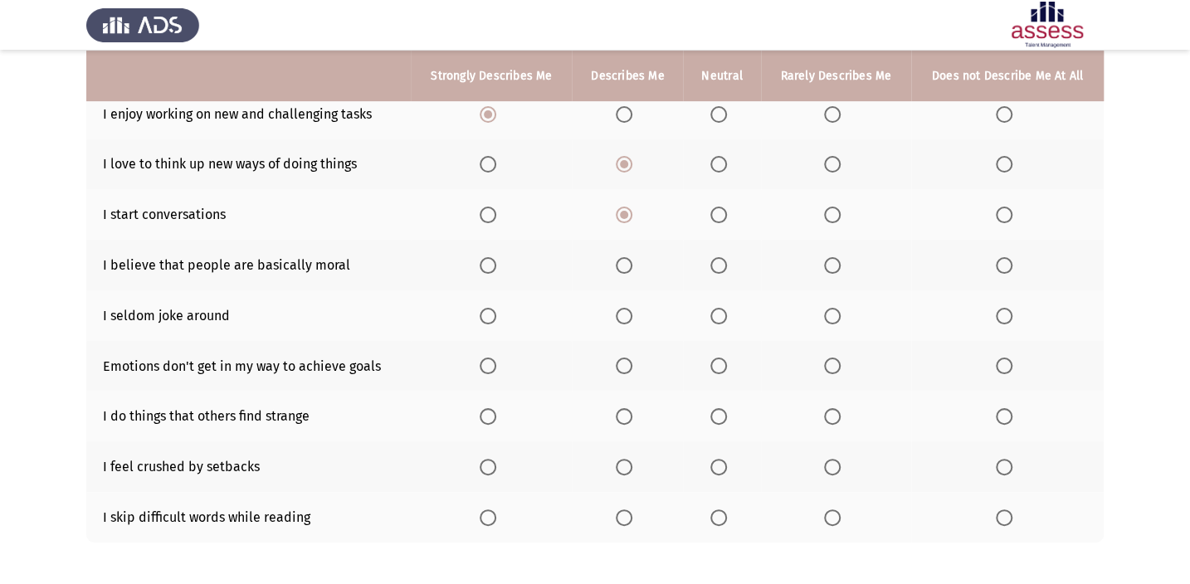
click at [622, 266] on span "Select an option" at bounding box center [624, 265] width 17 height 17
click at [622, 266] on input "Select an option" at bounding box center [624, 265] width 17 height 17
click at [837, 309] on span "Select an option" at bounding box center [832, 316] width 17 height 17
click at [837, 309] on input "Select an option" at bounding box center [832, 316] width 17 height 17
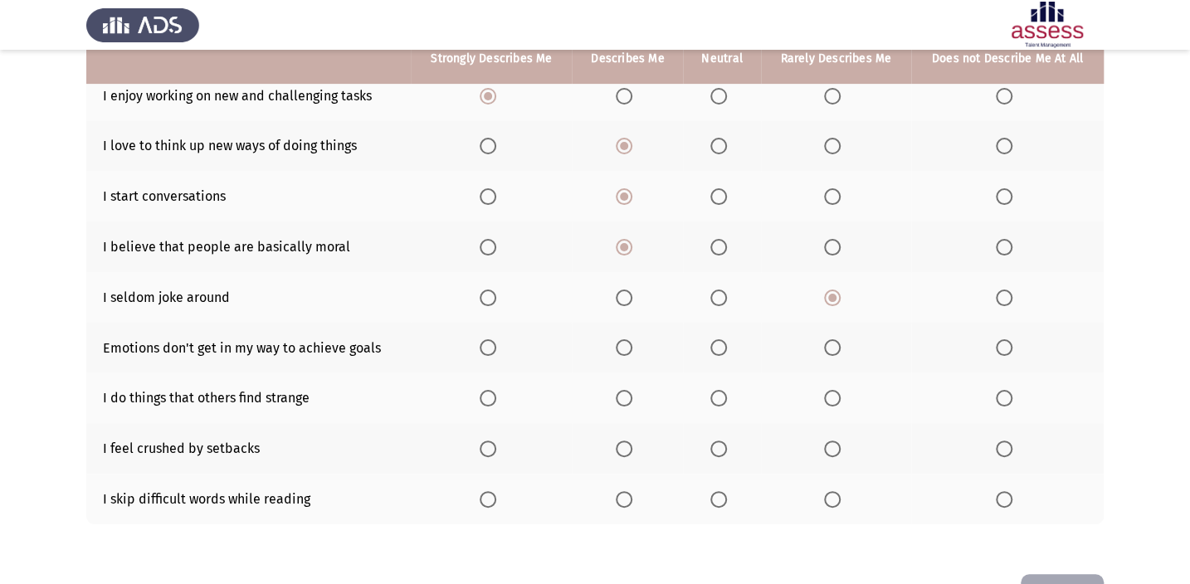
scroll to position [296, 0]
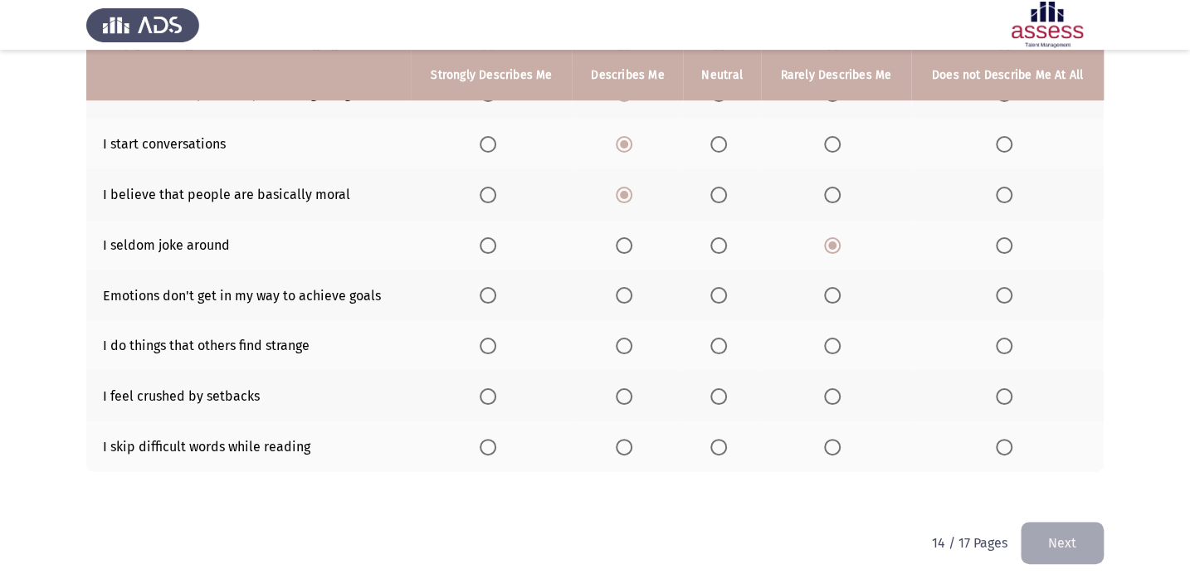
click at [636, 298] on label "Select an option" at bounding box center [627, 295] width 23 height 17
click at [632, 298] on input "Select an option" at bounding box center [624, 295] width 17 height 17
click at [635, 347] on label "Select an option" at bounding box center [627, 346] width 23 height 17
click at [632, 347] on input "Select an option" at bounding box center [624, 346] width 17 height 17
click at [1004, 388] on span "Select an option" at bounding box center [1004, 396] width 17 height 17
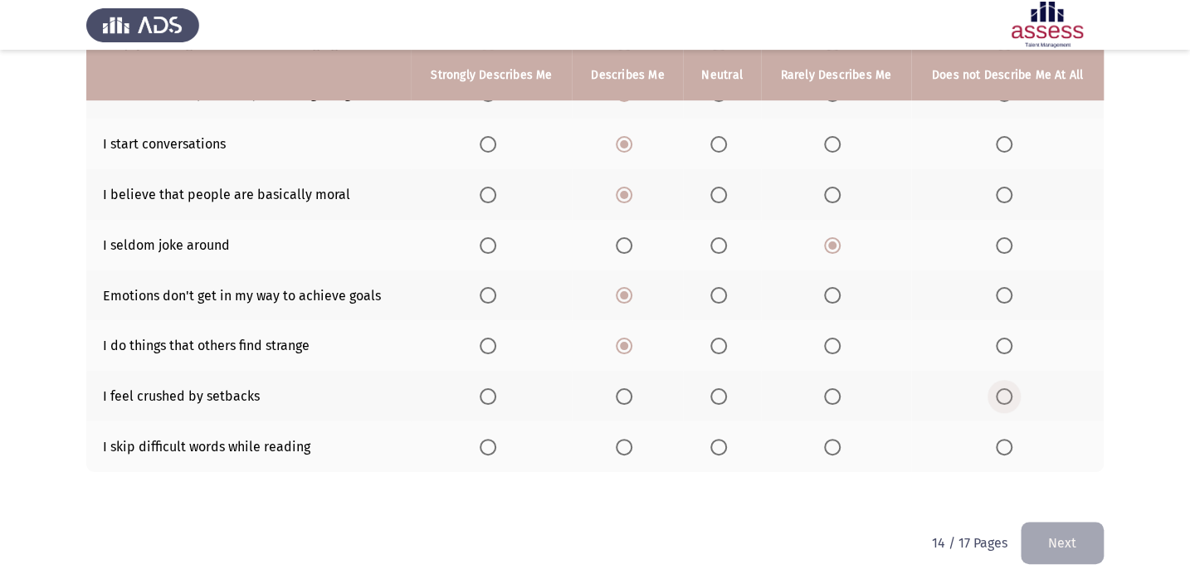
click at [1004, 388] on input "Select an option" at bounding box center [1004, 396] width 17 height 17
click at [491, 440] on span "Select an option" at bounding box center [488, 447] width 17 height 17
click at [491, 440] on input "Select an option" at bounding box center [488, 447] width 17 height 17
click at [631, 445] on span "Select an option" at bounding box center [624, 447] width 17 height 17
click at [631, 445] on input "Select an option" at bounding box center [624, 447] width 17 height 17
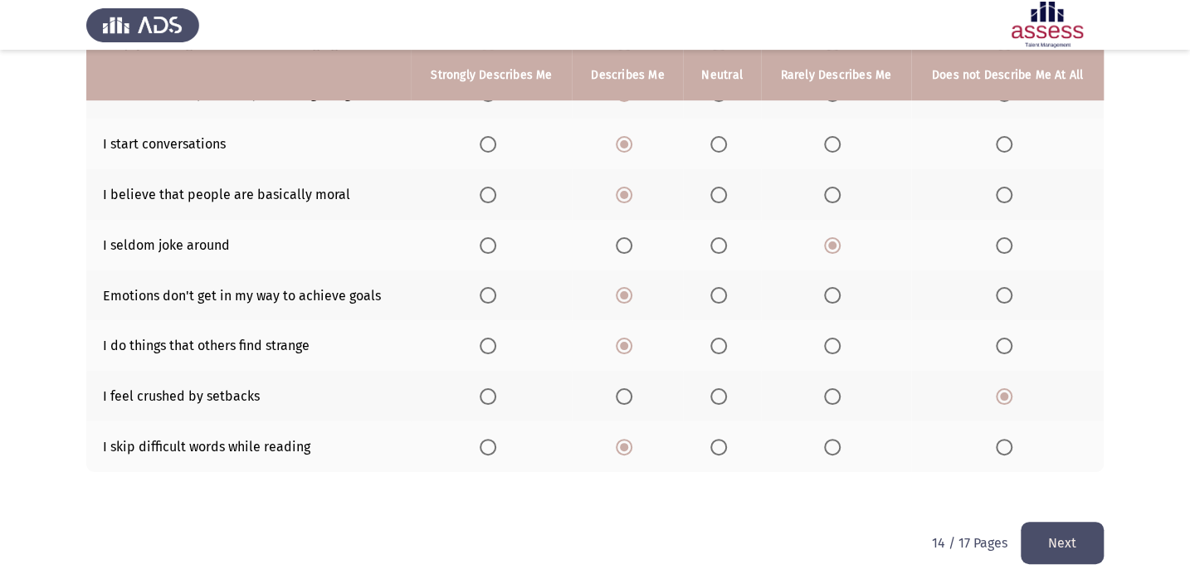
click at [1013, 443] on label "Select an option" at bounding box center [1007, 447] width 23 height 17
click at [1013, 443] on input "Select an option" at bounding box center [1004, 447] width 17 height 17
click at [1049, 548] on button "Next" at bounding box center [1062, 543] width 83 height 42
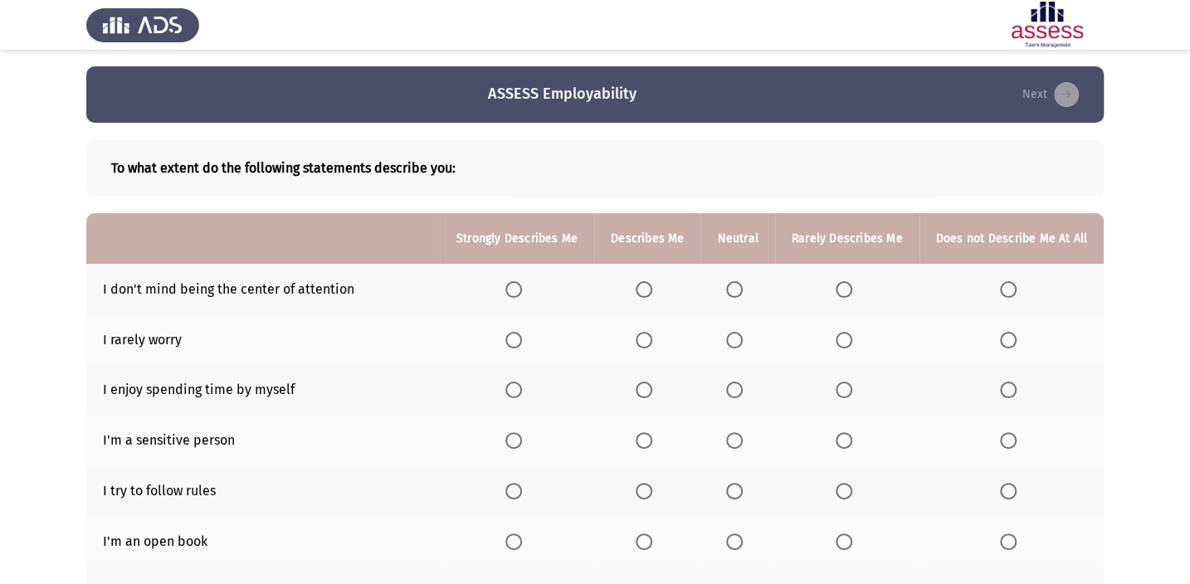
click at [652, 298] on th at bounding box center [647, 289] width 106 height 51
click at [650, 296] on span "Select an option" at bounding box center [644, 289] width 17 height 17
click at [650, 296] on input "Select an option" at bounding box center [644, 289] width 17 height 17
click at [515, 293] on span "Select an option" at bounding box center [513, 289] width 17 height 17
click at [515, 293] on input "Select an option" at bounding box center [513, 289] width 17 height 17
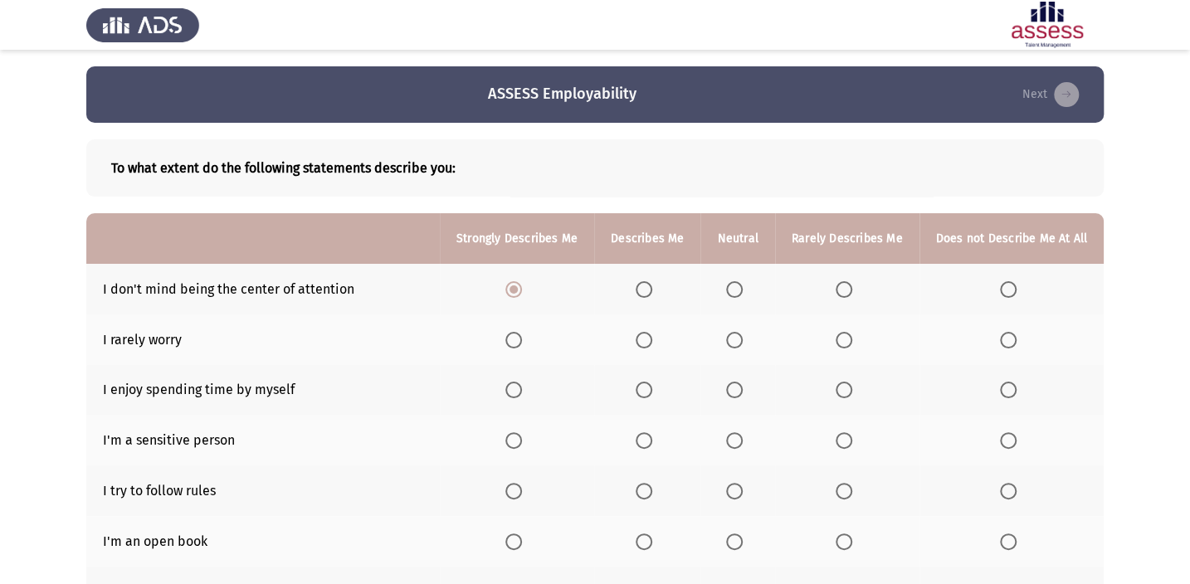
click at [736, 346] on span "Select an option" at bounding box center [734, 340] width 17 height 17
click at [736, 346] on input "Select an option" at bounding box center [734, 340] width 17 height 17
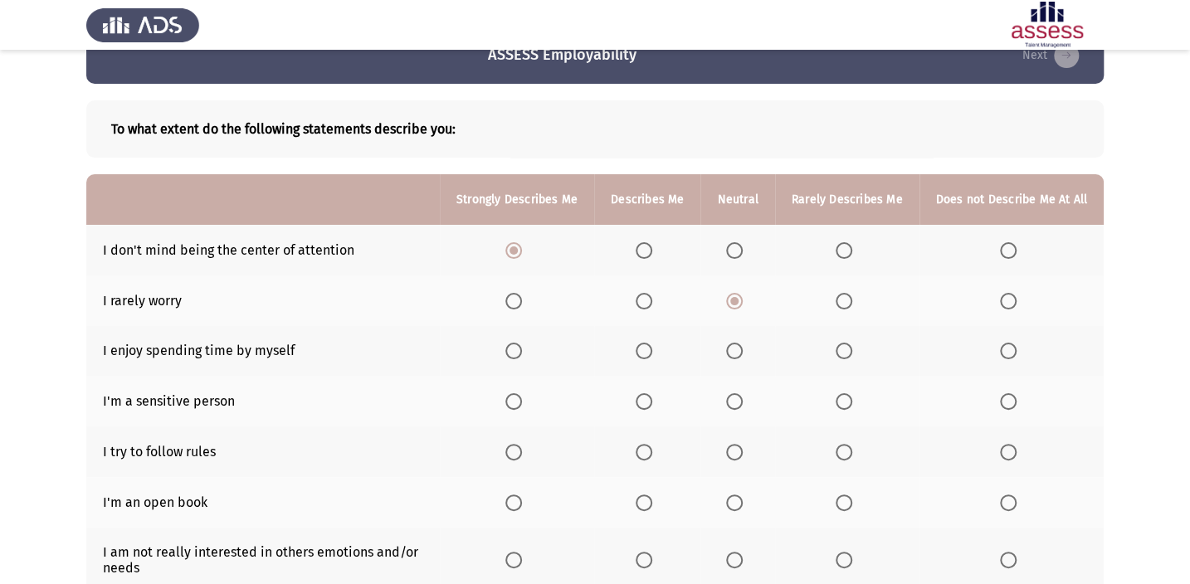
scroll to position [75, 0]
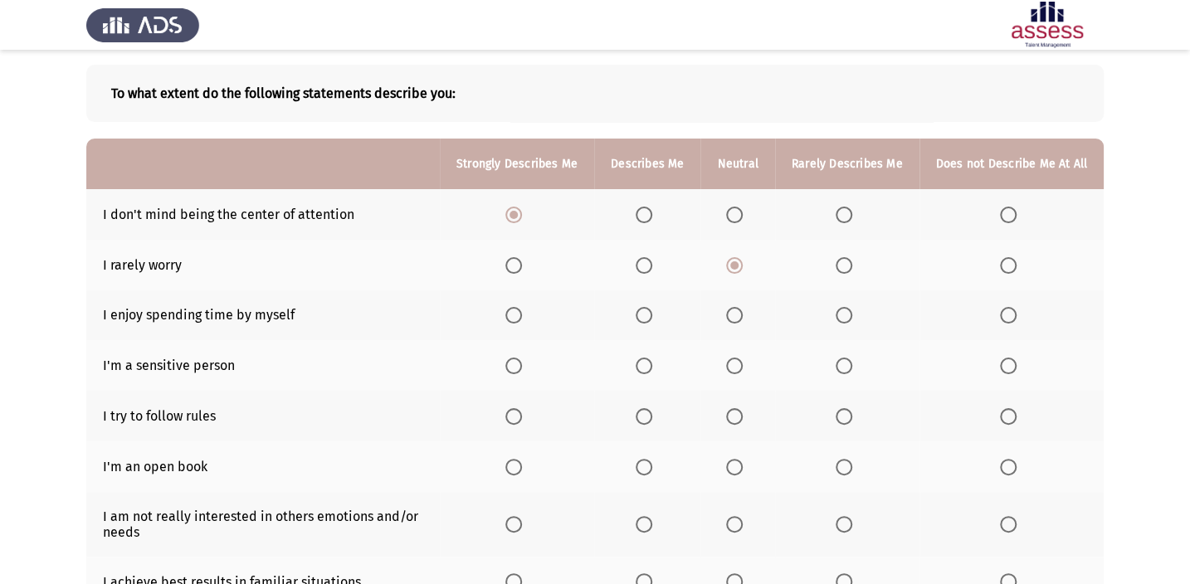
click at [521, 318] on span "Select an option" at bounding box center [513, 315] width 17 height 17
click at [521, 318] on input "Select an option" at bounding box center [513, 315] width 17 height 17
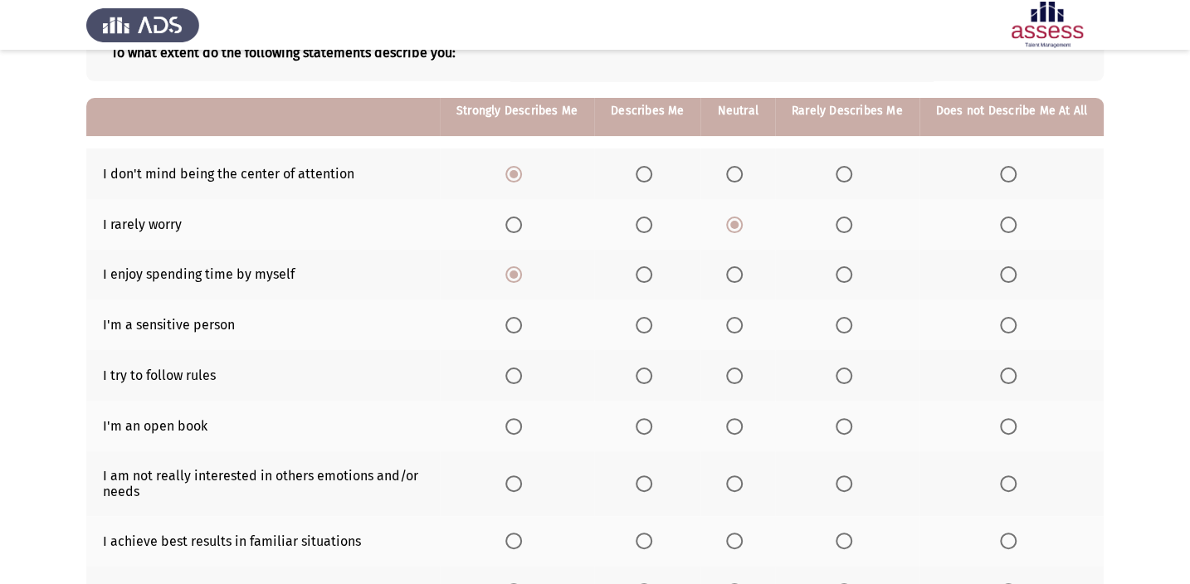
scroll to position [150, 0]
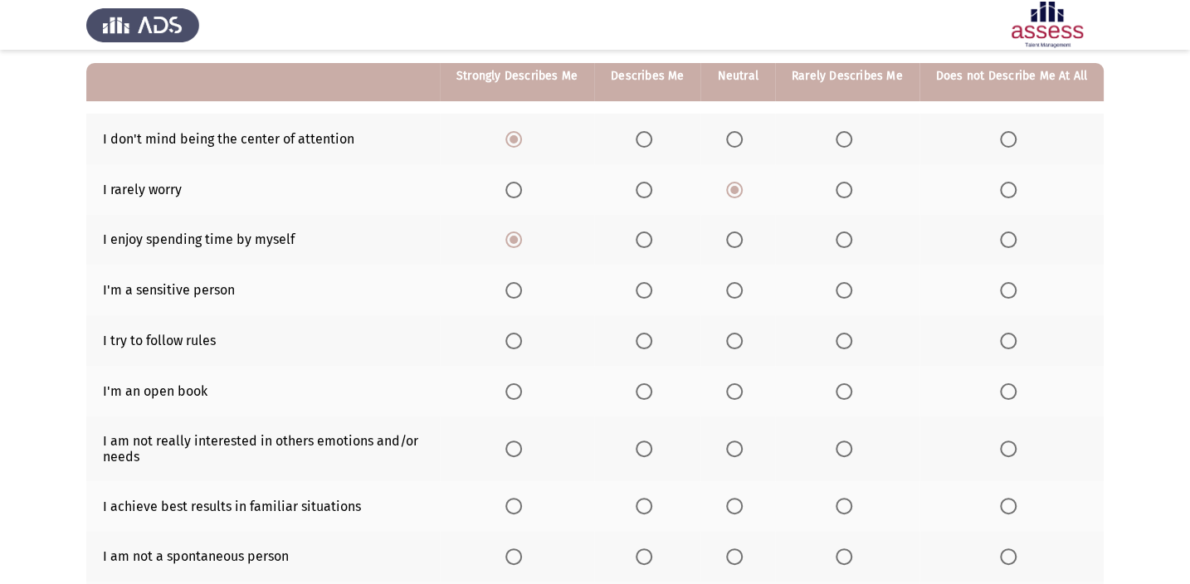
click at [843, 297] on th at bounding box center [847, 290] width 144 height 51
click at [845, 289] on span "Select an option" at bounding box center [844, 290] width 17 height 17
click at [845, 289] on input "Select an option" at bounding box center [844, 290] width 17 height 17
click at [522, 340] on span "Select an option" at bounding box center [513, 341] width 17 height 17
click at [522, 340] on input "Select an option" at bounding box center [513, 341] width 17 height 17
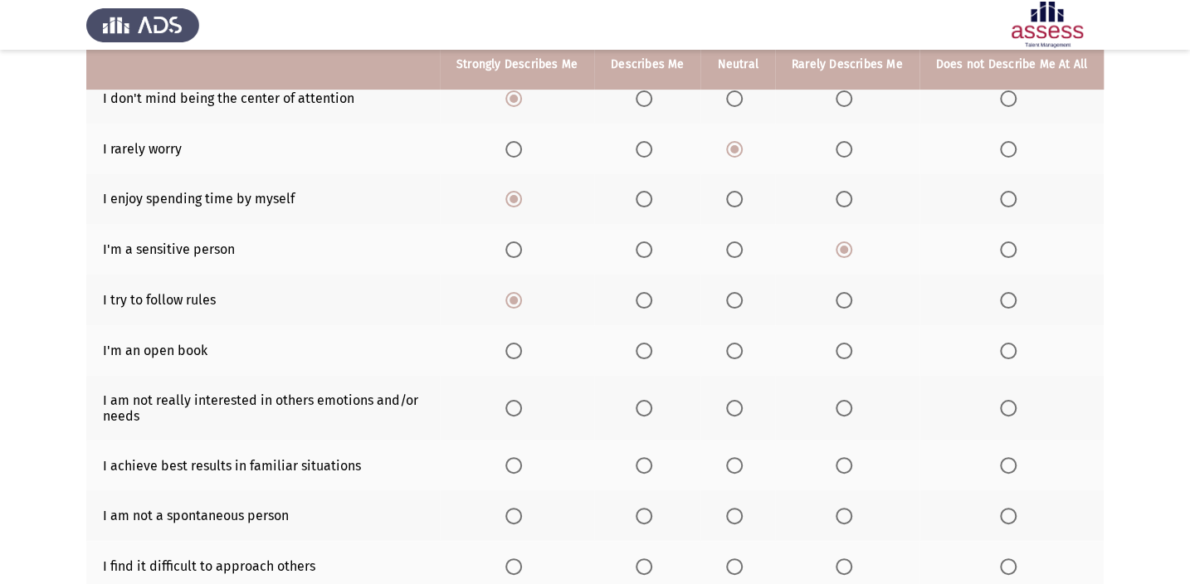
scroll to position [226, 0]
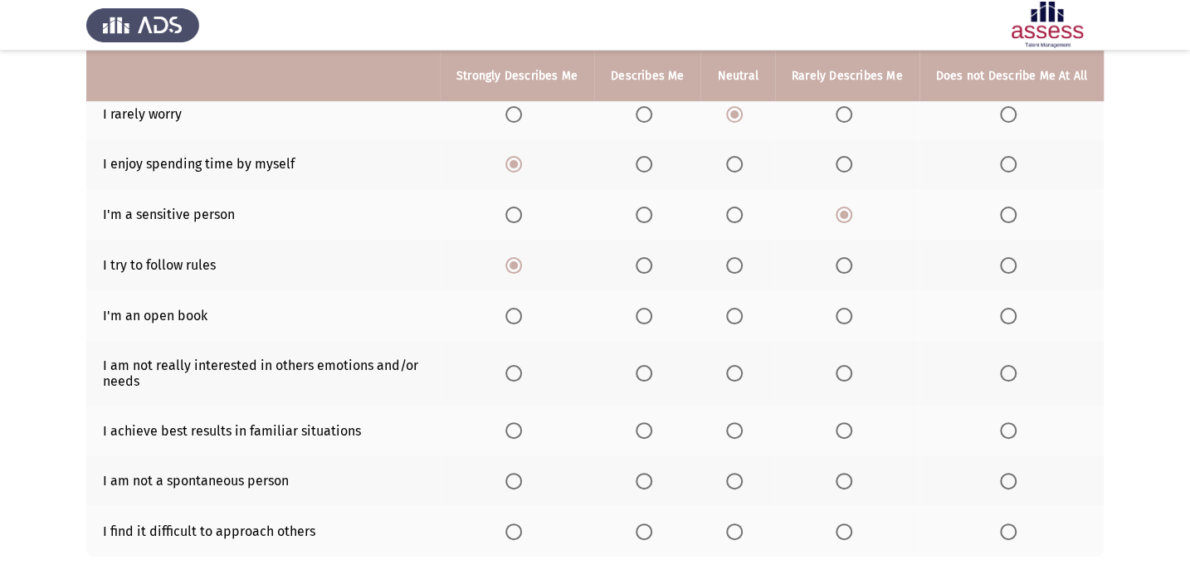
click at [852, 309] on span "Select an option" at bounding box center [844, 316] width 17 height 17
click at [852, 309] on input "Select an option" at bounding box center [844, 316] width 17 height 17
click at [1009, 315] on span "Select an option" at bounding box center [1008, 316] width 17 height 17
click at [1009, 315] on input "Select an option" at bounding box center [1008, 316] width 17 height 17
click at [1021, 370] on label "Select an option" at bounding box center [1011, 373] width 23 height 17
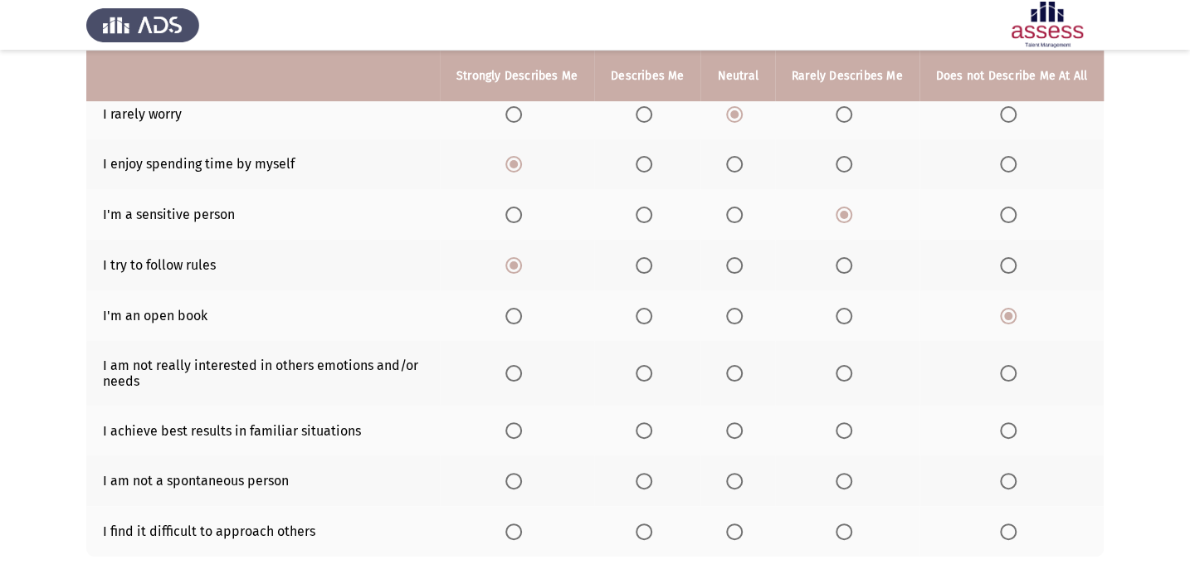
click at [1017, 370] on input "Select an option" at bounding box center [1008, 373] width 17 height 17
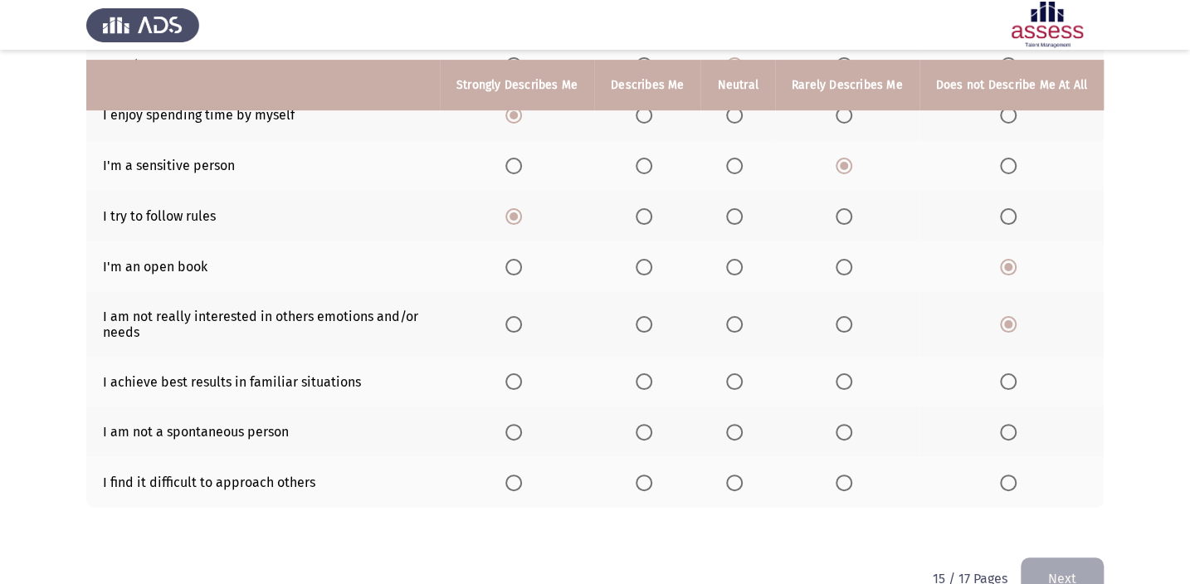
scroll to position [301, 0]
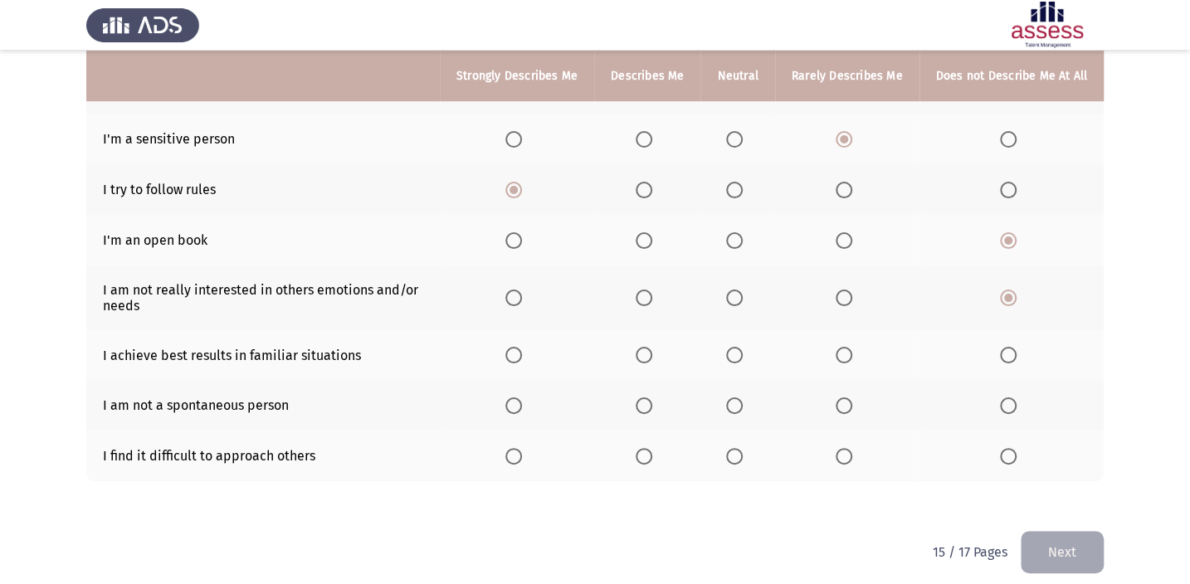
click at [652, 356] on span "Select an option" at bounding box center [644, 355] width 17 height 17
click at [652, 356] on input "Select an option" at bounding box center [644, 355] width 17 height 17
click at [743, 452] on span "Select an option" at bounding box center [734, 456] width 17 height 17
click at [743, 452] on input "Select an option" at bounding box center [734, 456] width 17 height 17
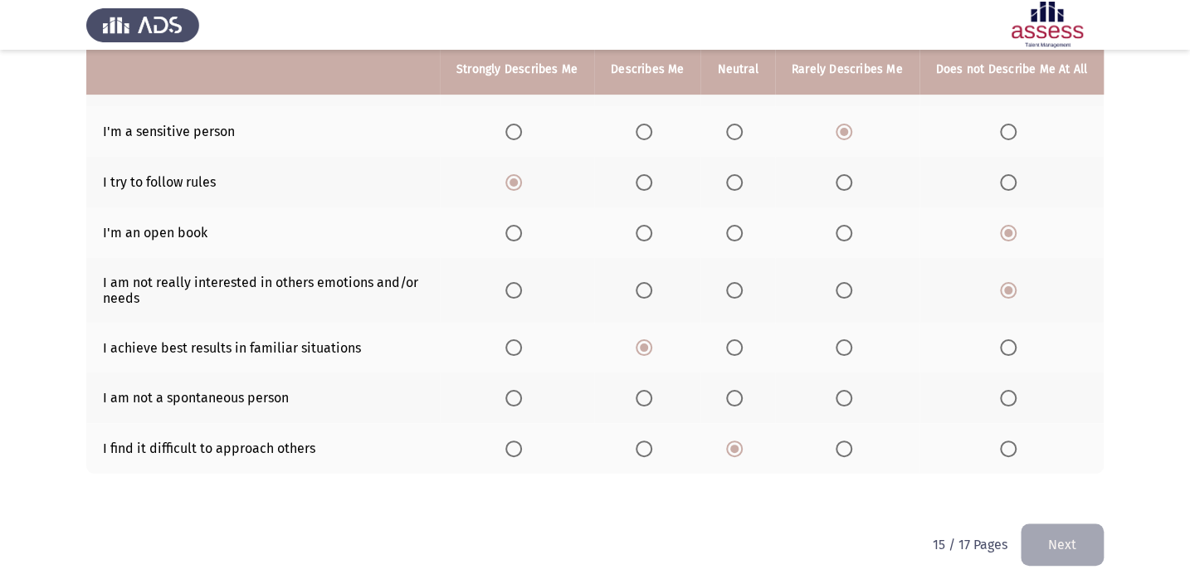
scroll to position [311, 0]
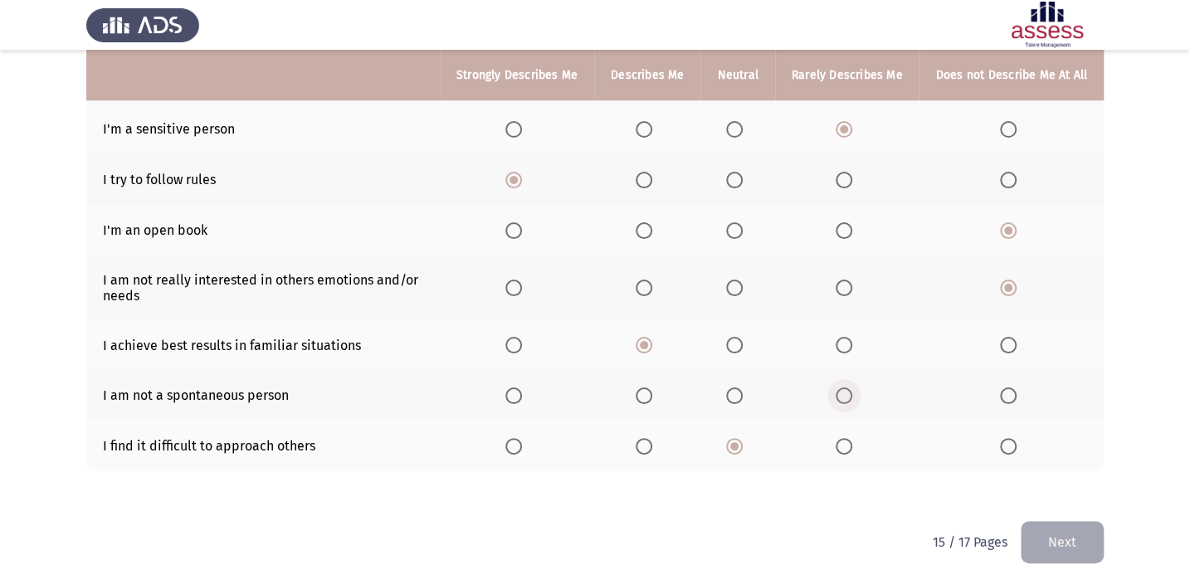
click at [852, 388] on span "Select an option" at bounding box center [844, 396] width 17 height 17
click at [852, 388] on input "Select an option" at bounding box center [844, 396] width 17 height 17
click at [1055, 539] on button "Next" at bounding box center [1062, 542] width 83 height 42
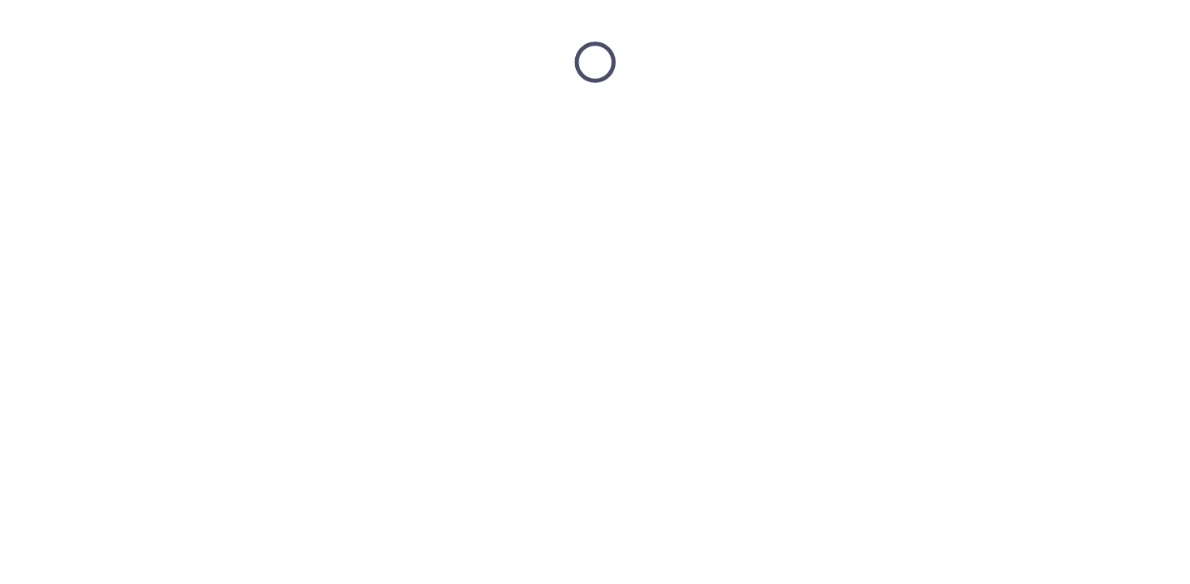
scroll to position [0, 0]
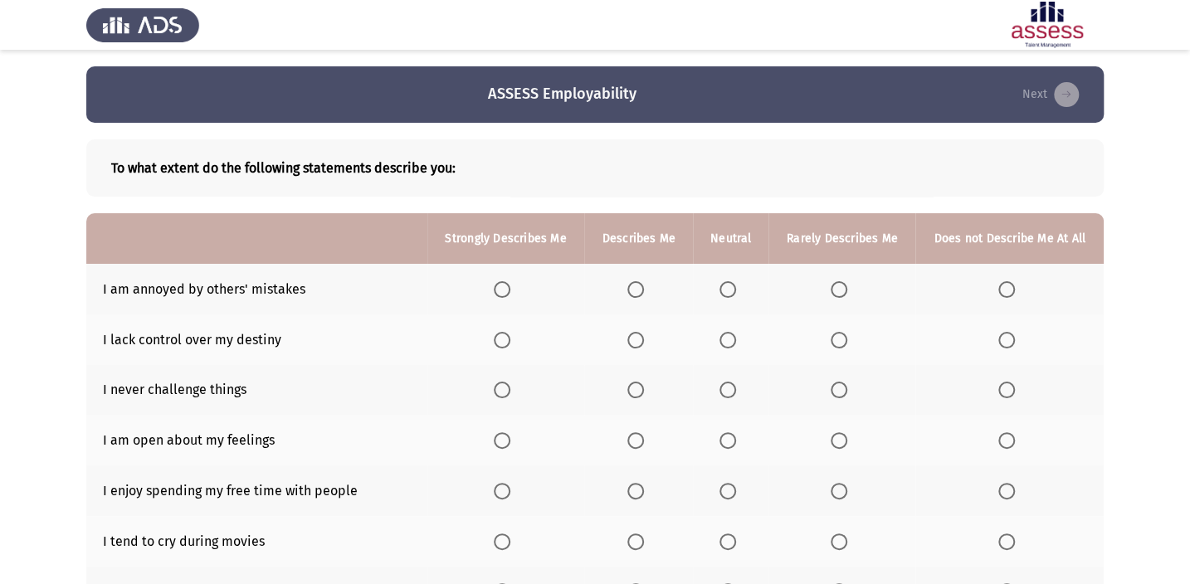
click at [1020, 286] on label "Select an option" at bounding box center [1010, 289] width 23 height 17
click at [1015, 286] on input "Select an option" at bounding box center [1007, 289] width 17 height 17
click at [723, 336] on span "Select an option" at bounding box center [728, 340] width 17 height 17
click at [723, 336] on input "Select an option" at bounding box center [728, 340] width 17 height 17
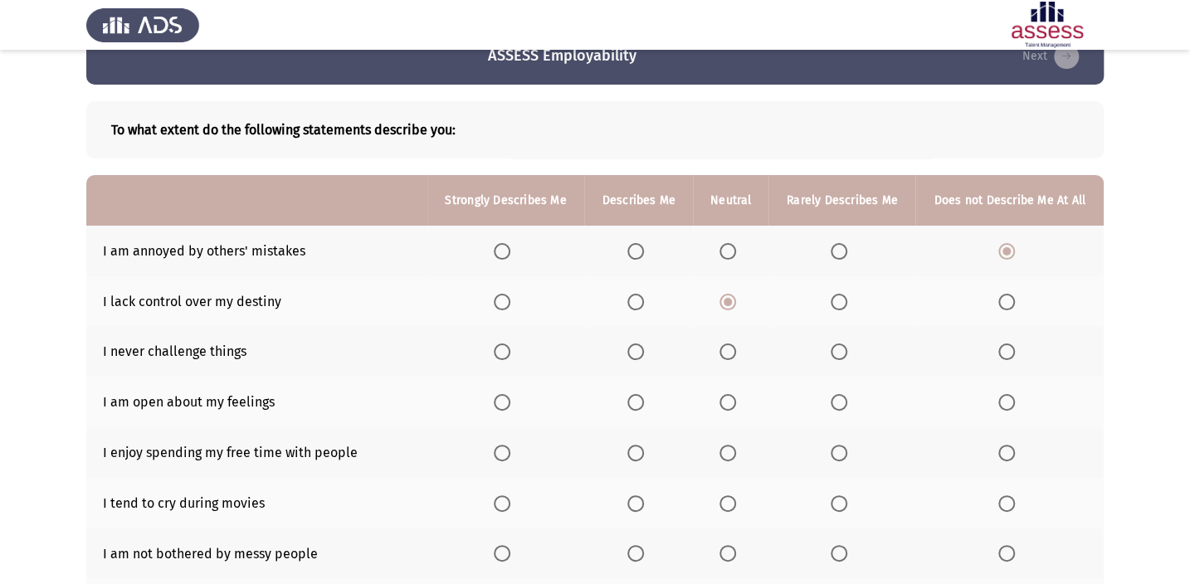
scroll to position [75, 0]
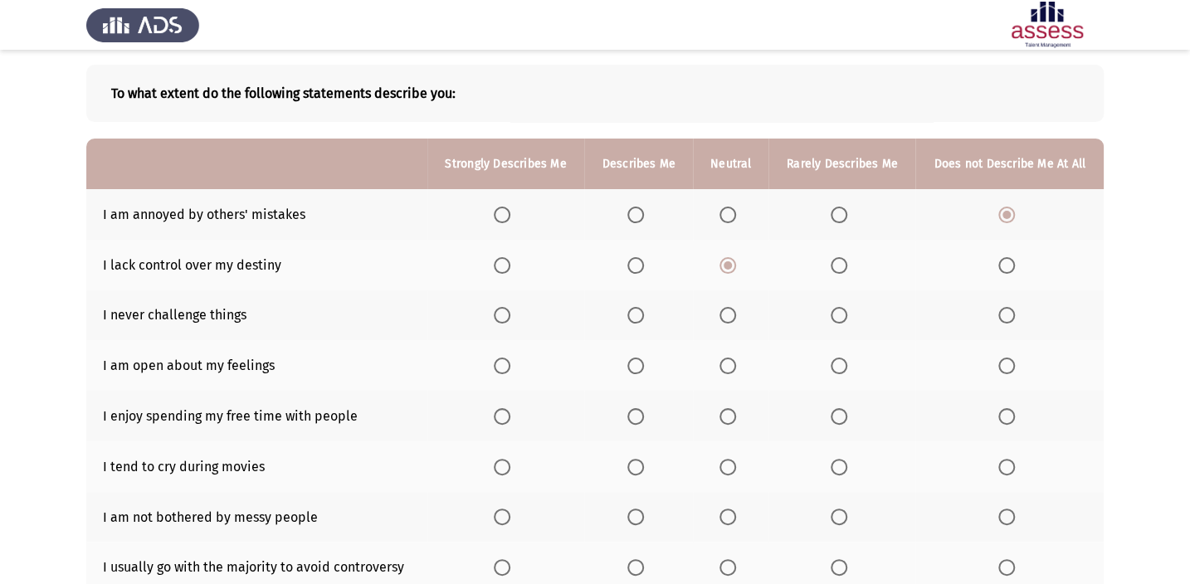
click at [838, 310] on span "Select an option" at bounding box center [839, 315] width 17 height 17
click at [838, 310] on input "Select an option" at bounding box center [839, 315] width 17 height 17
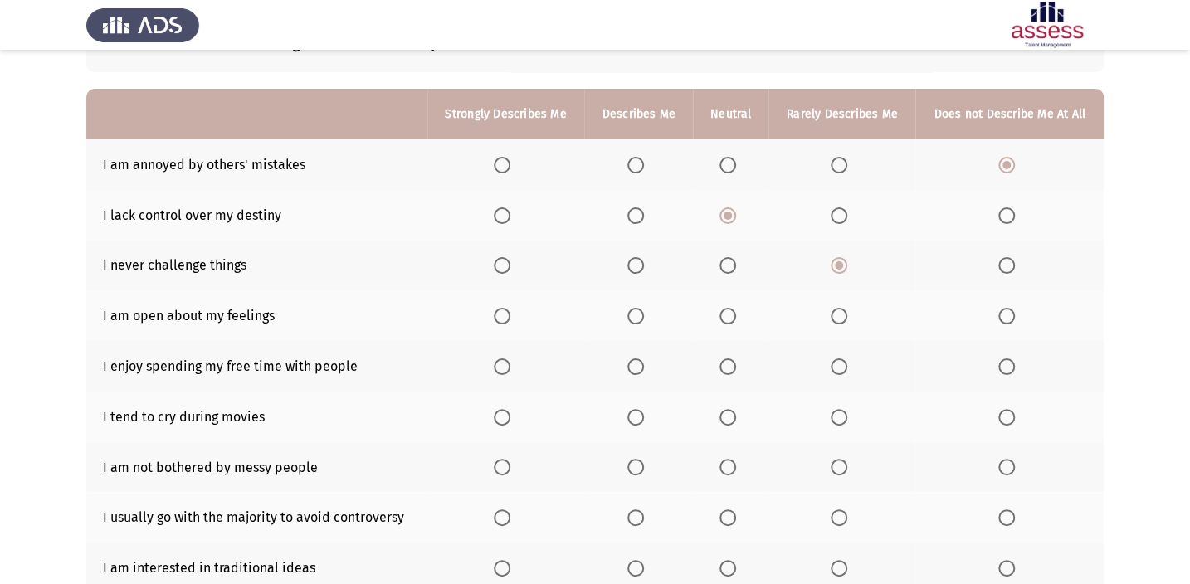
scroll to position [150, 0]
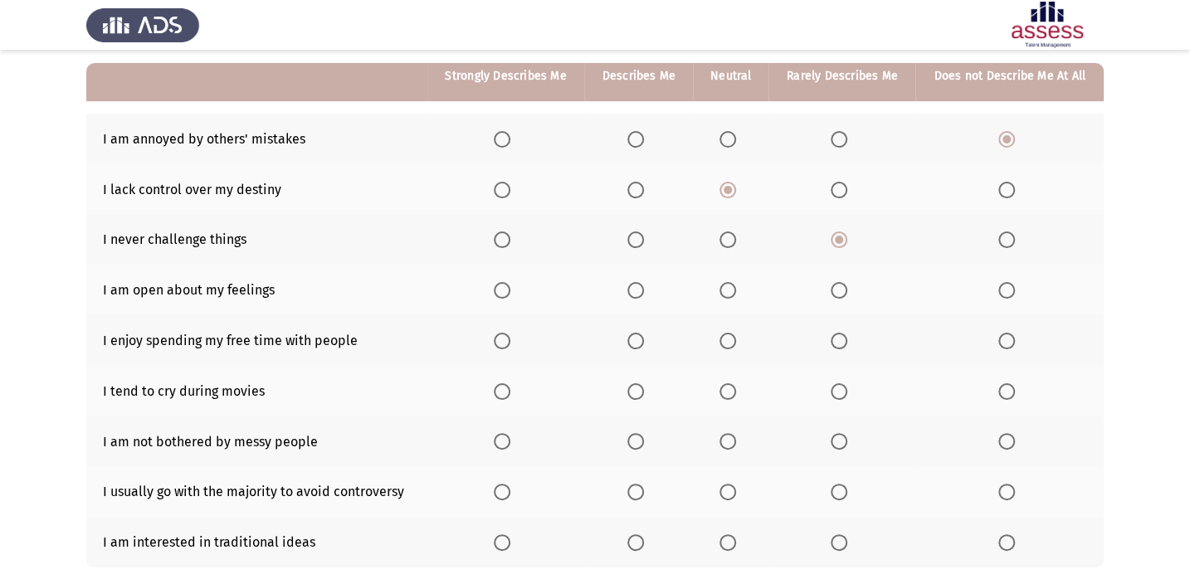
click at [1016, 284] on label "Select an option" at bounding box center [1010, 290] width 23 height 17
click at [1015, 284] on input "Select an option" at bounding box center [1007, 290] width 17 height 17
click at [735, 335] on span "Select an option" at bounding box center [728, 341] width 17 height 17
click at [735, 335] on input "Select an option" at bounding box center [728, 341] width 17 height 17
drag, startPoint x: 996, startPoint y: 388, endPoint x: 1008, endPoint y: 392, distance: 12.1
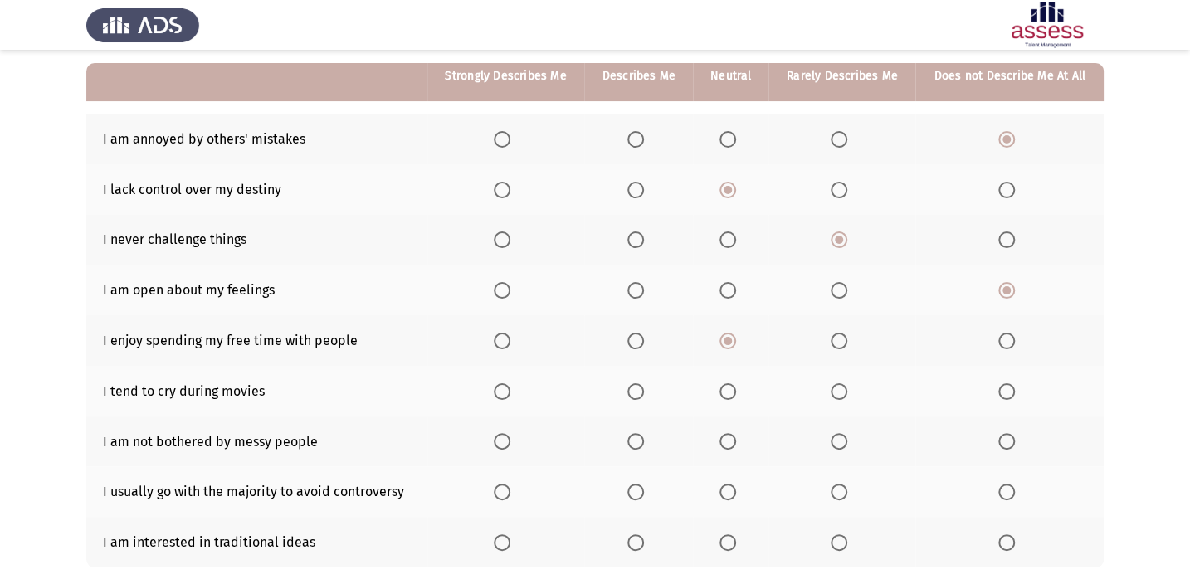
click at [1004, 391] on th at bounding box center [1010, 391] width 188 height 51
click at [1008, 392] on span "Select an option" at bounding box center [1007, 391] width 17 height 17
click at [1008, 392] on input "Select an option" at bounding box center [1007, 391] width 17 height 17
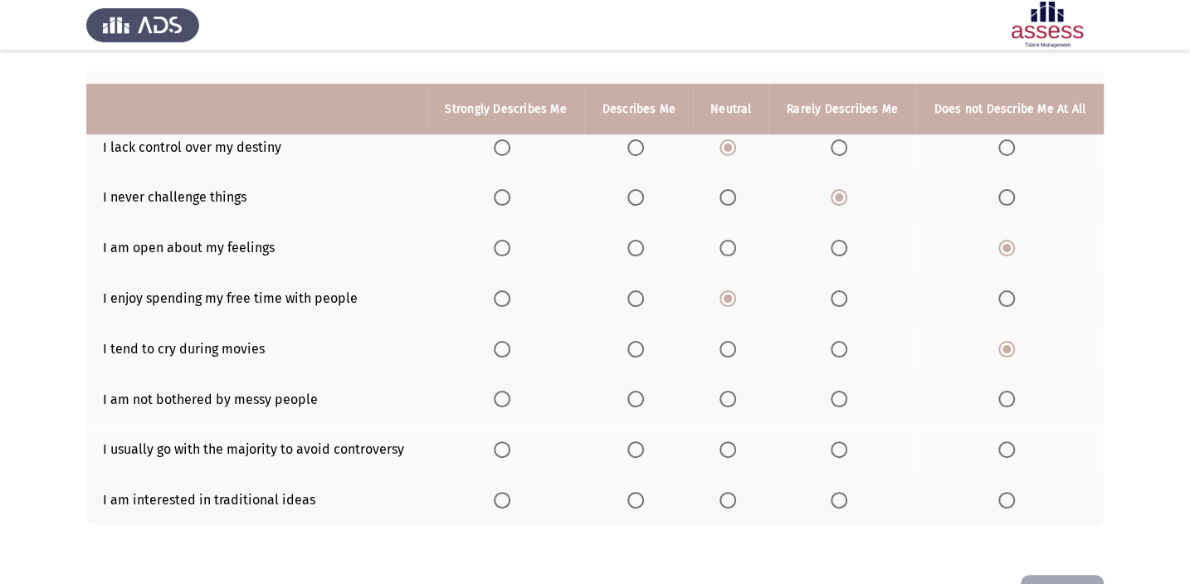
scroll to position [226, 0]
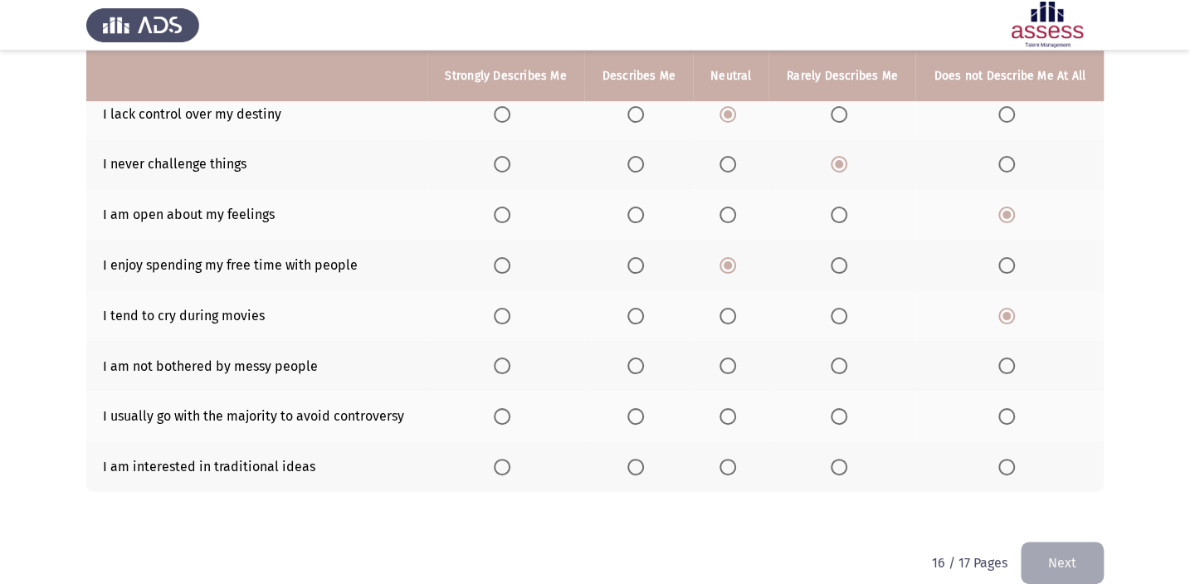
click at [845, 369] on span "Select an option" at bounding box center [839, 366] width 17 height 17
click at [845, 369] on input "Select an option" at bounding box center [839, 366] width 17 height 17
click at [1012, 408] on span "Select an option" at bounding box center [1007, 416] width 17 height 17
click at [1012, 408] on input "Select an option" at bounding box center [1007, 416] width 17 height 17
click at [632, 459] on span "Select an option" at bounding box center [636, 467] width 17 height 17
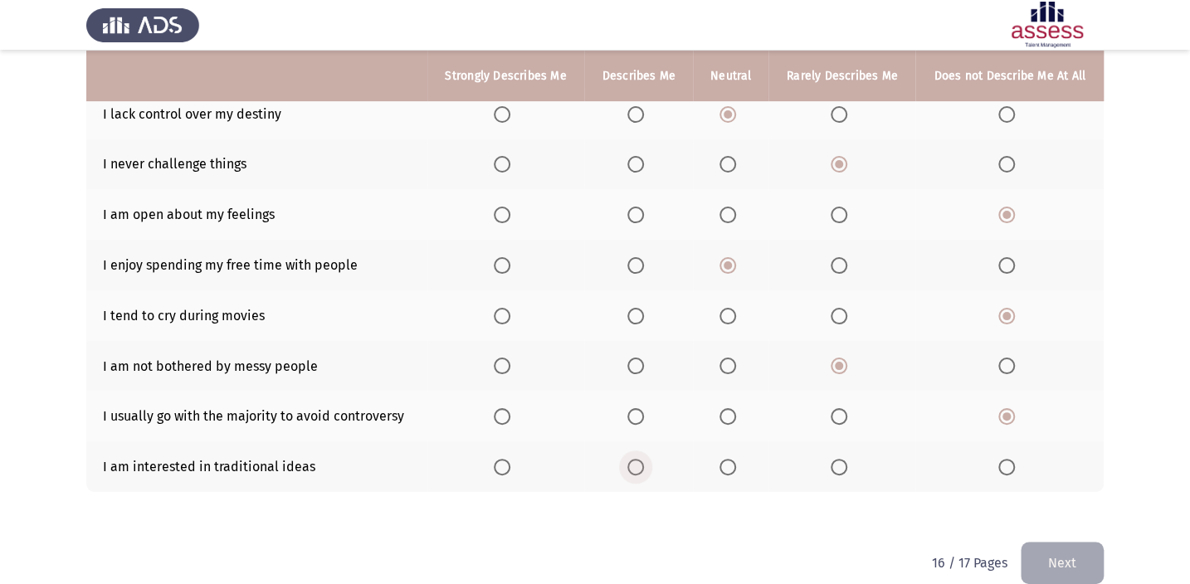
click at [632, 459] on input "Select an option" at bounding box center [636, 467] width 17 height 17
click at [1084, 555] on button "Next" at bounding box center [1062, 563] width 83 height 42
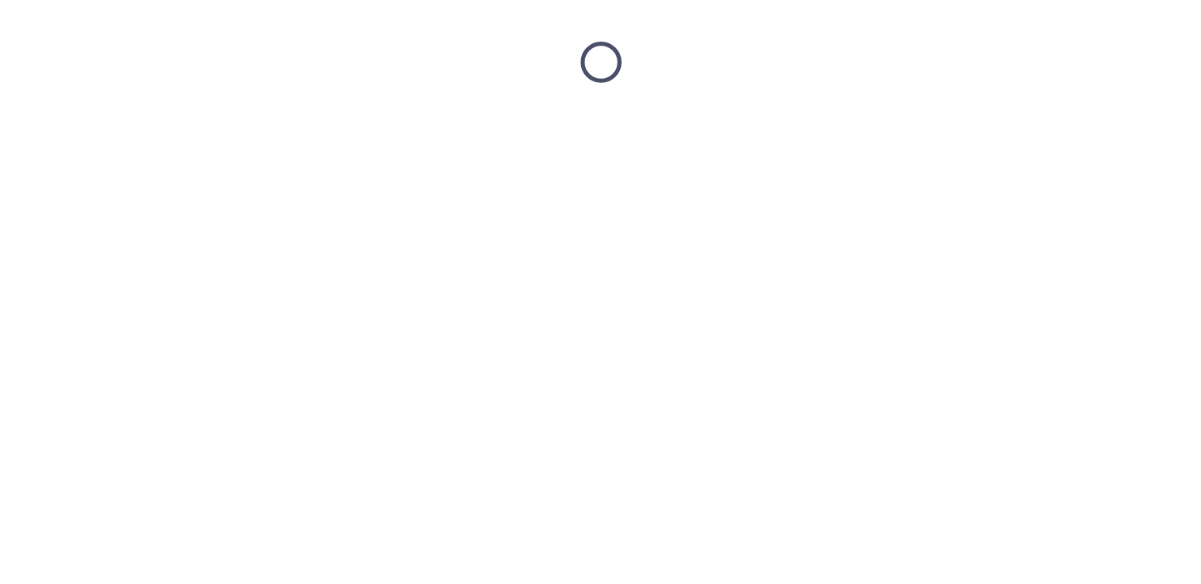
scroll to position [0, 0]
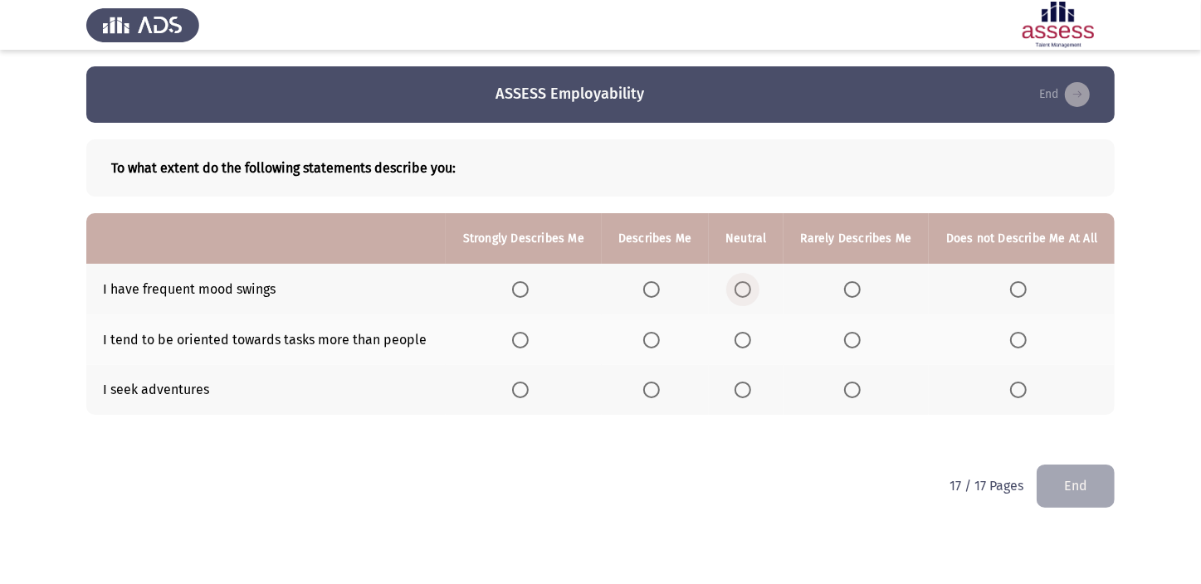
click at [749, 292] on span "Select an option" at bounding box center [743, 289] width 17 height 17
click at [749, 292] on input "Select an option" at bounding box center [743, 289] width 17 height 17
click at [655, 389] on span "Select an option" at bounding box center [651, 390] width 17 height 17
click at [655, 389] on input "Select an option" at bounding box center [651, 390] width 17 height 17
click at [745, 332] on span "Select an option" at bounding box center [743, 340] width 17 height 17
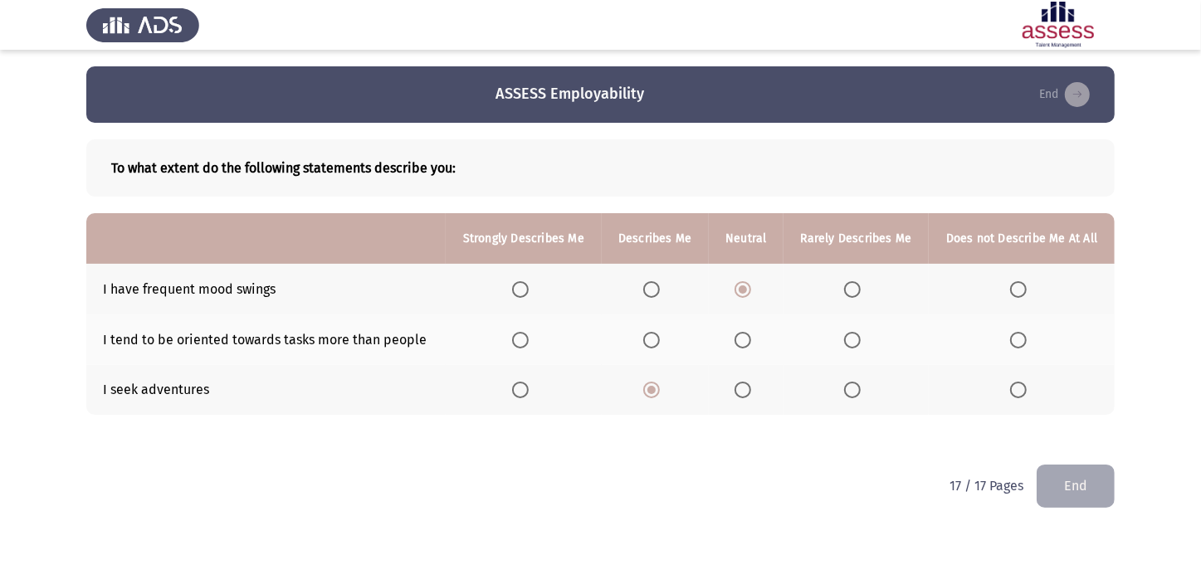
click at [745, 332] on input "Select an option" at bounding box center [743, 340] width 17 height 17
click at [649, 346] on span "Select an option" at bounding box center [651, 340] width 17 height 17
click at [649, 346] on input "Select an option" at bounding box center [651, 340] width 17 height 17
click at [741, 390] on span "Select an option" at bounding box center [743, 390] width 17 height 17
click at [741, 390] on input "Select an option" at bounding box center [743, 390] width 17 height 17
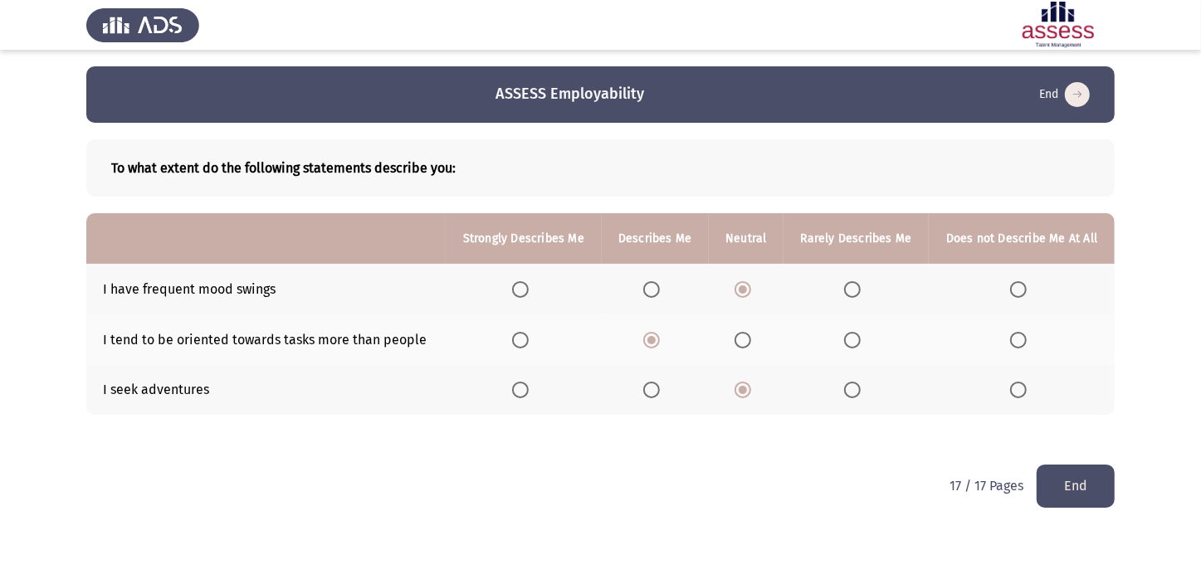
click at [1065, 486] on button "End" at bounding box center [1076, 486] width 78 height 42
